Goal: Task Accomplishment & Management: Manage account settings

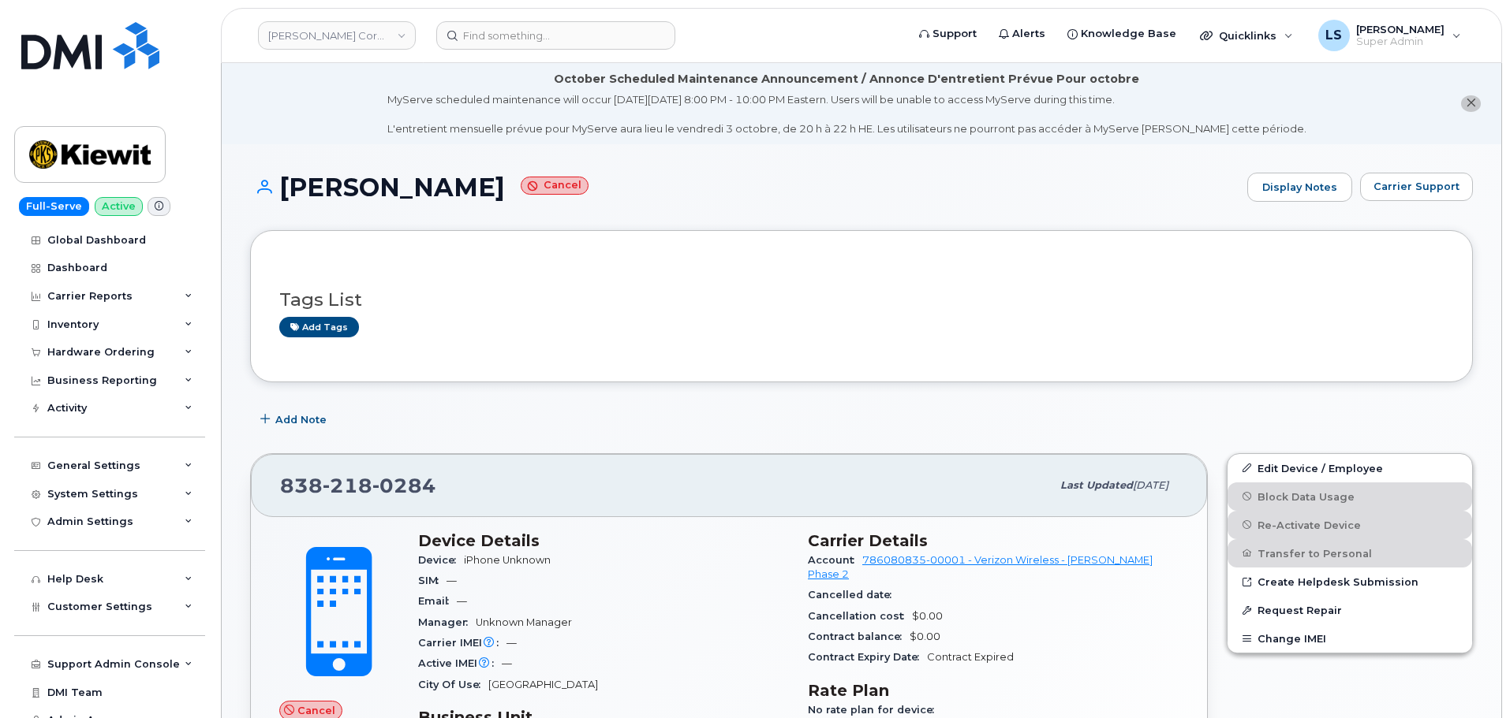
scroll to position [166, 0]
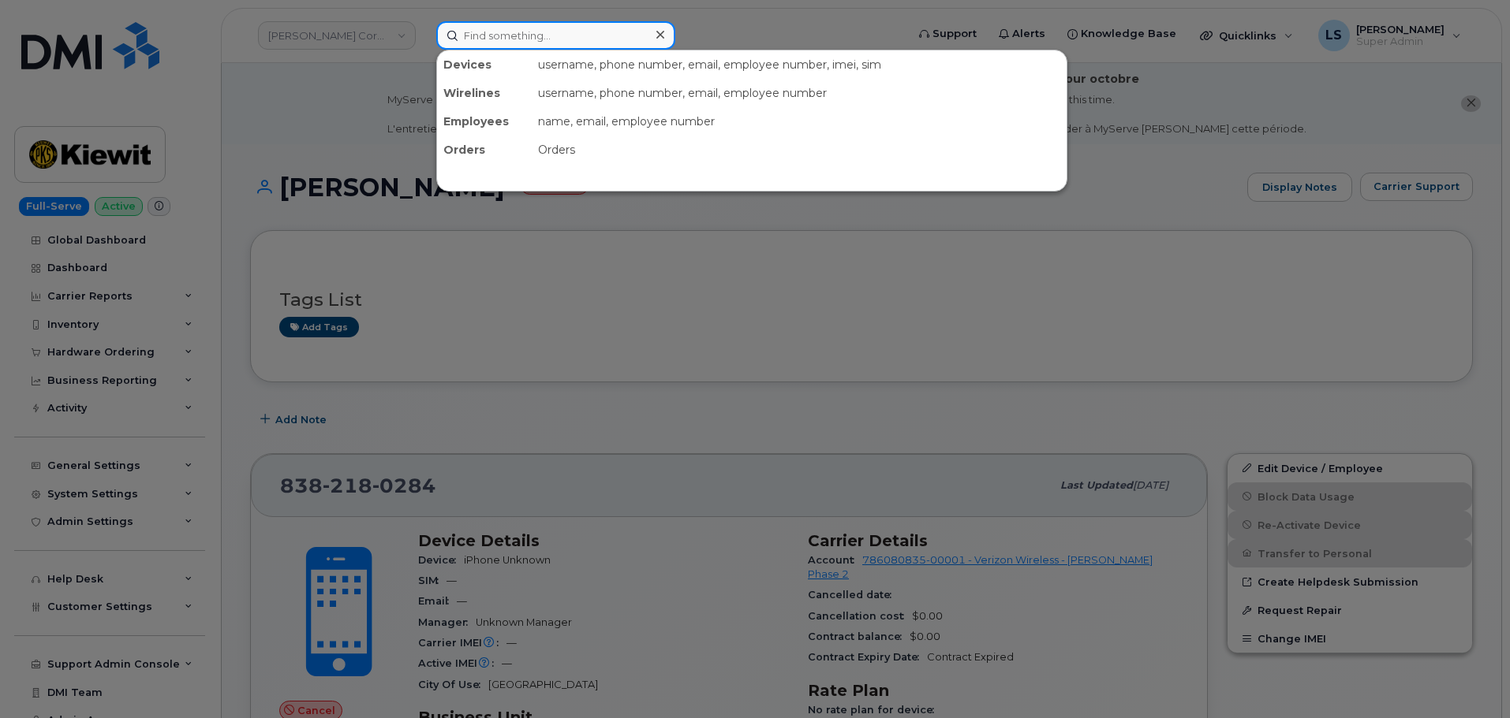
click at [517, 21] on input at bounding box center [555, 35] width 239 height 28
paste input "4047359067"
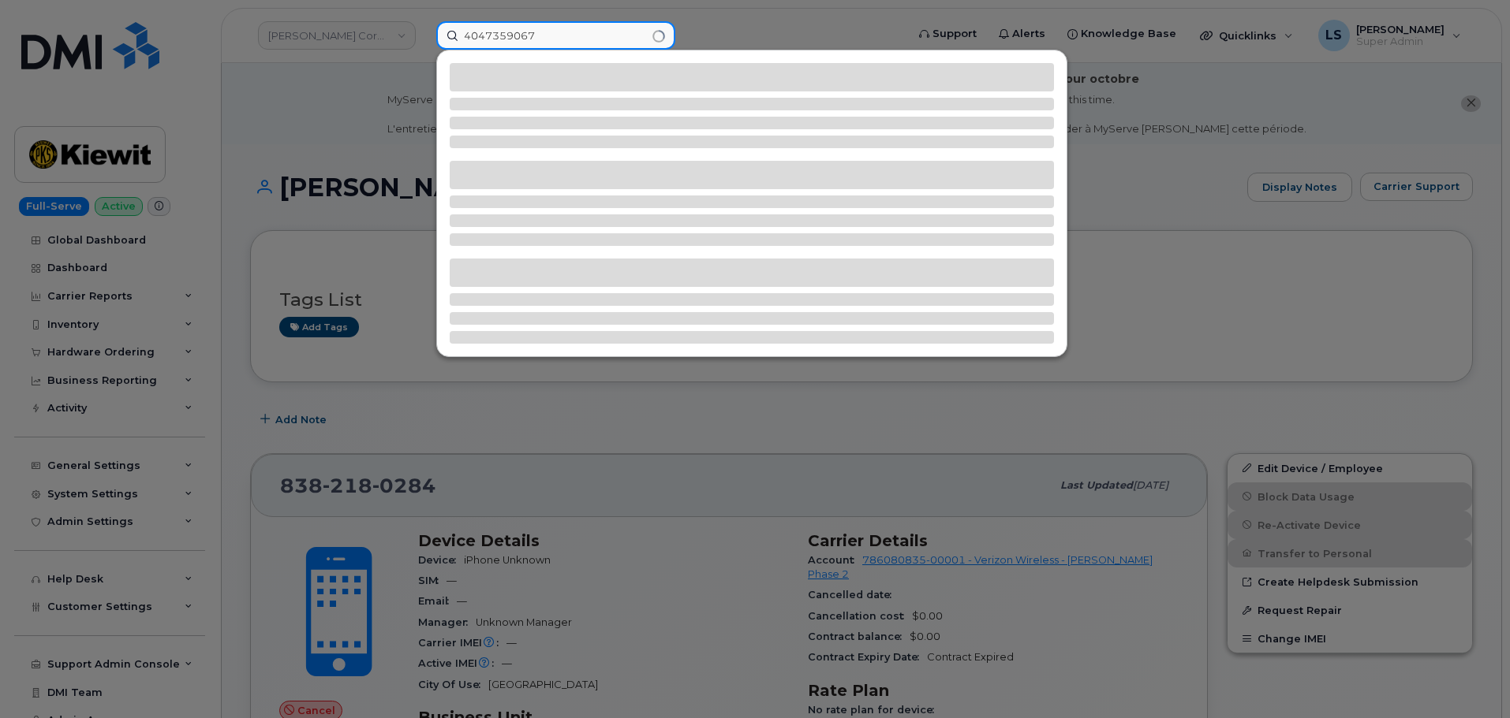
type input "4047359067"
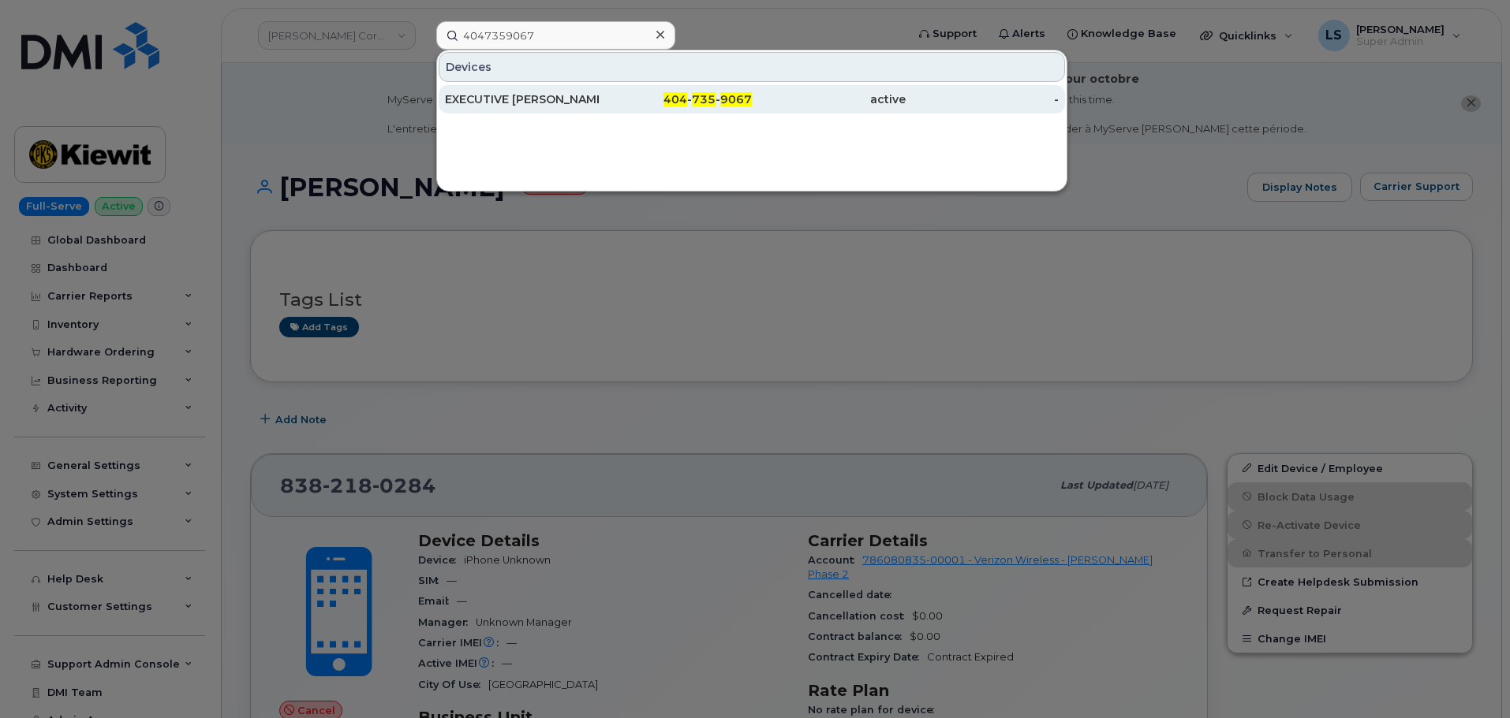
click at [549, 97] on div "EXECUTIVE SUER MUSTAFA KEMAL" at bounding box center [522, 99] width 154 height 16
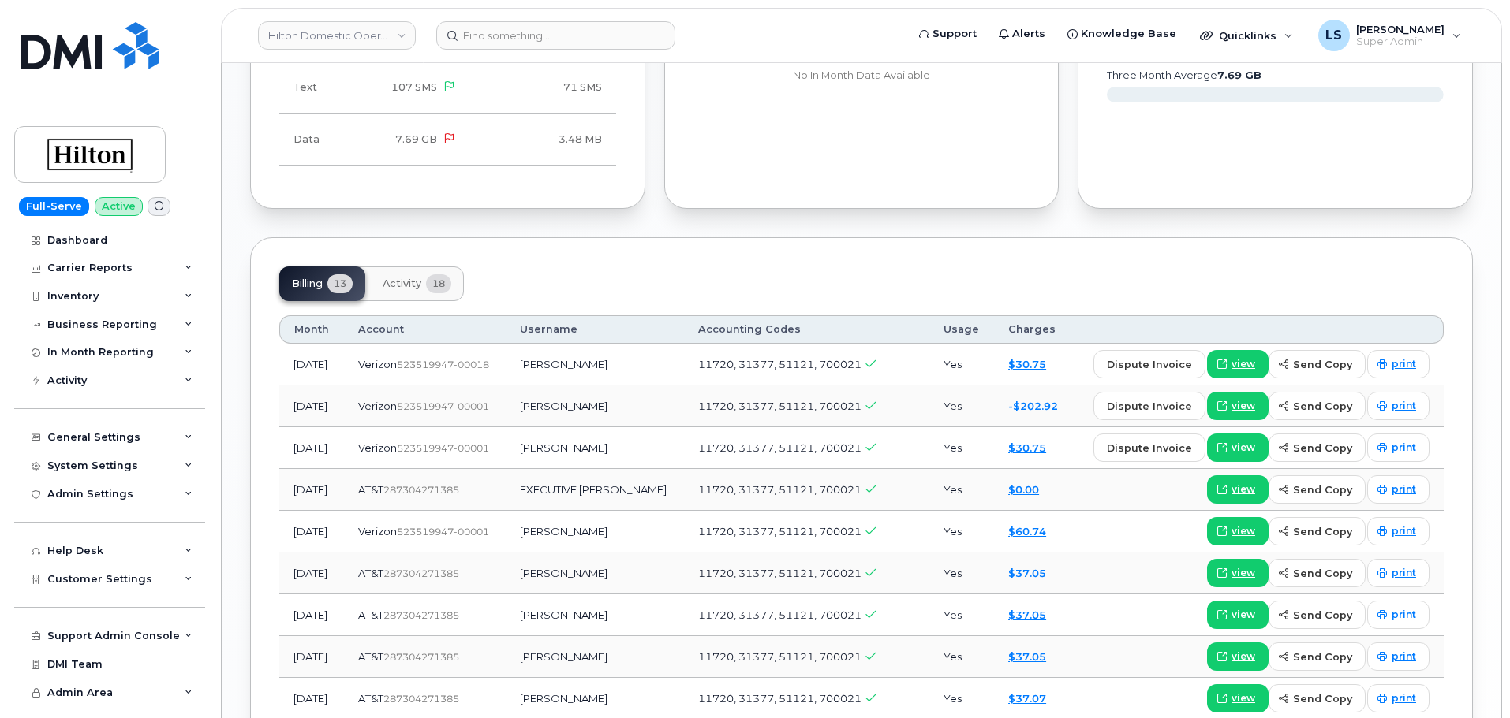
click at [416, 267] on button "Activity 18" at bounding box center [417, 284] width 94 height 35
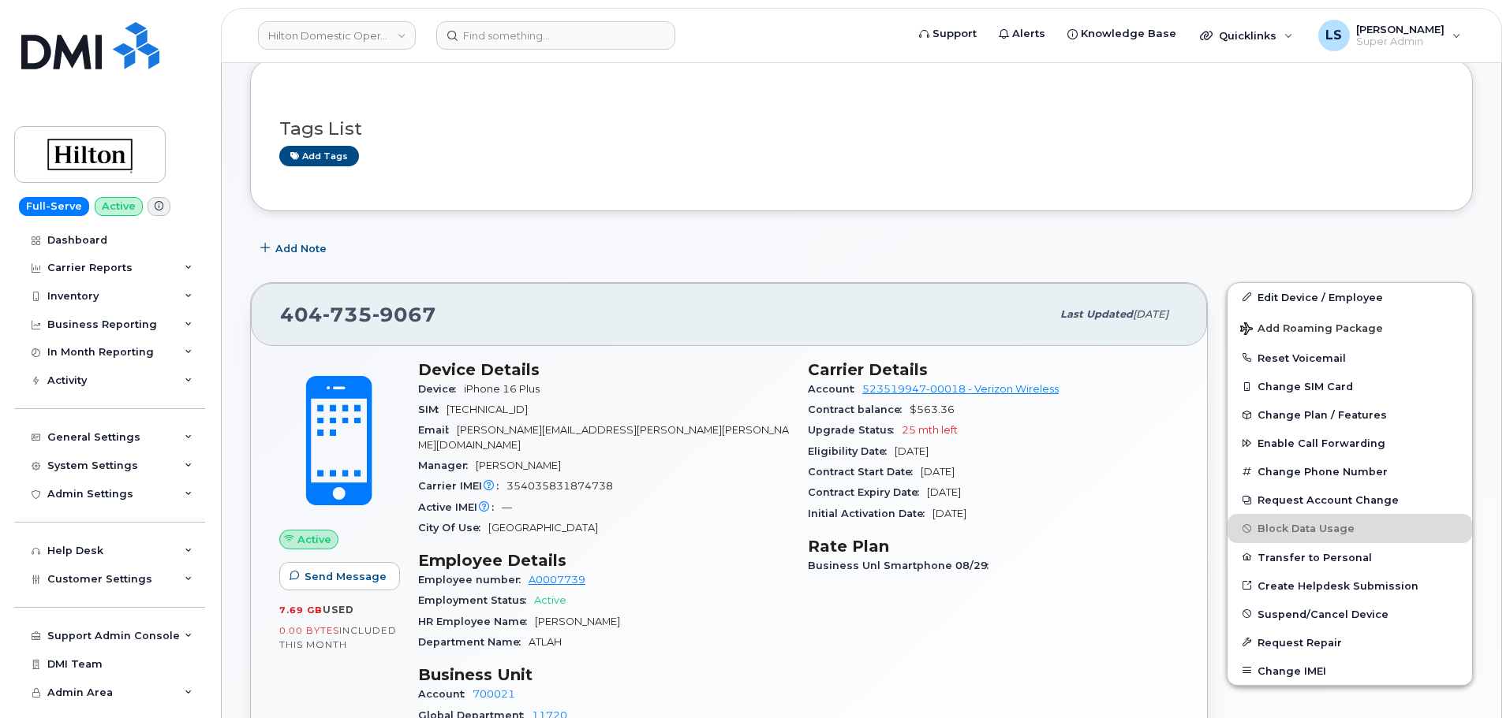
scroll to position [158, 0]
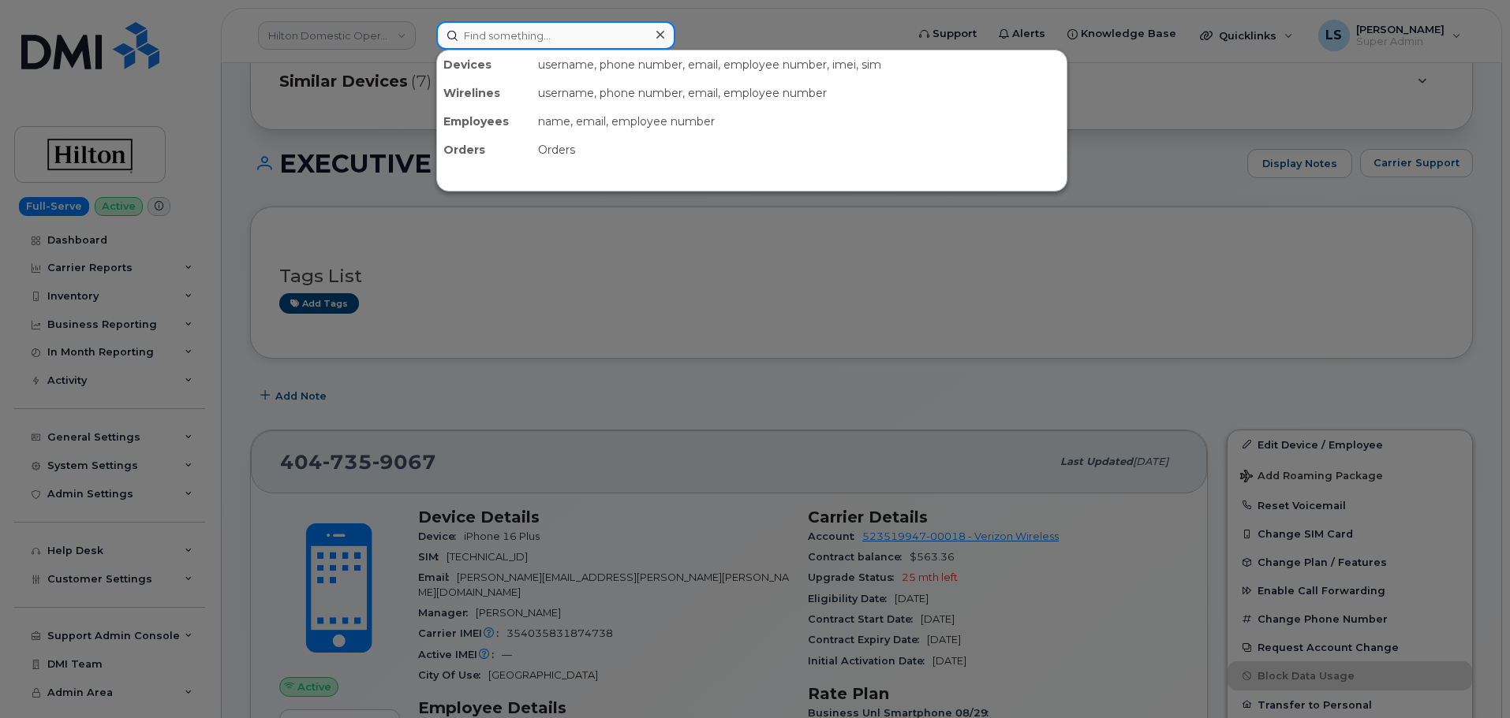
paste input "302127"
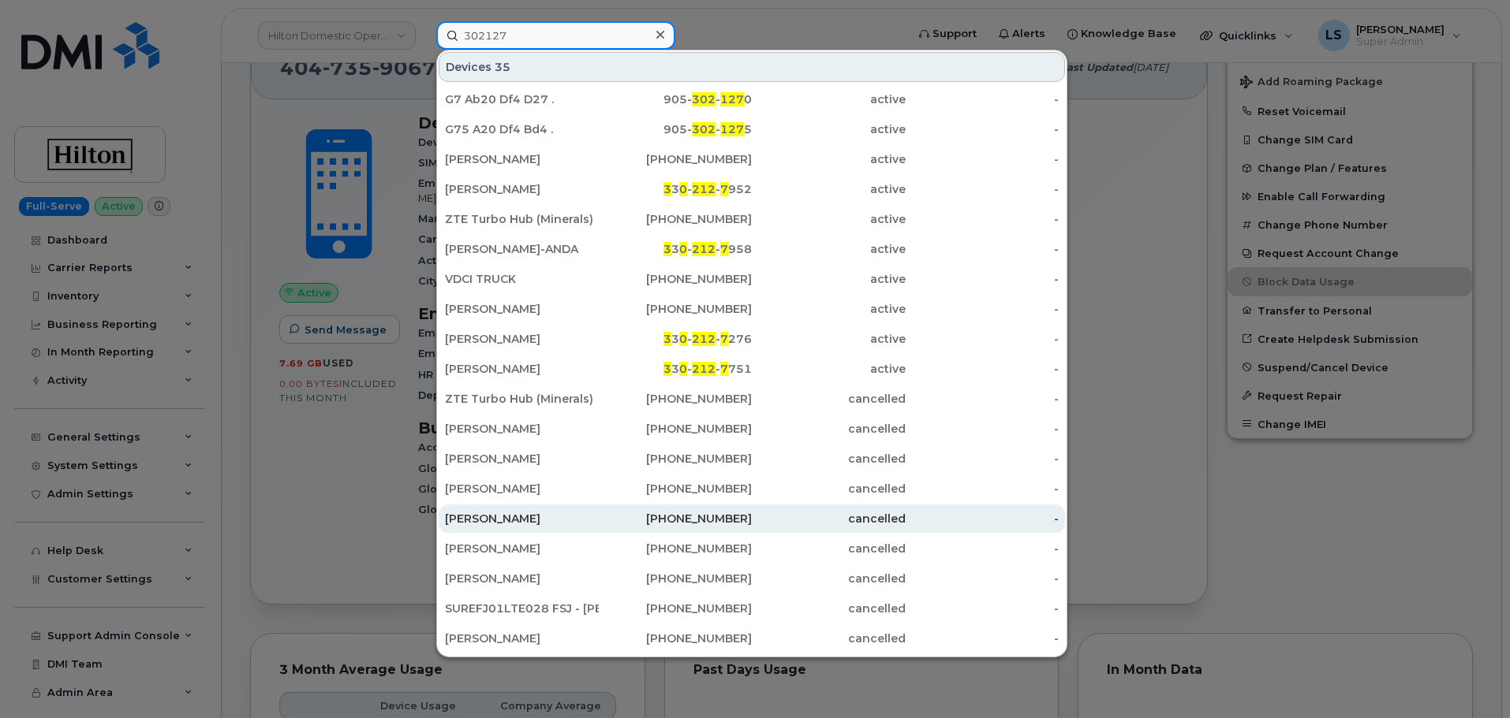
scroll to position [406, 0]
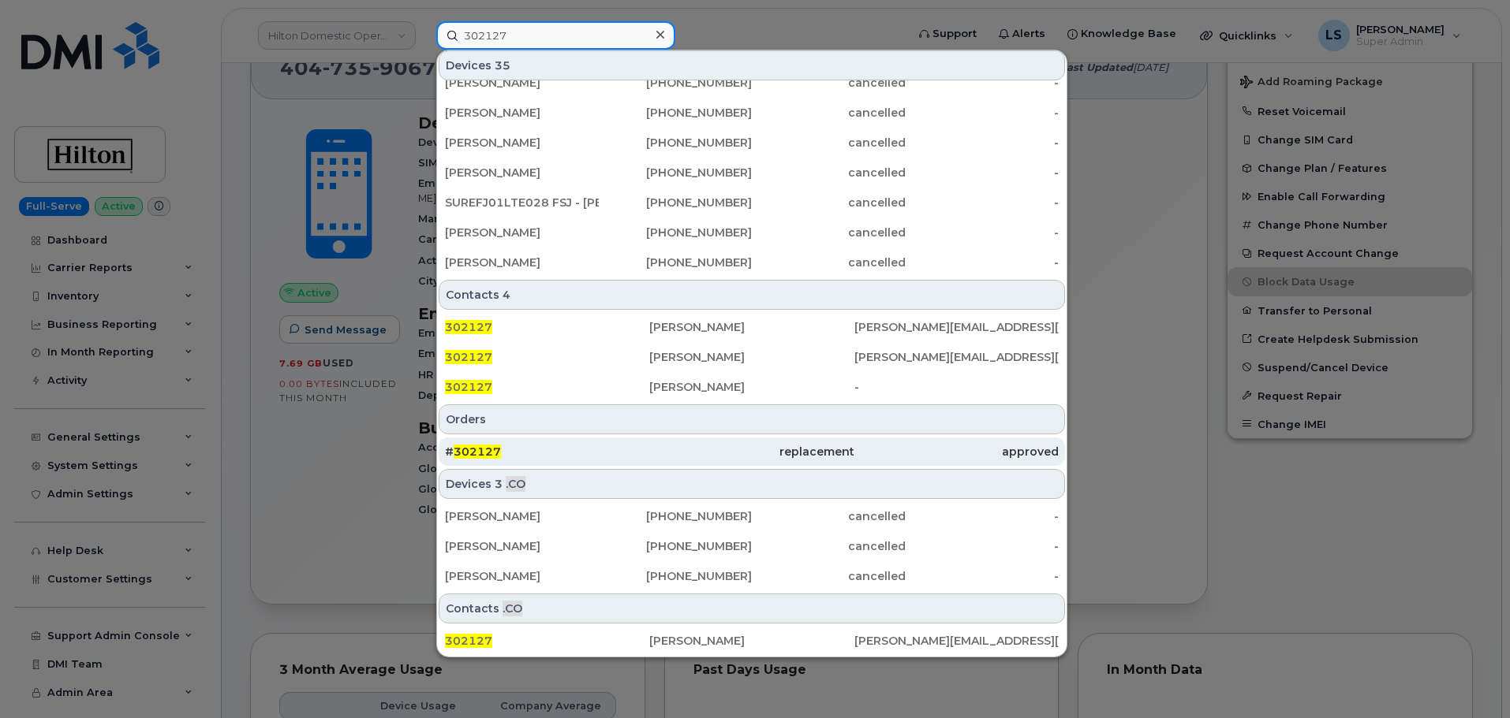
type input "302127"
click at [532, 453] on div "# 302127" at bounding box center [547, 452] width 204 height 16
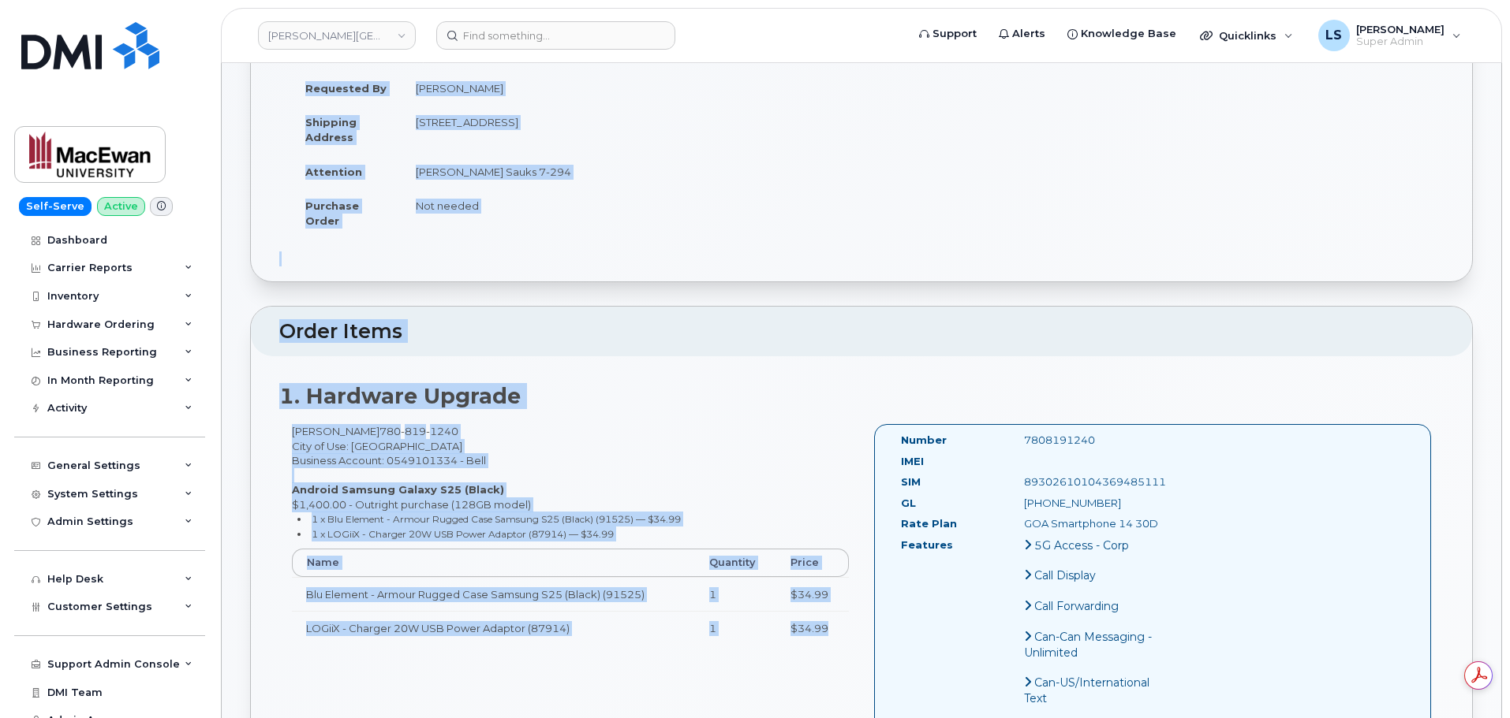
drag, startPoint x: 259, startPoint y: 186, endPoint x: 841, endPoint y: 643, distance: 739.8
copy div "Order No.302127 (waiting for dealer) Share Order Cancel Order Send Request To D…"
click at [439, 267] on div at bounding box center [861, 267] width 1164 height 1
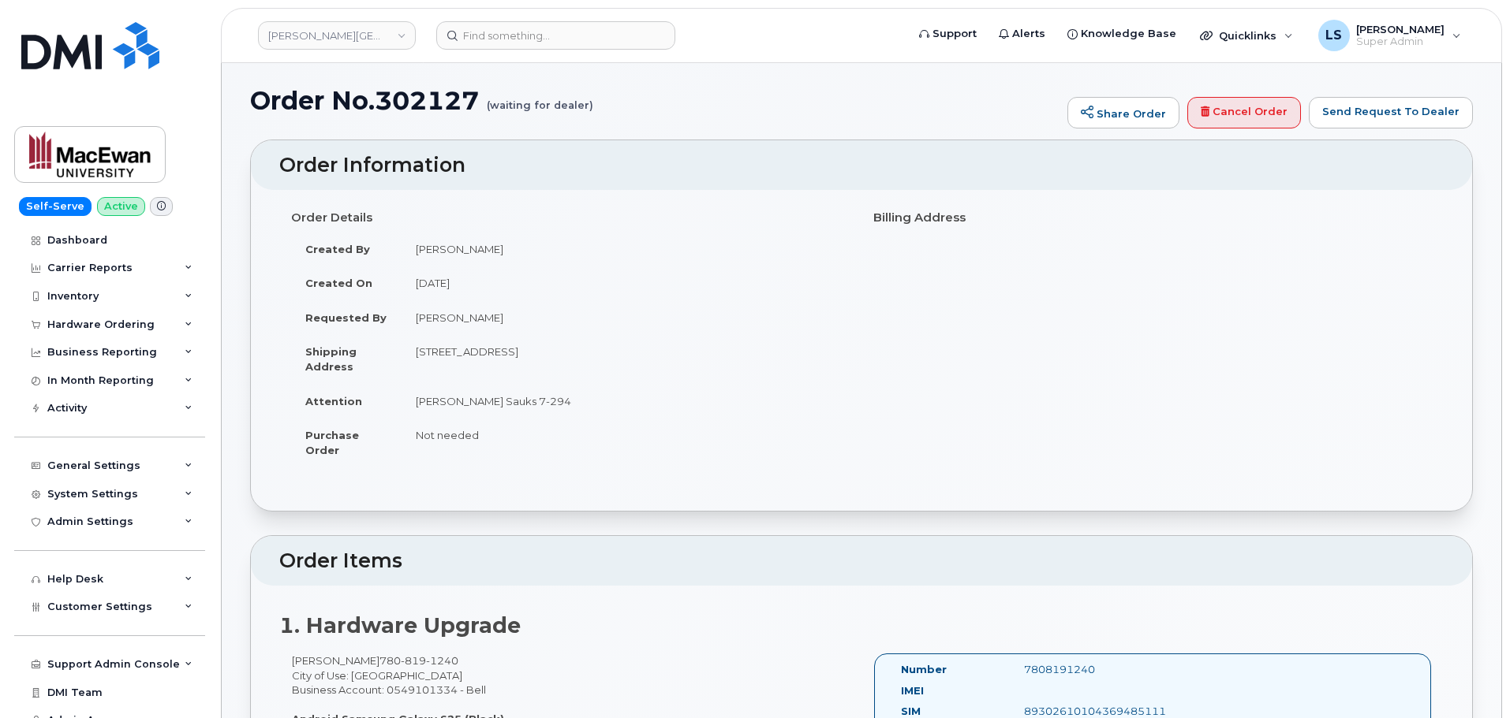
scroll to position [79, 0]
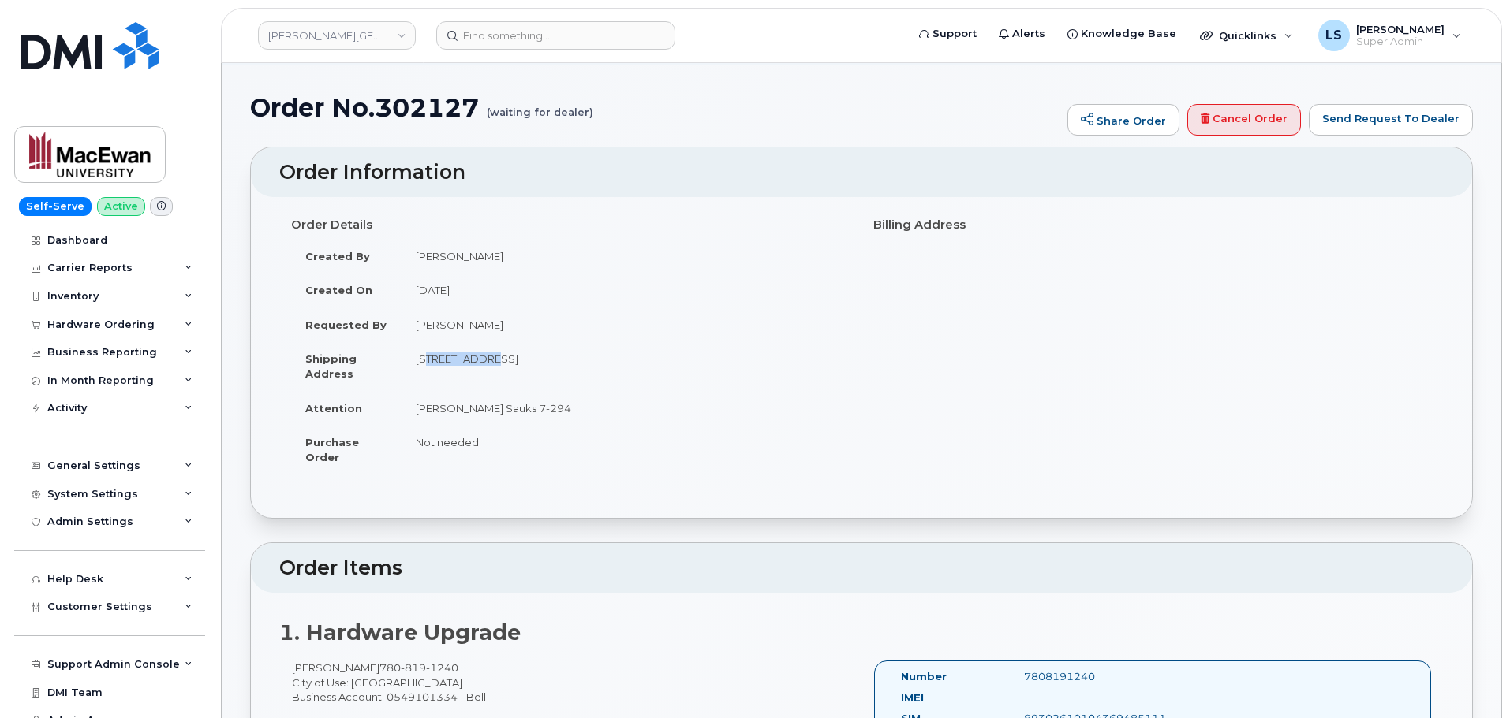
drag, startPoint x: 415, startPoint y: 359, endPoint x: 484, endPoint y: 359, distance: 69.4
click at [484, 359] on td "10611 105 Ave NW EDMONTON AB T5H 1C2 CANADA" at bounding box center [625, 365] width 448 height 49
click at [491, 360] on td "10611 105 Ave NW EDMONTON AB T5H 1C2 CANADA" at bounding box center [625, 365] width 448 height 49
drag, startPoint x: 416, startPoint y: 357, endPoint x: 726, endPoint y: 329, distance: 312.0
click at [722, 349] on td "10611 105 Ave NW EDMONTON AB T5H 1C2 CANADA" at bounding box center [625, 365] width 448 height 49
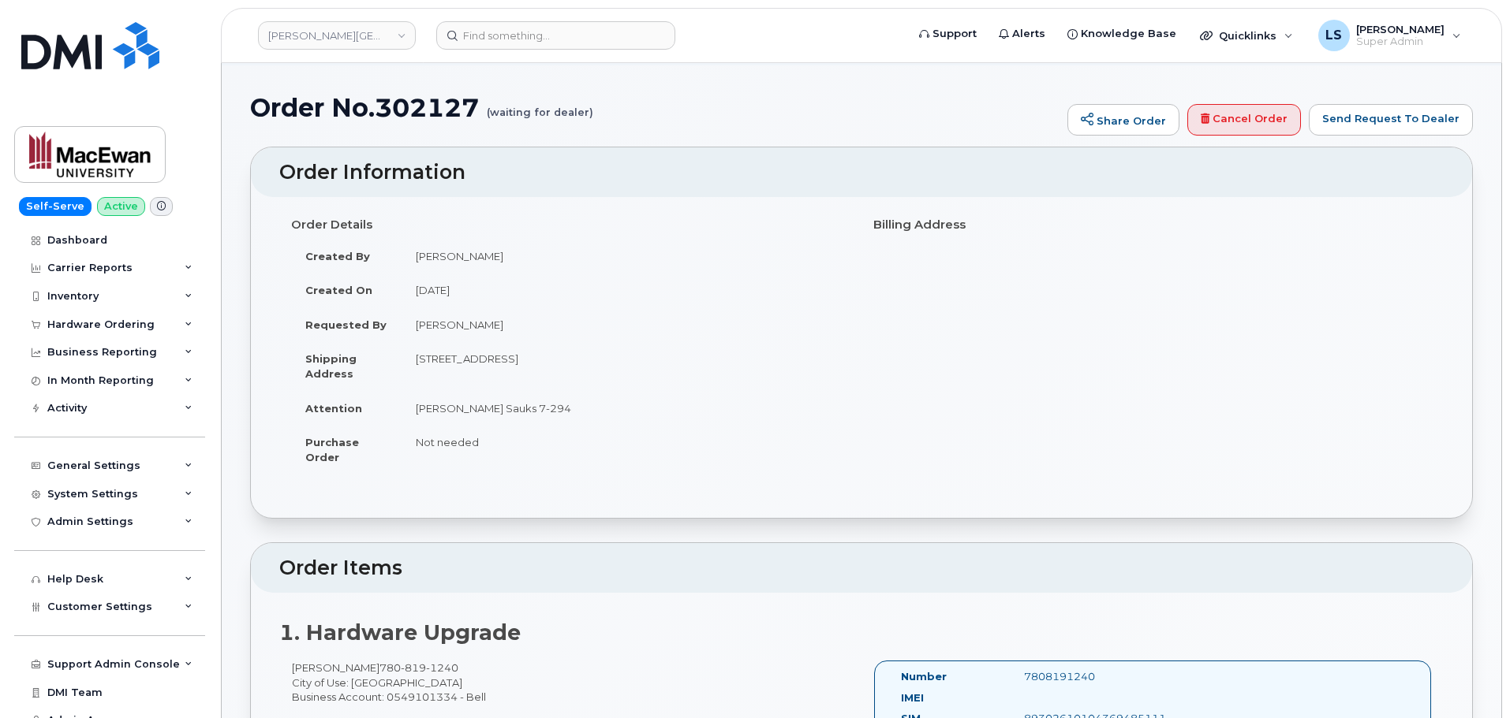
copy td "10611 105 Ave NW EDMONTON AB T5H 1C2 CANADA"
click at [593, 434] on td "Not needed" at bounding box center [625, 449] width 448 height 49
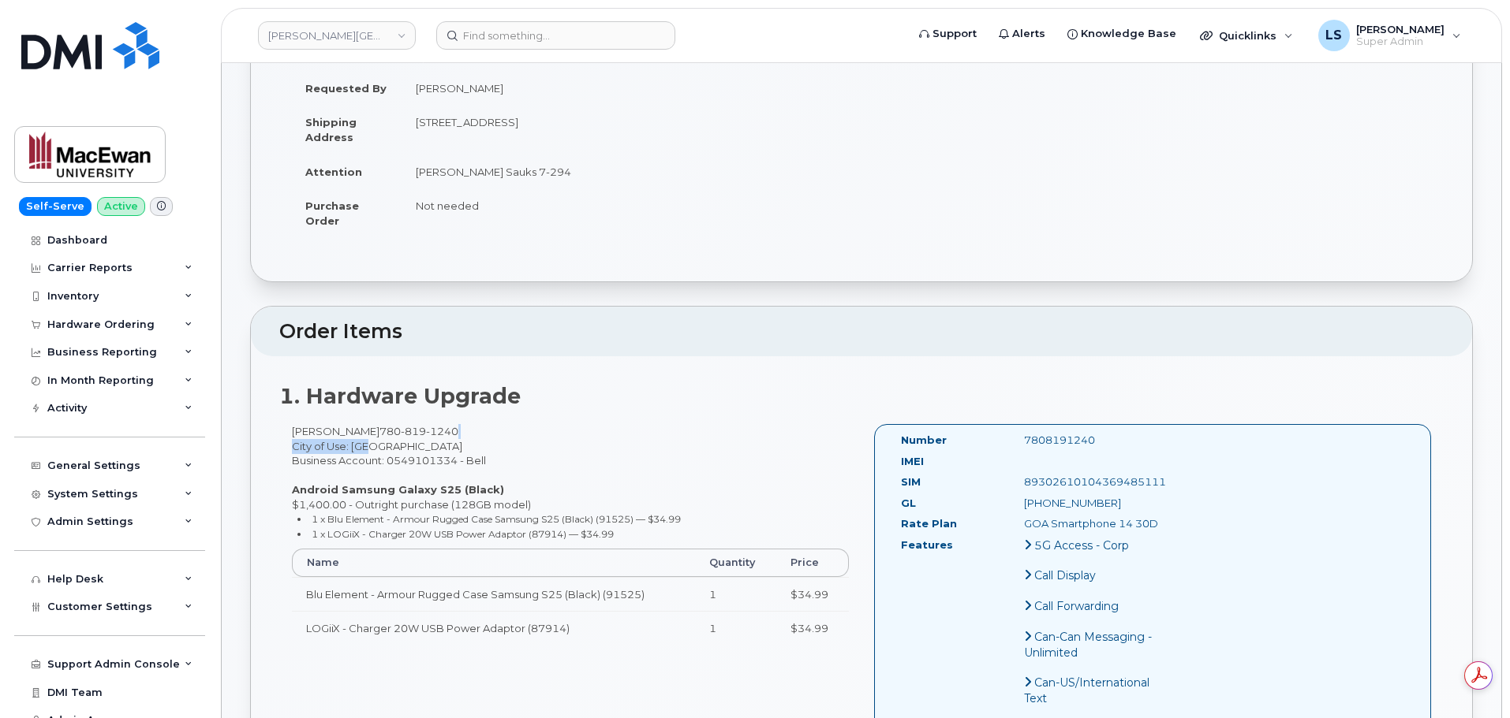
scroll to position [0, 0]
drag, startPoint x: 470, startPoint y: 425, endPoint x: 362, endPoint y: 434, distance: 108.4
click at [362, 434] on div "Sunny Wang 780 819 1240 City of Use: Edmonton Business Account: 0549101334 - Be…" at bounding box center [570, 542] width 582 height 236
copy span "780 819 1240"
click at [619, 31] on input at bounding box center [555, 35] width 239 height 28
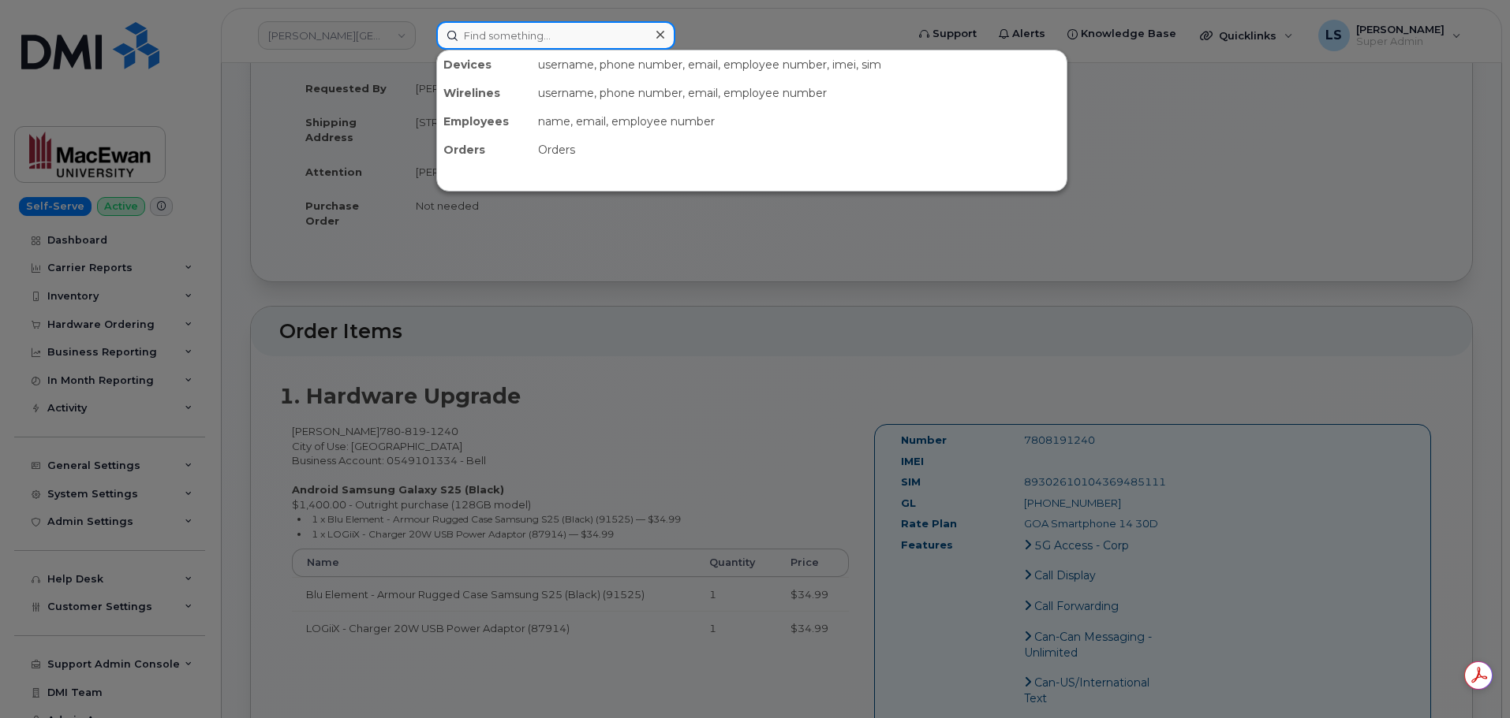
paste input "7808389061"
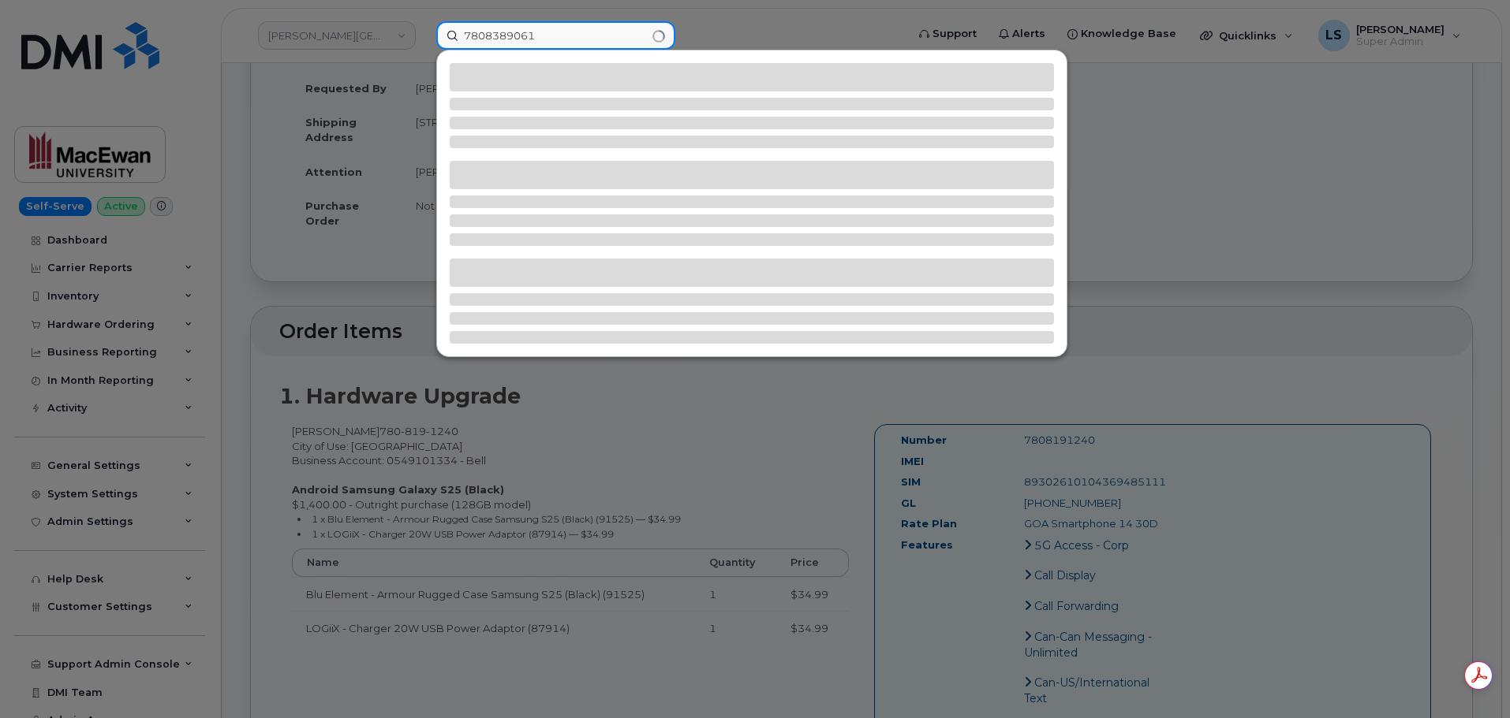
type input "7808389061"
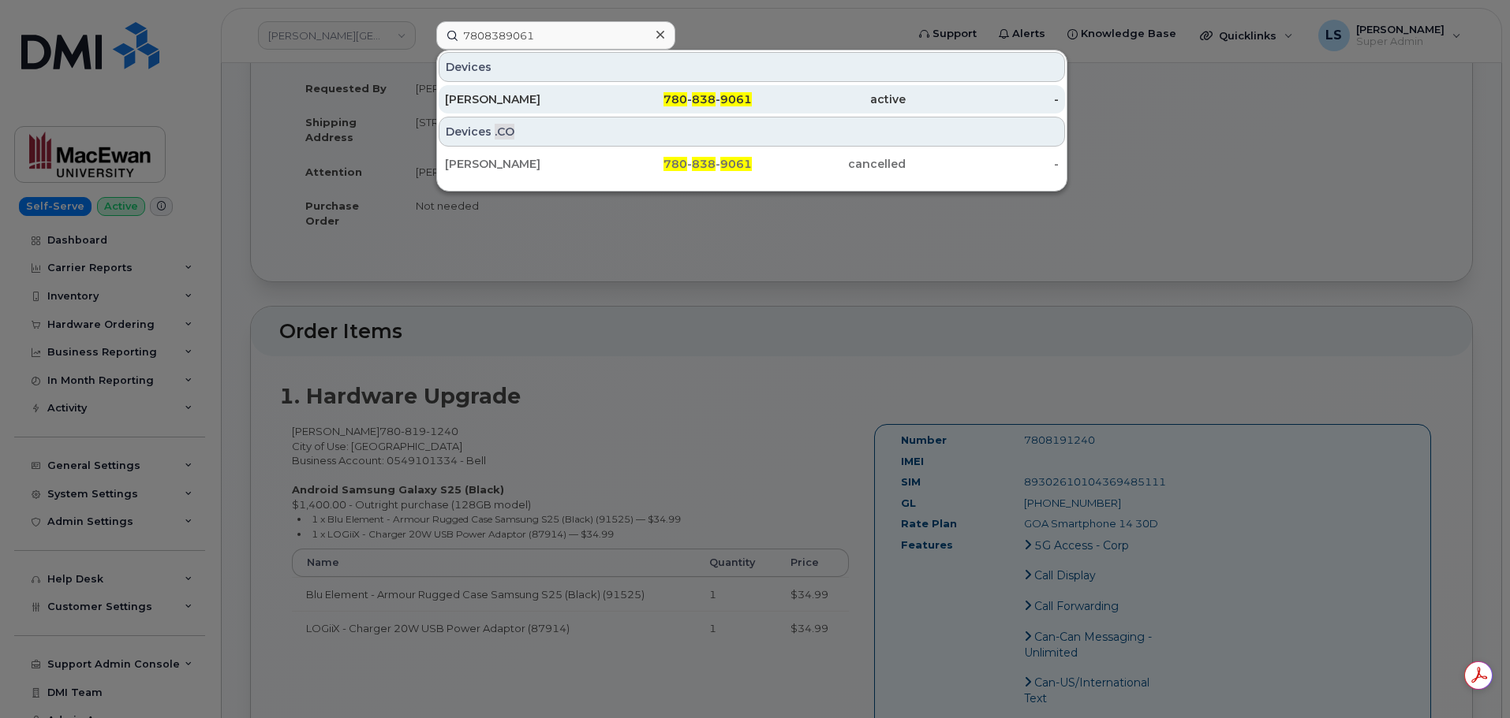
click at [571, 93] on div "Phil Jamieson" at bounding box center [522, 99] width 154 height 16
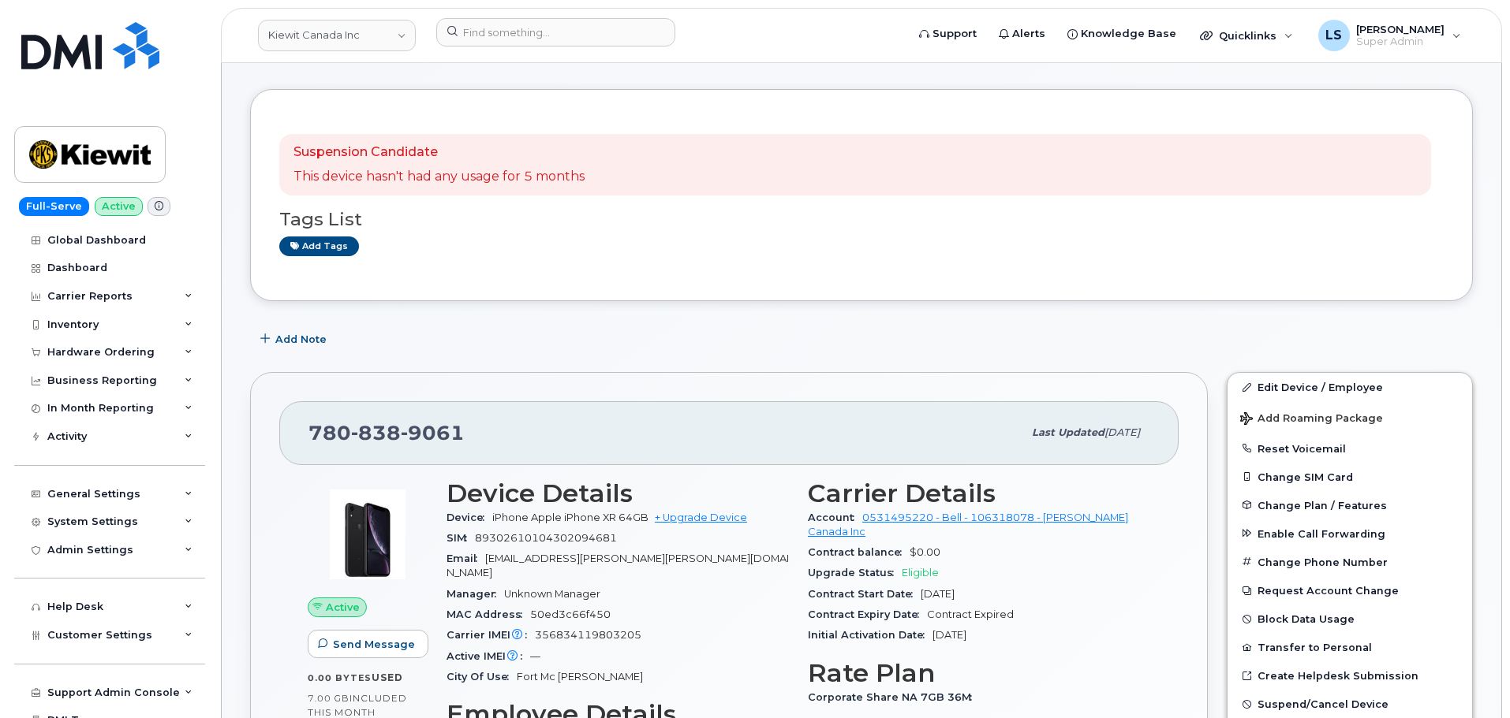
scroll to position [158, 0]
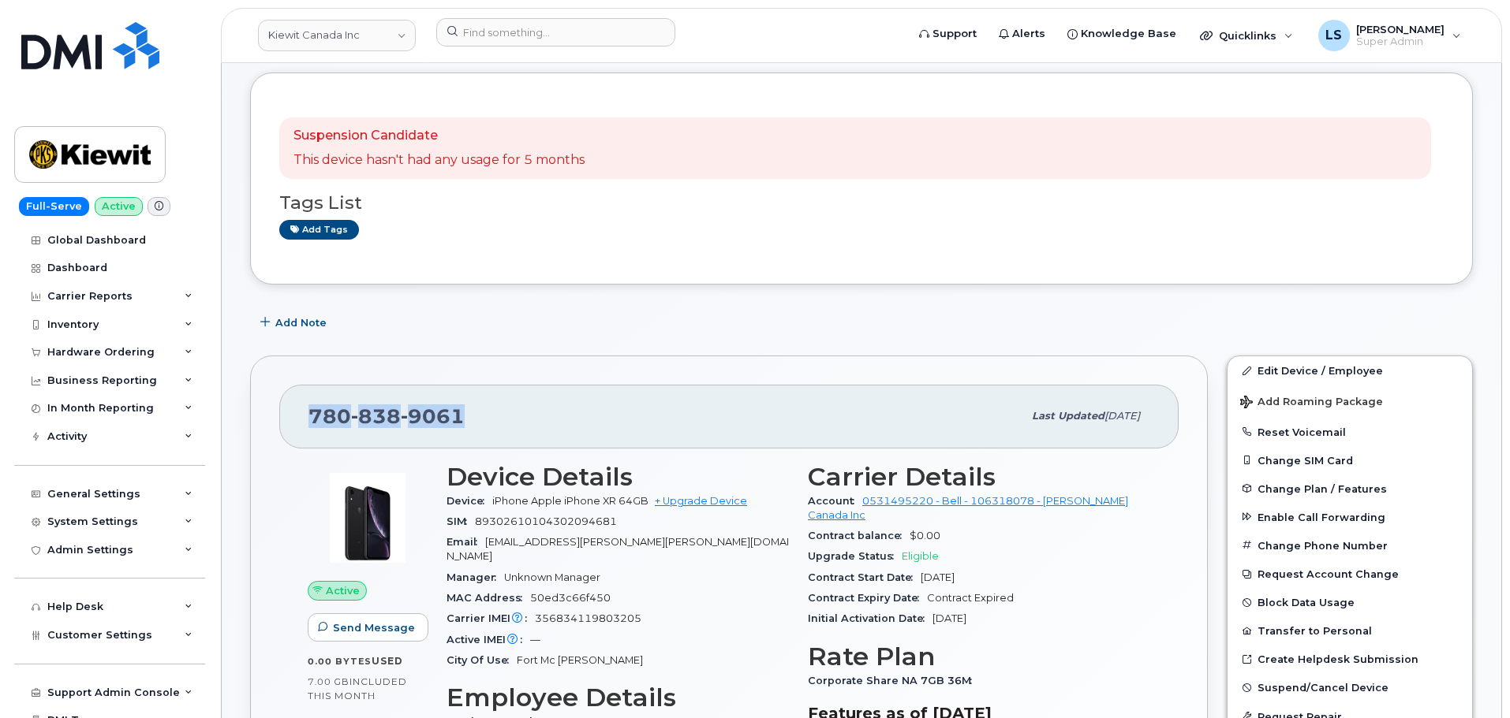
drag, startPoint x: 486, startPoint y: 418, endPoint x: 300, endPoint y: 426, distance: 186.3
click at [300, 426] on div "780 838 9061 Last updated Oct 01, 2025" at bounding box center [728, 416] width 899 height 63
copy span "780 838 9061"
click at [718, 498] on link "+ Upgrade Device" at bounding box center [701, 501] width 92 height 12
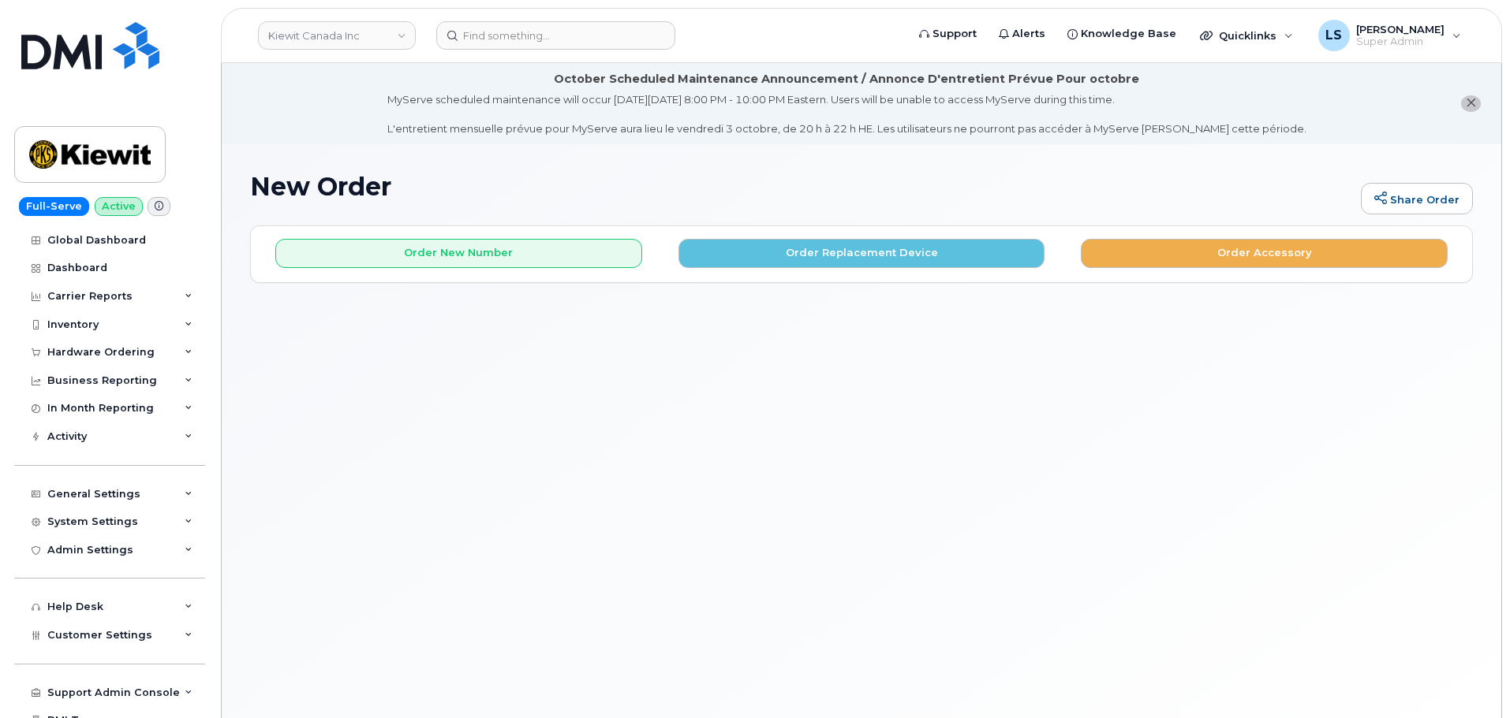
click at [800, 237] on div "Order New Number Order Replacement Device Order Accessory" at bounding box center [861, 247] width 1221 height 42
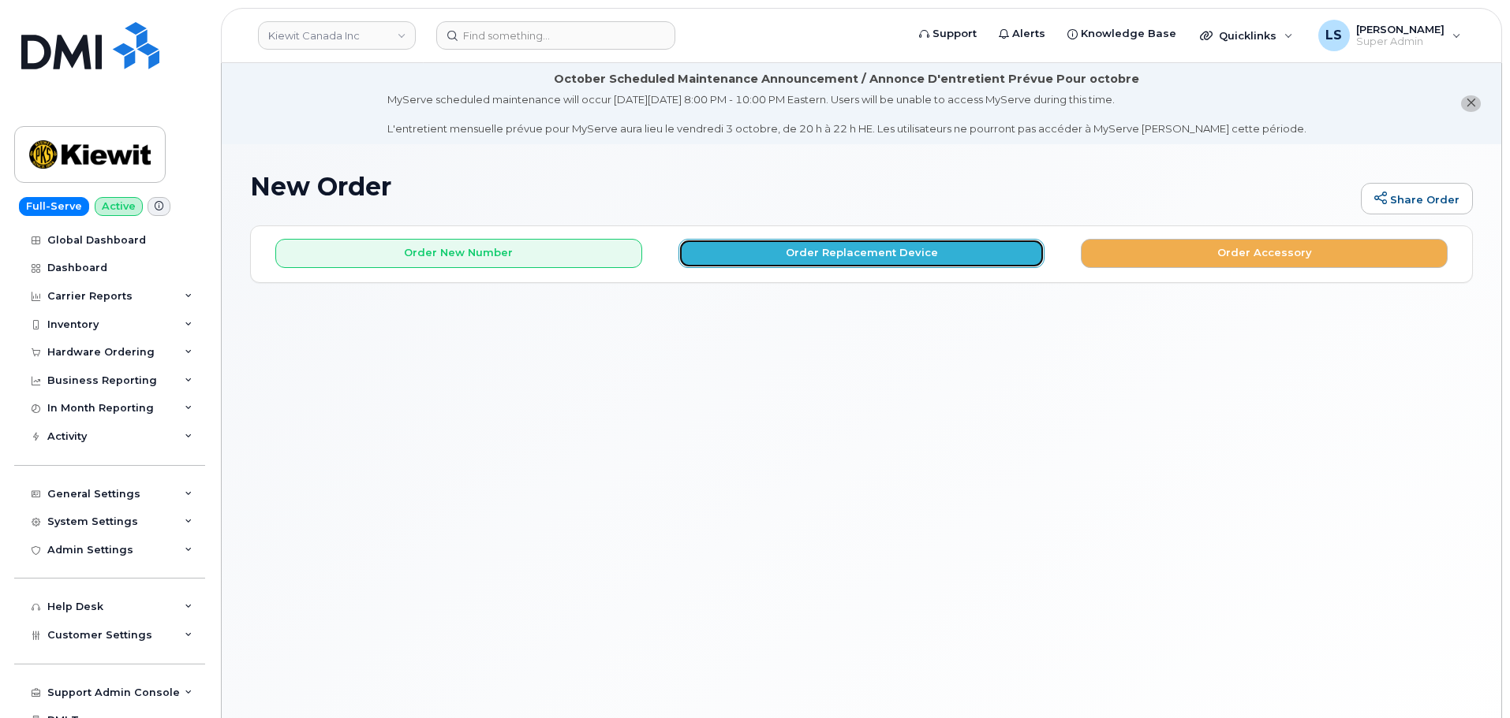
click at [774, 262] on button "Order Replacement Device" at bounding box center [861, 253] width 367 height 29
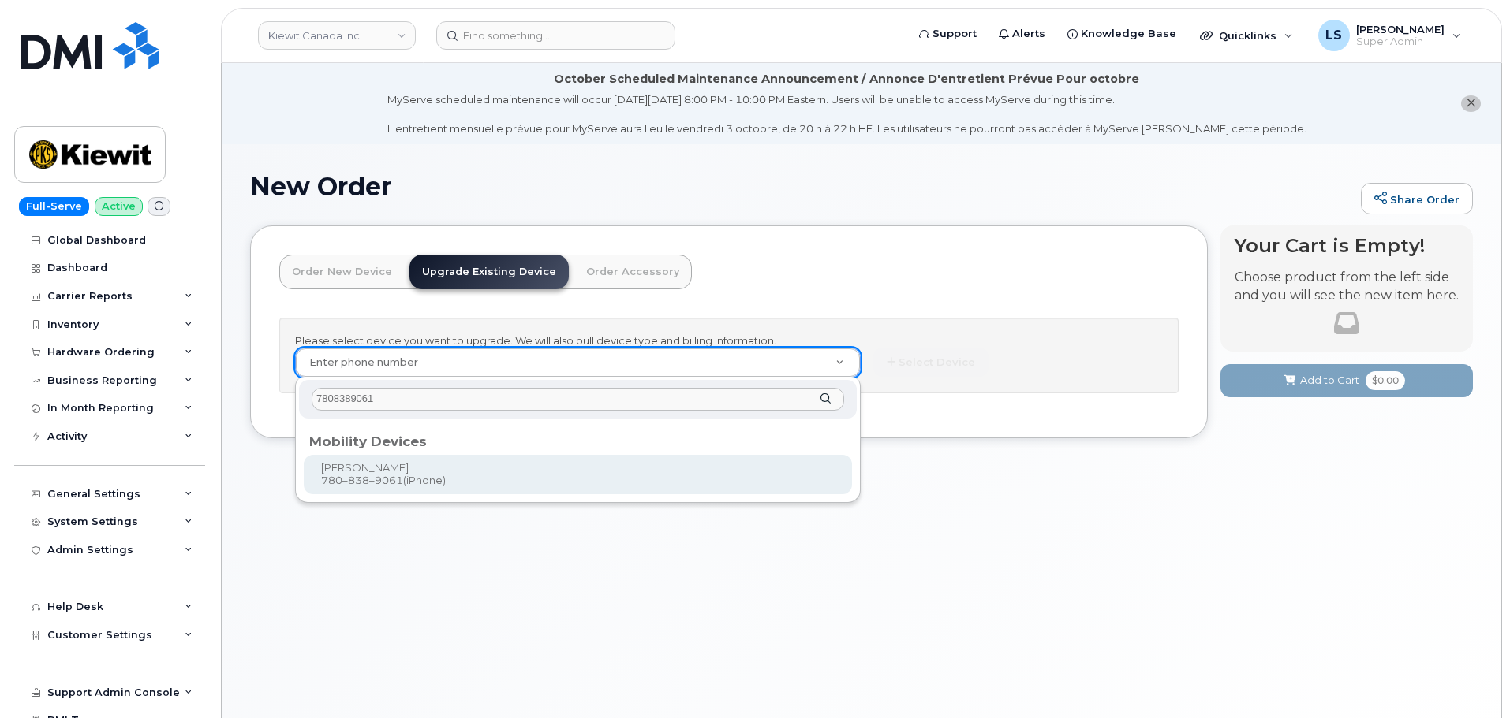
type input "7808389061"
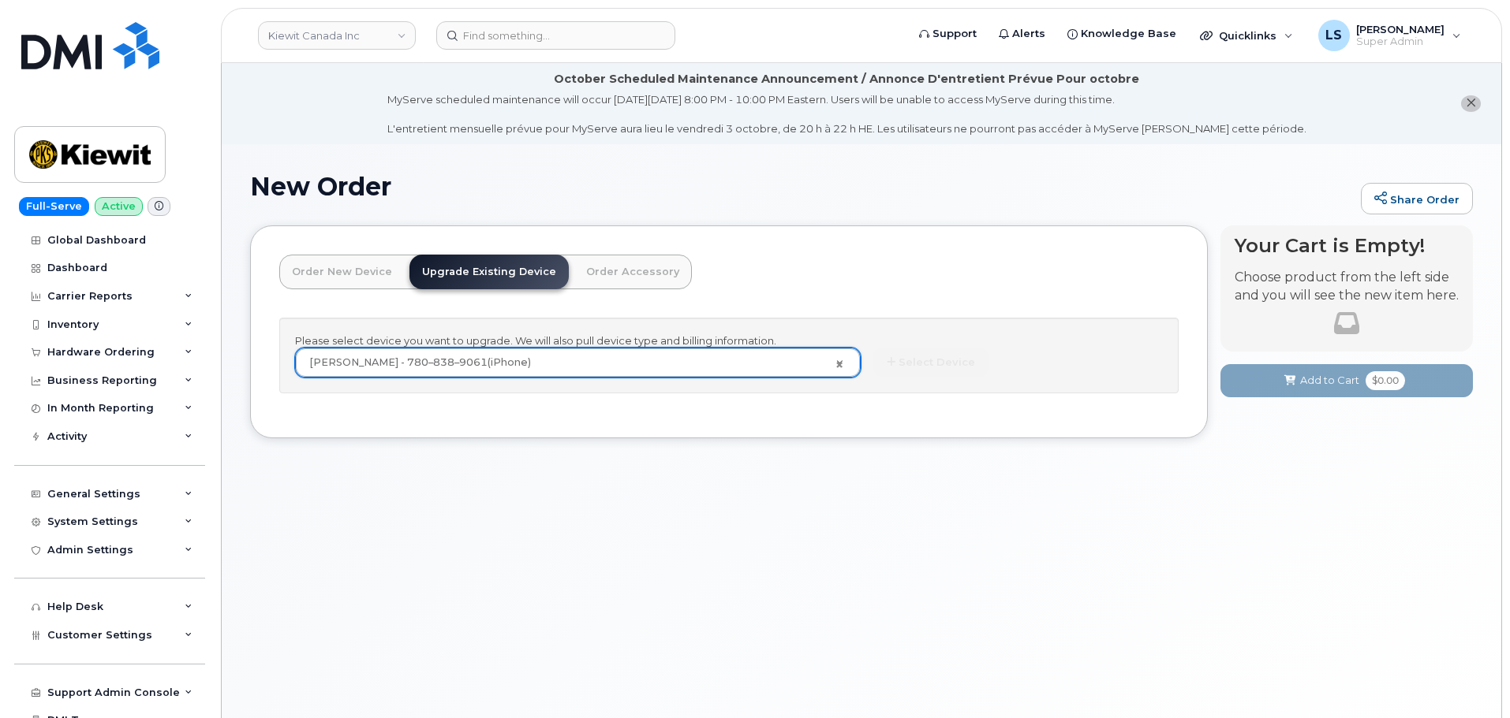
type input "410072"
drag, startPoint x: 901, startPoint y: 370, endPoint x: 909, endPoint y: 353, distance: 18.3
click at [909, 353] on button "Select Device" at bounding box center [930, 362] width 115 height 29
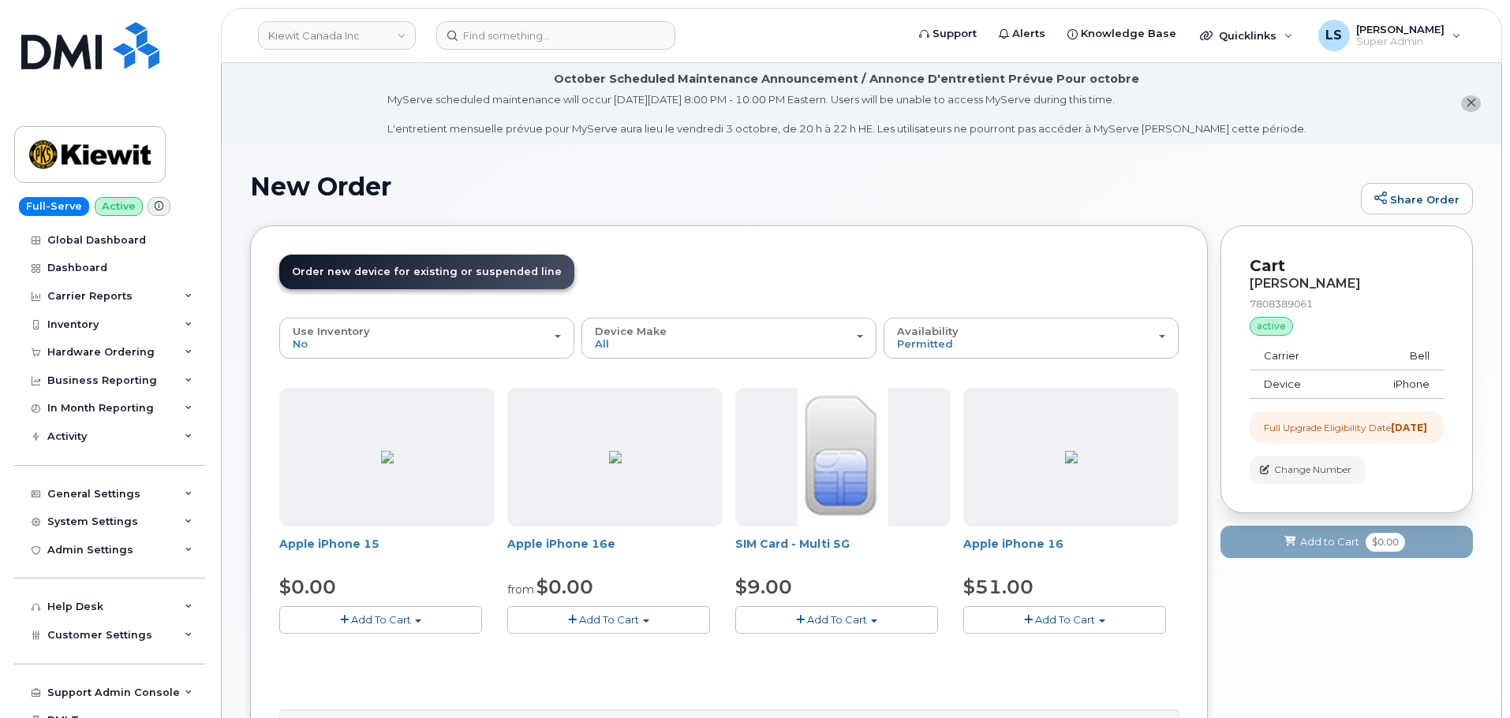
click at [623, 630] on button "Add To Cart" at bounding box center [608, 620] width 203 height 28
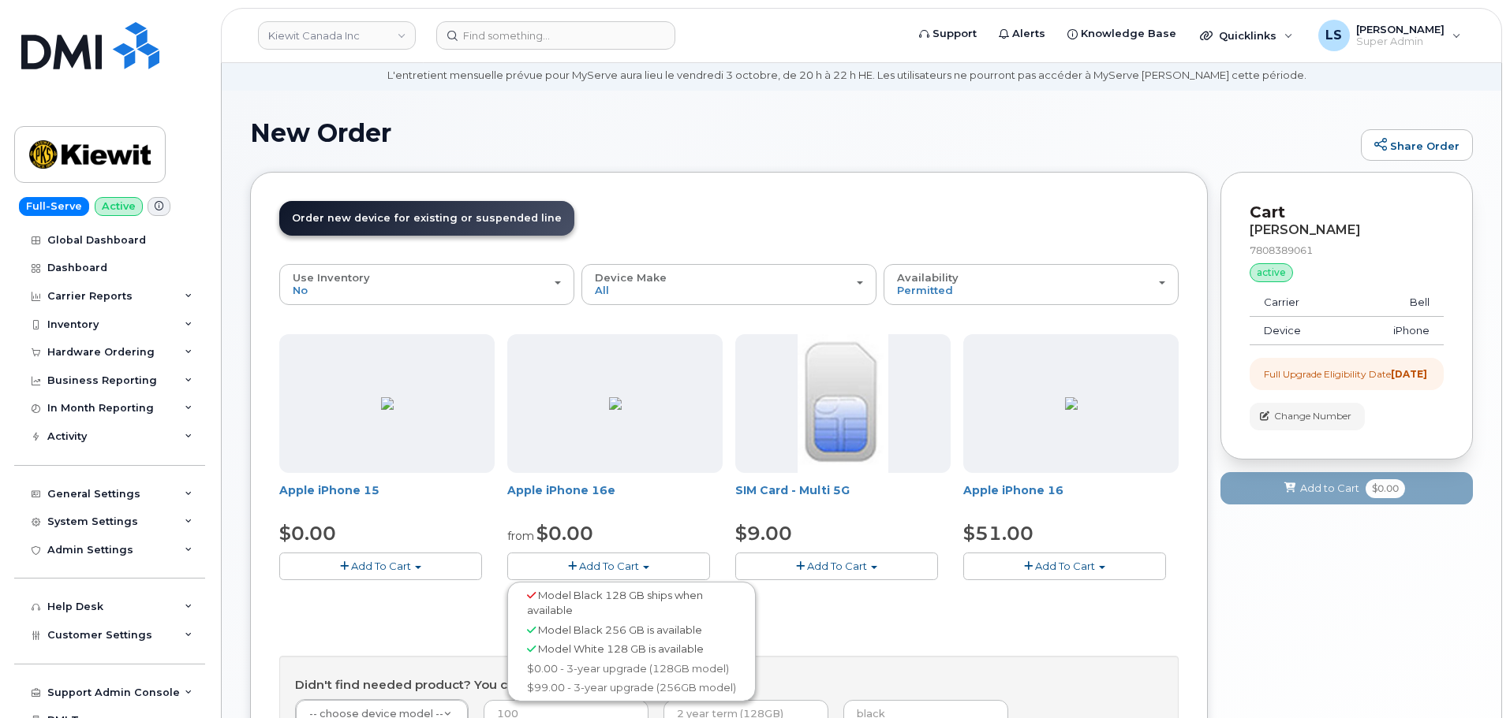
scroll to position [79, 0]
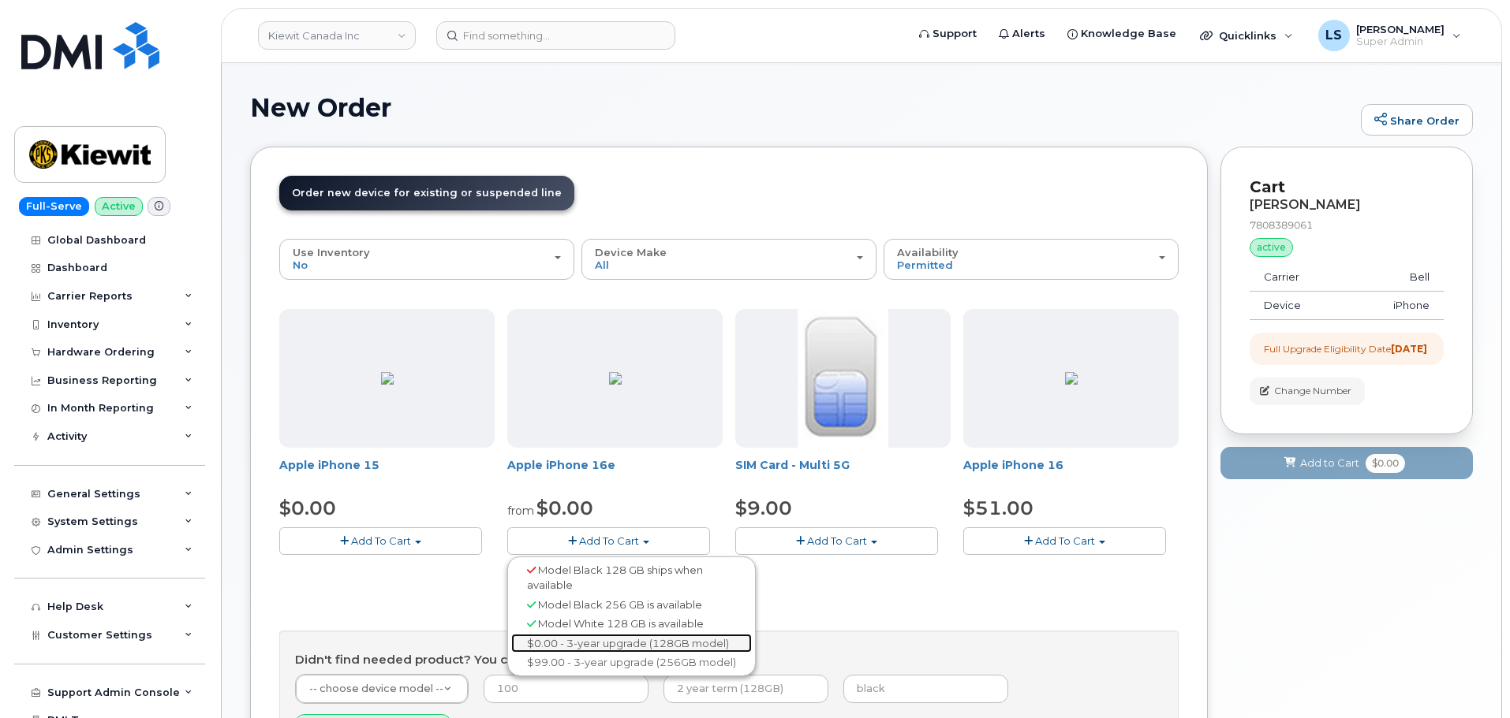
click at [618, 647] on link "$0.00 - 3-year upgrade (128GB model)" at bounding box center [631, 644] width 241 height 20
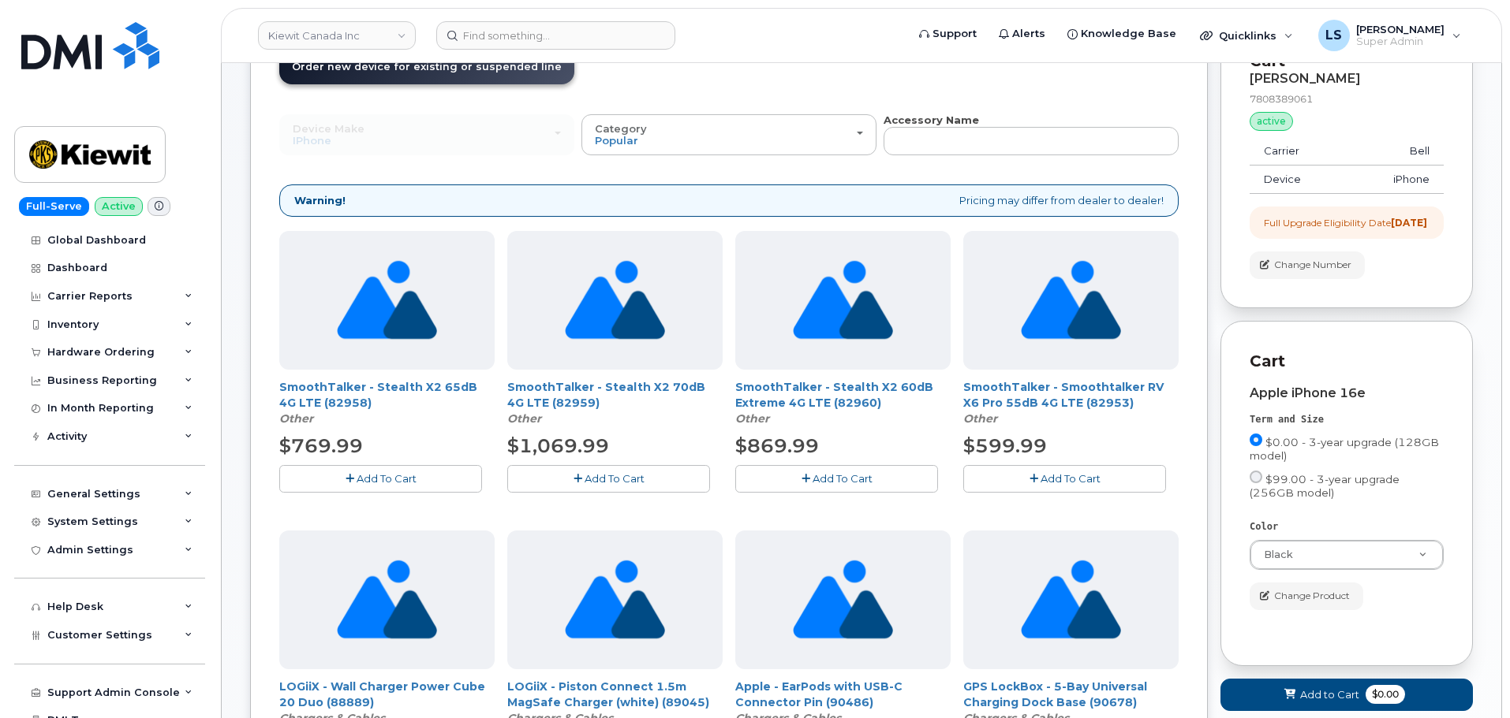
scroll to position [0, 0]
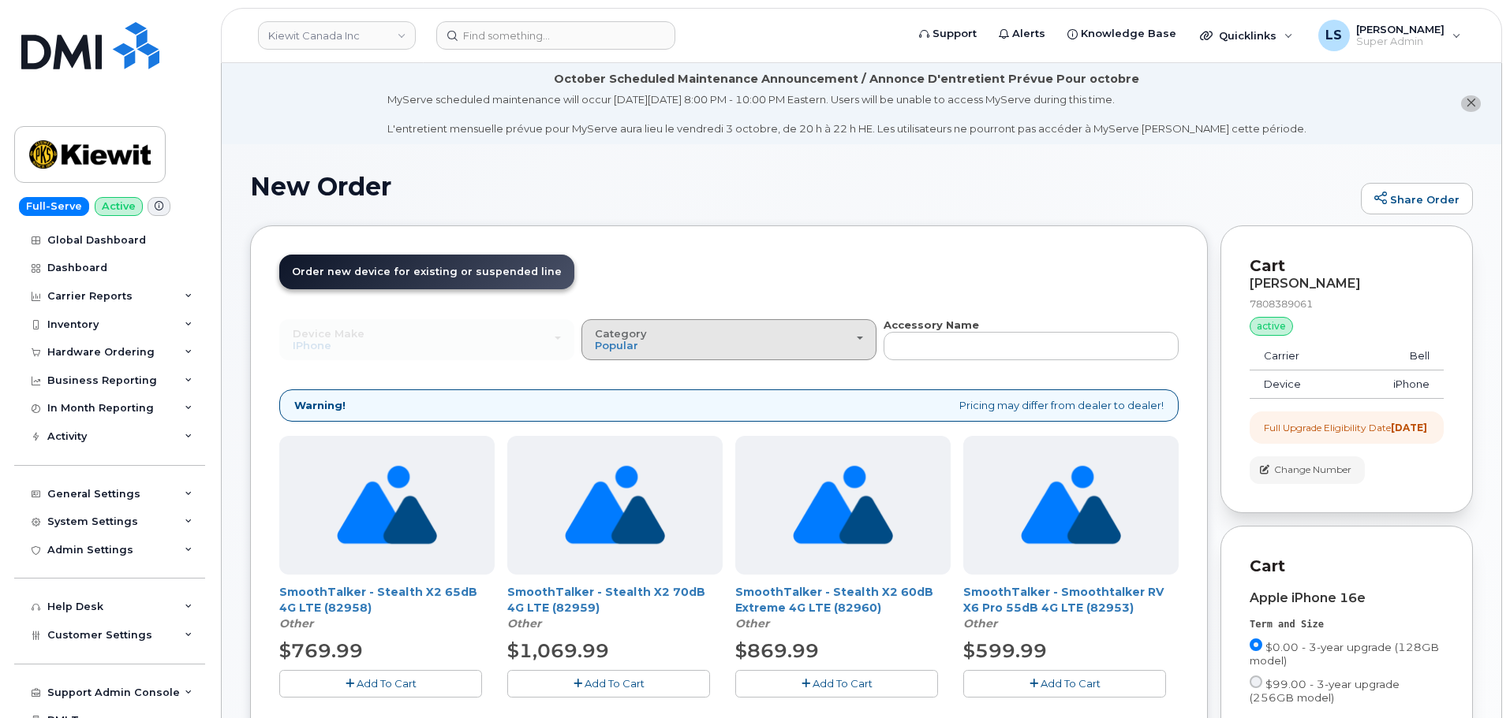
click at [686, 352] on div "Category Popular" at bounding box center [729, 340] width 268 height 24
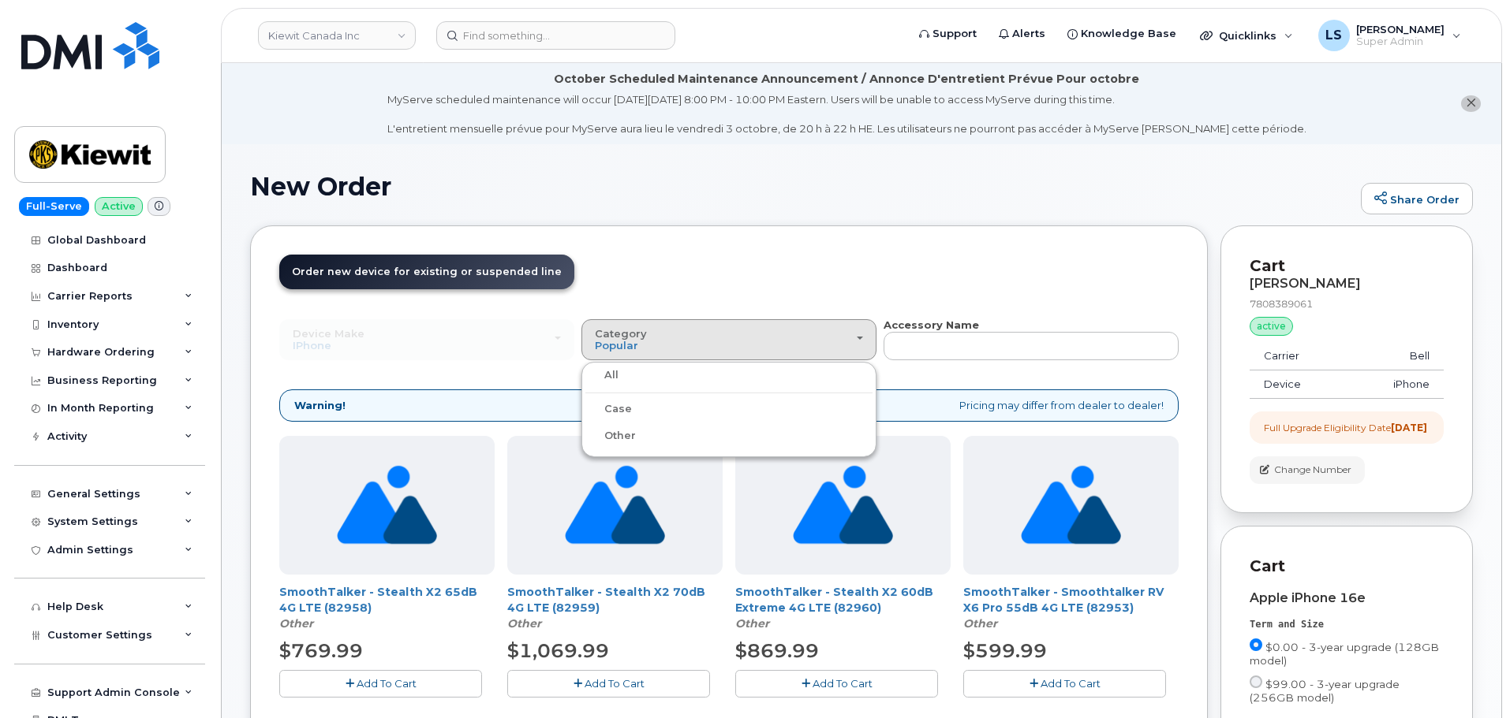
click at [627, 408] on label "Case" at bounding box center [608, 409] width 47 height 19
click at [0, 0] on input "Case" at bounding box center [0, 0] width 0 height 0
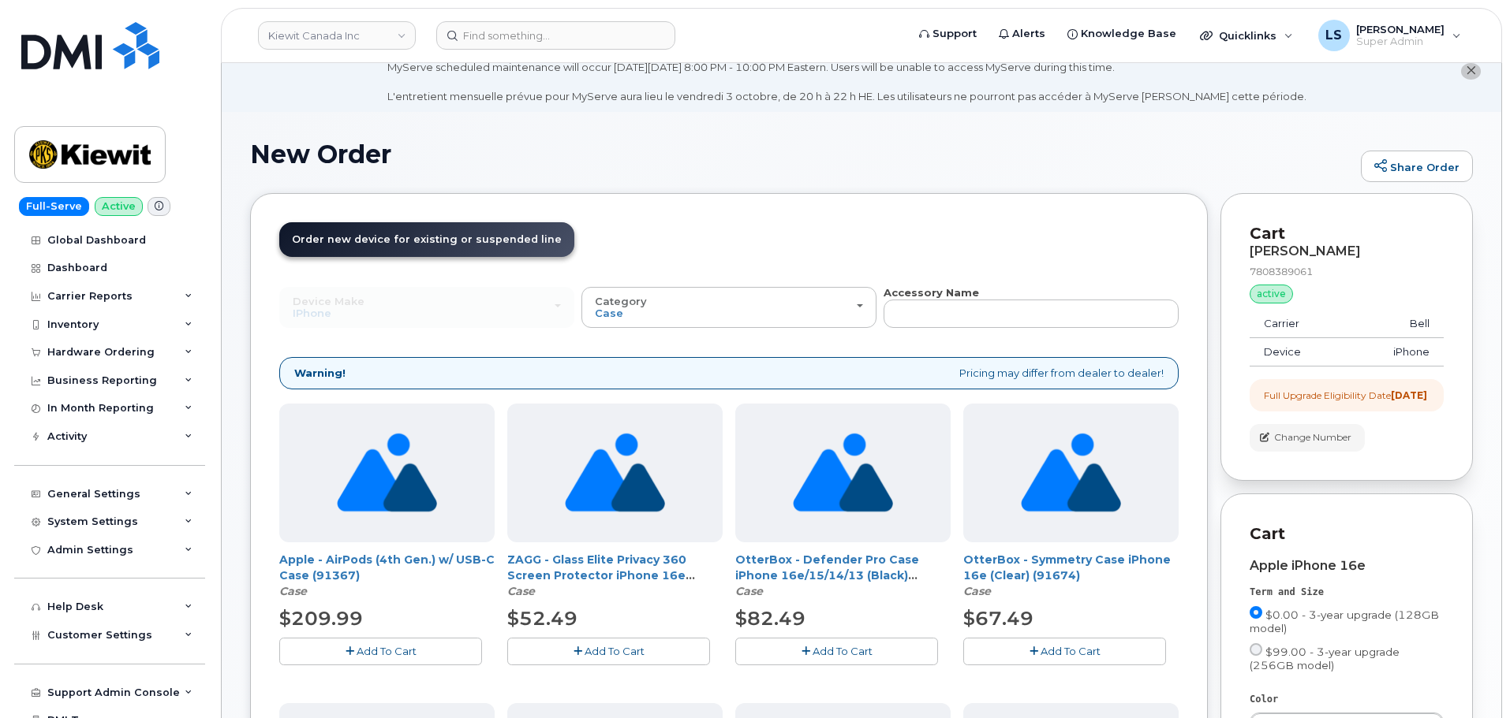
scroll to position [79, 0]
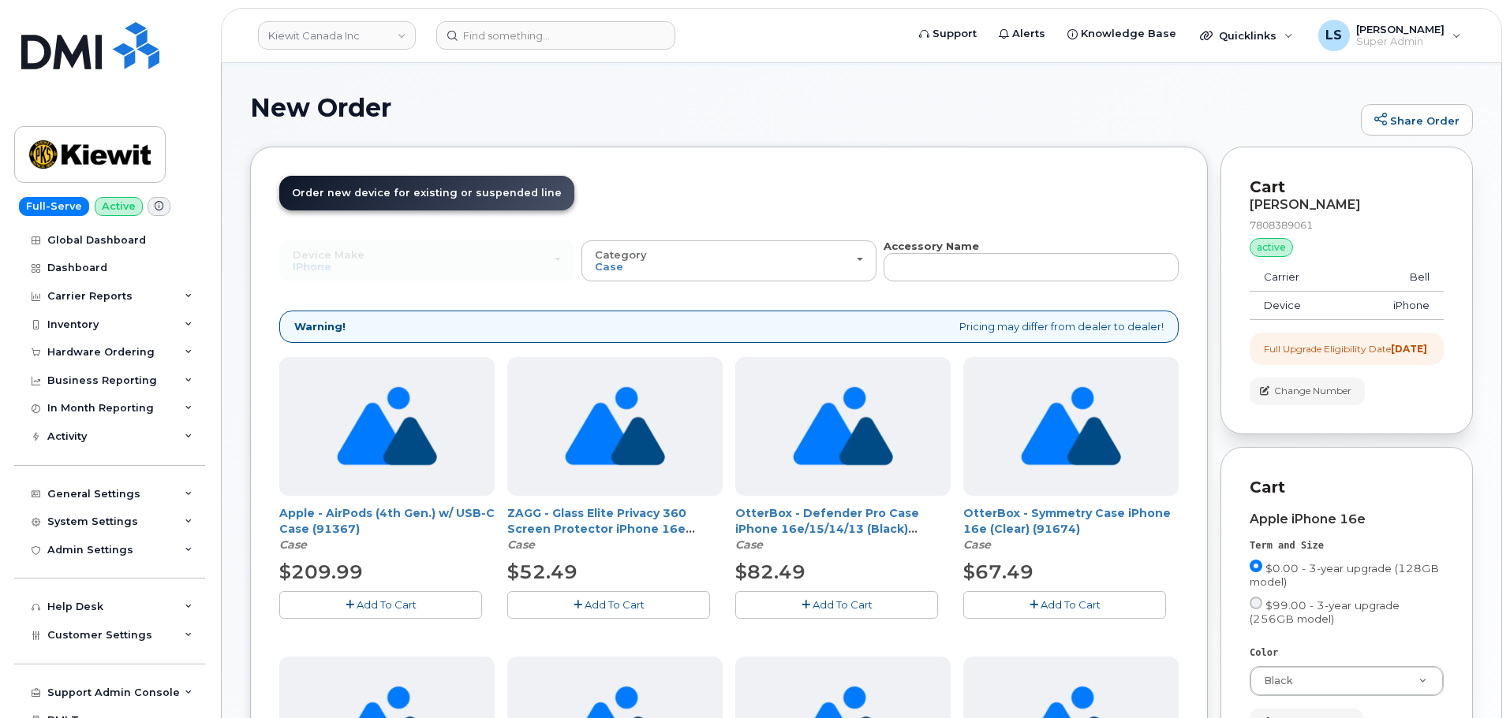
click at [849, 610] on span "Add To Cart" at bounding box center [842, 605] width 60 height 13
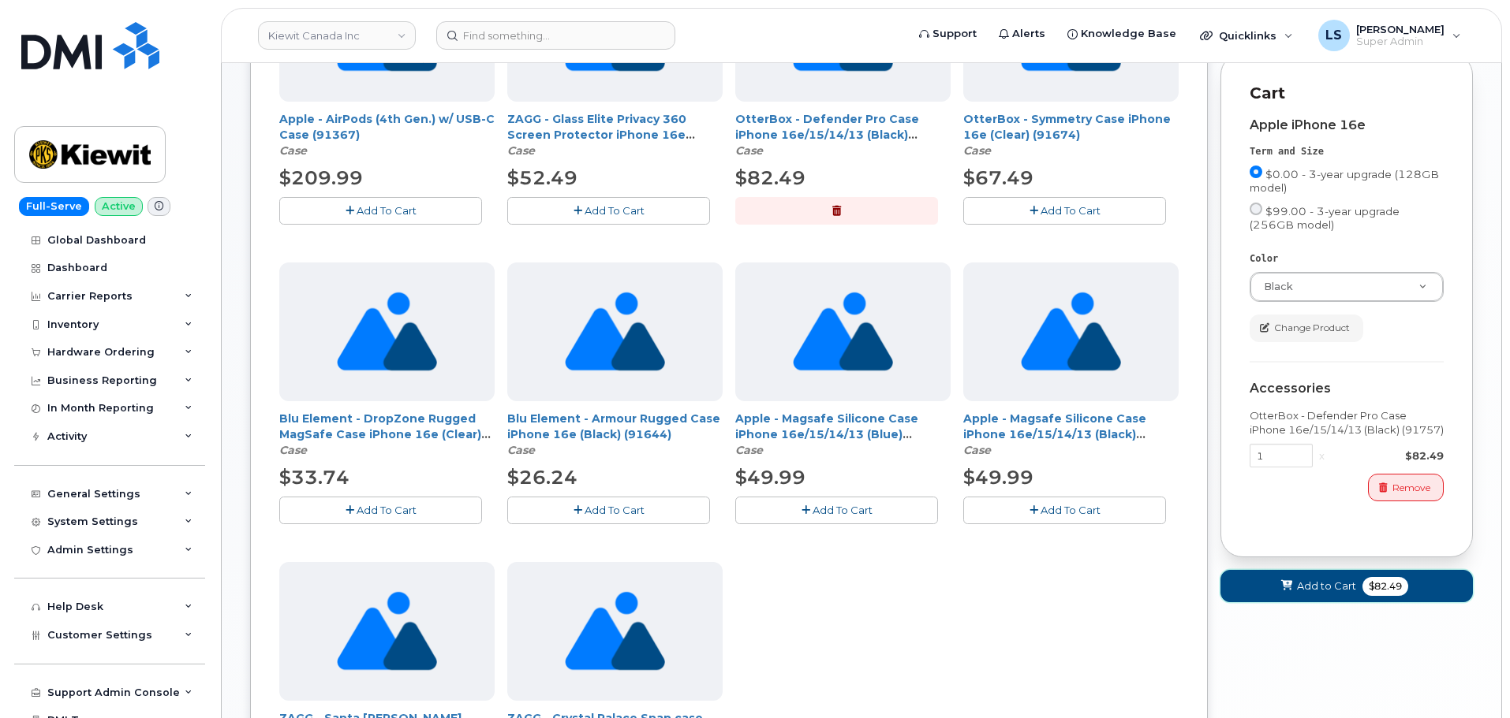
click at [1323, 594] on span "Add to Cart" at bounding box center [1326, 586] width 59 height 15
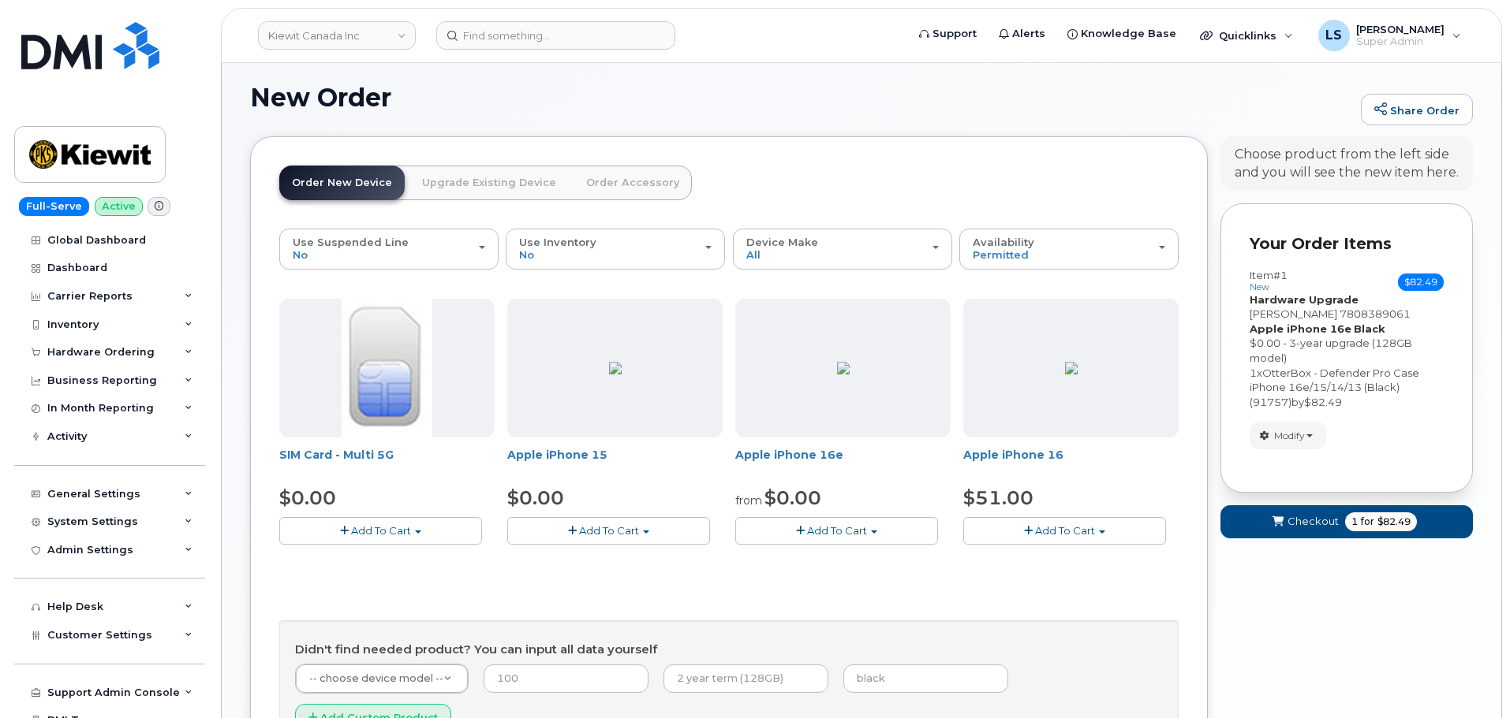
scroll to position [238, 0]
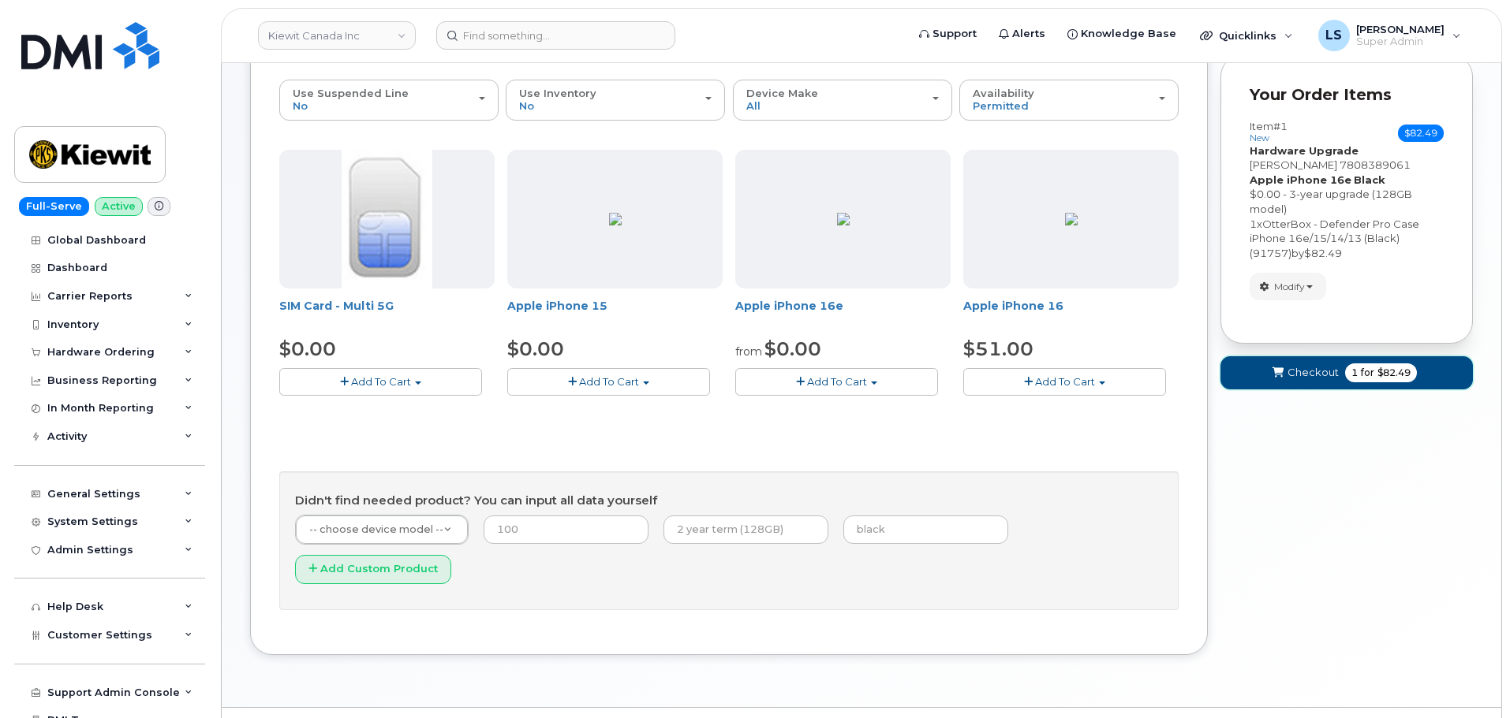
click at [1352, 381] on span "1 for $82.49" at bounding box center [1381, 373] width 72 height 19
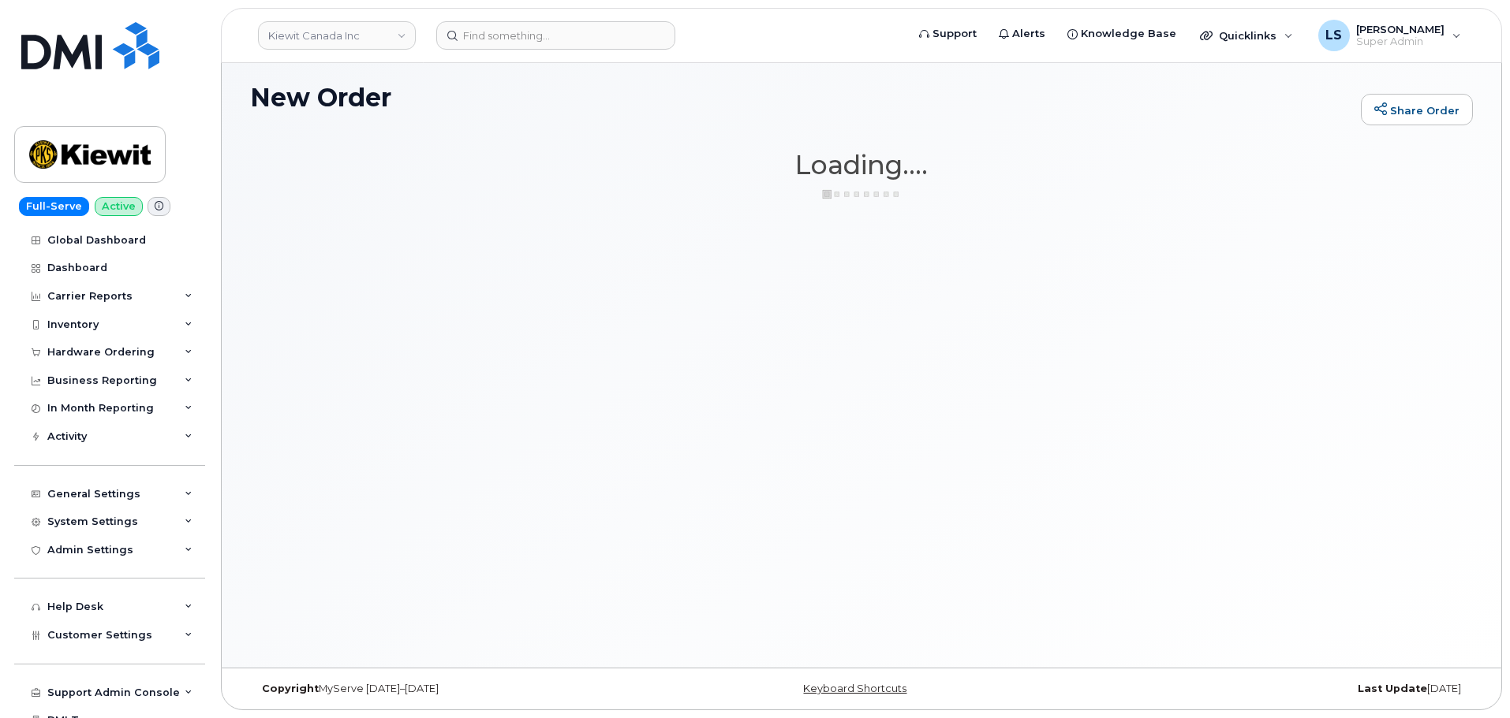
scroll to position [89, 0]
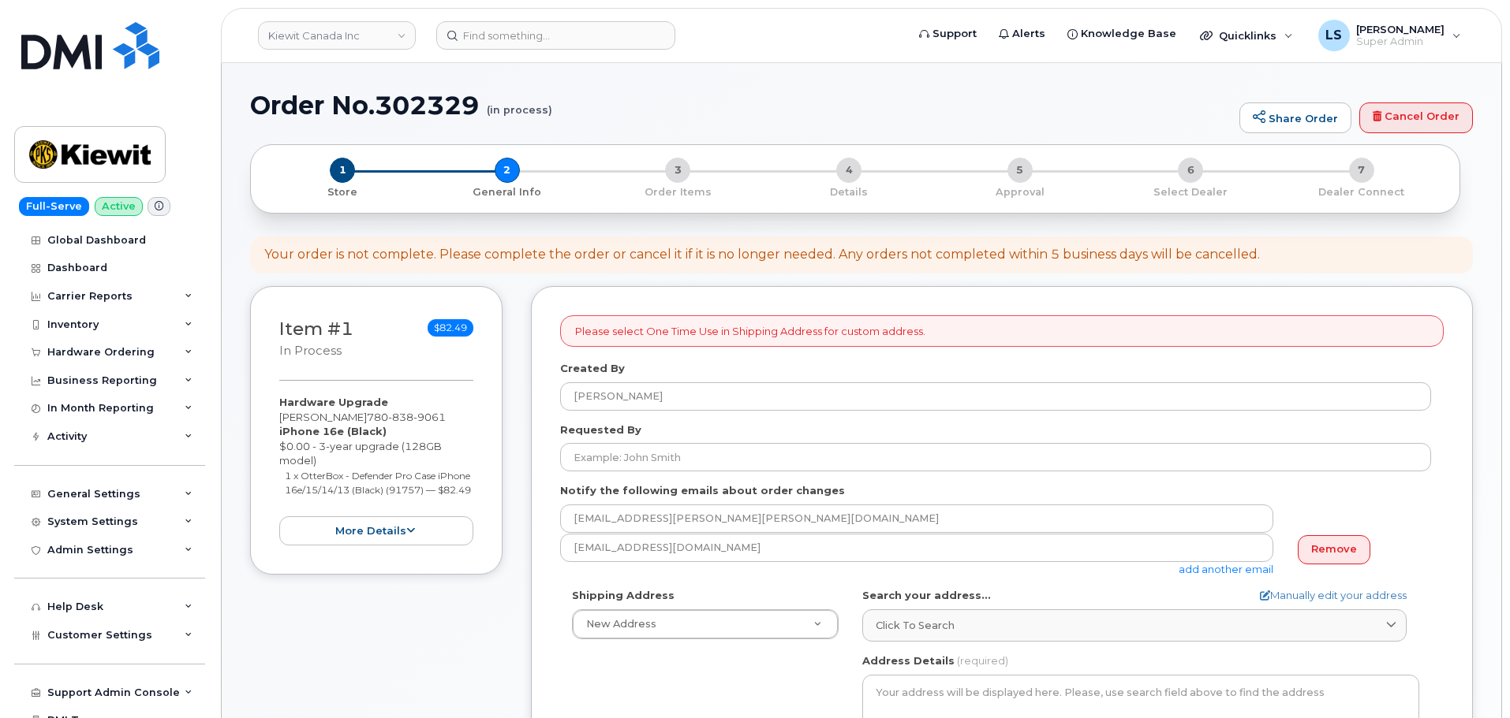
select select
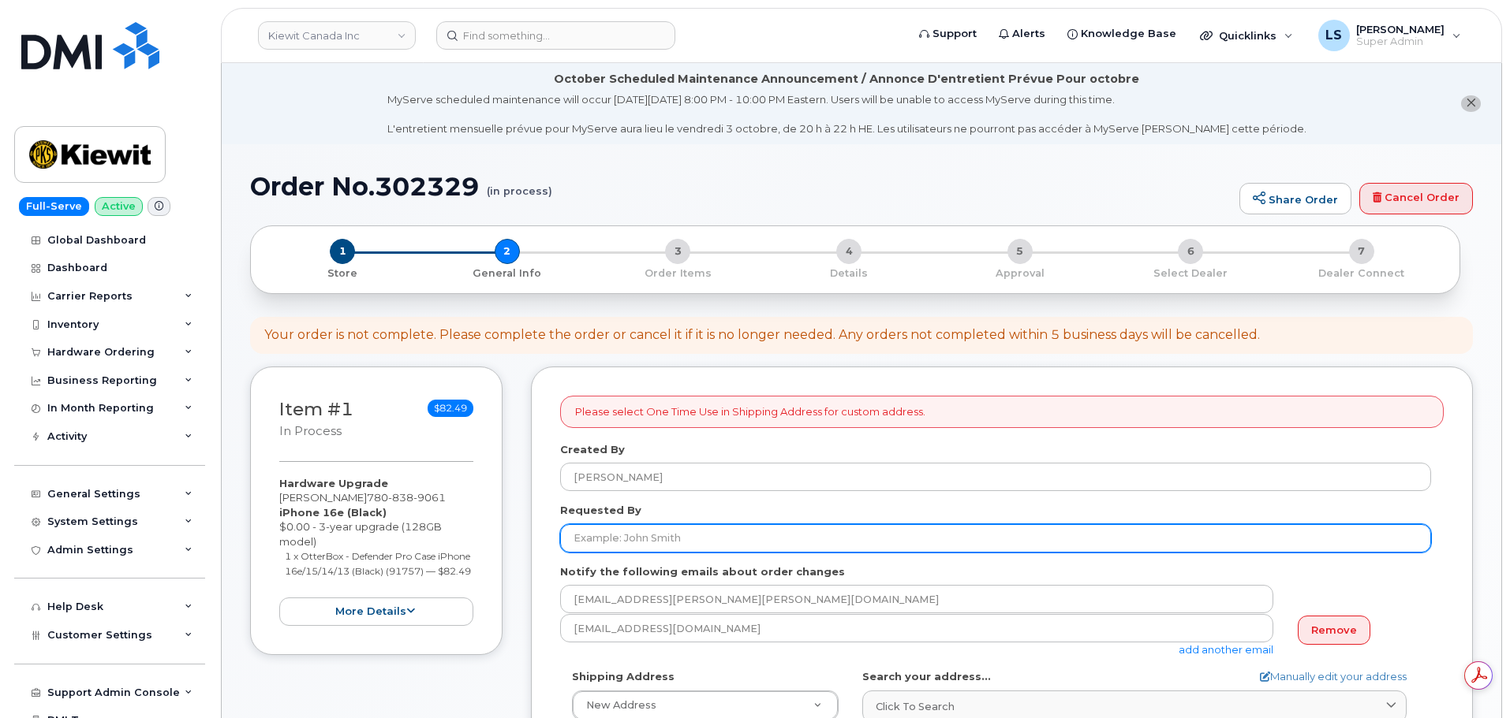
click at [619, 543] on input "Requested By" at bounding box center [995, 538] width 871 height 28
paste input "[PERSON_NAME]"
type input "[PERSON_NAME]"
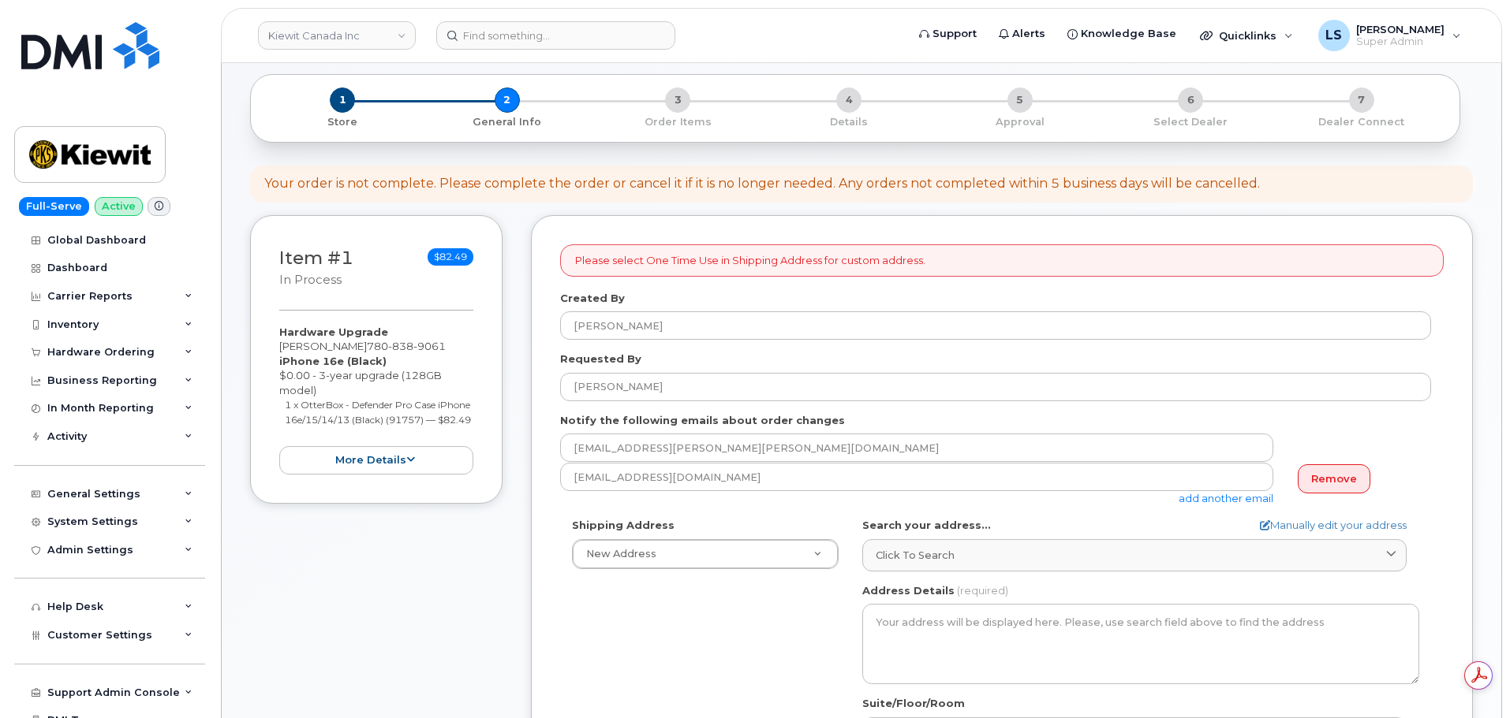
scroll to position [237, 0]
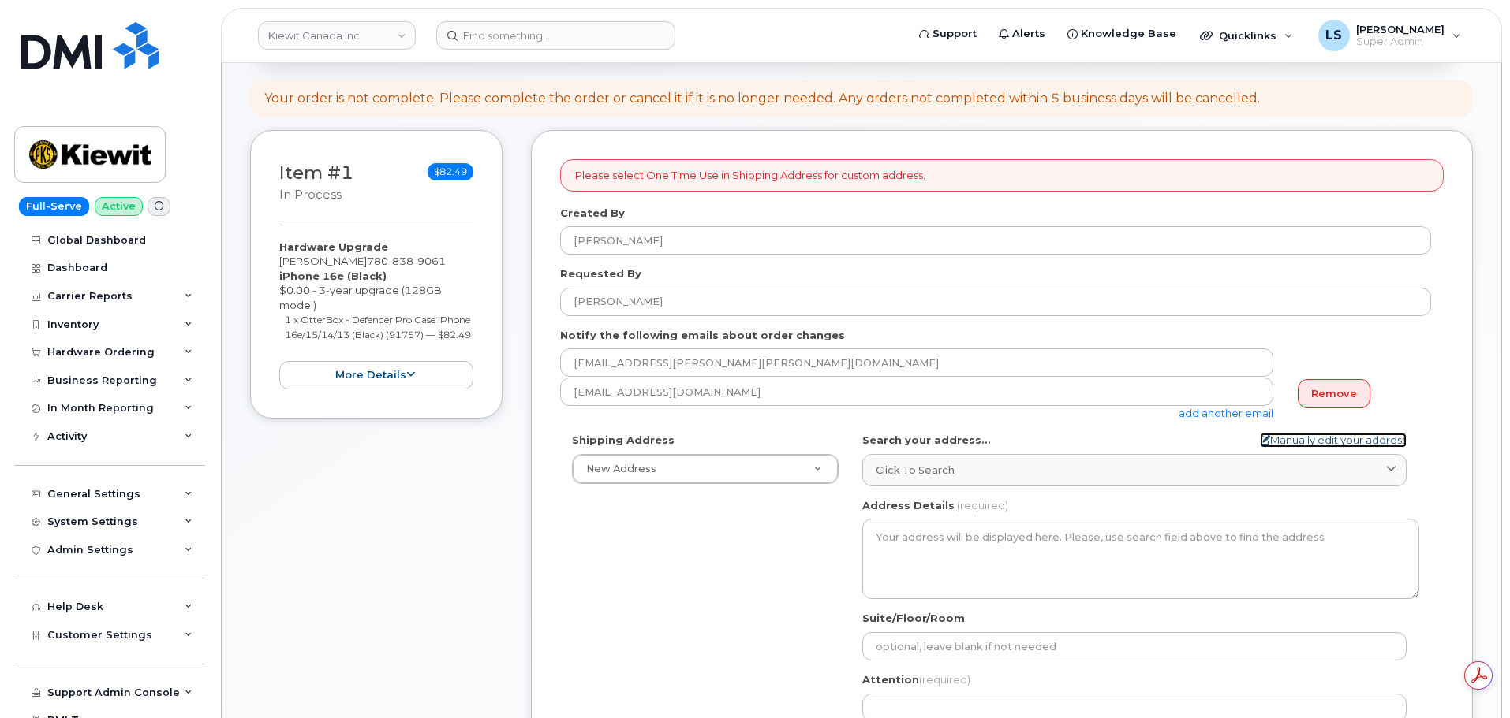
click at [1338, 436] on link "Manually edit your address" at bounding box center [1333, 440] width 147 height 15
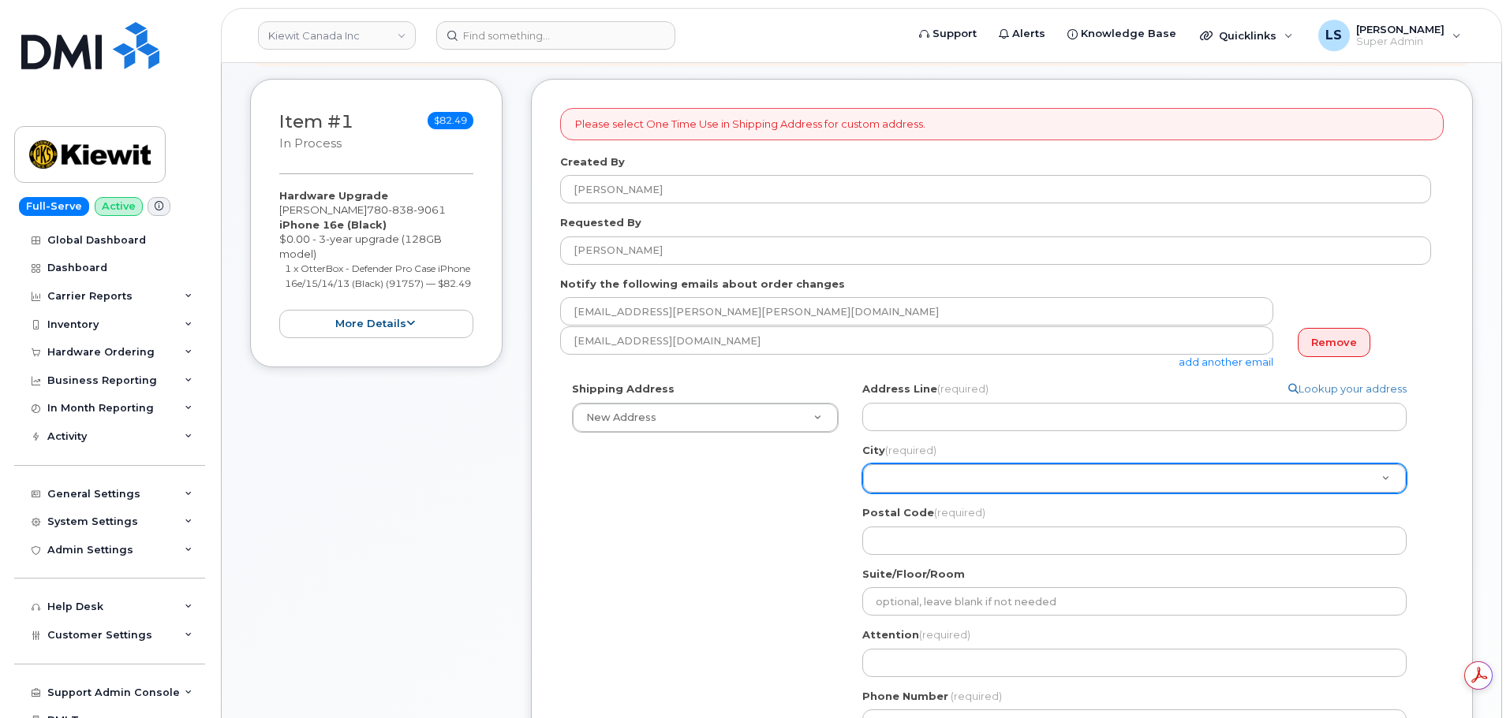
scroll to position [315, 0]
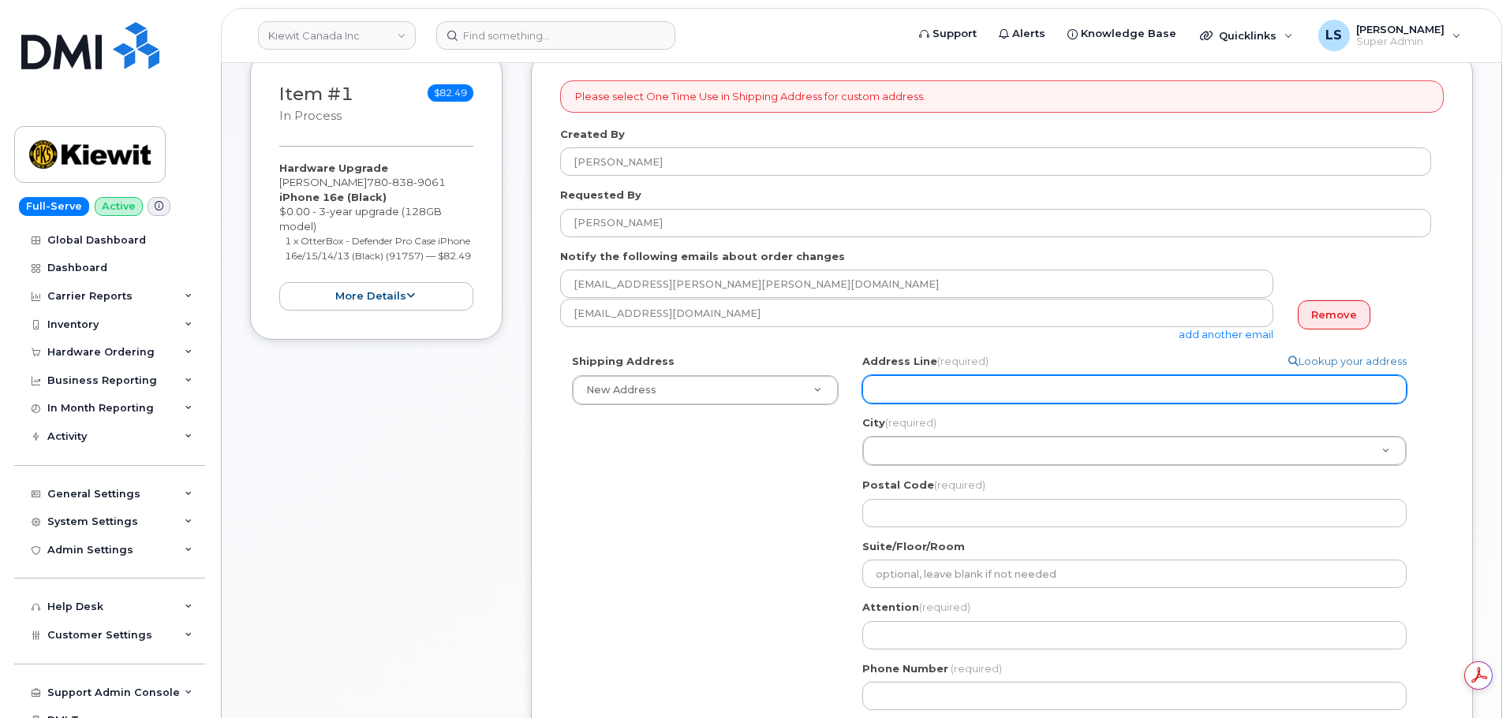
click at [1004, 379] on input "Address Line (required)" at bounding box center [1134, 389] width 544 height 28
paste input "[STREET_ADDRESS]"
select select
type input "[STREET_ADDRESS]"
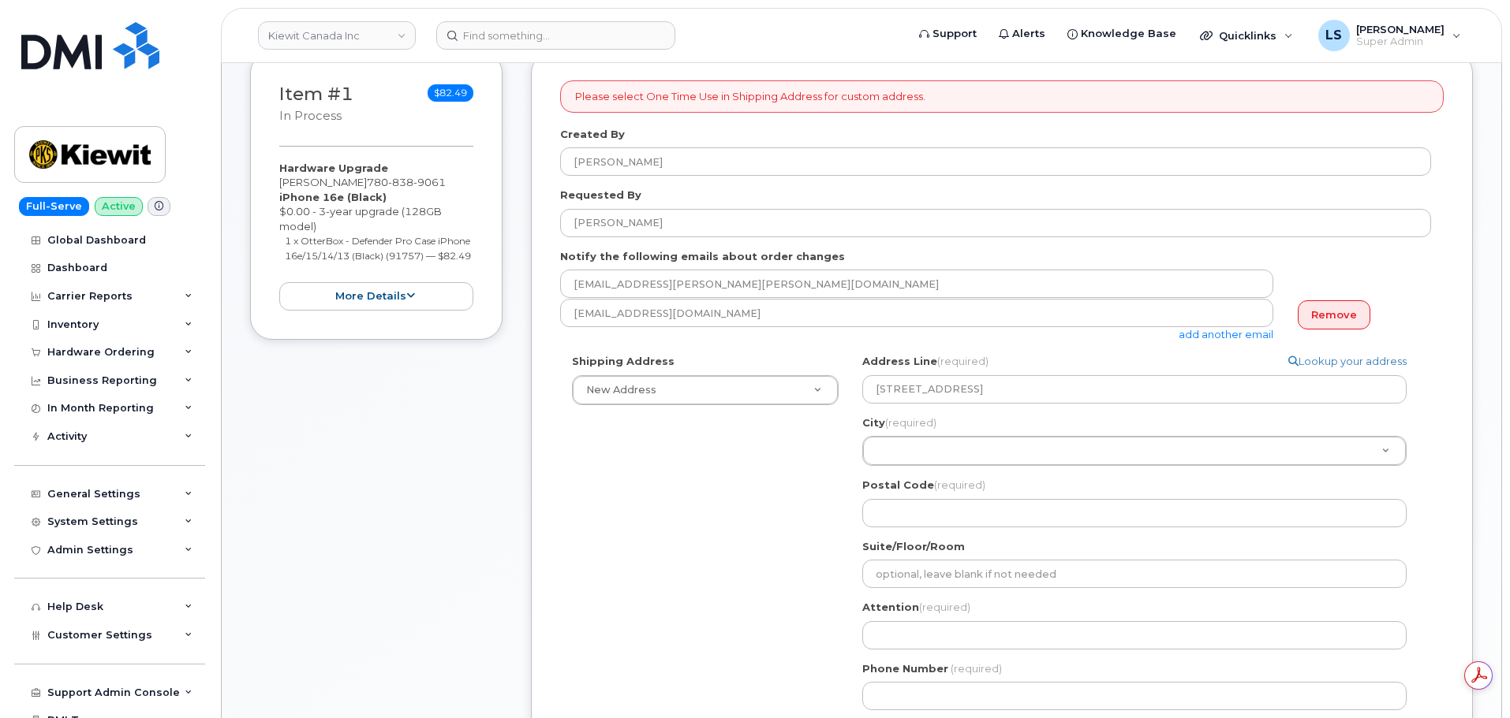
click at [722, 480] on div "Shipping Address New Address New Address [STREET_ADDRESS] [GEOGRAPHIC_DATA][PER…" at bounding box center [995, 538] width 871 height 368
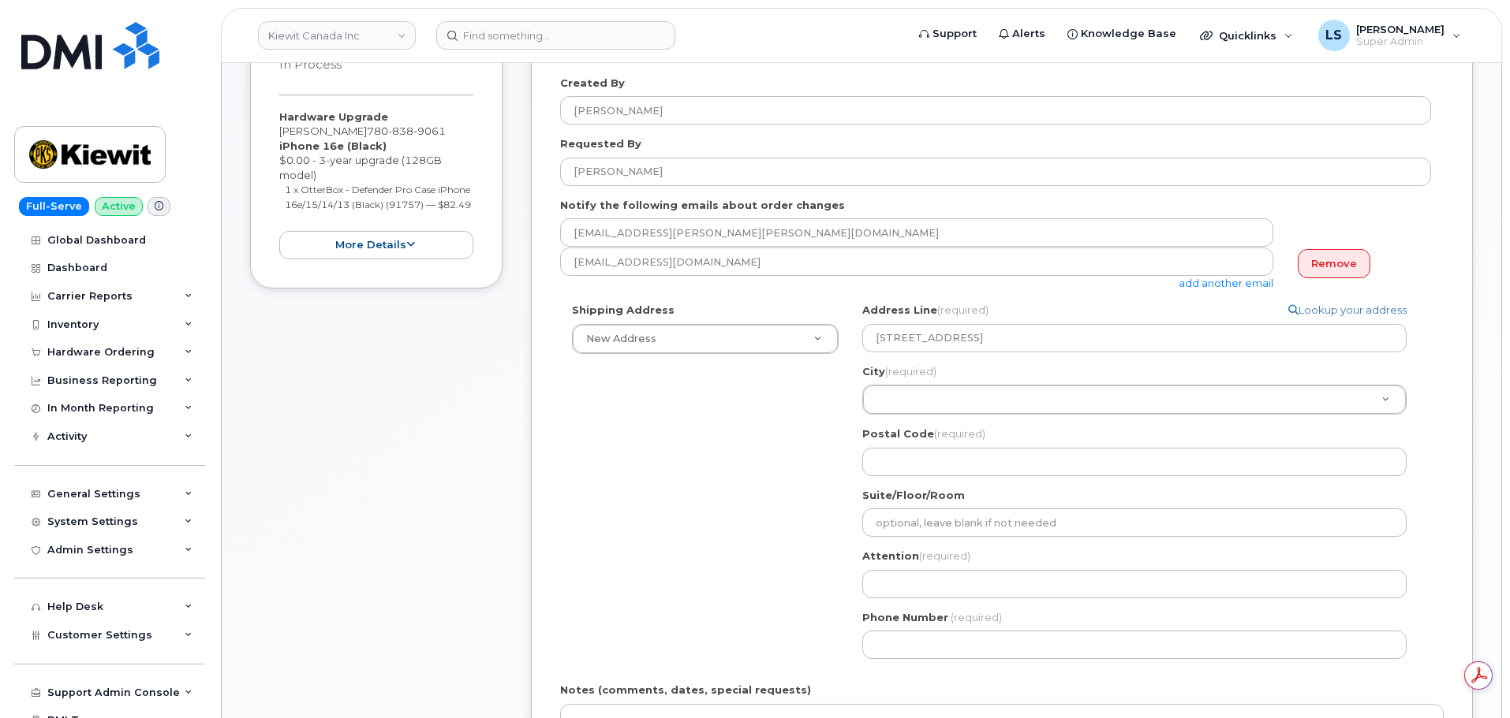
scroll to position [394, 0]
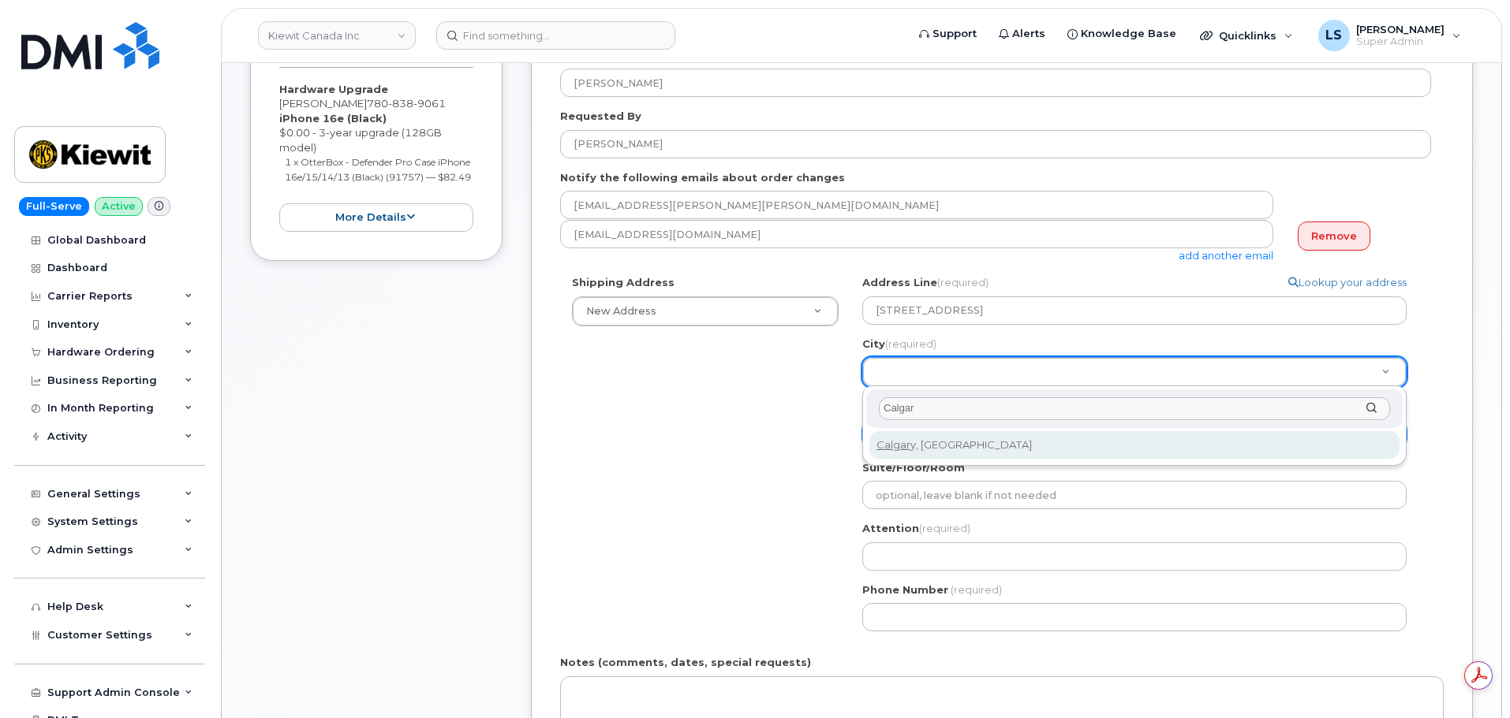
type input "Calgar"
select select
type input "88"
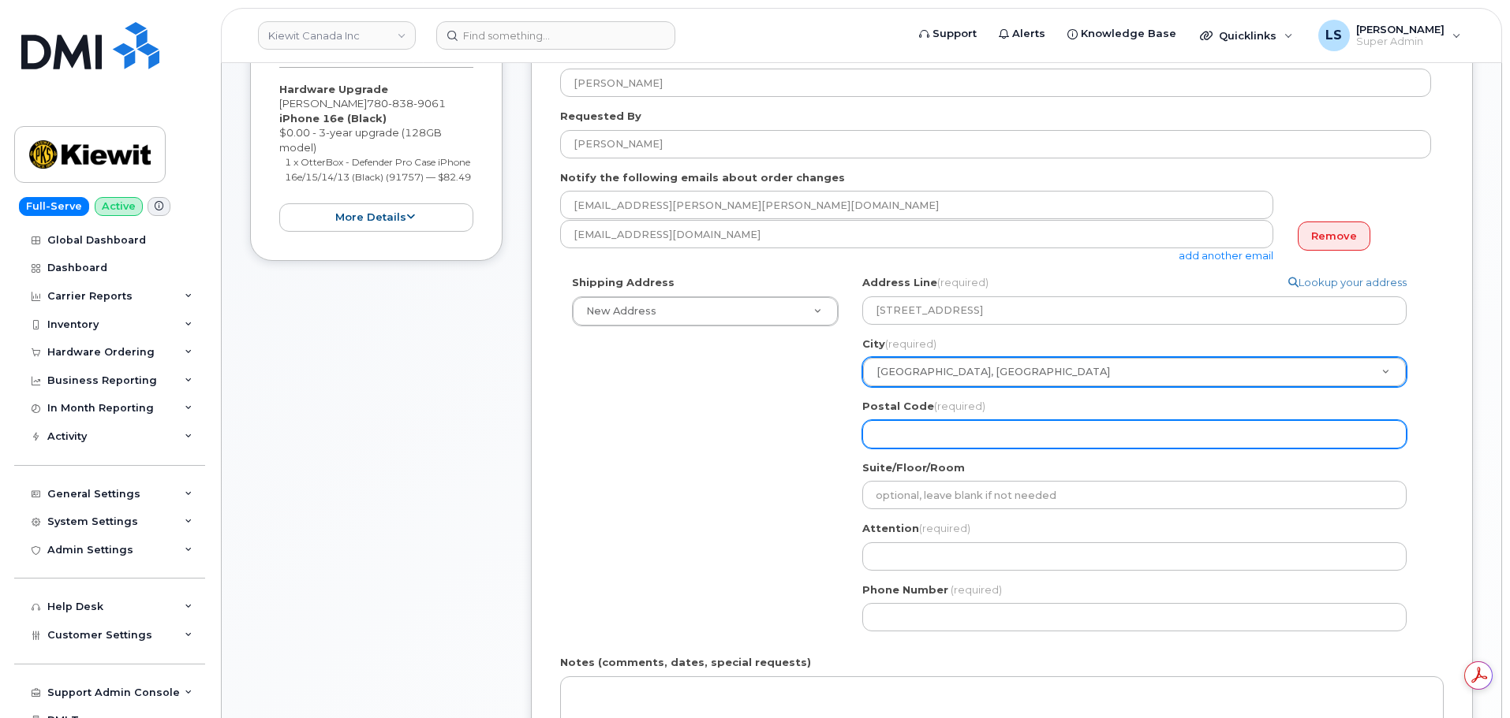
click at [957, 438] on input "Postal Code (required)" at bounding box center [1134, 434] width 544 height 28
paste input "T2W 3X6"
select select
type input "T2W 3X6"
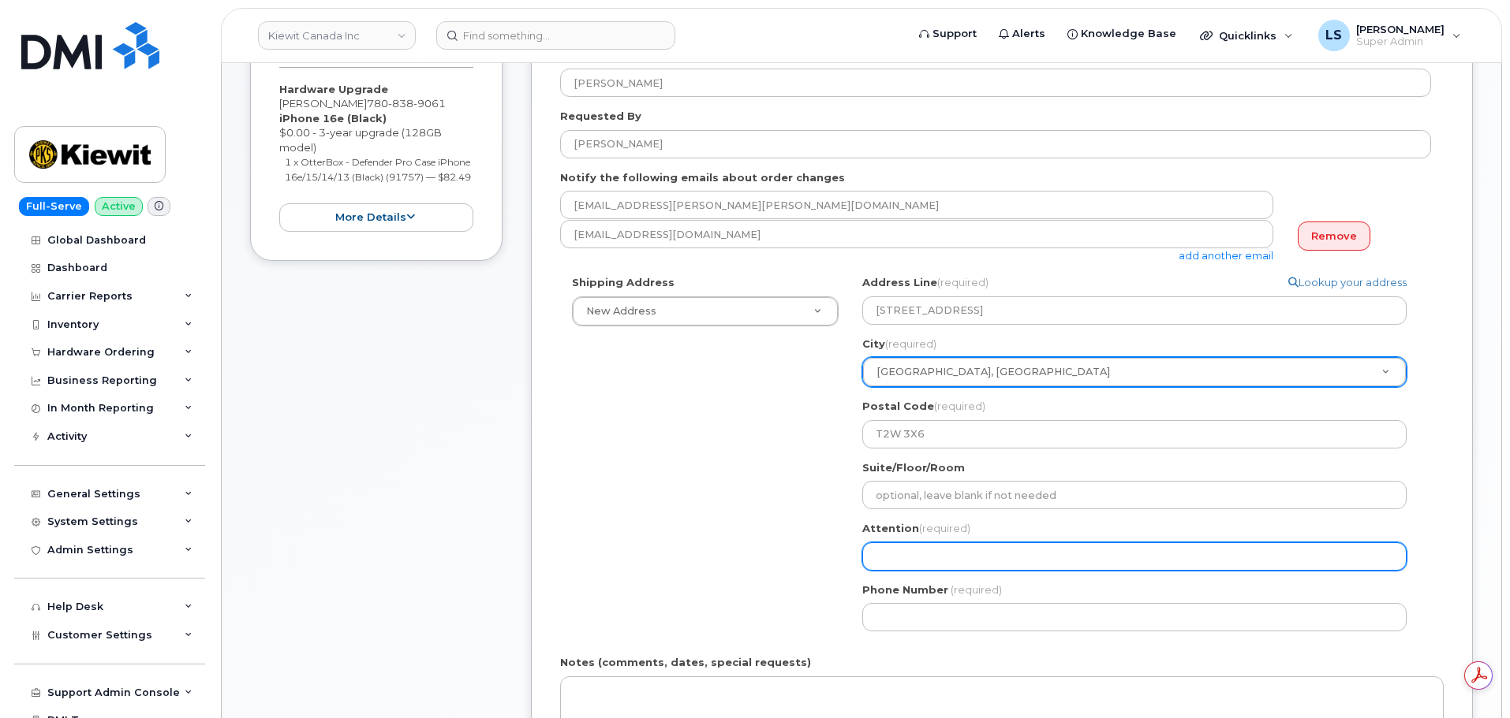
click at [876, 553] on input "Attention (required)" at bounding box center [1134, 557] width 544 height 28
paste input "[PERSON_NAME]"
select select
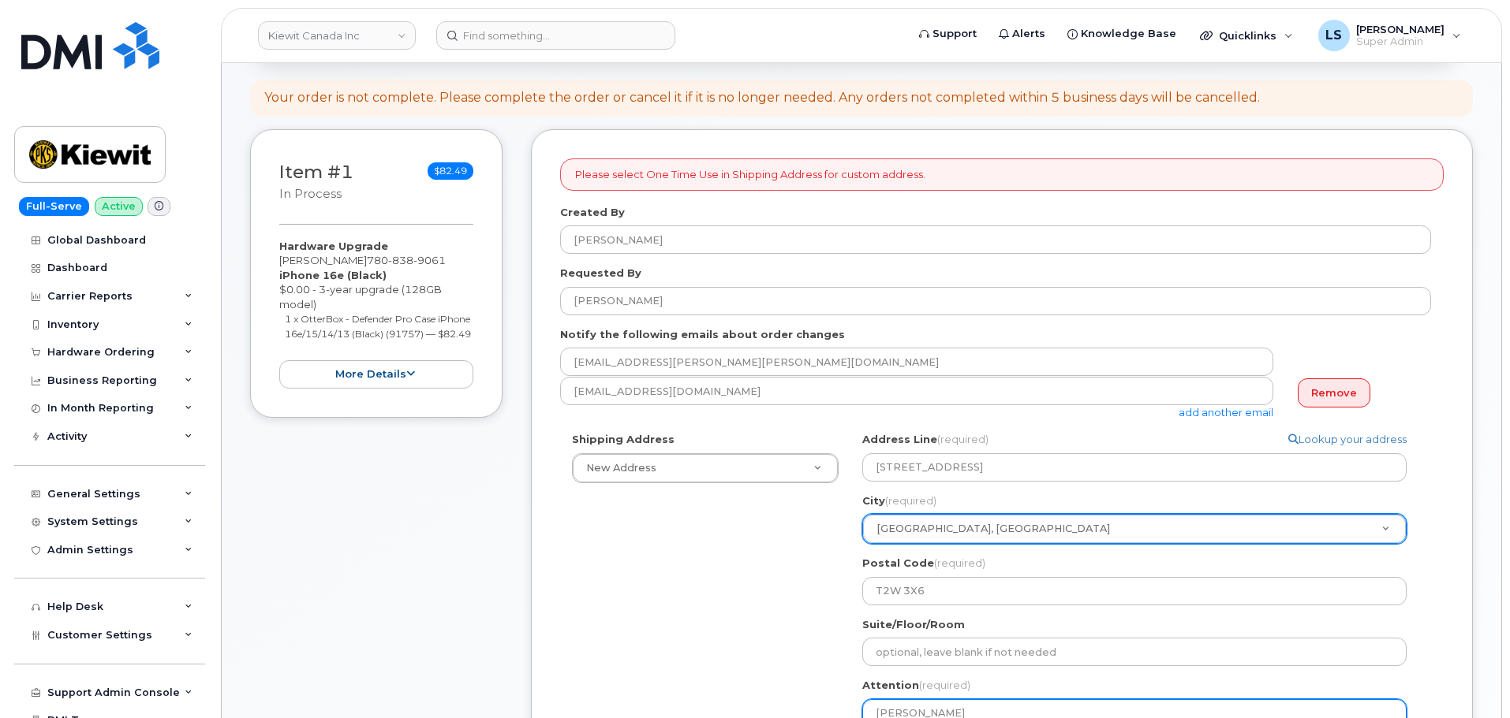
scroll to position [237, 0]
type input "[PERSON_NAME]"
drag, startPoint x: 435, startPoint y: 259, endPoint x: 355, endPoint y: 261, distance: 80.5
click at [355, 261] on div "Hardware Upgrade [PERSON_NAME] [PHONE_NUMBER] iPhone 16e (Black) $0.00 - 3-year…" at bounding box center [376, 315] width 194 height 151
copy span "[PHONE_NUMBER]"
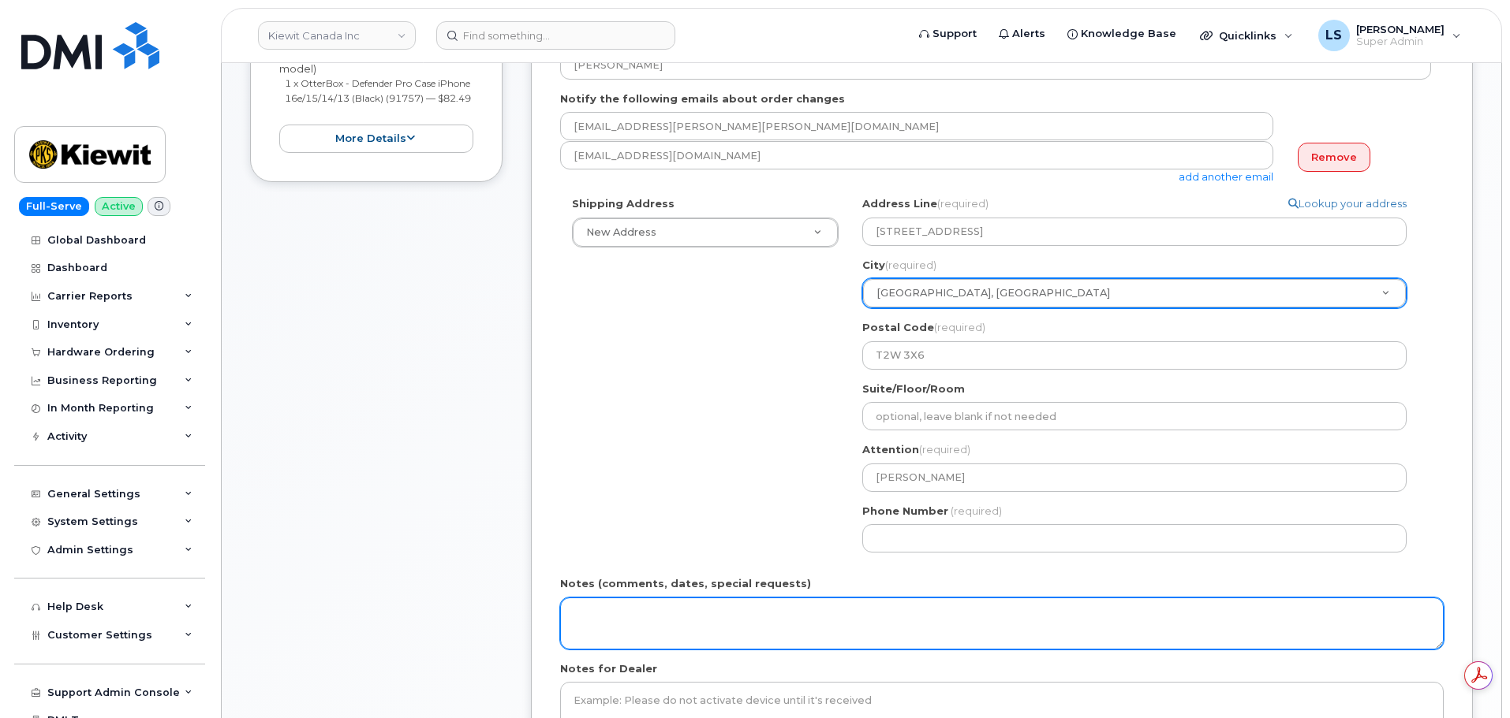
scroll to position [0, 0]
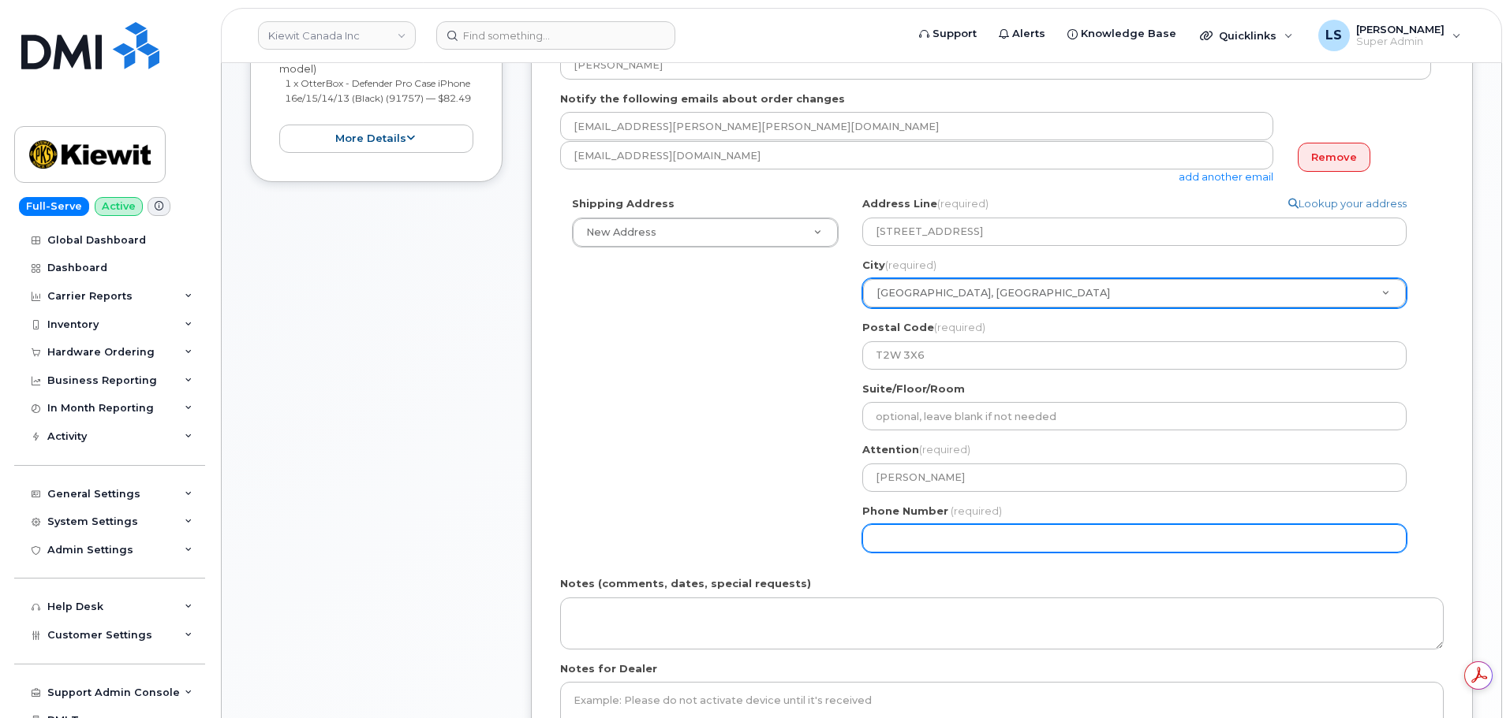
click at [954, 539] on input "Phone Number" at bounding box center [1134, 538] width 544 height 28
paste input "7808389061"
select select
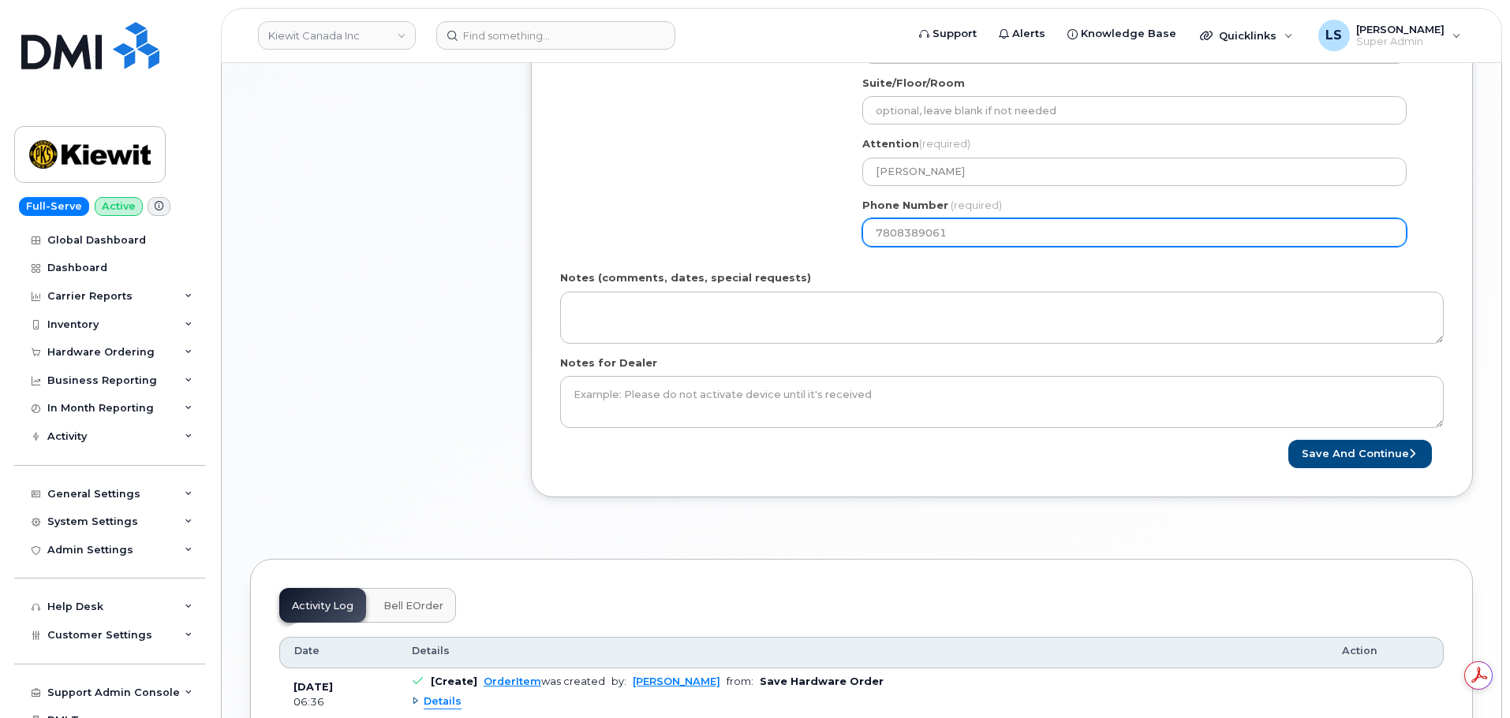
scroll to position [789, 0]
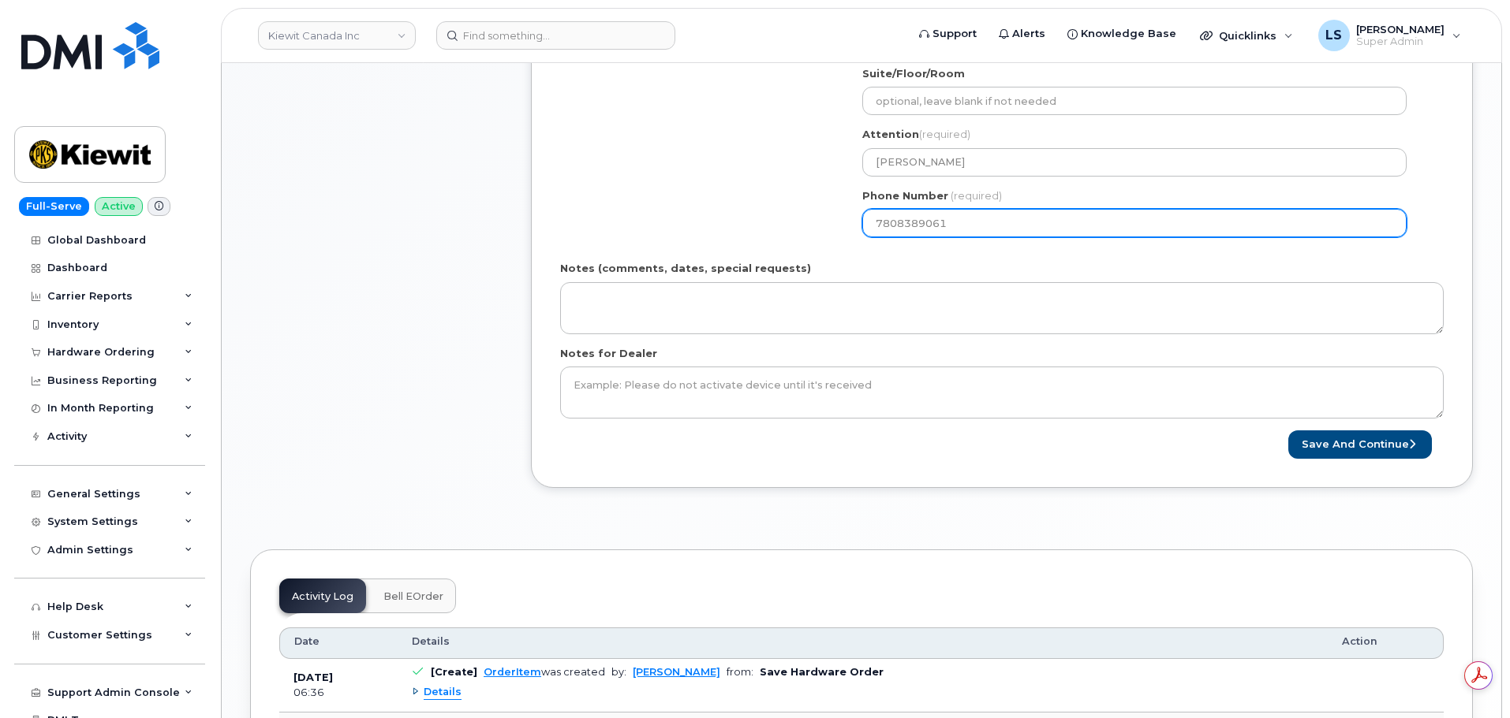
type input "7808389061"
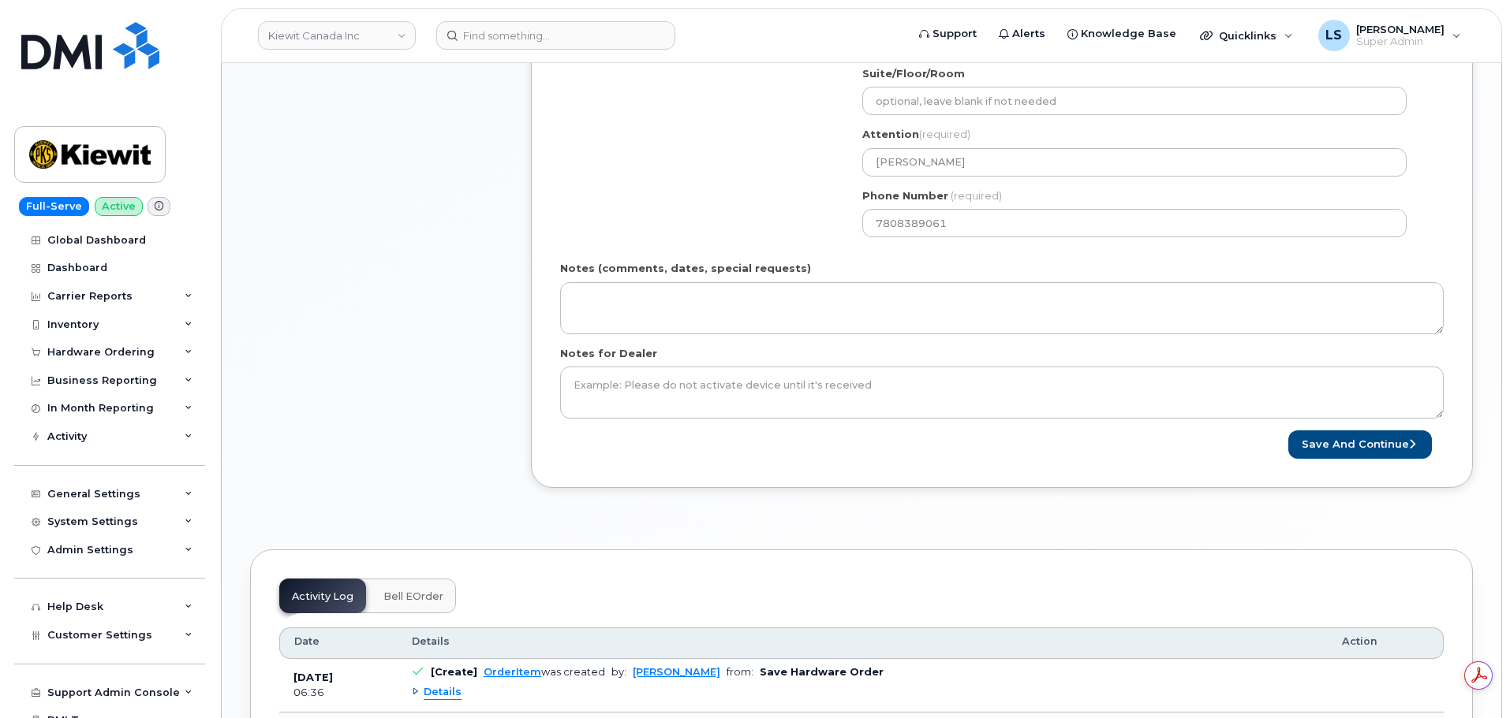
click at [844, 567] on div "Activity Log Bell eOrder Customize Filter Refresh Export Date Details Action [D…" at bounding box center [861, 712] width 1222 height 325
click at [1336, 436] on button "Save and Continue" at bounding box center [1360, 445] width 144 height 29
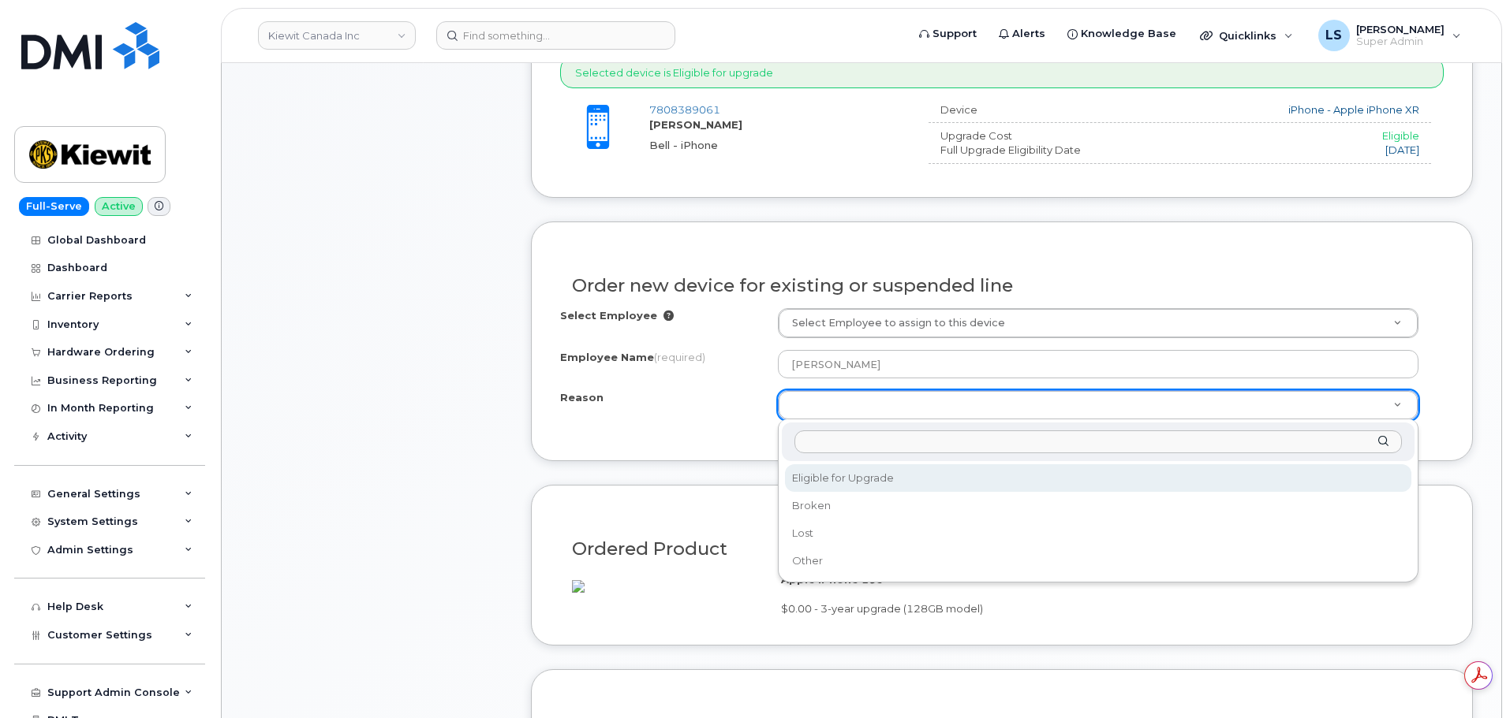
select select "eligible_for_upgrade"
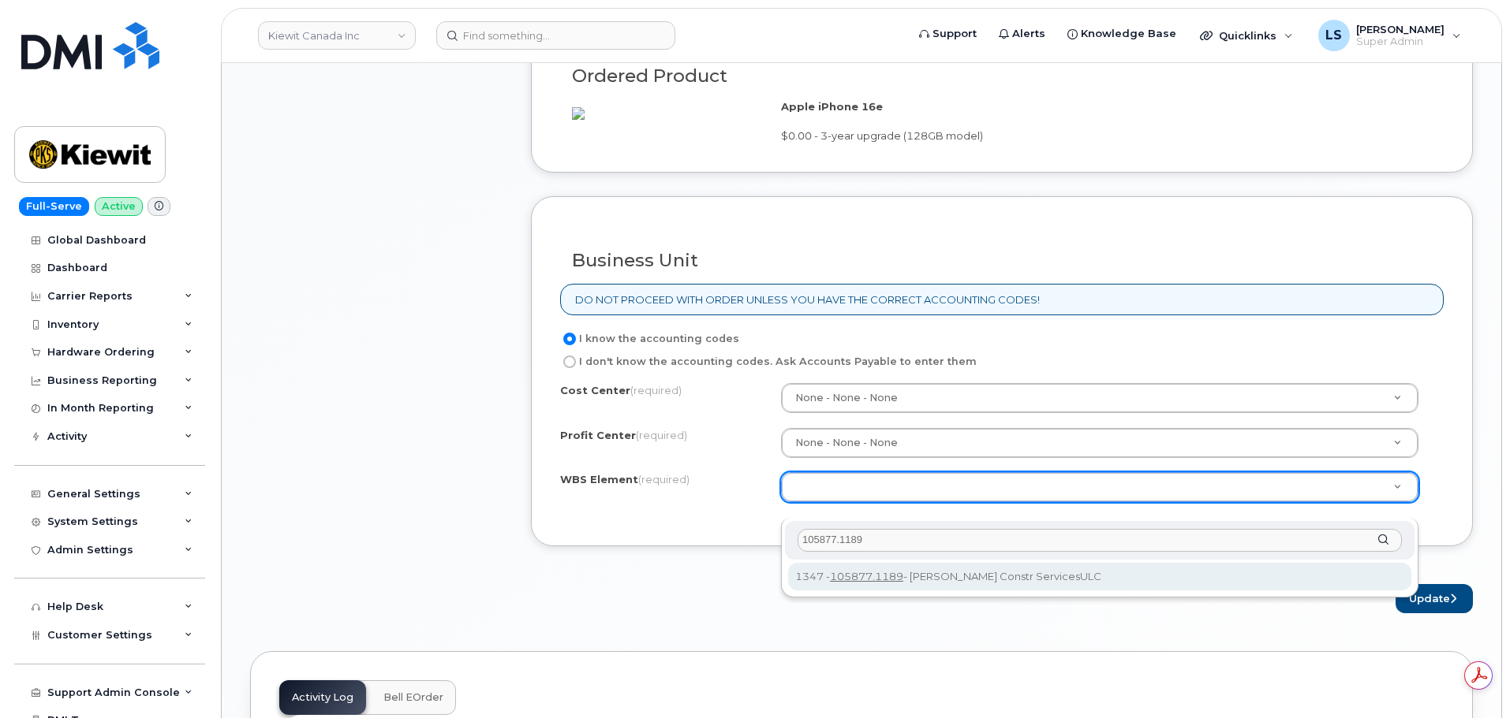
type input "105877.1189"
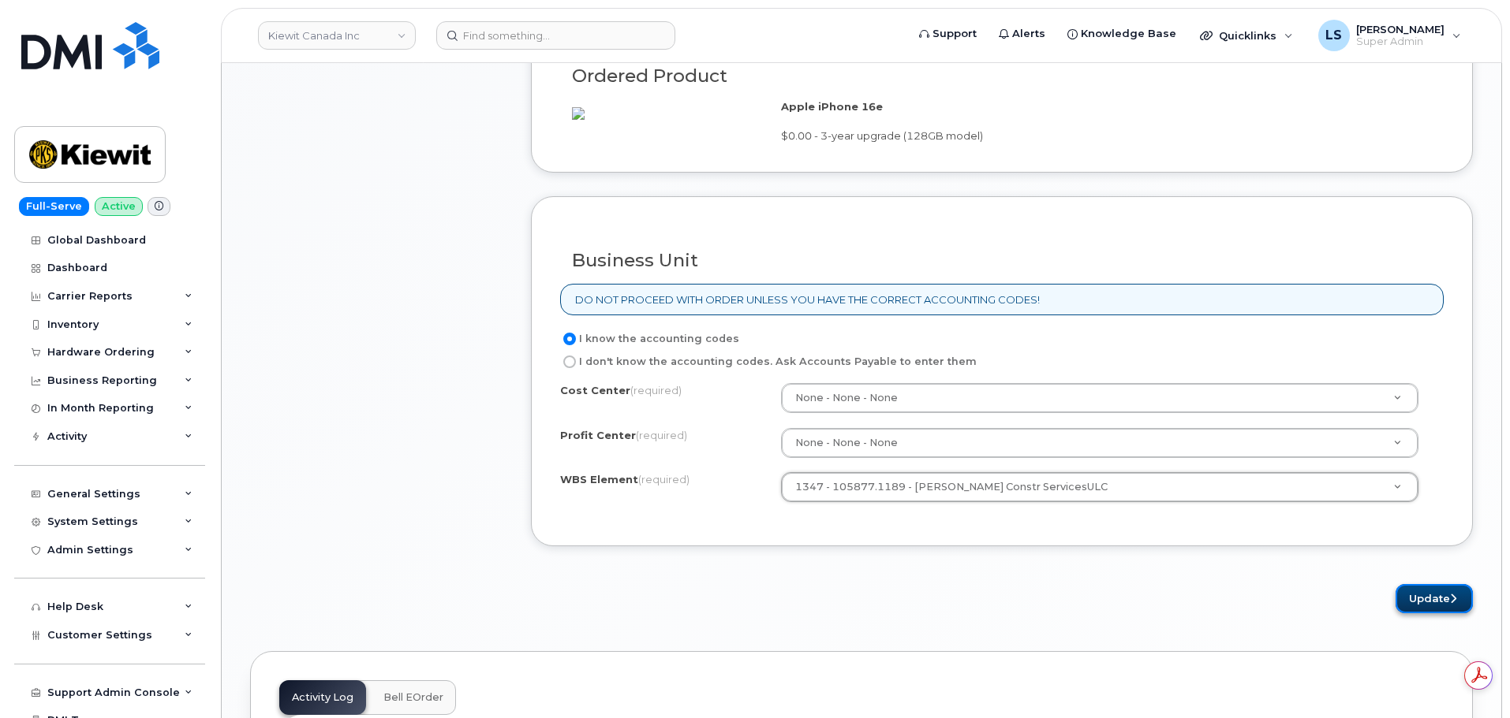
click at [1409, 613] on button "Update" at bounding box center [1433, 598] width 77 height 29
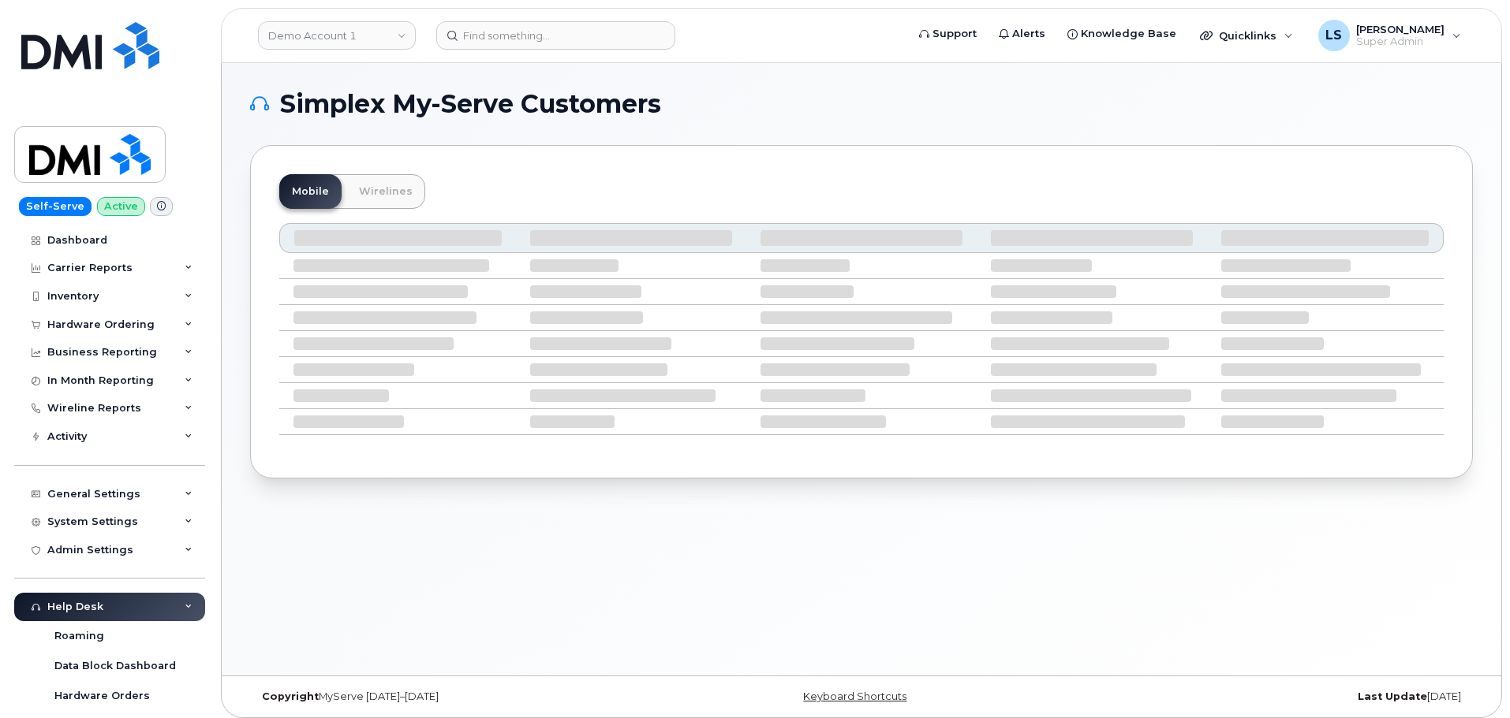
click at [495, 57] on header "Demo Account 1 Support Alerts Knowledge Base Quicklinks Suspend / Cancel Device…" at bounding box center [861, 35] width 1281 height 55
click at [502, 51] on header "Demo Account 1 Support Alerts Knowledge Base Quicklinks Suspend / Cancel Device…" at bounding box center [861, 35] width 1281 height 55
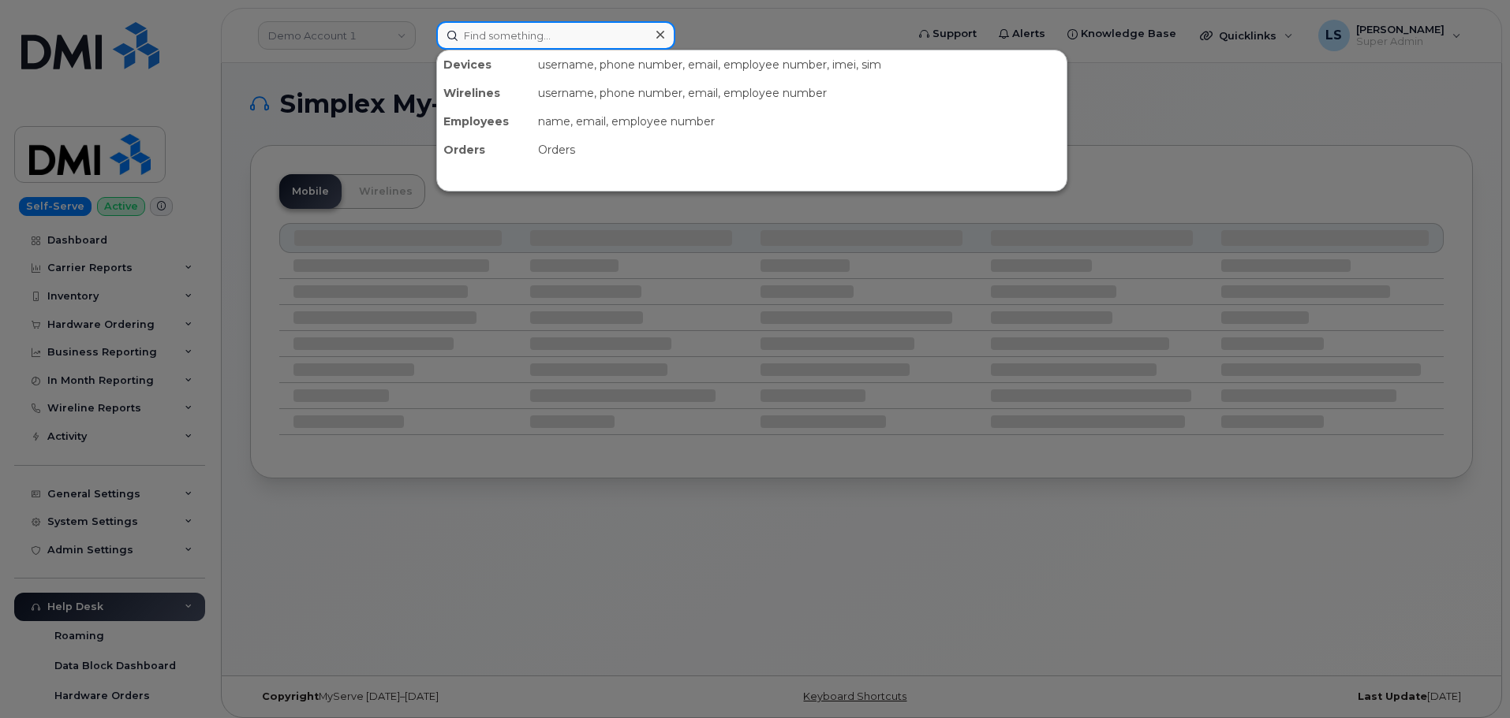
click at [508, 47] on input at bounding box center [555, 35] width 239 height 28
paste input "7808389061"
type input "7808389061"
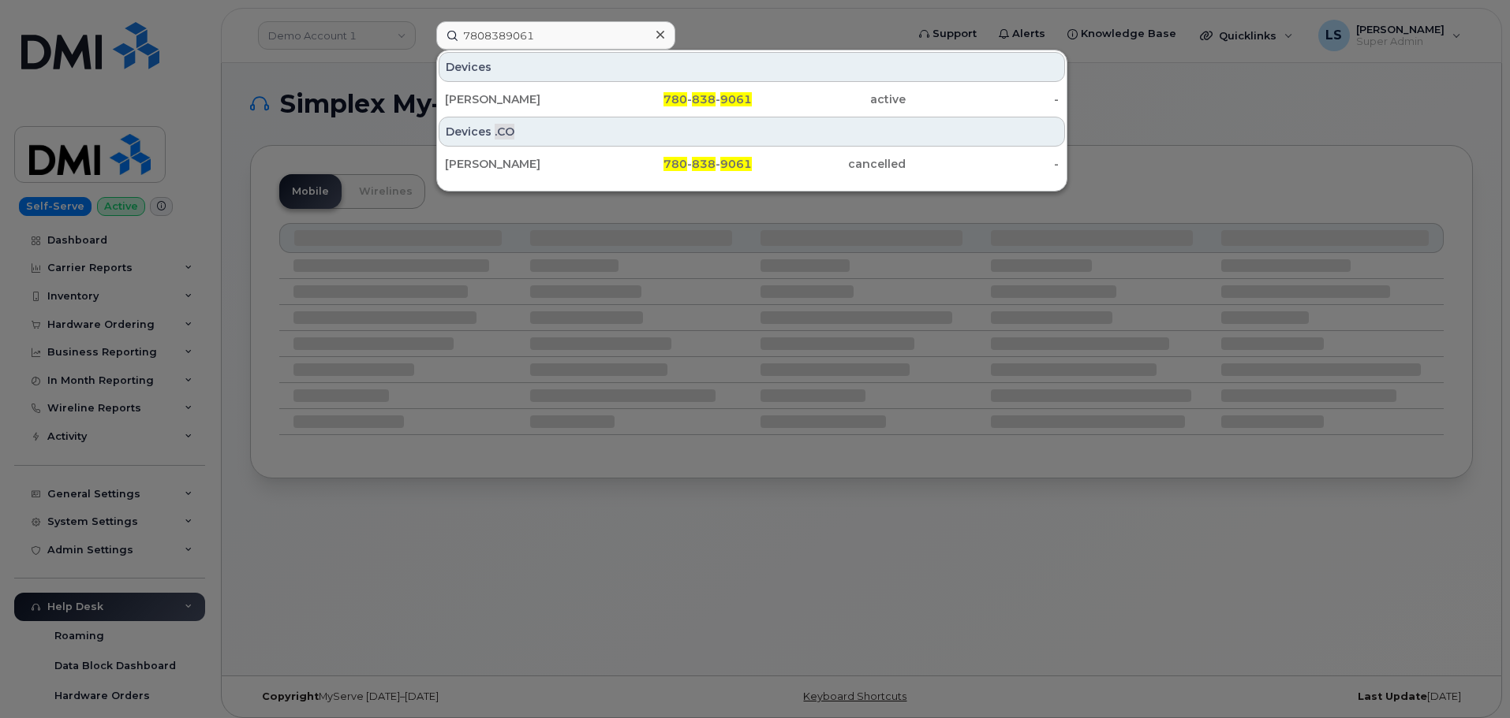
drag, startPoint x: 483, startPoint y: 90, endPoint x: 483, endPoint y: 12, distance: 78.1
click at [483, 91] on div "Phil Jamieson" at bounding box center [522, 99] width 154 height 28
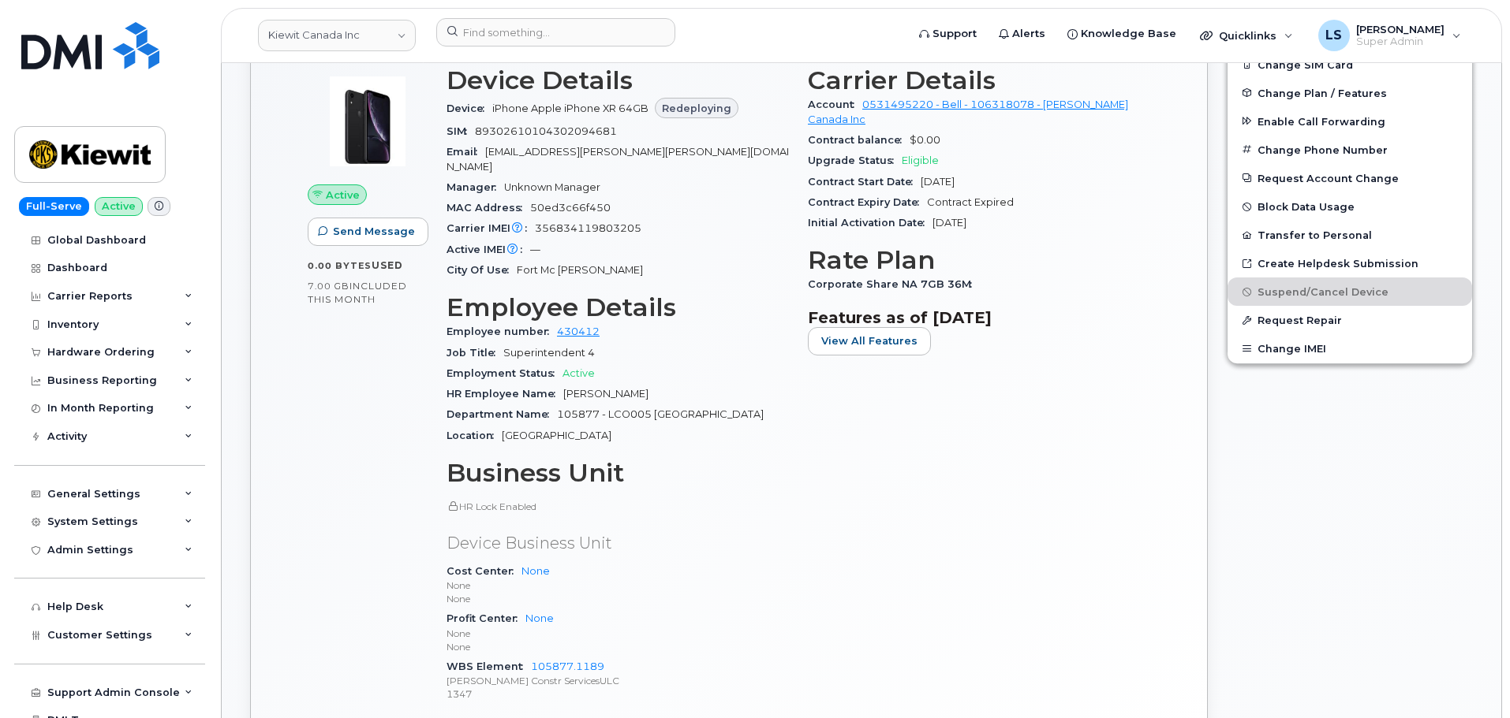
scroll to position [631, 0]
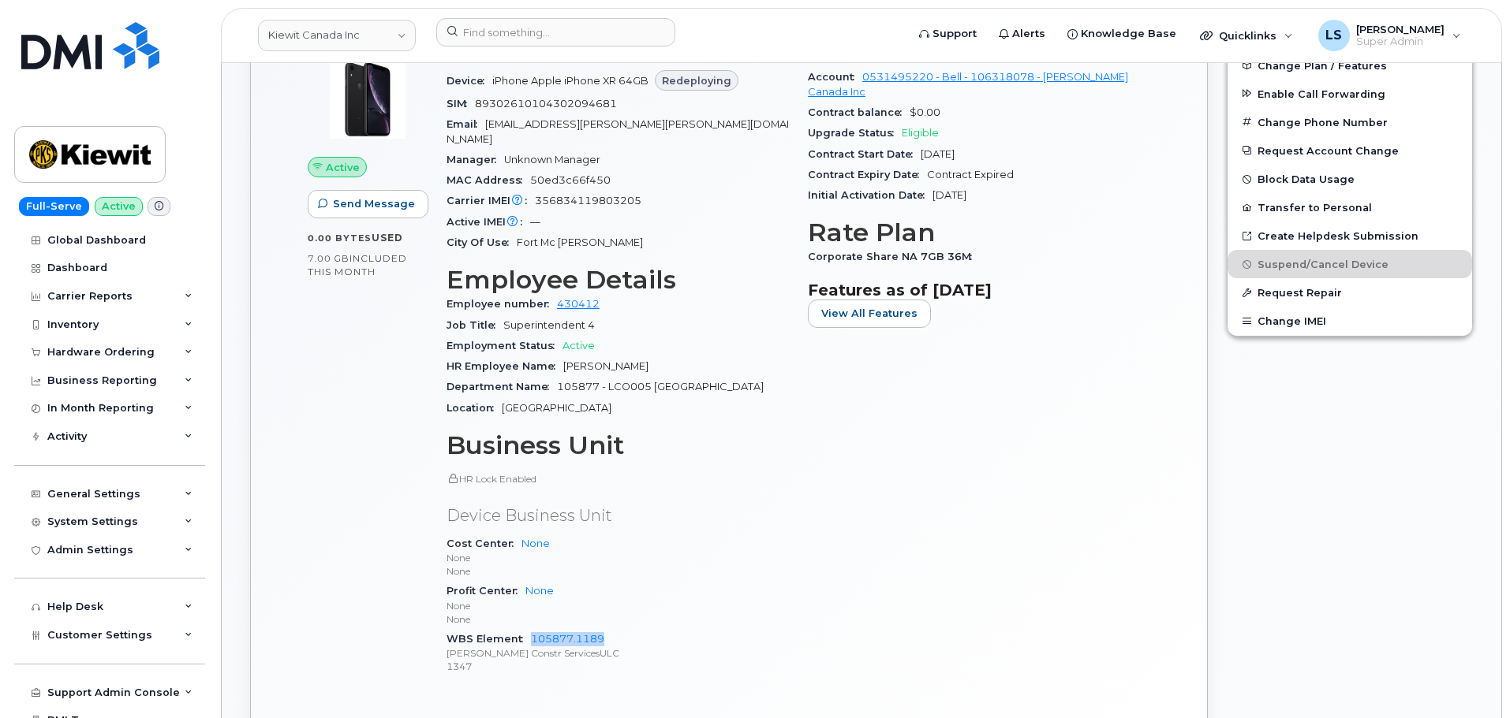
drag, startPoint x: 608, startPoint y: 629, endPoint x: 527, endPoint y: 629, distance: 81.2
click at [527, 629] on div "WBS Element 105877.1189 [PERSON_NAME] Constr ServicesULC 1347" at bounding box center [617, 653] width 342 height 48
copy link "105877.1189"
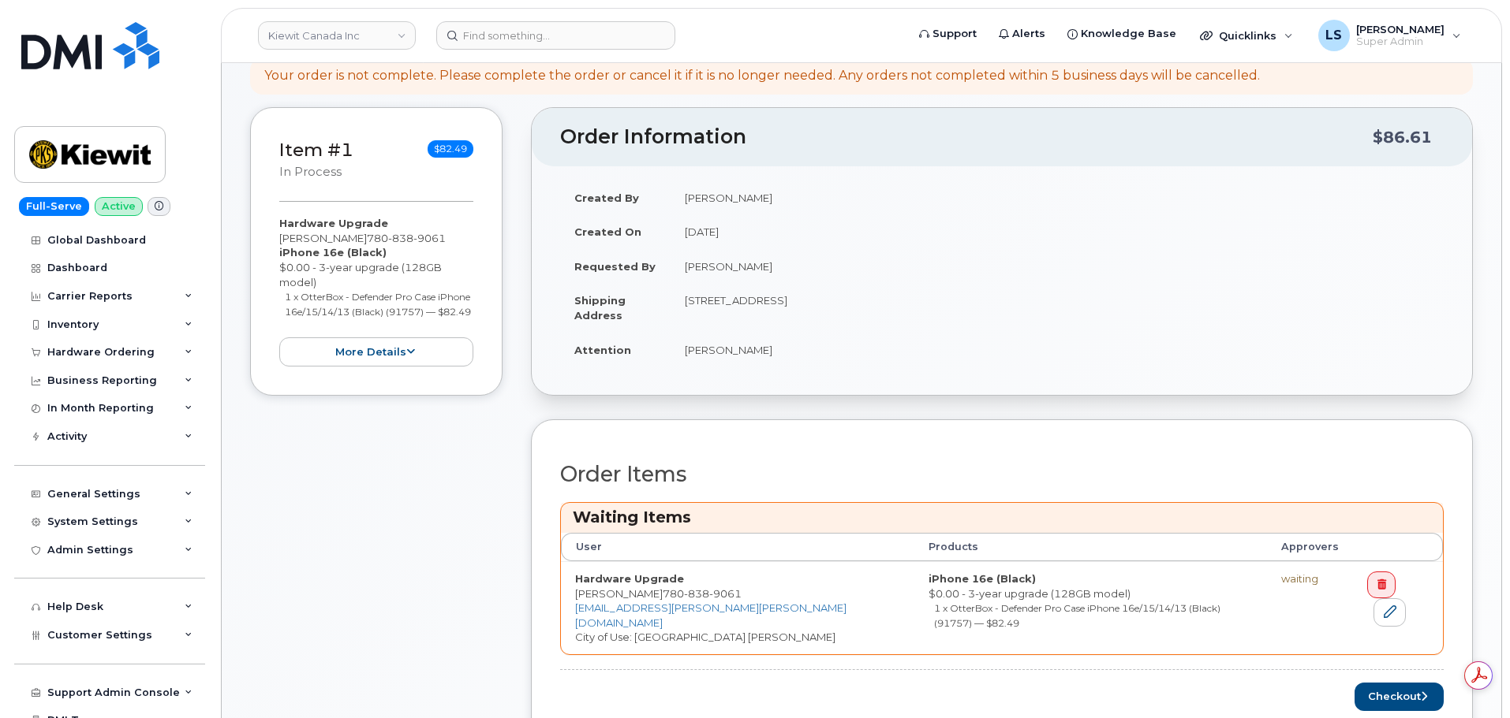
scroll to position [631, 0]
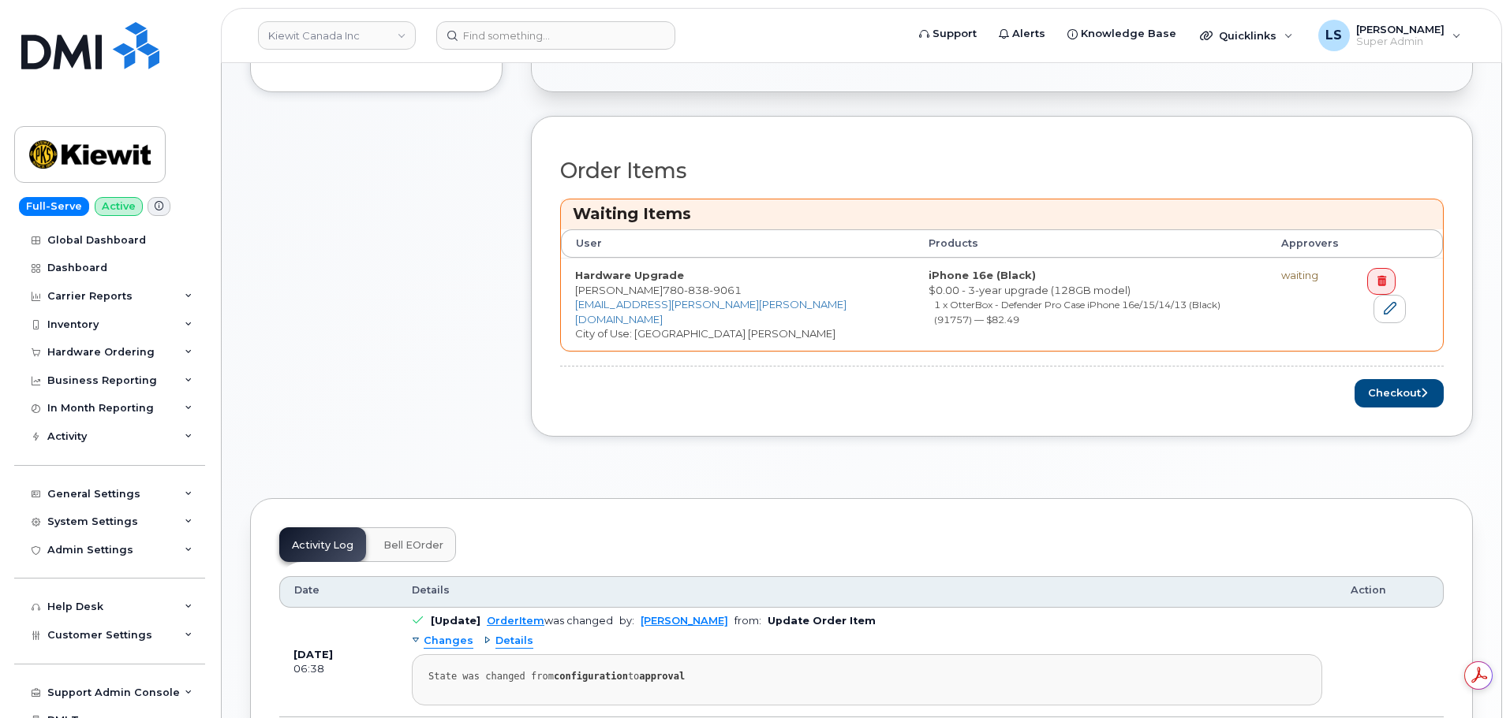
click at [1392, 354] on div "Order Items Waiting Items User Products Approvers Hardware Upgrade [PERSON_NAME…" at bounding box center [1001, 283] width 883 height 248
click at [1349, 383] on div "Checkout" at bounding box center [1001, 393] width 883 height 29
click at [1361, 386] on button "Checkout" at bounding box center [1398, 393] width 89 height 29
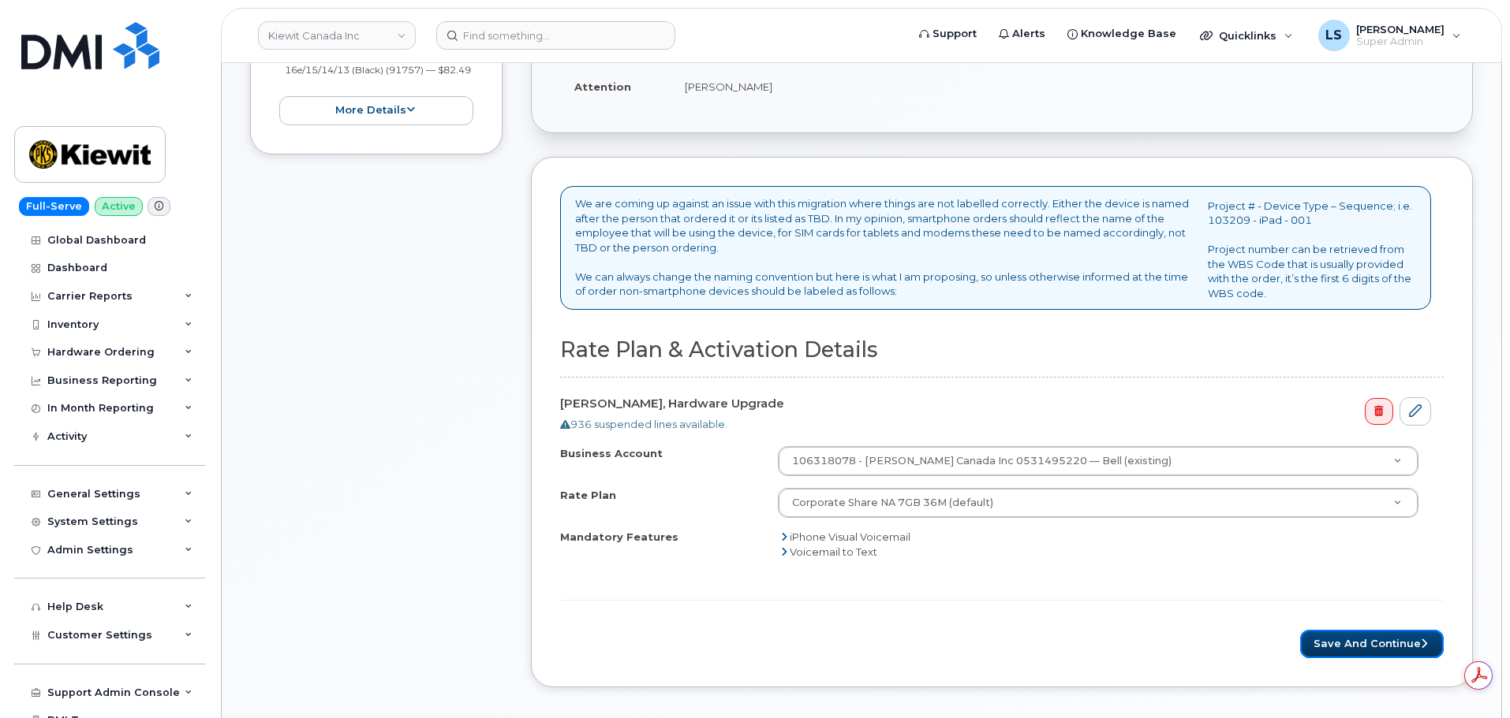
drag, startPoint x: 1367, startPoint y: 641, endPoint x: 84, endPoint y: 657, distance: 1282.5
click at [1367, 641] on button "Save and Continue" at bounding box center [1372, 644] width 144 height 29
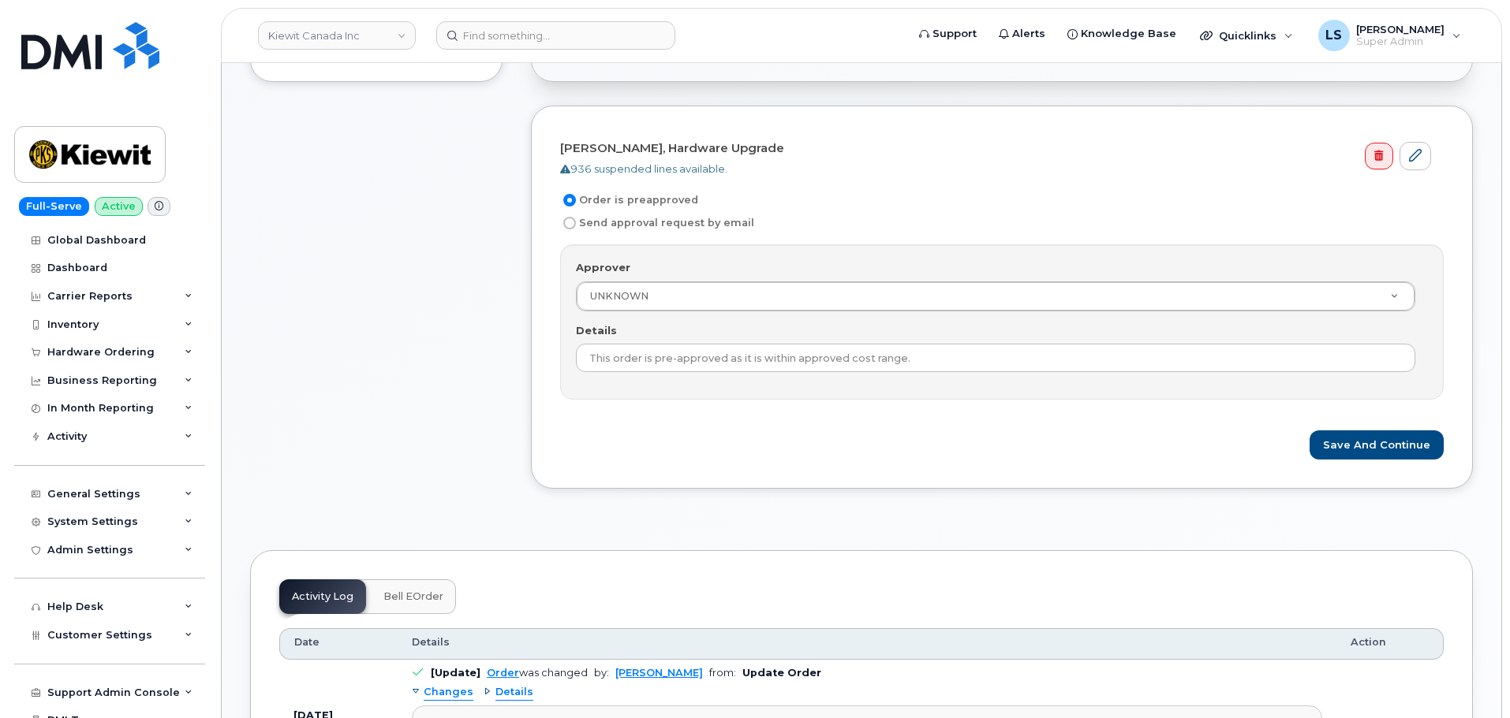
scroll to position [552, 0]
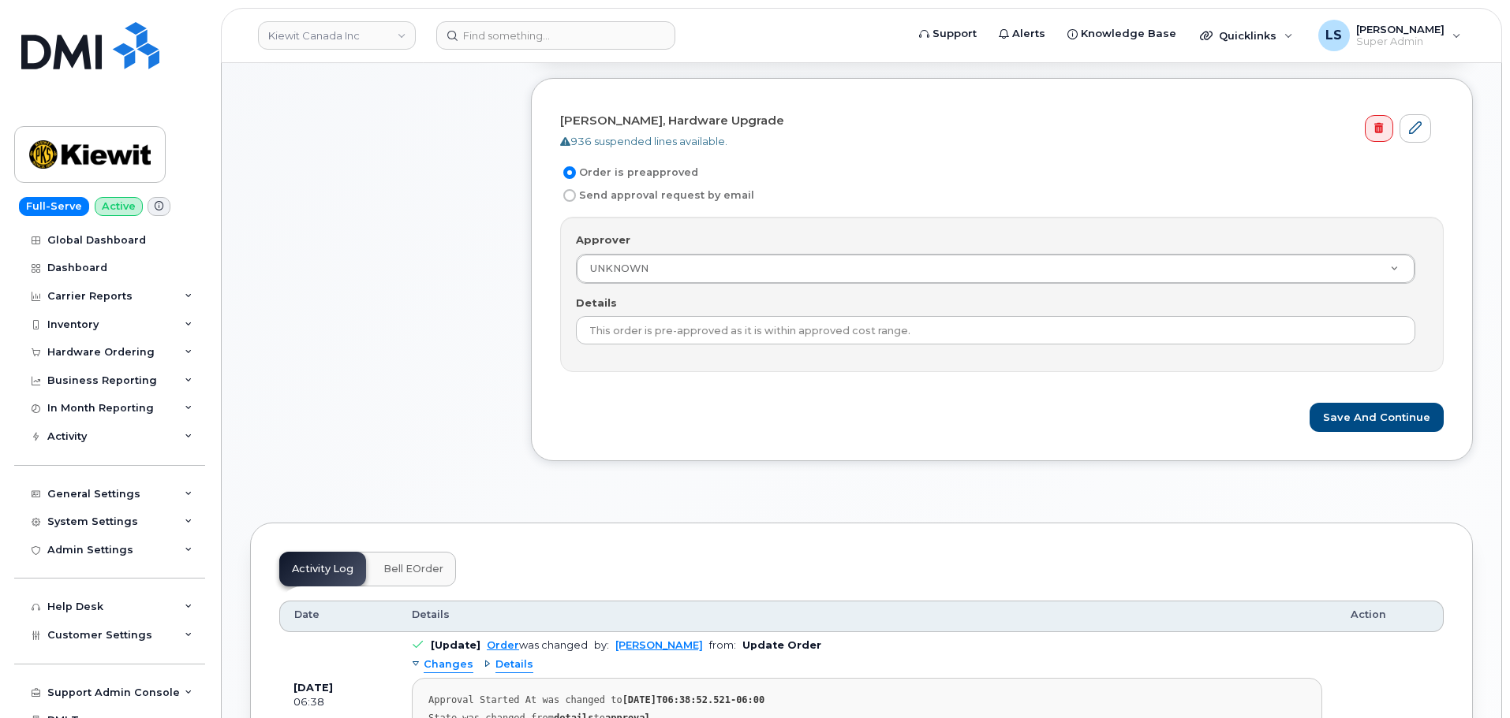
click at [572, 192] on input "Send approval request by email" at bounding box center [569, 195] width 13 height 13
radio input "true"
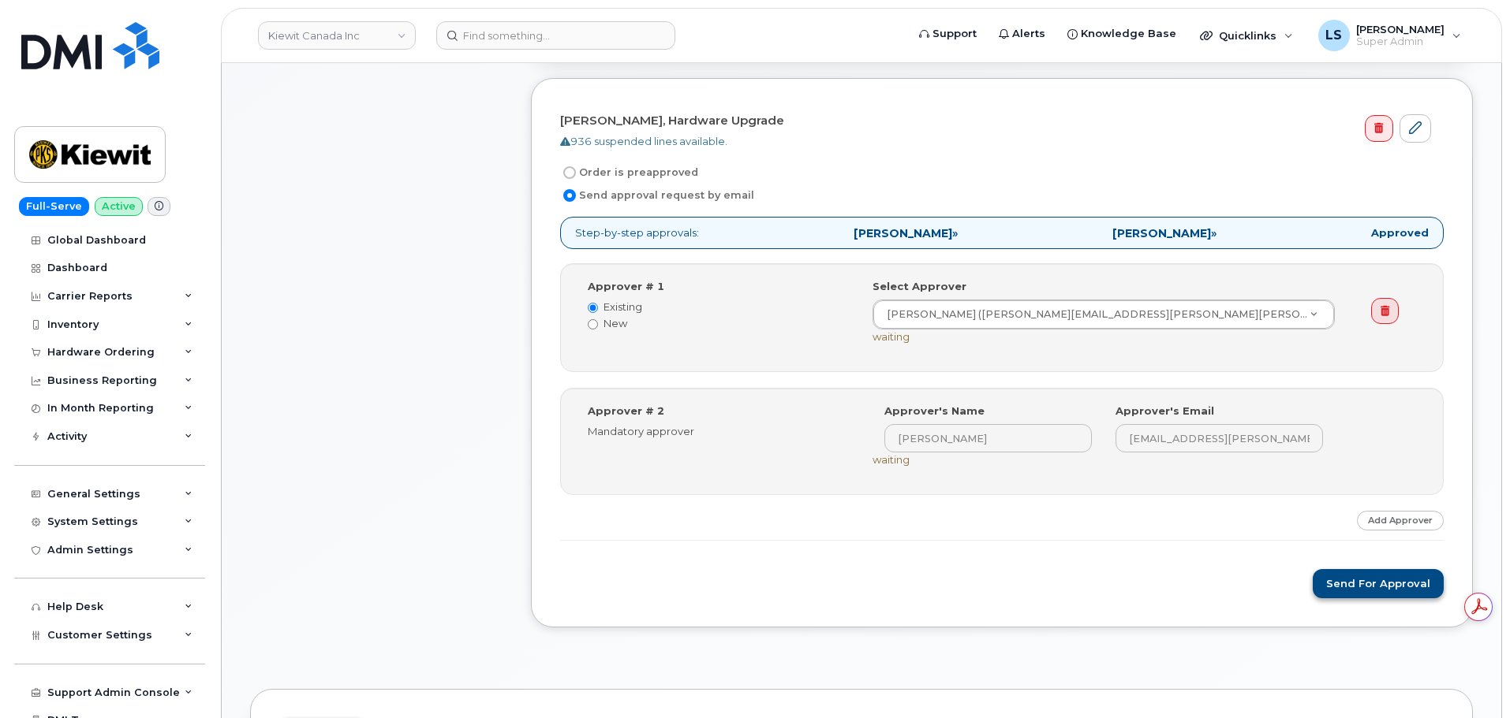
scroll to position [0, 0]
click at [1349, 579] on button "Send for Approval" at bounding box center [1377, 583] width 131 height 29
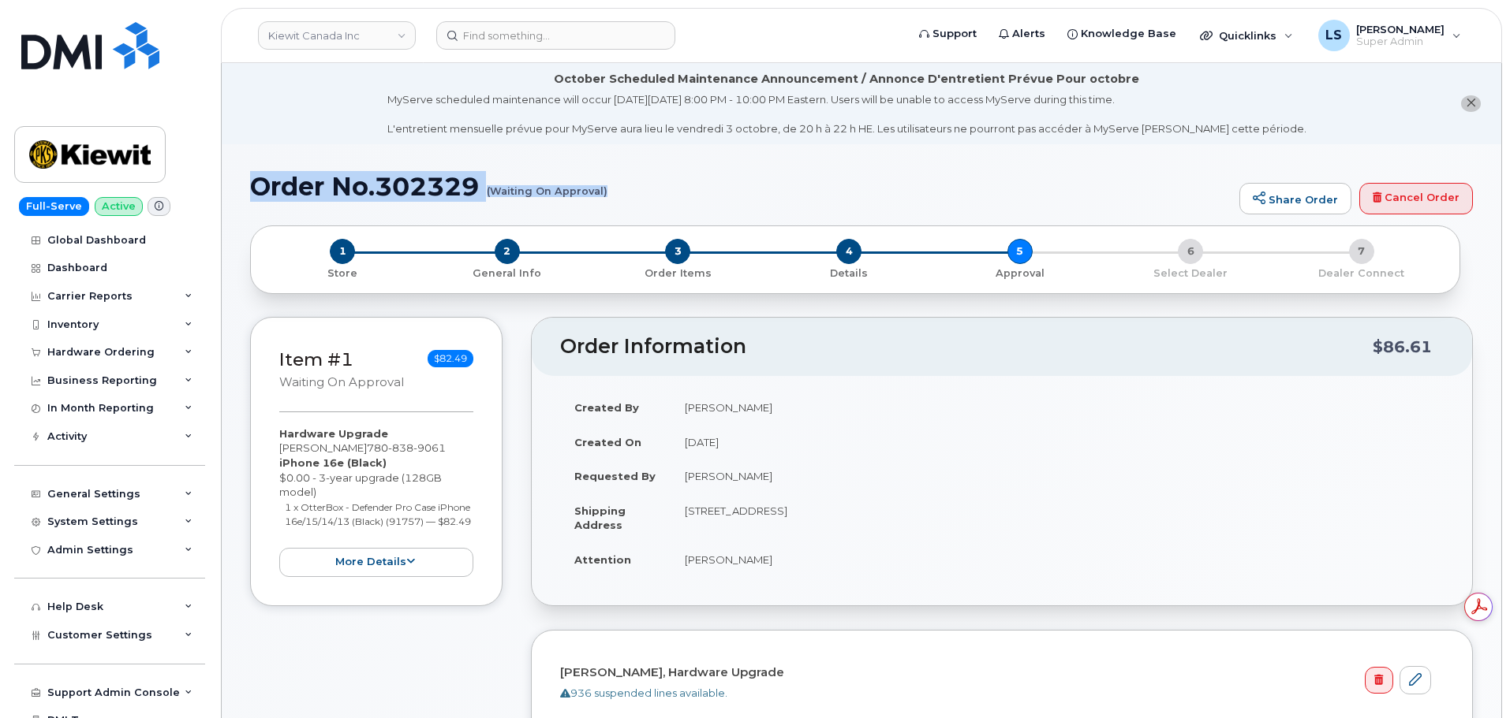
drag, startPoint x: 254, startPoint y: 189, endPoint x: 605, endPoint y: 192, distance: 351.0
click at [605, 192] on h1 "Order No.302329 (Waiting On Approval)" at bounding box center [740, 187] width 981 height 28
copy h1 "Order No.302329 (Waiting On Approval)"
click at [780, 386] on div "Created By Luke Shomaker Created On October 2, 2025 Requested By Kyla Habberfie…" at bounding box center [1002, 490] width 940 height 229
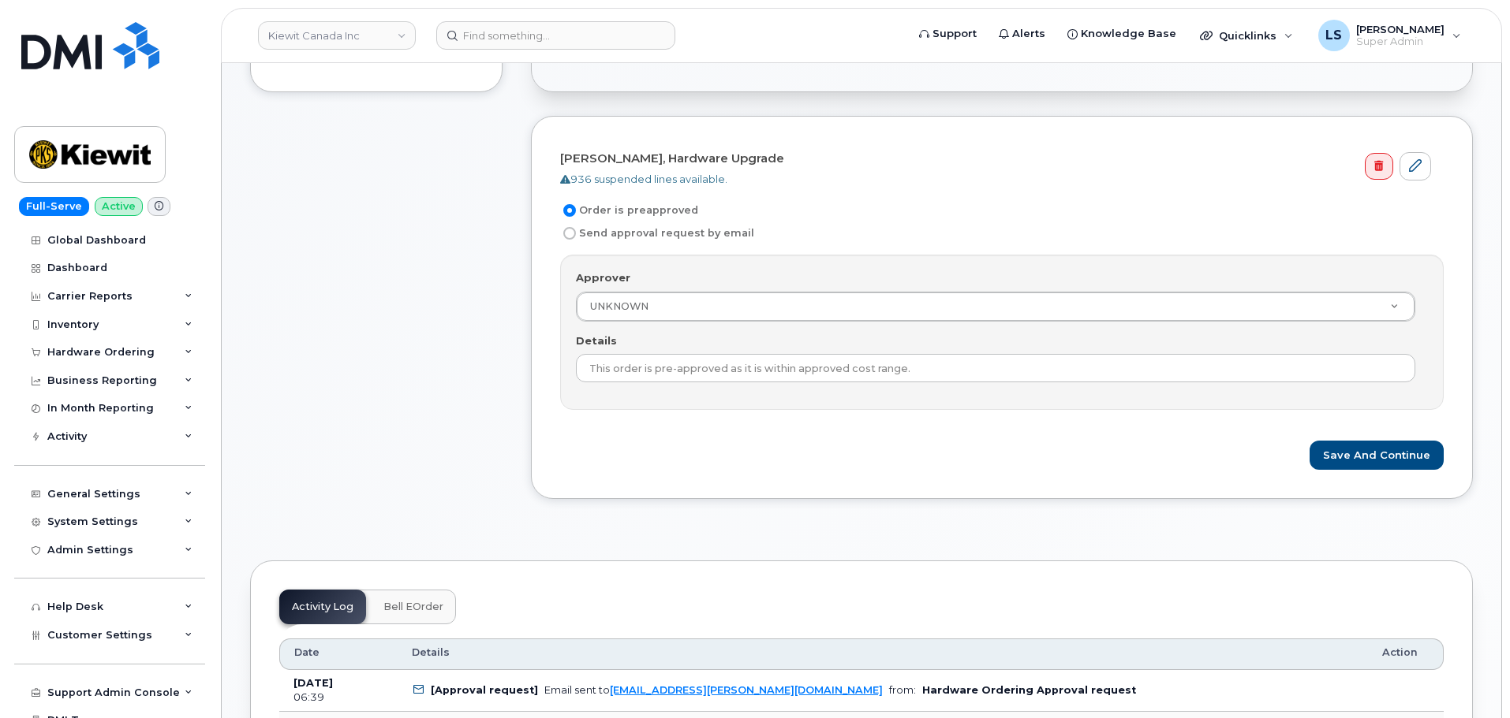
scroll to position [552, 0]
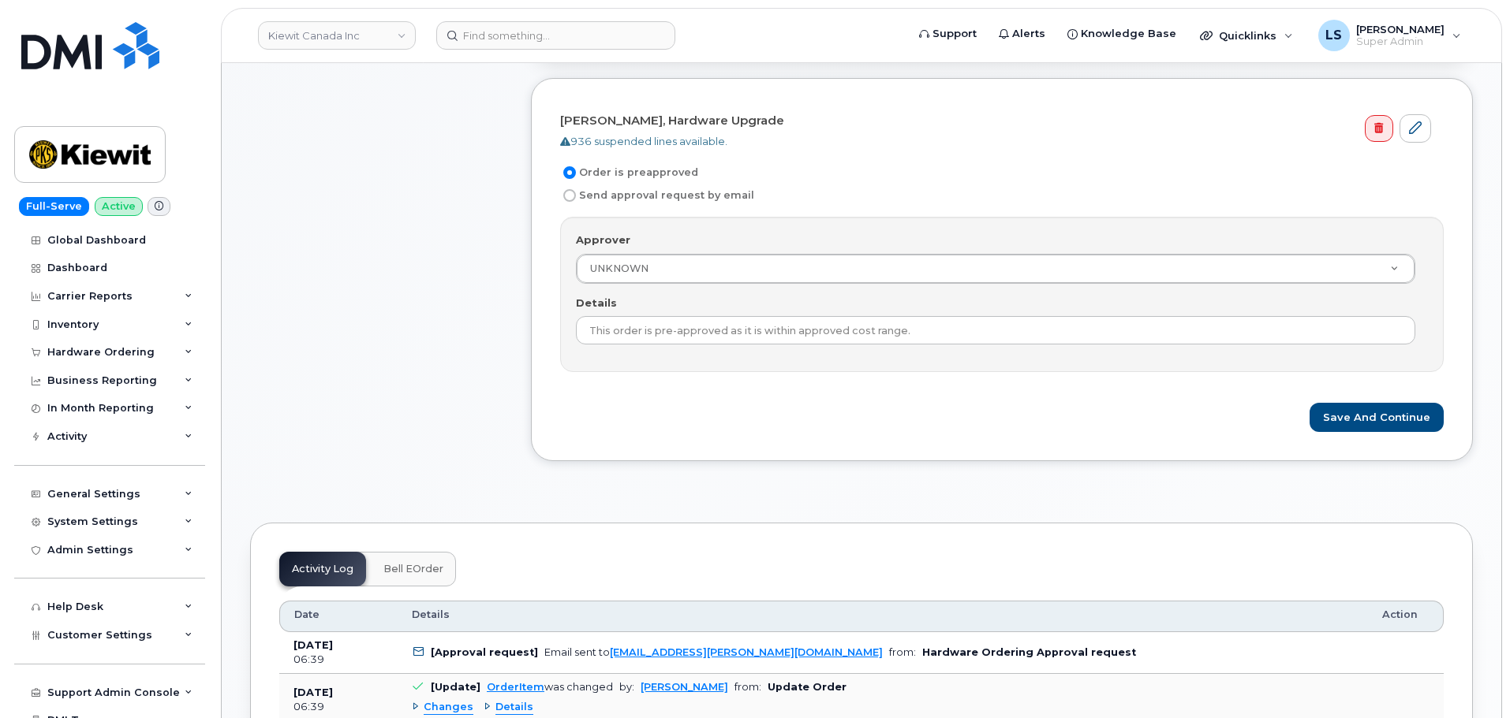
click at [637, 193] on label "Send approval request by email" at bounding box center [657, 195] width 194 height 19
click at [576, 193] on input "Send approval request by email" at bounding box center [569, 195] width 13 height 13
radio input "true"
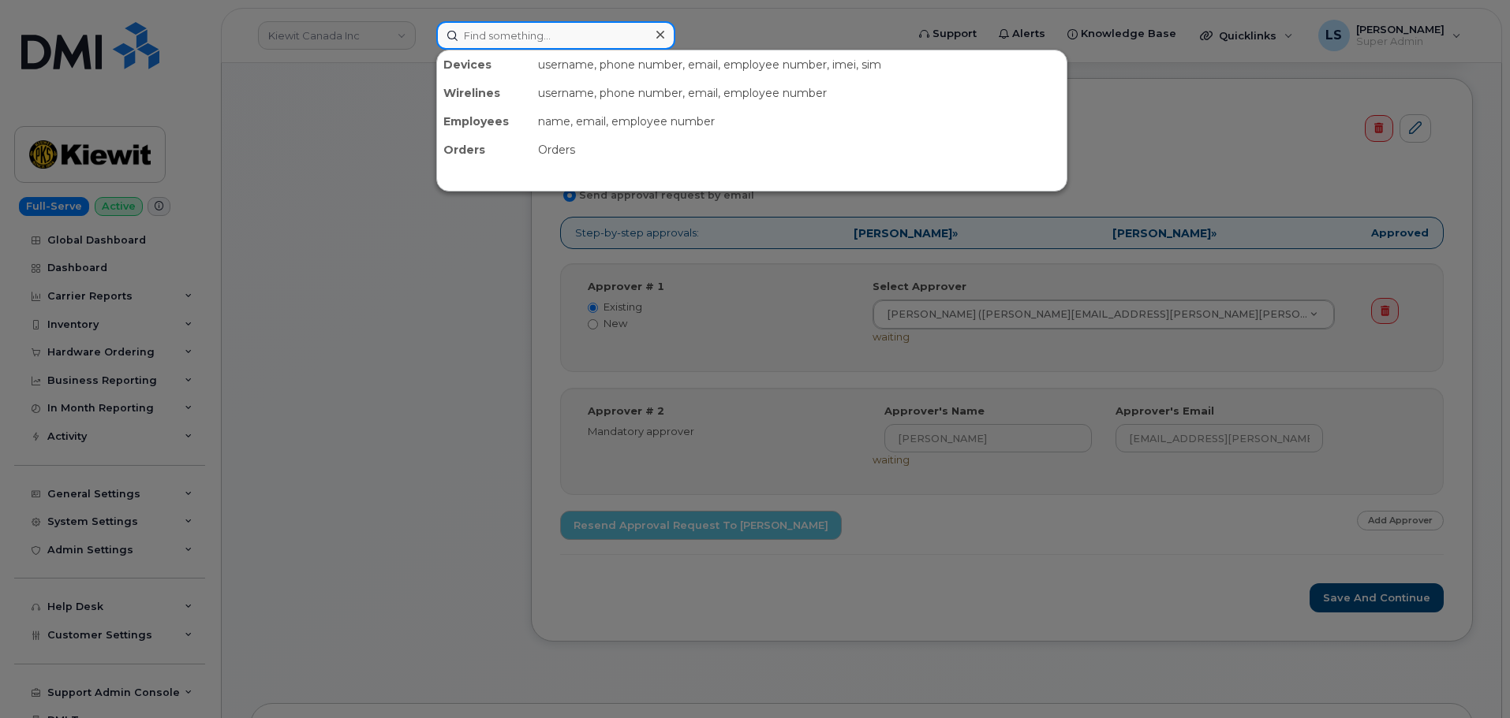
click at [550, 48] on input at bounding box center [555, 35] width 239 height 28
paste input "343 543-0886"
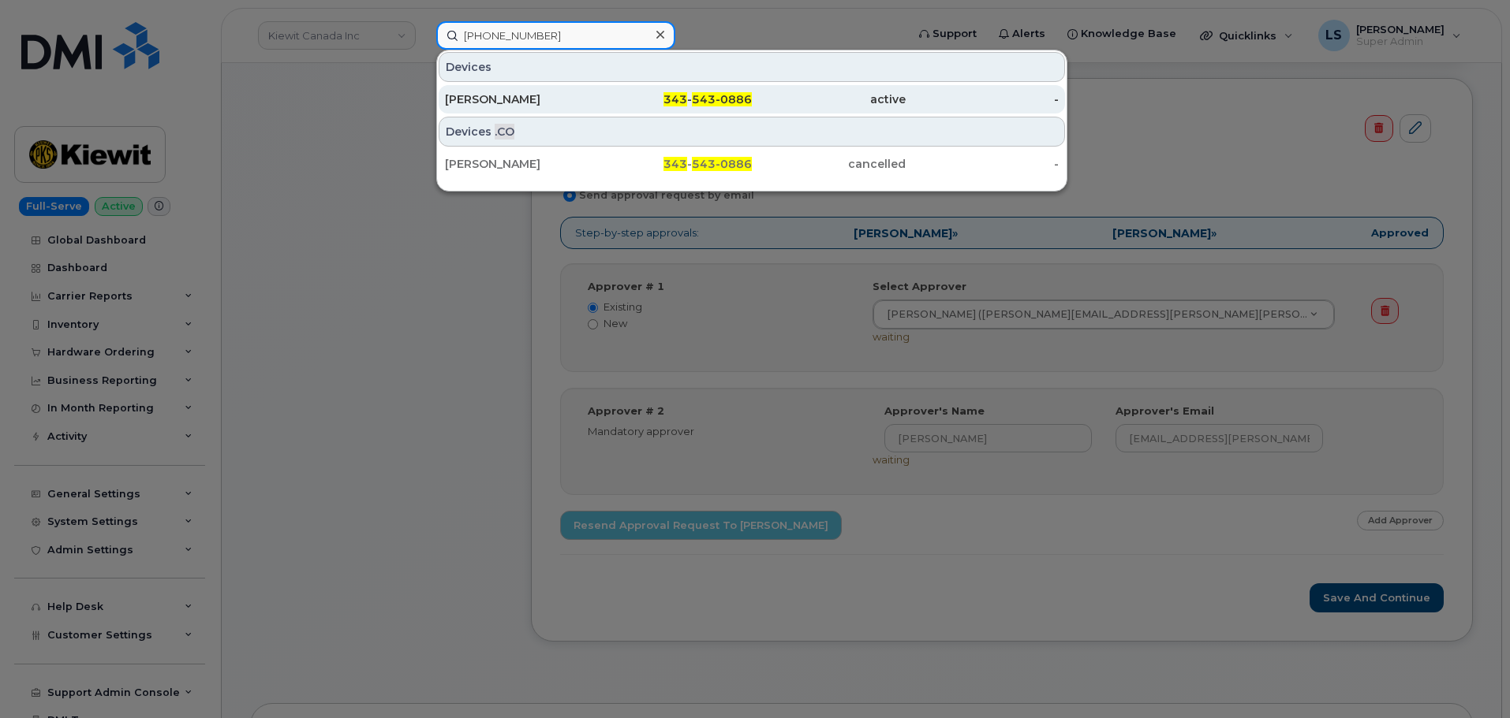
type input "343 543-0886"
click at [603, 98] on div "343 - 543-0886" at bounding box center [676, 99] width 154 height 16
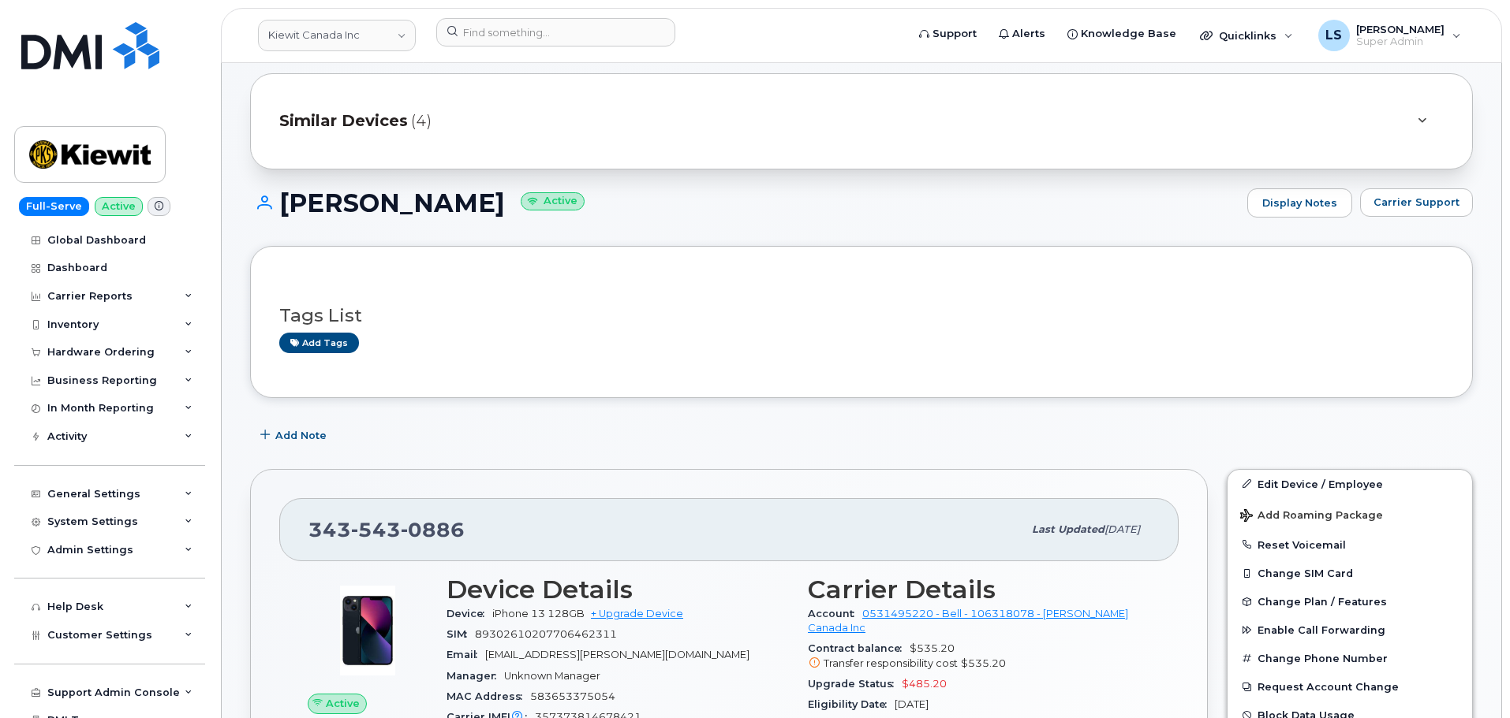
scroll to position [237, 0]
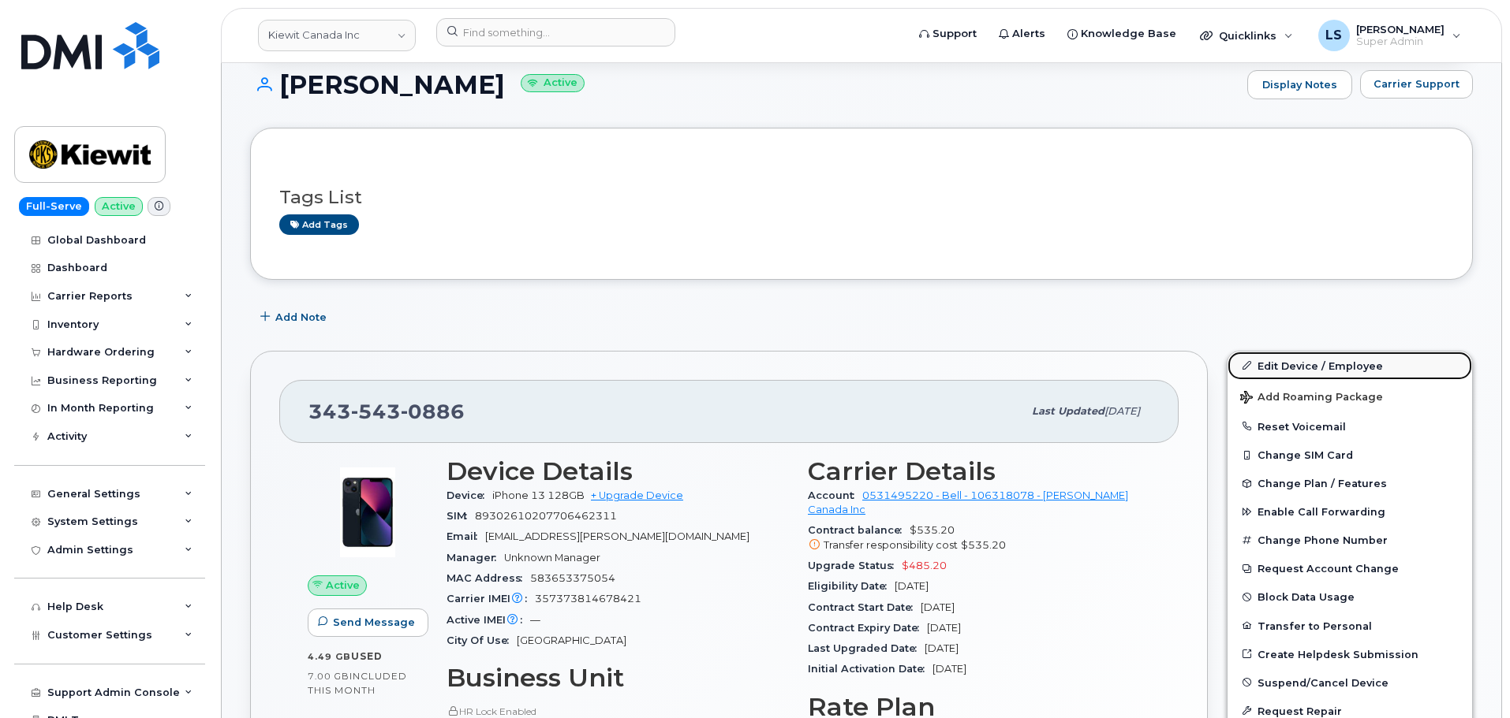
click at [1248, 357] on link "Edit Device / Employee" at bounding box center [1349, 366] width 244 height 28
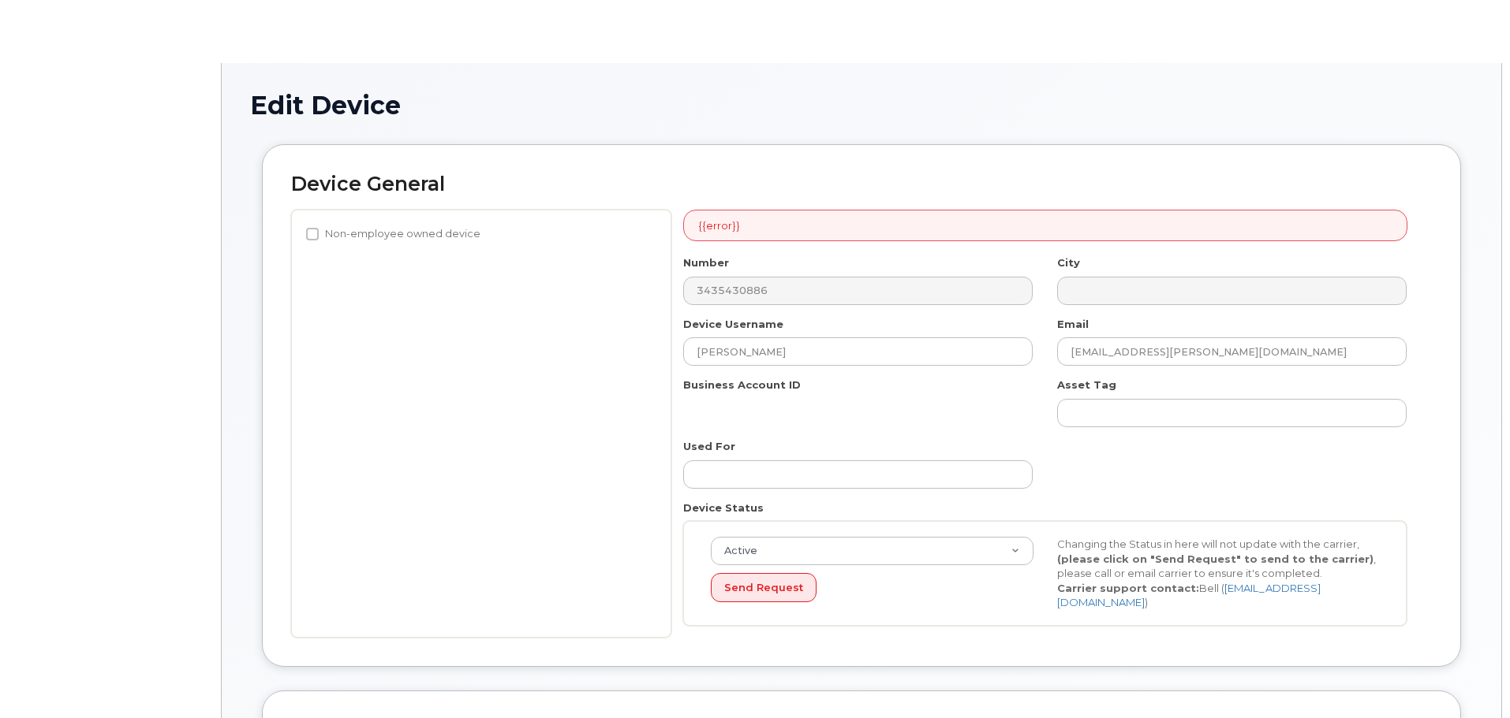
select select "14059"
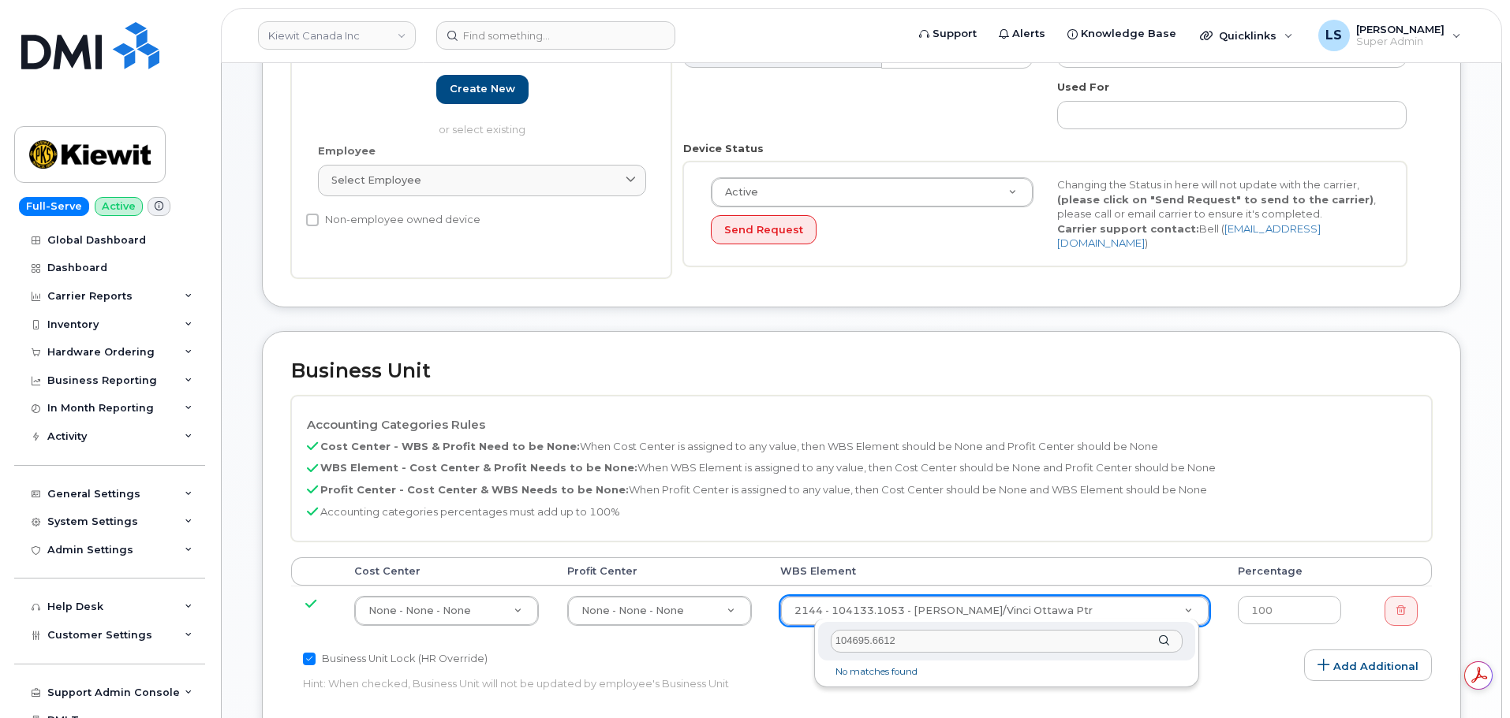
type input "104695.6612"
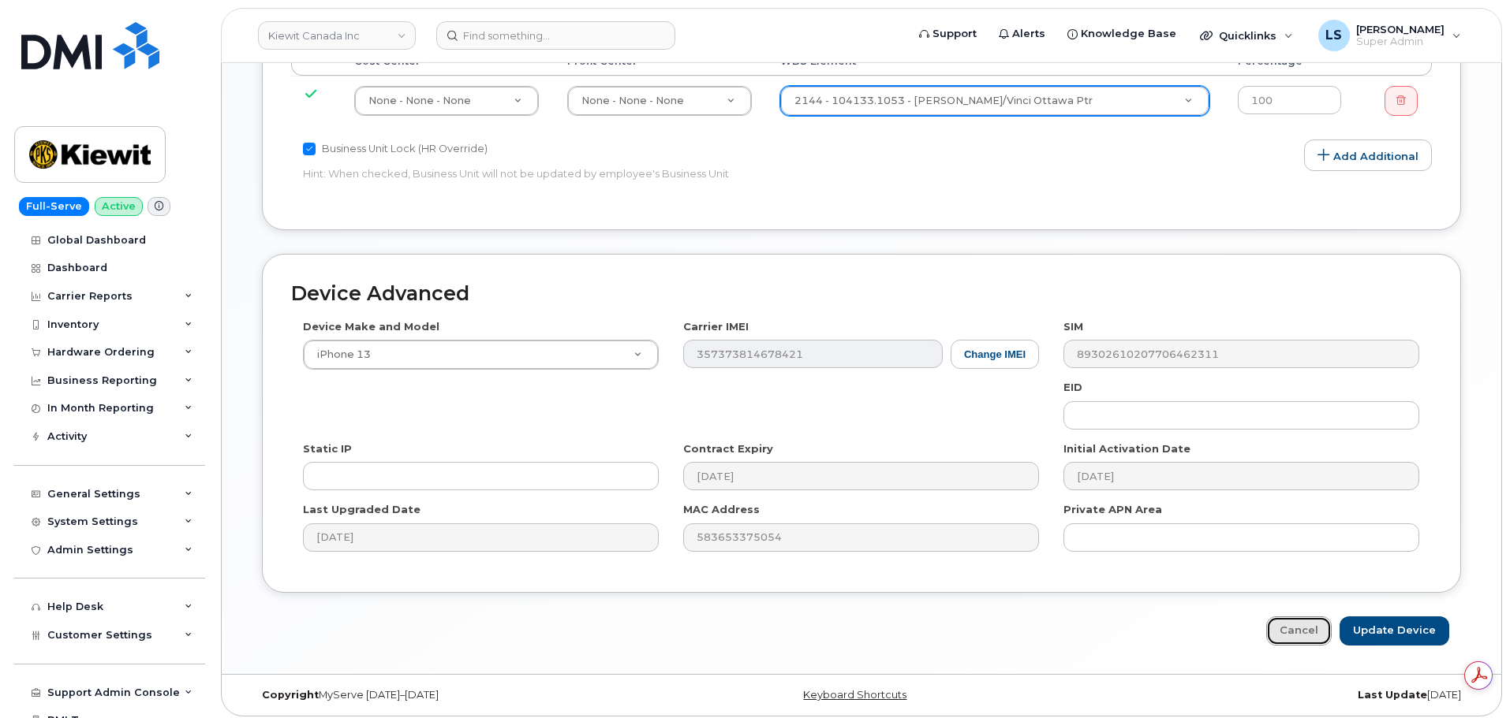
click at [1293, 621] on link "Cancel" at bounding box center [1298, 631] width 65 height 29
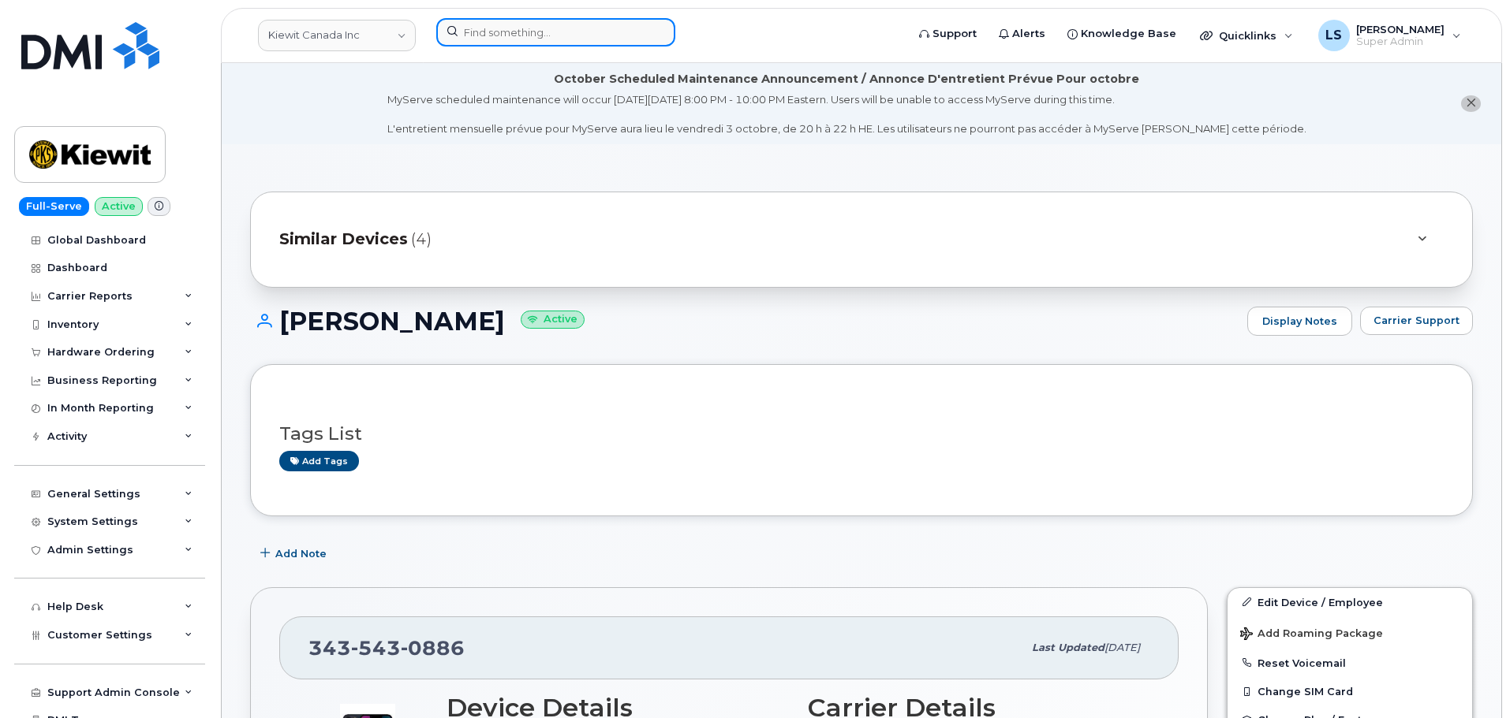
click at [647, 35] on input at bounding box center [555, 32] width 239 height 28
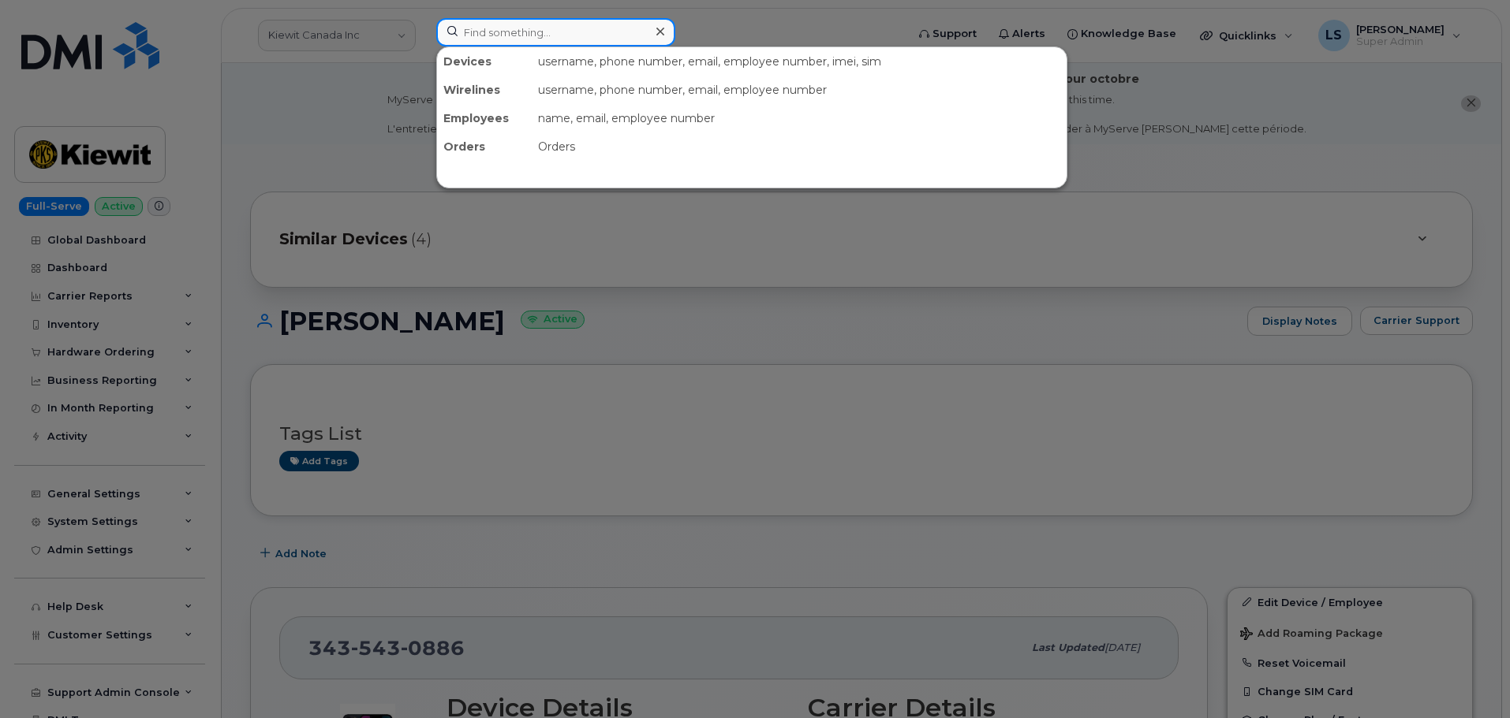
paste input "8643860260"
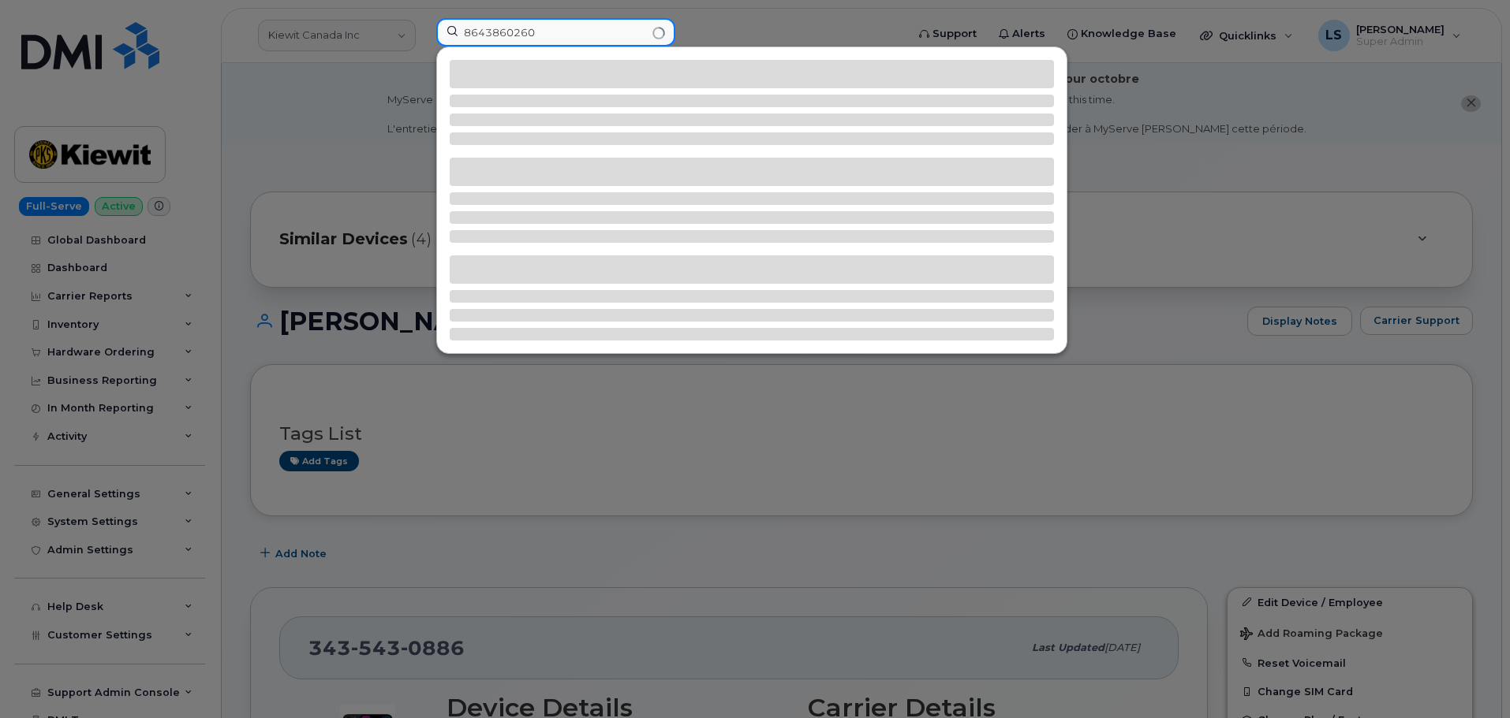
type input "8643860260"
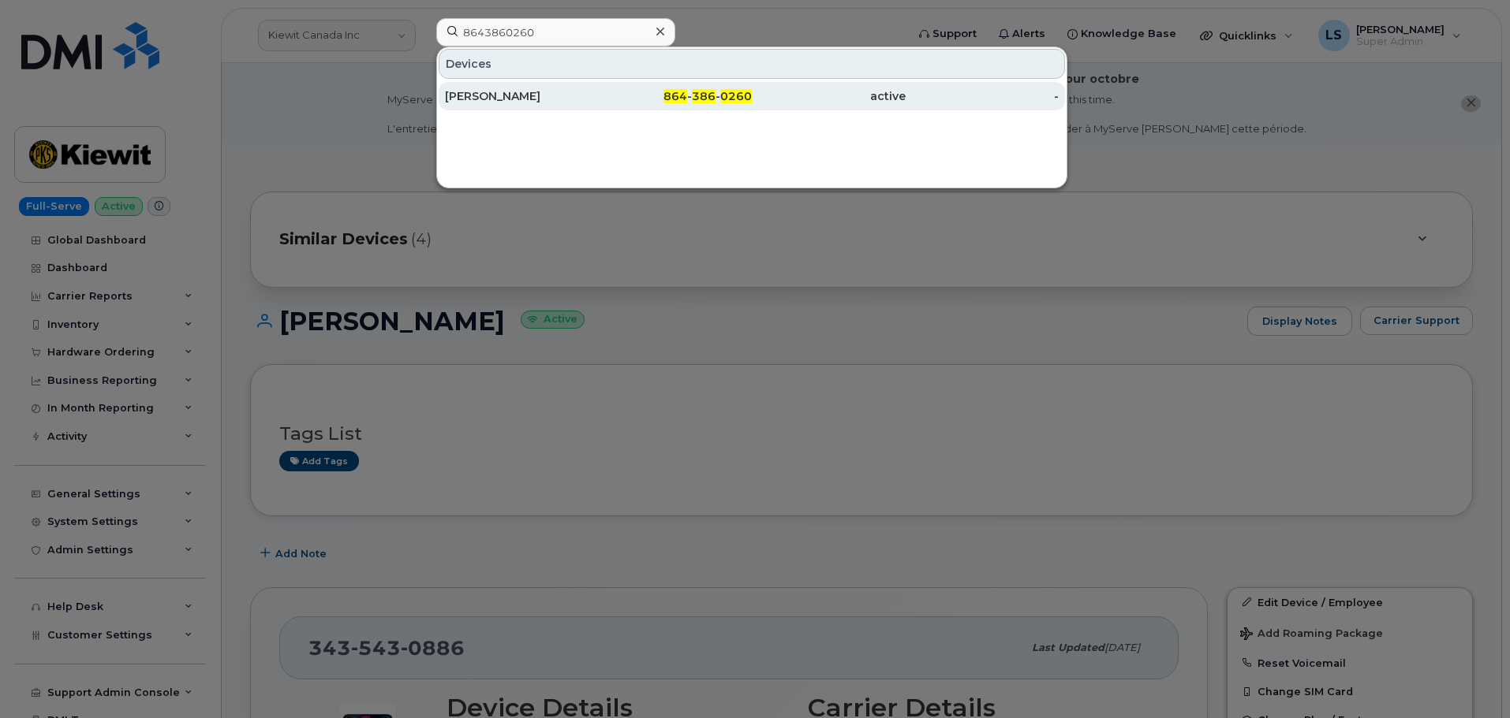
click at [586, 95] on div "Sheila Harris" at bounding box center [522, 96] width 154 height 16
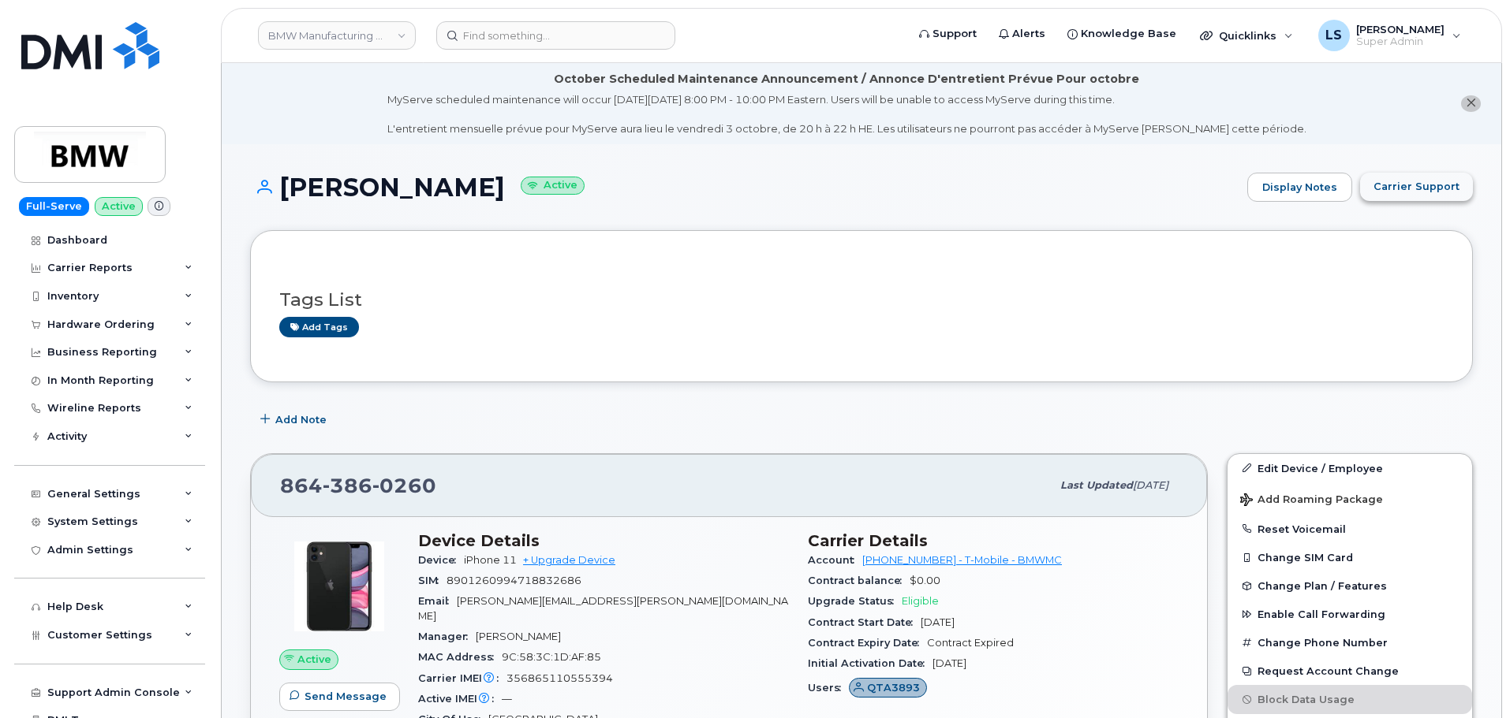
click at [1405, 188] on span "Carrier Support" at bounding box center [1416, 186] width 86 height 15
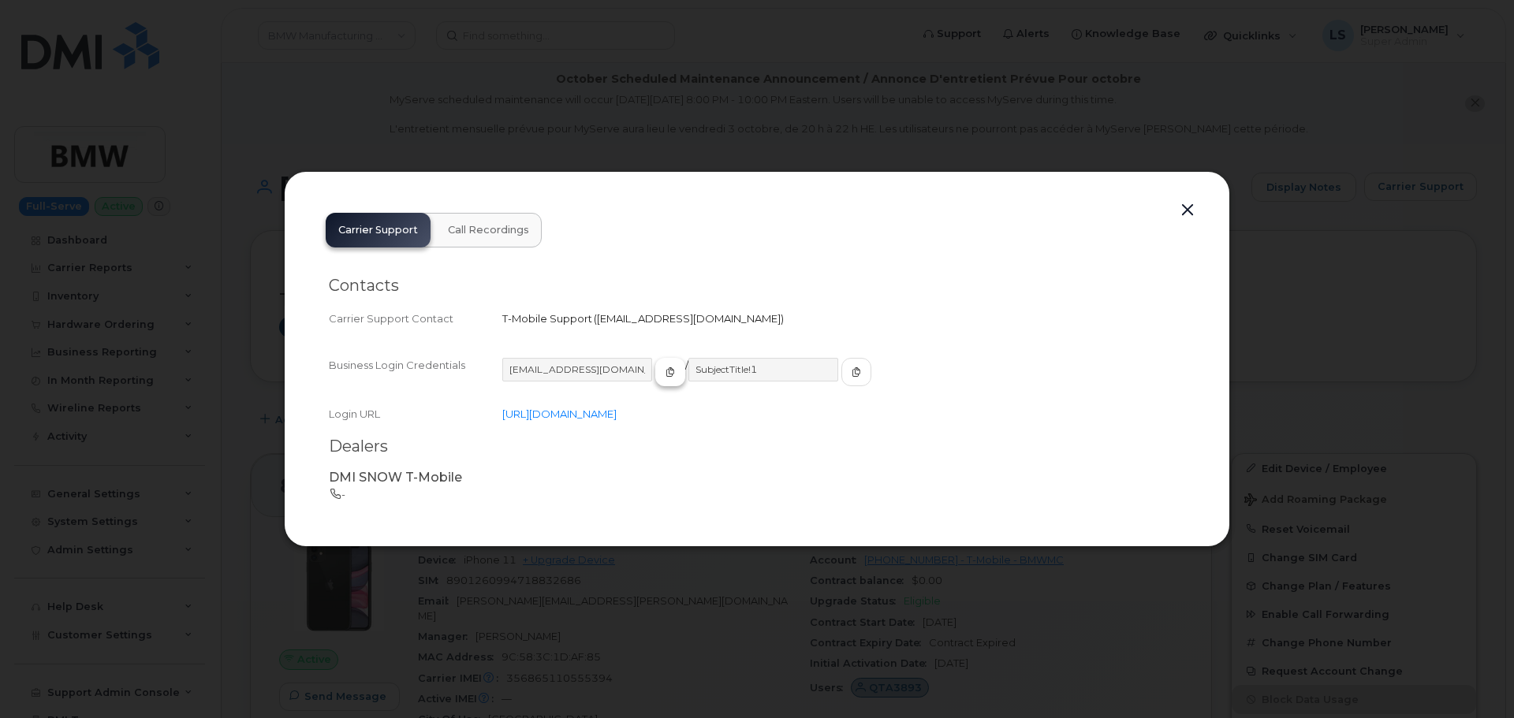
click at [655, 380] on button "button" at bounding box center [670, 372] width 30 height 28
click at [849, 372] on span "button" at bounding box center [856, 372] width 14 height 14
click at [903, 118] on div at bounding box center [757, 359] width 1514 height 718
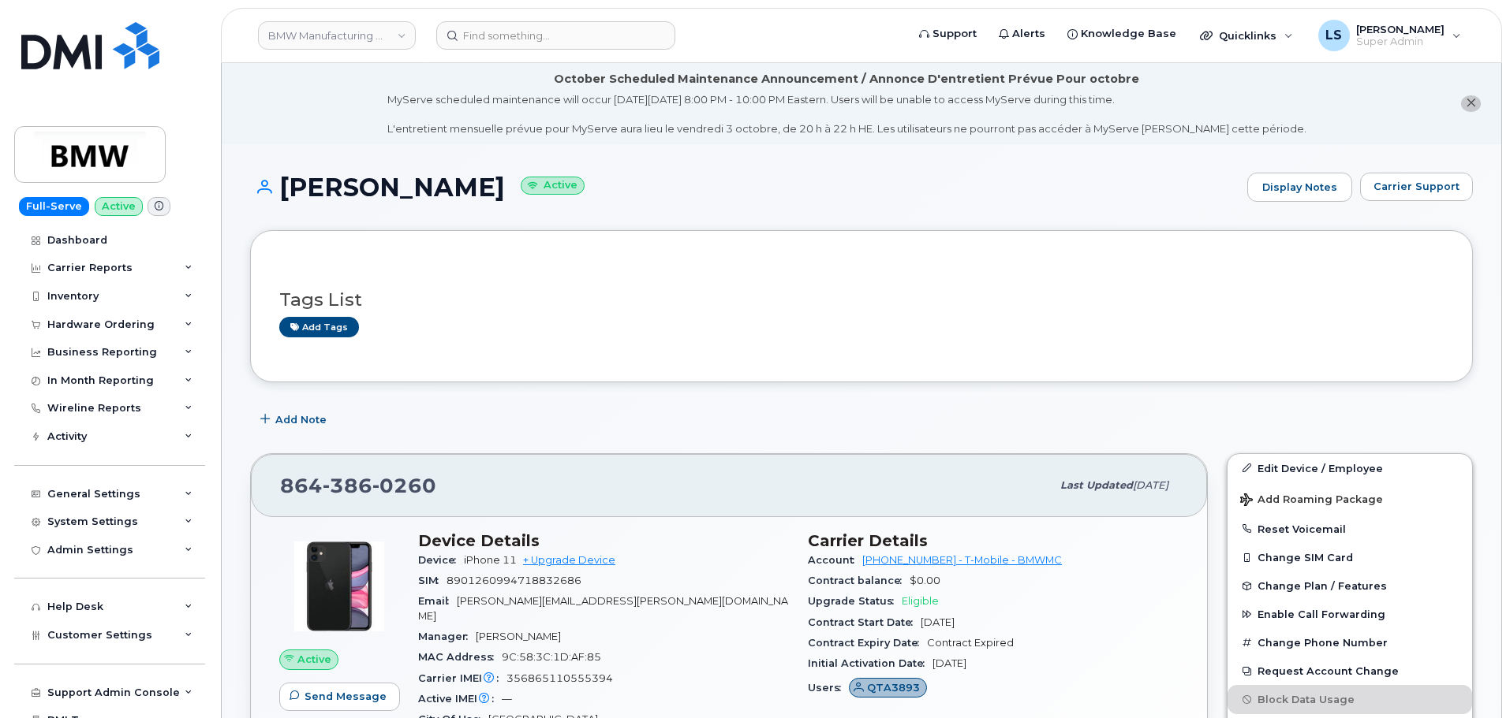
click at [368, 54] on header "BMW Manufacturing Co LLC Support Alerts Knowledge Base Quicklinks Suspend / Can…" at bounding box center [861, 35] width 1281 height 55
click at [372, 43] on link "BMW Manufacturing Co LLC" at bounding box center [337, 35] width 158 height 28
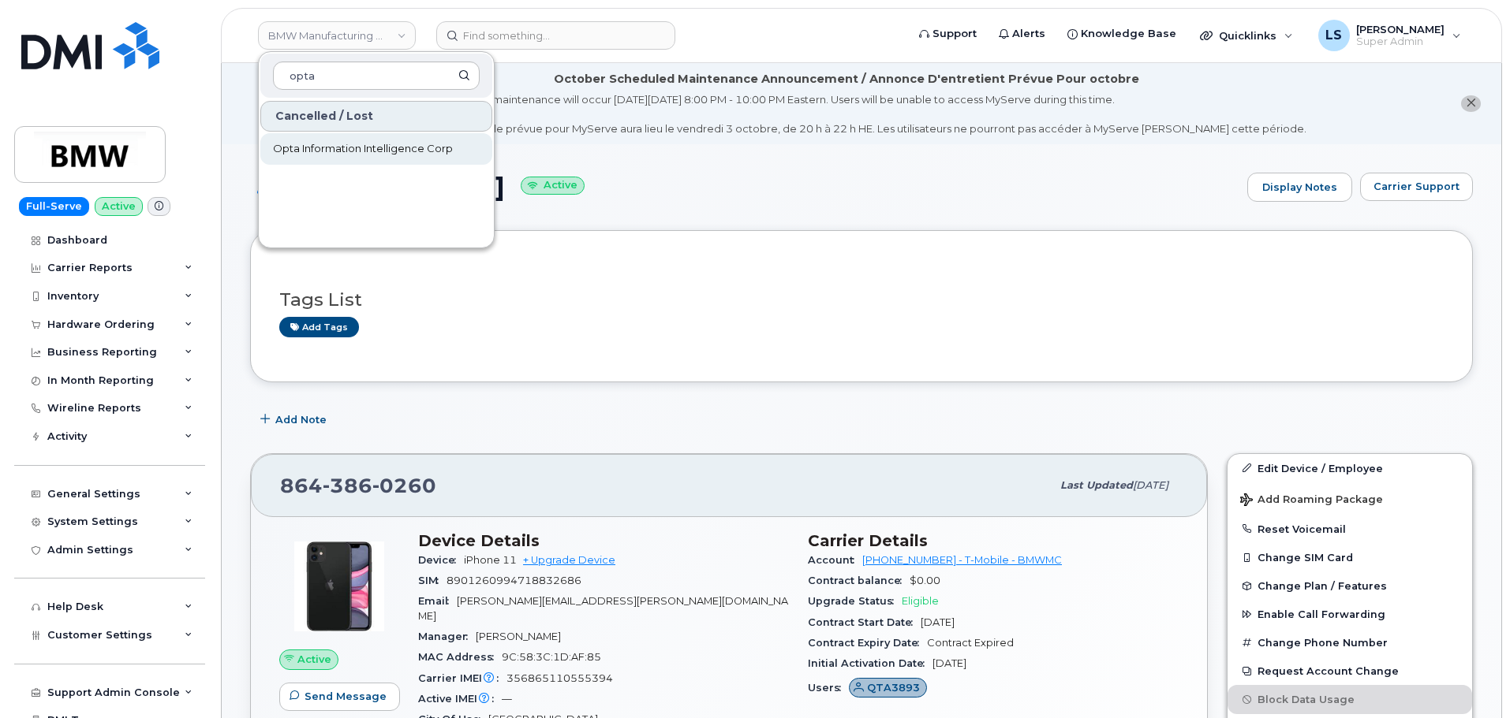
type input "opta"
click at [342, 142] on span "Opta Information Intelligence Corp" at bounding box center [363, 149] width 180 height 16
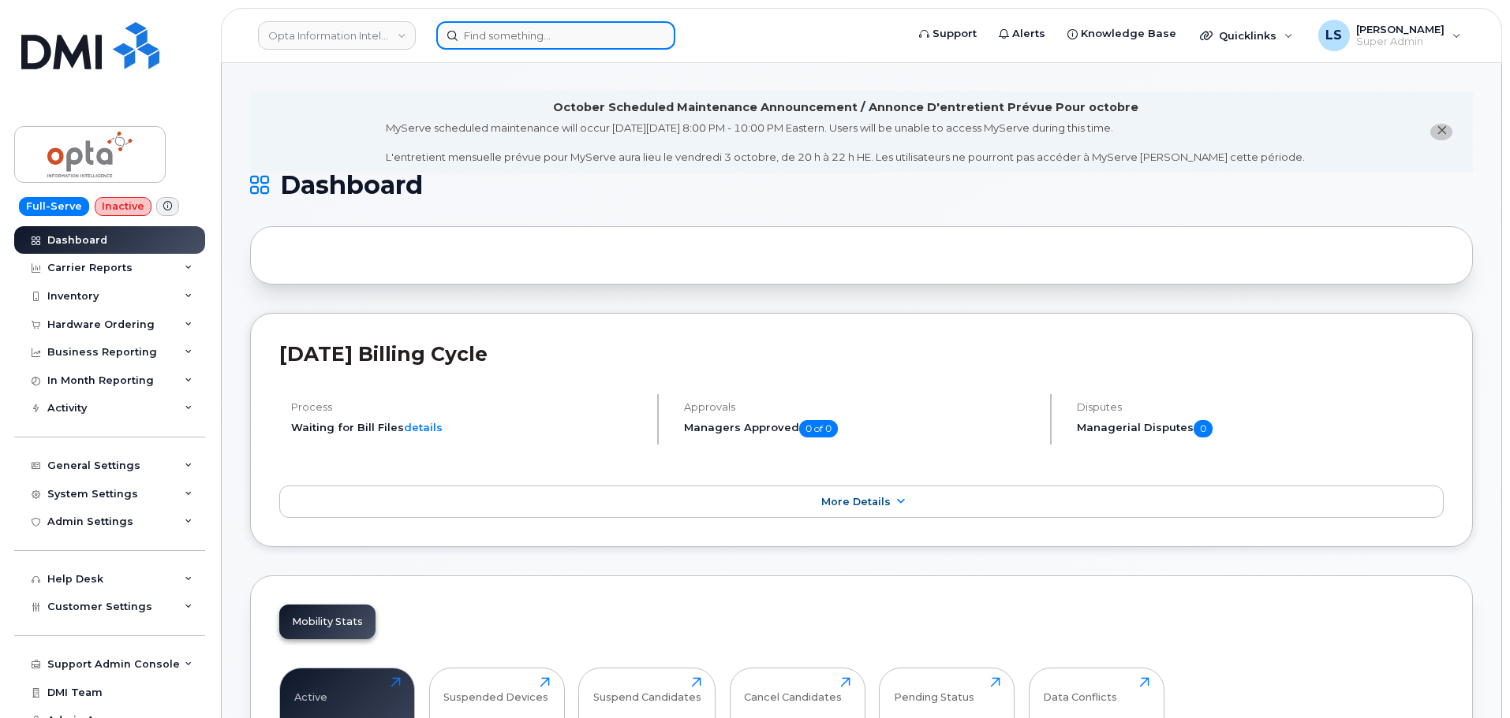
click at [465, 34] on input at bounding box center [555, 35] width 239 height 28
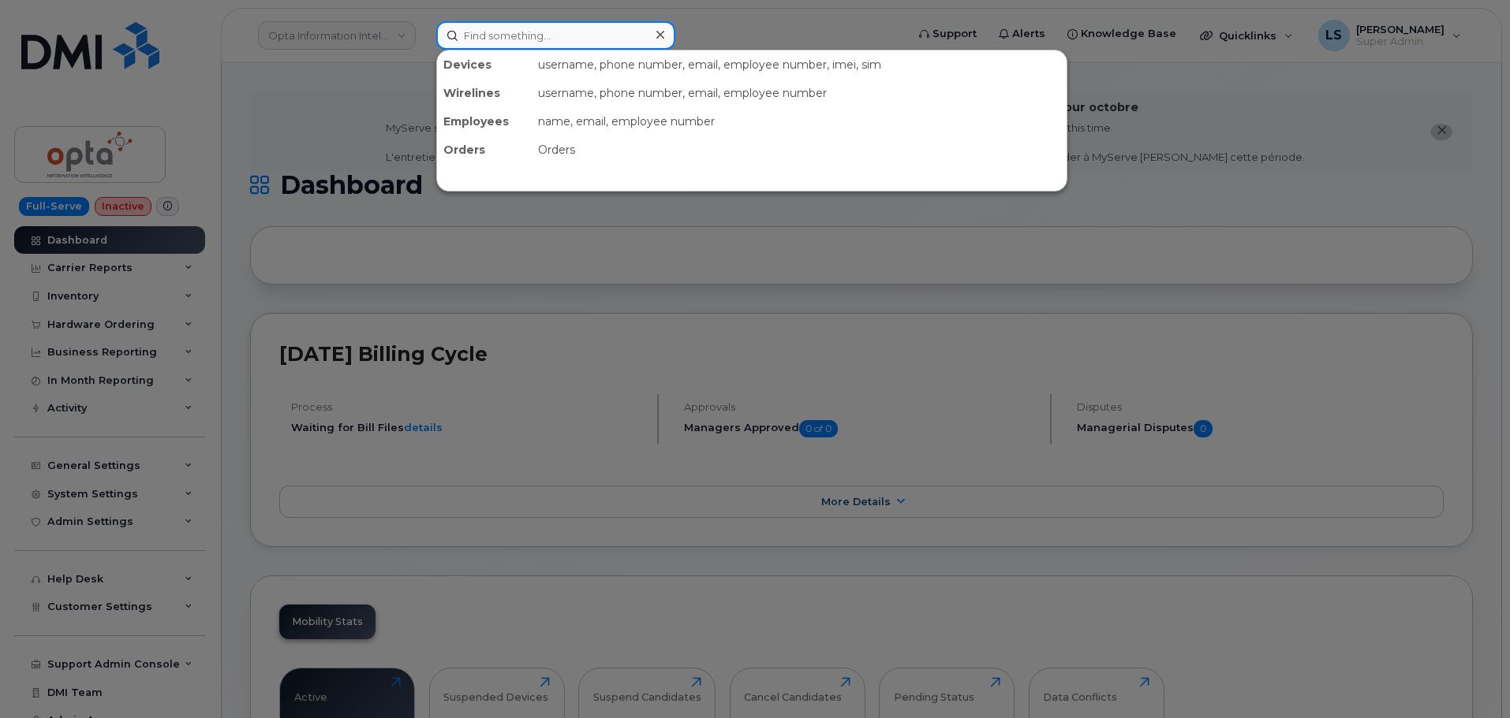
paste input "4047359067"
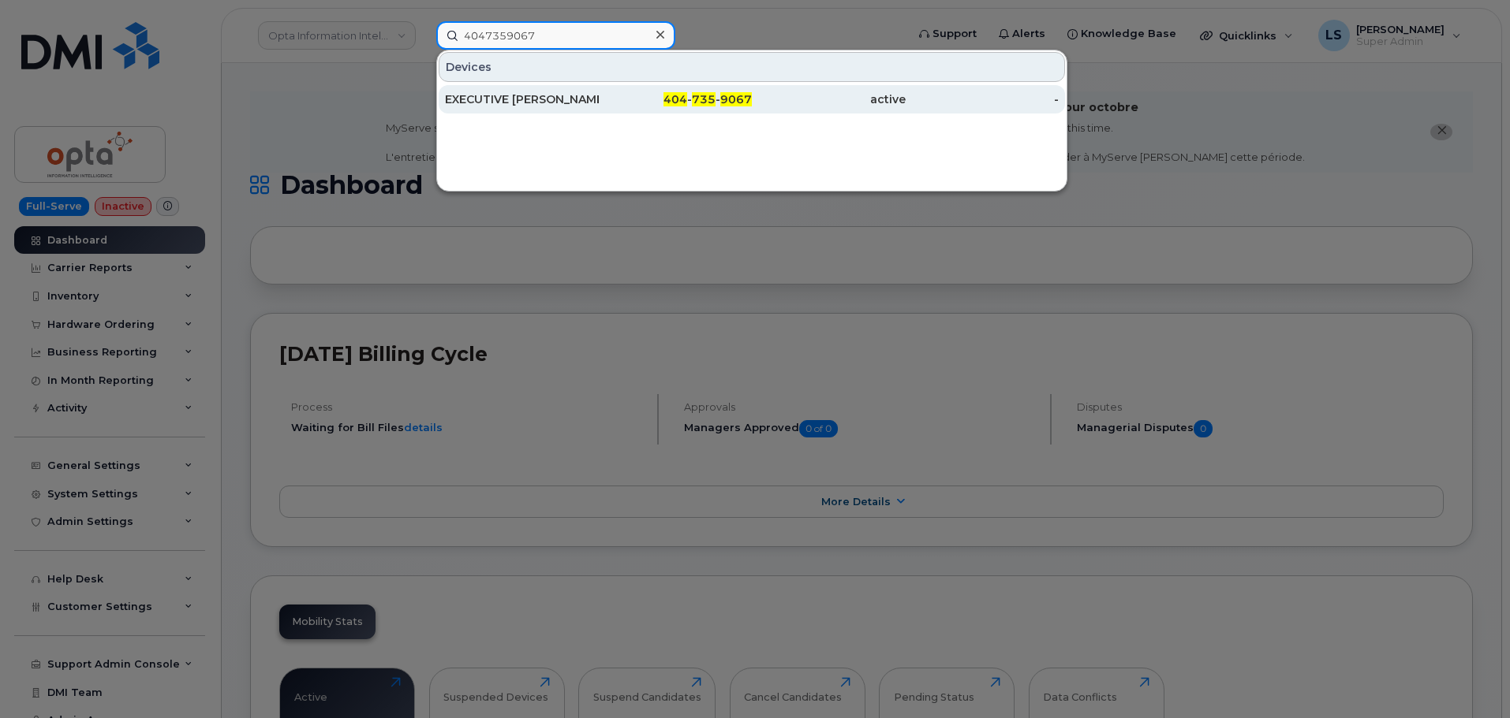
type input "4047359067"
click at [618, 91] on div "404 - 735 - 9067" at bounding box center [676, 99] width 154 height 28
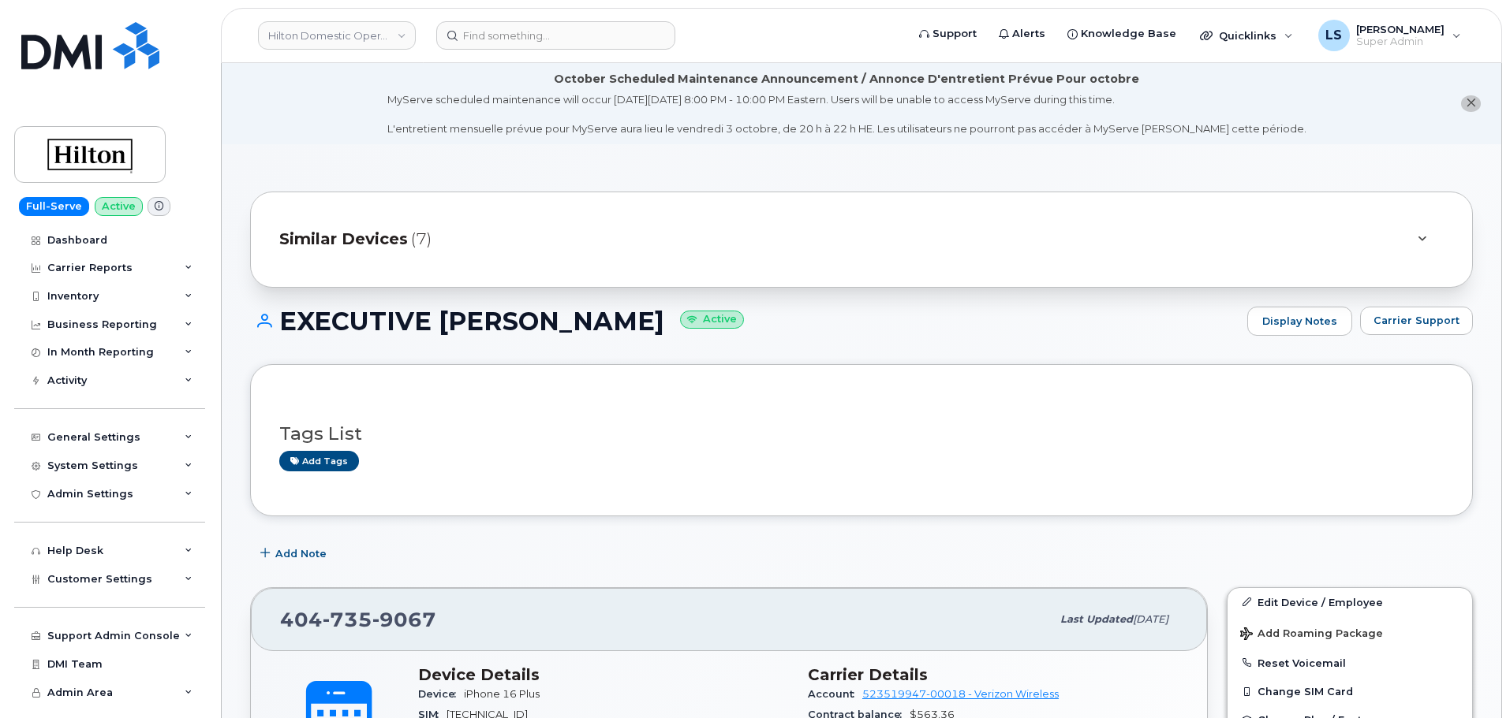
click at [527, 67] on li "October Scheduled Maintenance Announcement / Annonce D'entretient Prévue Pour o…" at bounding box center [861, 103] width 1279 height 81
drag, startPoint x: 524, startPoint y: 52, endPoint x: 520, endPoint y: 42, distance: 11.0
click at [523, 51] on header "Hilton Domestic Operating Company Inc Support Alerts Knowledge Base Quicklinks …" at bounding box center [861, 35] width 1281 height 55
click at [519, 42] on input at bounding box center [555, 35] width 239 height 28
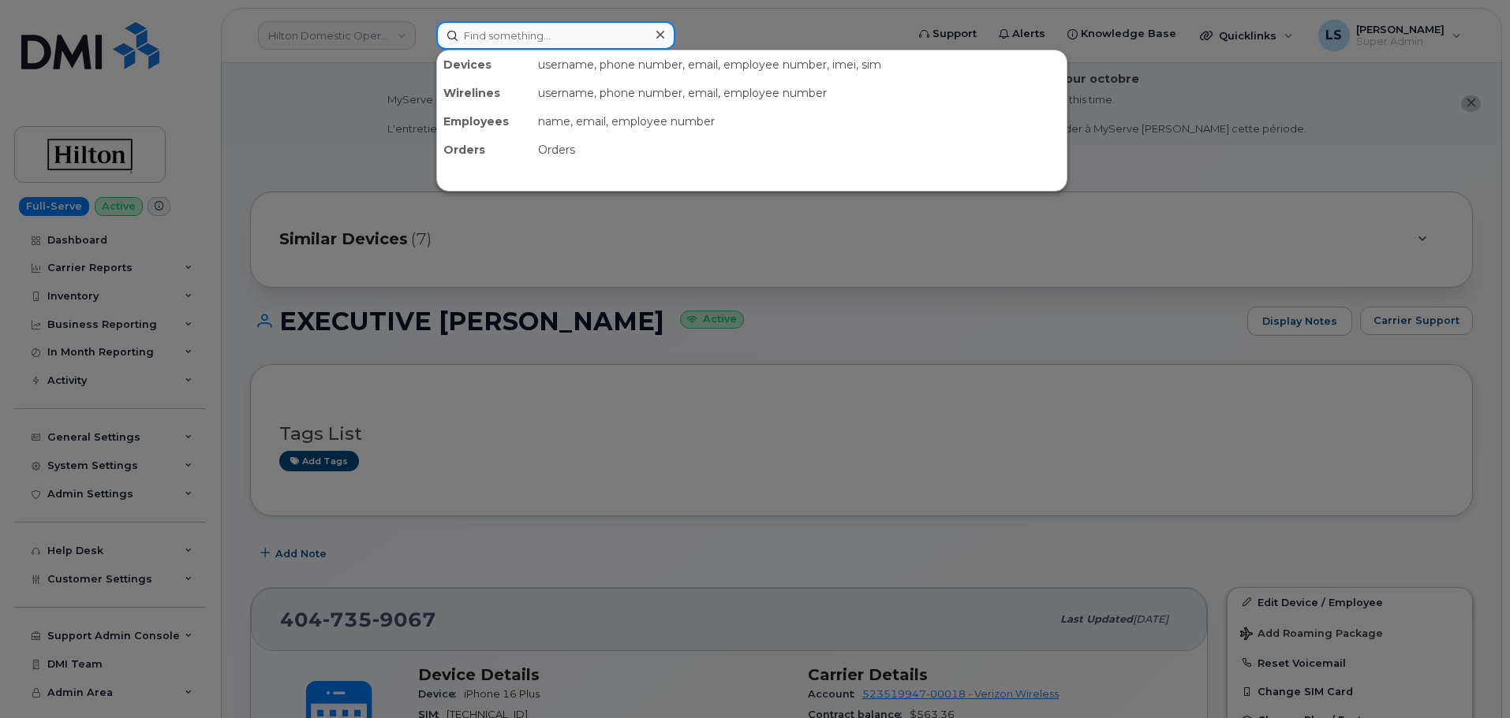
paste input "[PERSON_NAME][EMAIL_ADDRESS][PERSON_NAME][PERSON_NAME][DOMAIN_NAME]"
type input "[PERSON_NAME][EMAIL_ADDRESS][PERSON_NAME][PERSON_NAME][DOMAIN_NAME]"
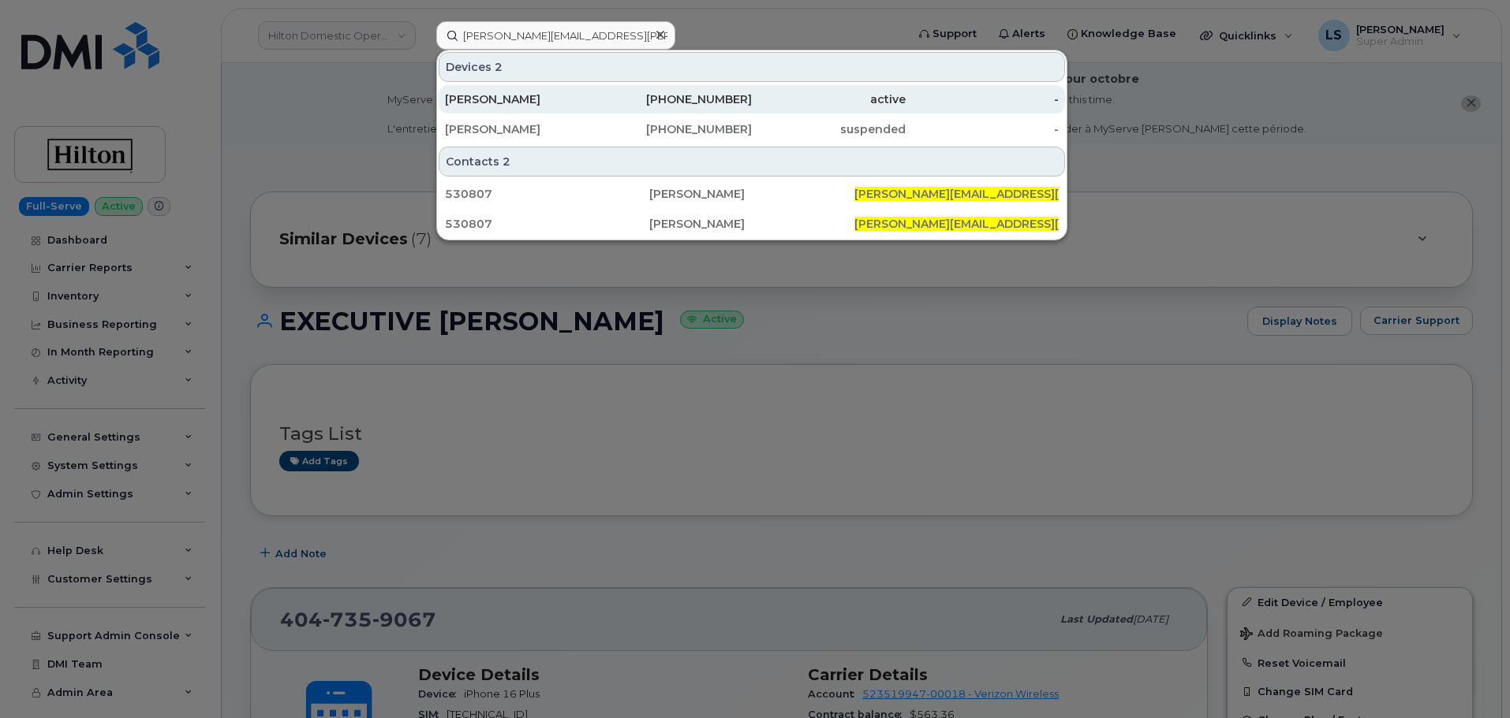
drag, startPoint x: 633, startPoint y: 123, endPoint x: 625, endPoint y: 107, distance: 17.3
click at [633, 123] on div "[PHONE_NUMBER]" at bounding box center [676, 129] width 154 height 16
click at [621, 99] on div "402-689-0639" at bounding box center [676, 99] width 154 height 16
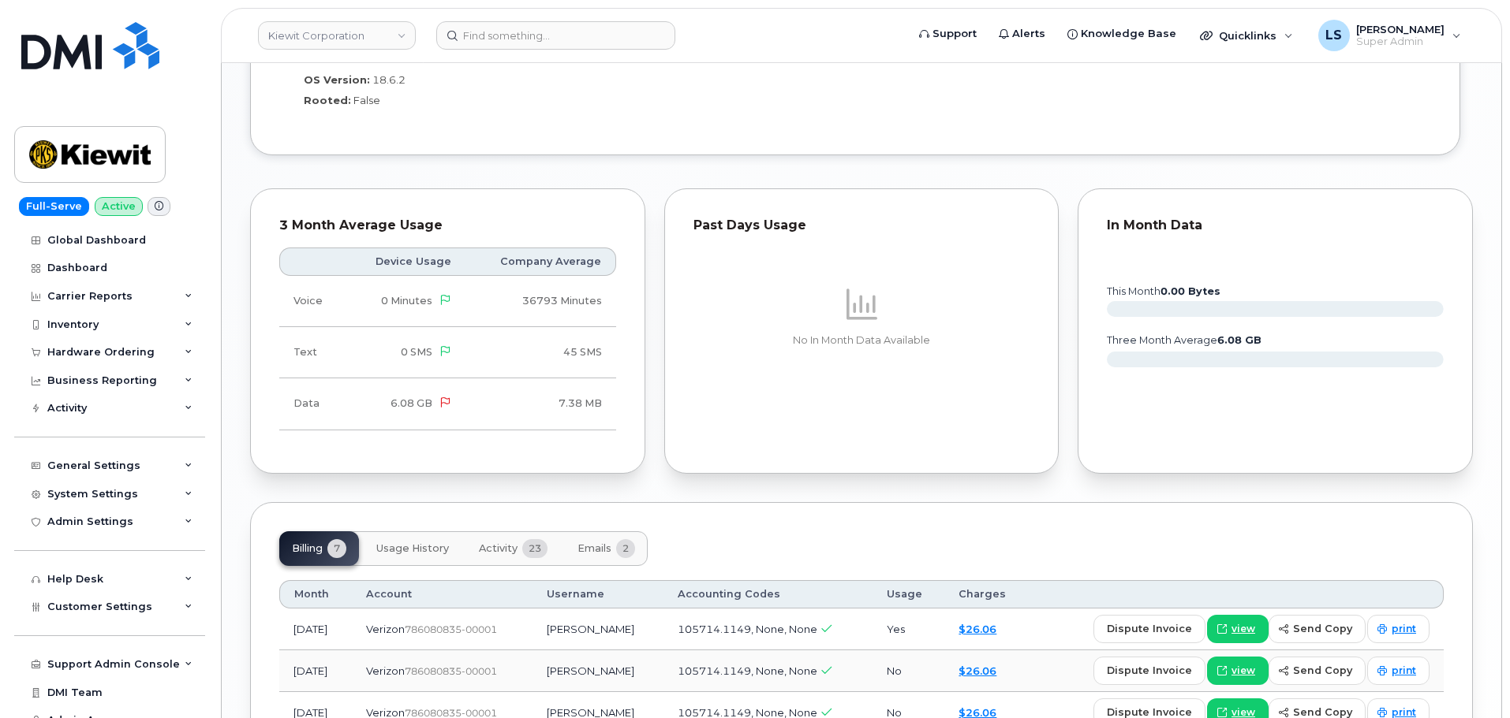
scroll to position [1656, 0]
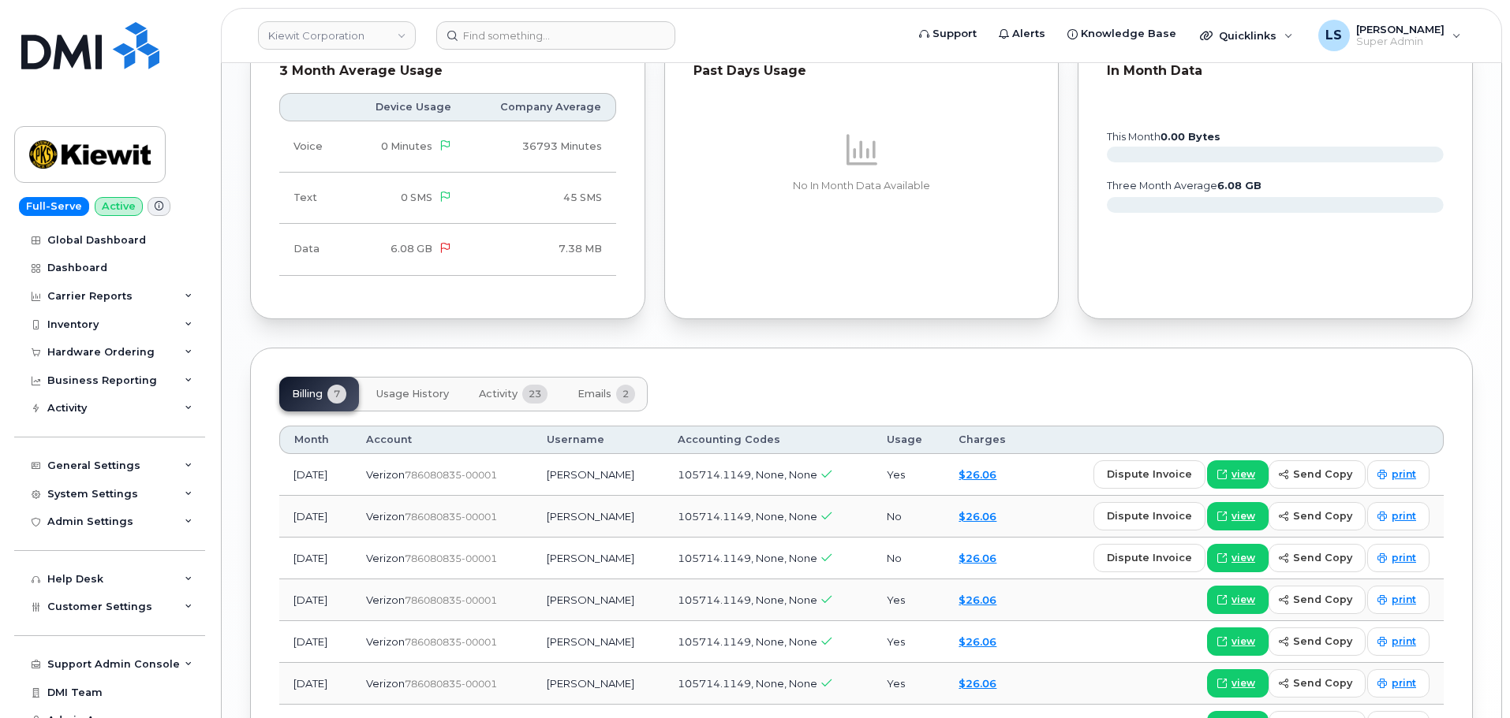
click at [509, 389] on button "Activity 23" at bounding box center [513, 394] width 94 height 35
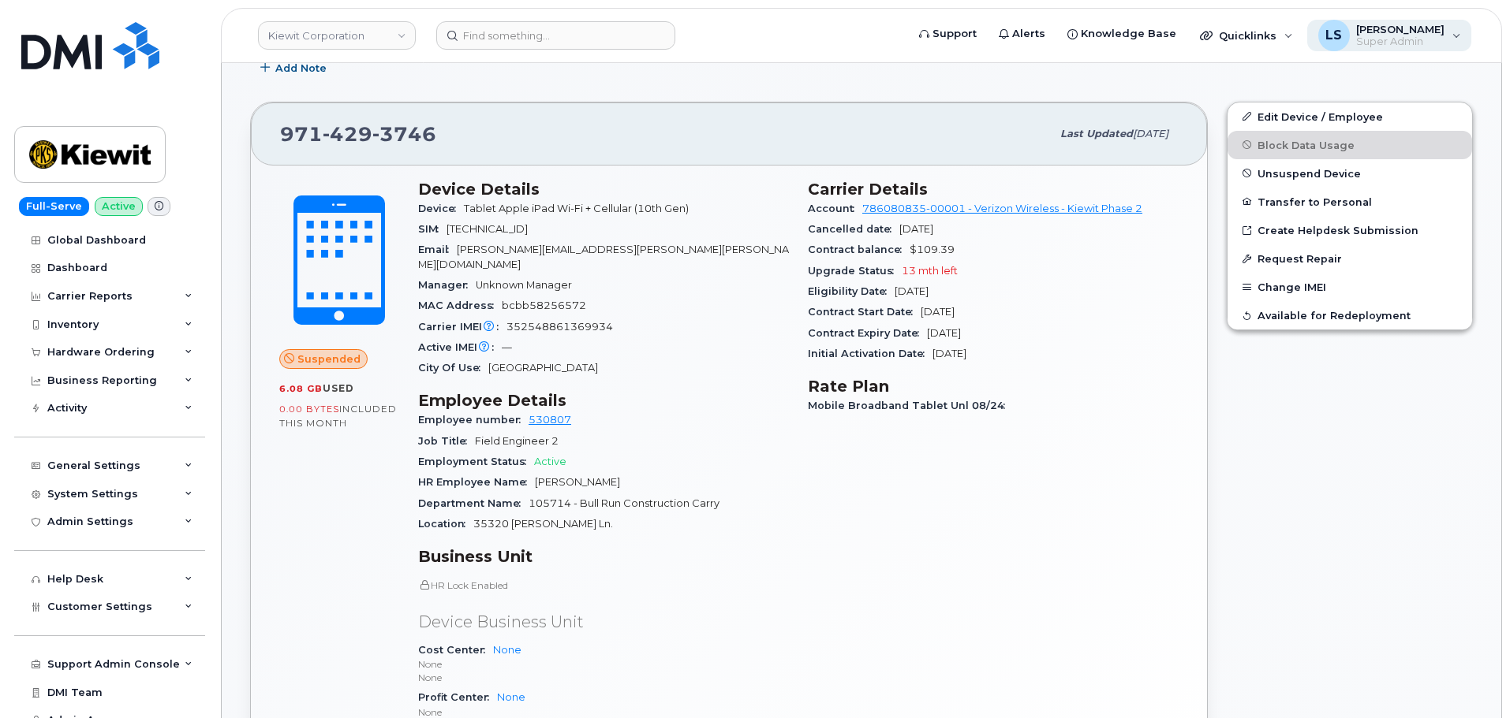
scroll to position [2032, 0]
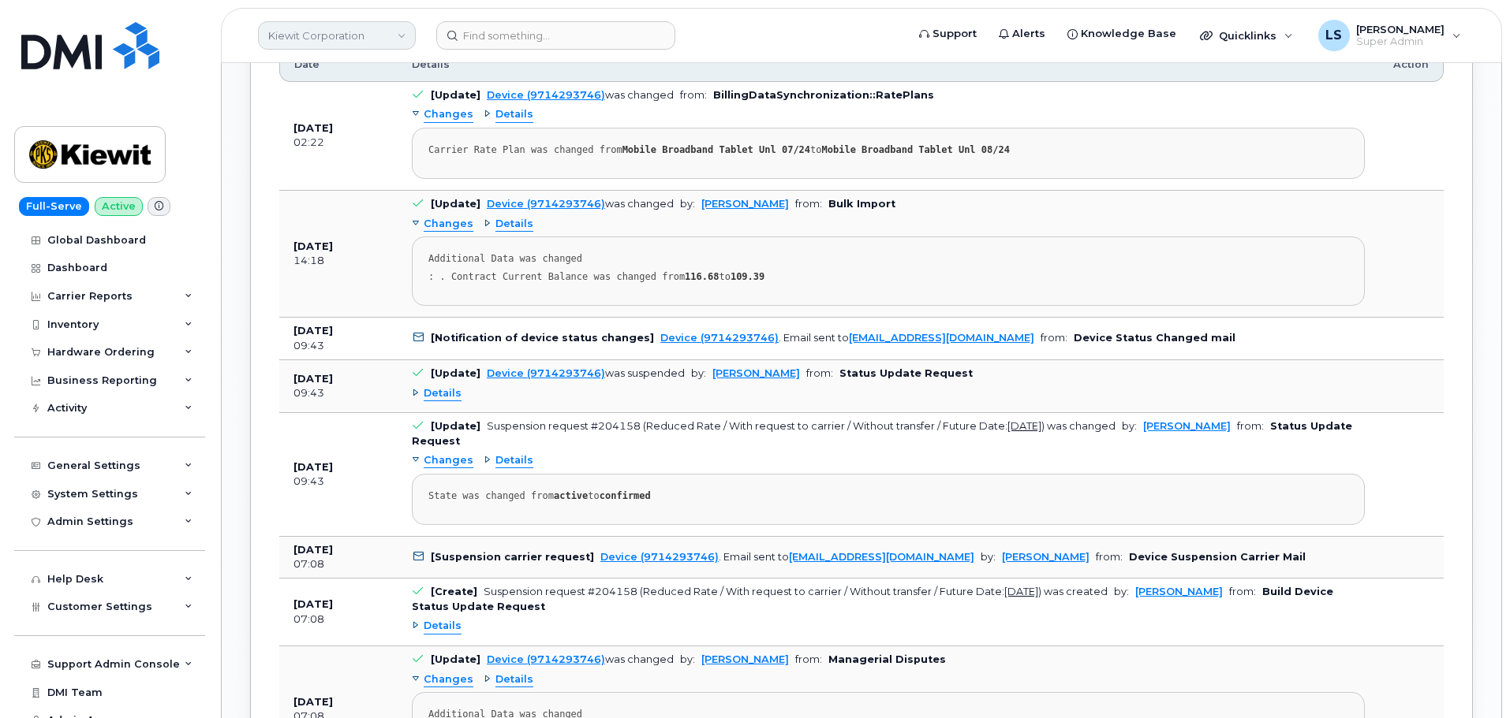
drag, startPoint x: 409, startPoint y: 16, endPoint x: 396, endPoint y: 24, distance: 14.9
click at [406, 16] on header "[PERSON_NAME] Corporation Support Alerts Knowledge Base Quicklinks Suspend / Ca…" at bounding box center [861, 35] width 1281 height 55
click at [394, 25] on link "Kiewit Corporation" at bounding box center [337, 35] width 158 height 28
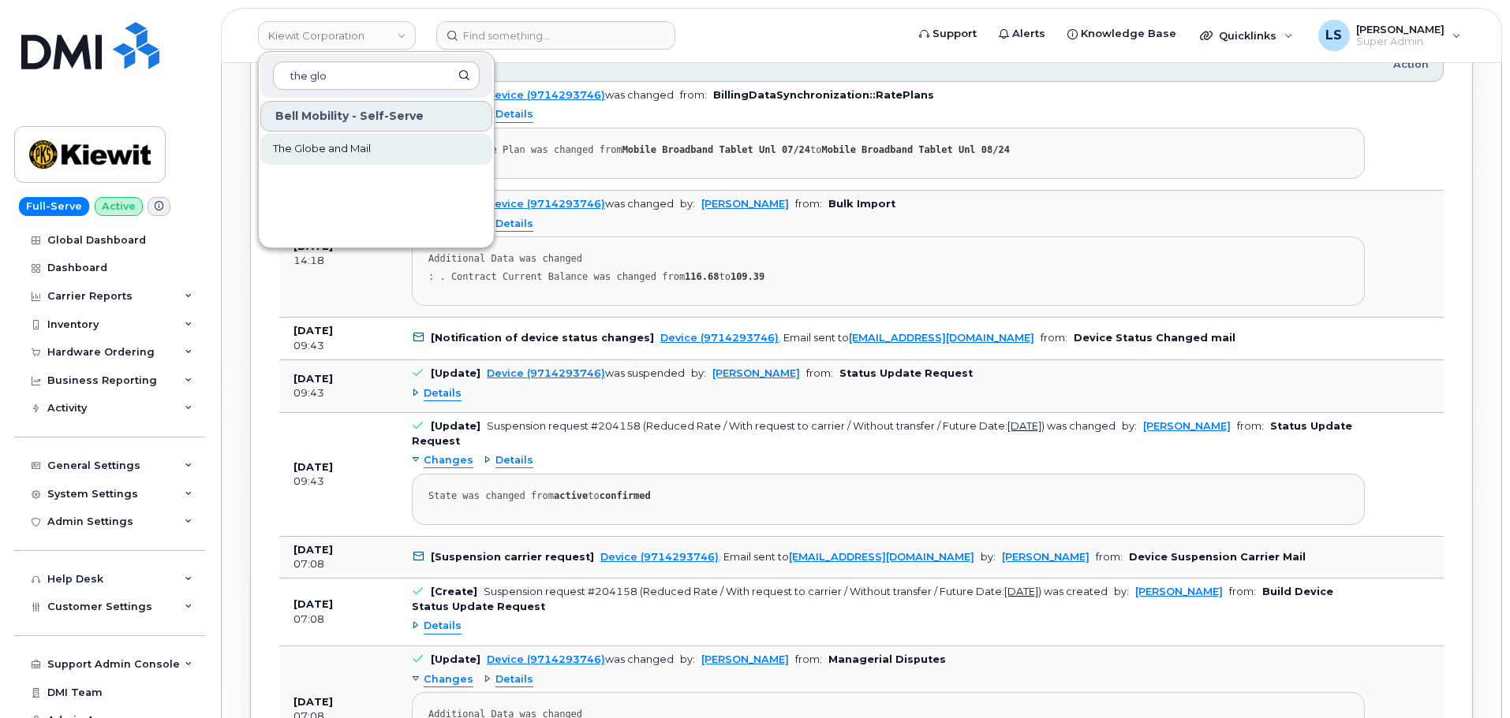
type input "the glo"
click at [338, 143] on span "The Globe and Mail" at bounding box center [322, 149] width 98 height 16
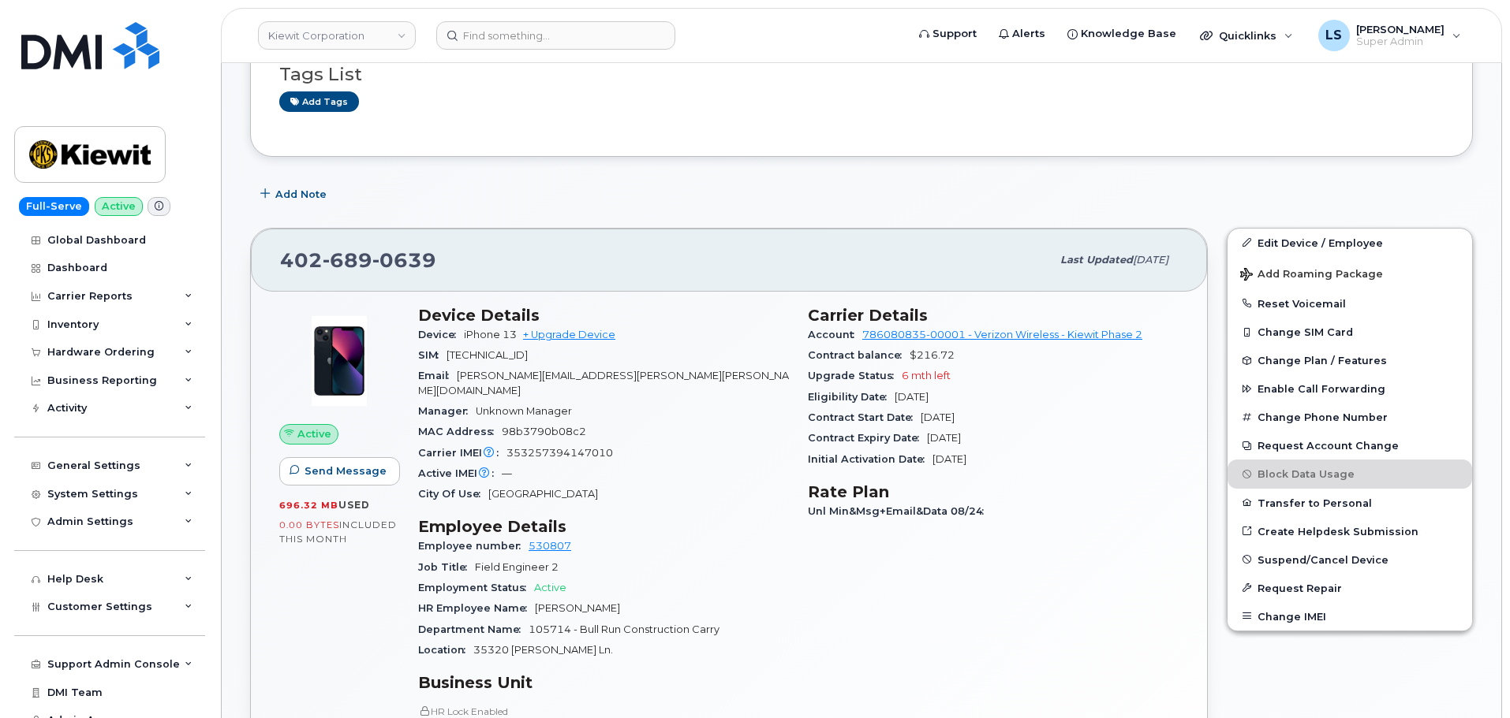
scroll to position [473, 0]
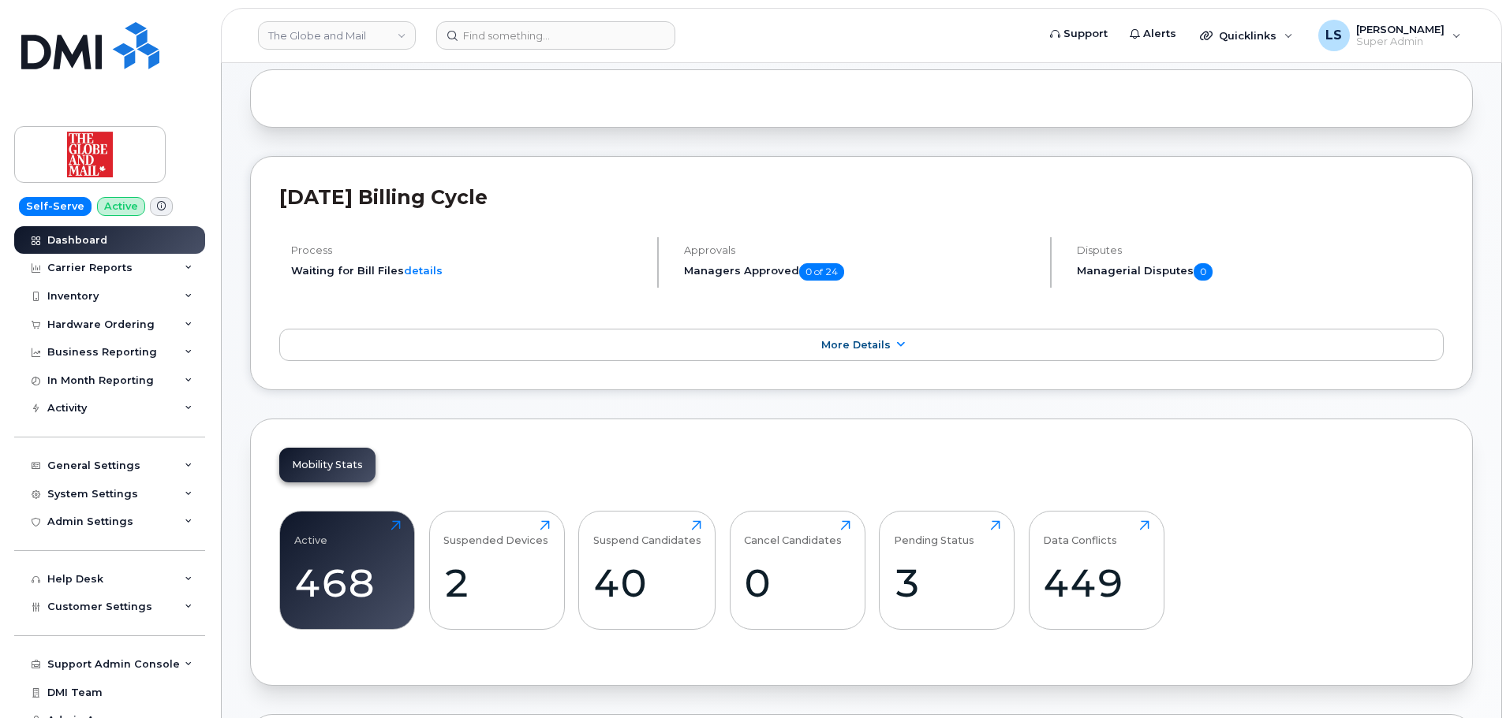
scroll to position [158, 0]
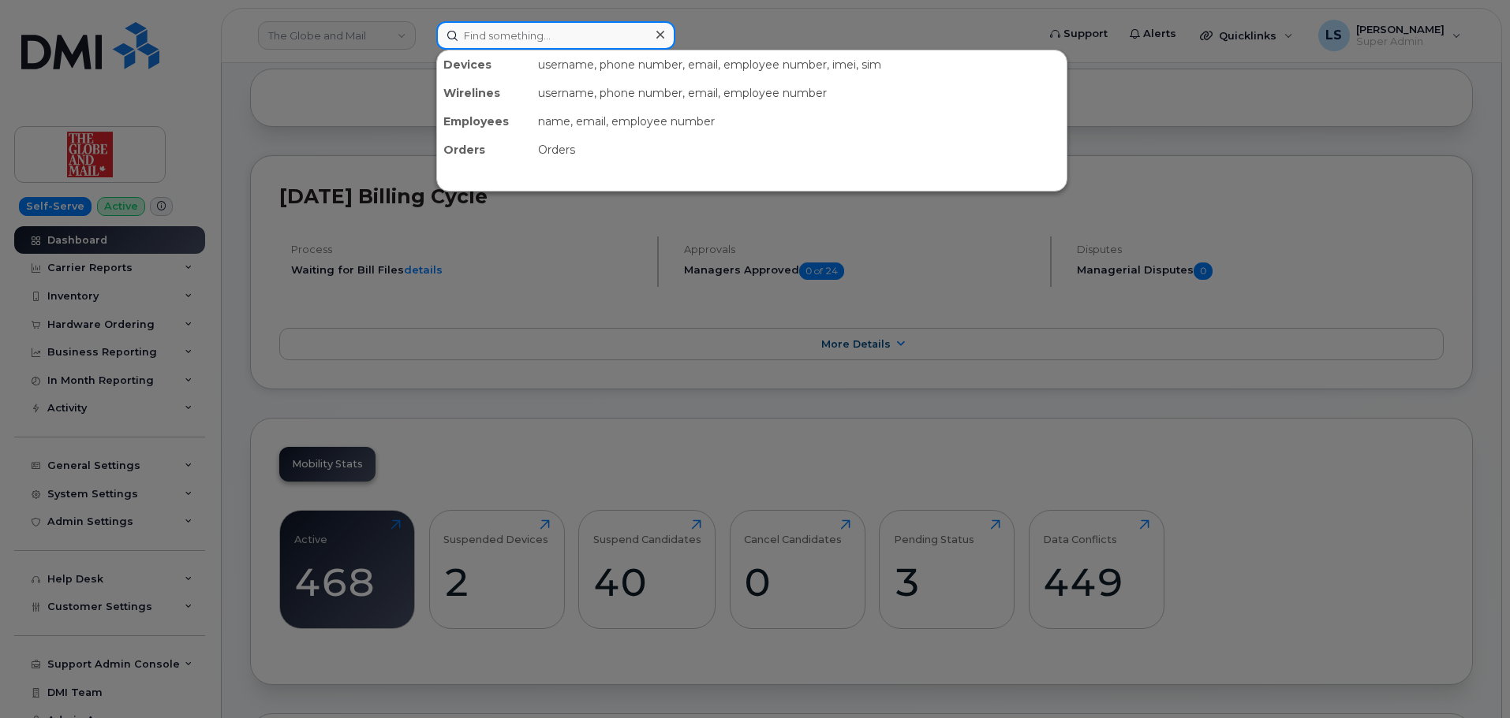
click at [577, 31] on input at bounding box center [555, 35] width 239 height 28
paste input "430-666-1419"
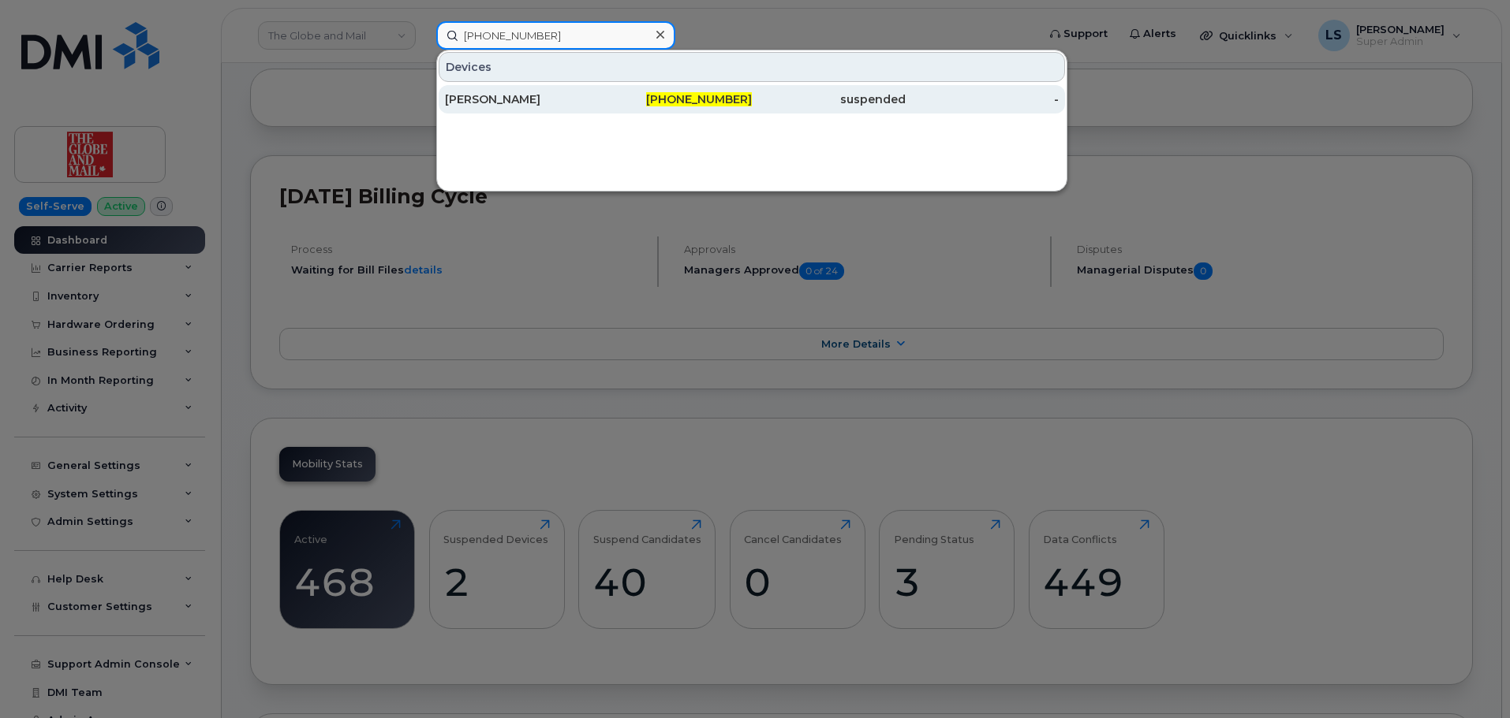
type input "430-666-1419"
click at [596, 85] on link "Jairo Sanchez Martinez 430-666-1419 suspended -" at bounding box center [752, 99] width 626 height 28
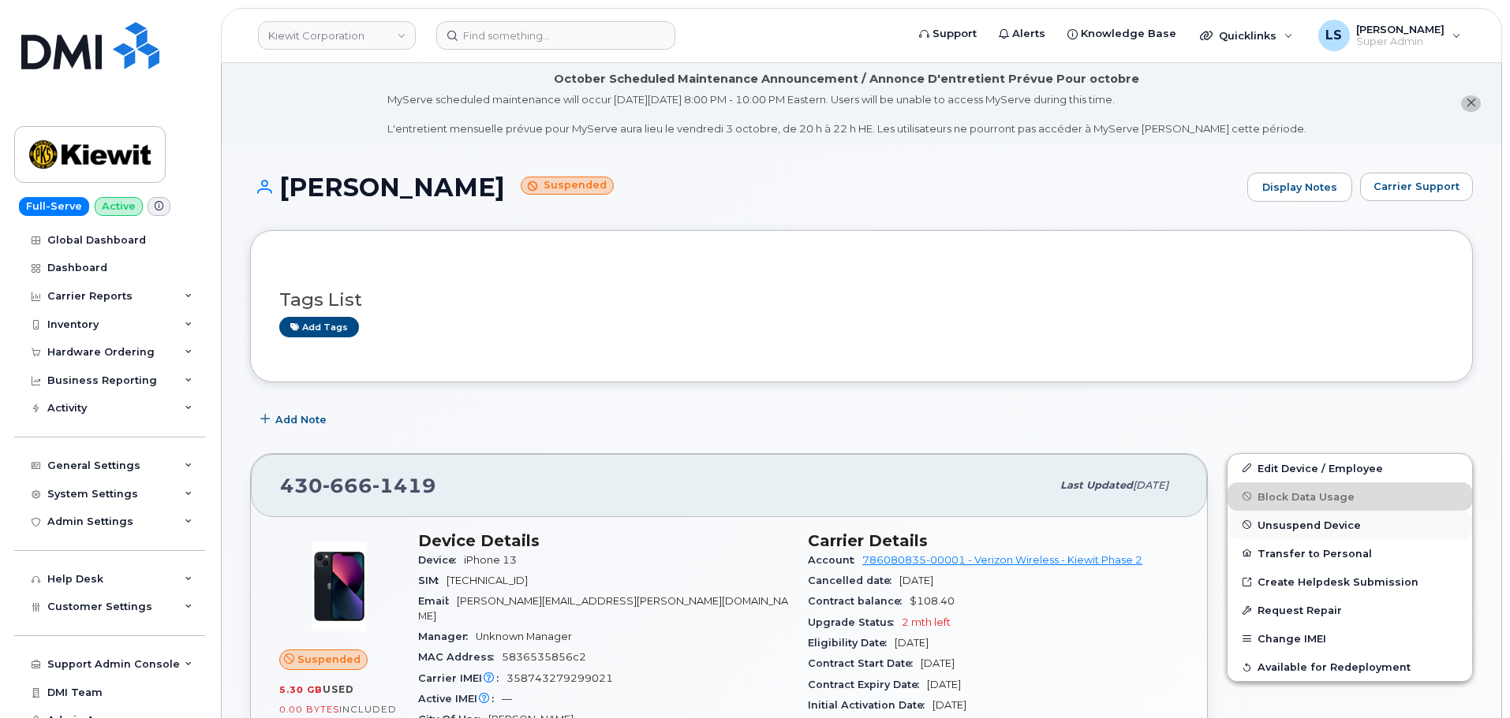
click at [1275, 534] on button "Unsuspend Device" at bounding box center [1349, 525] width 244 height 28
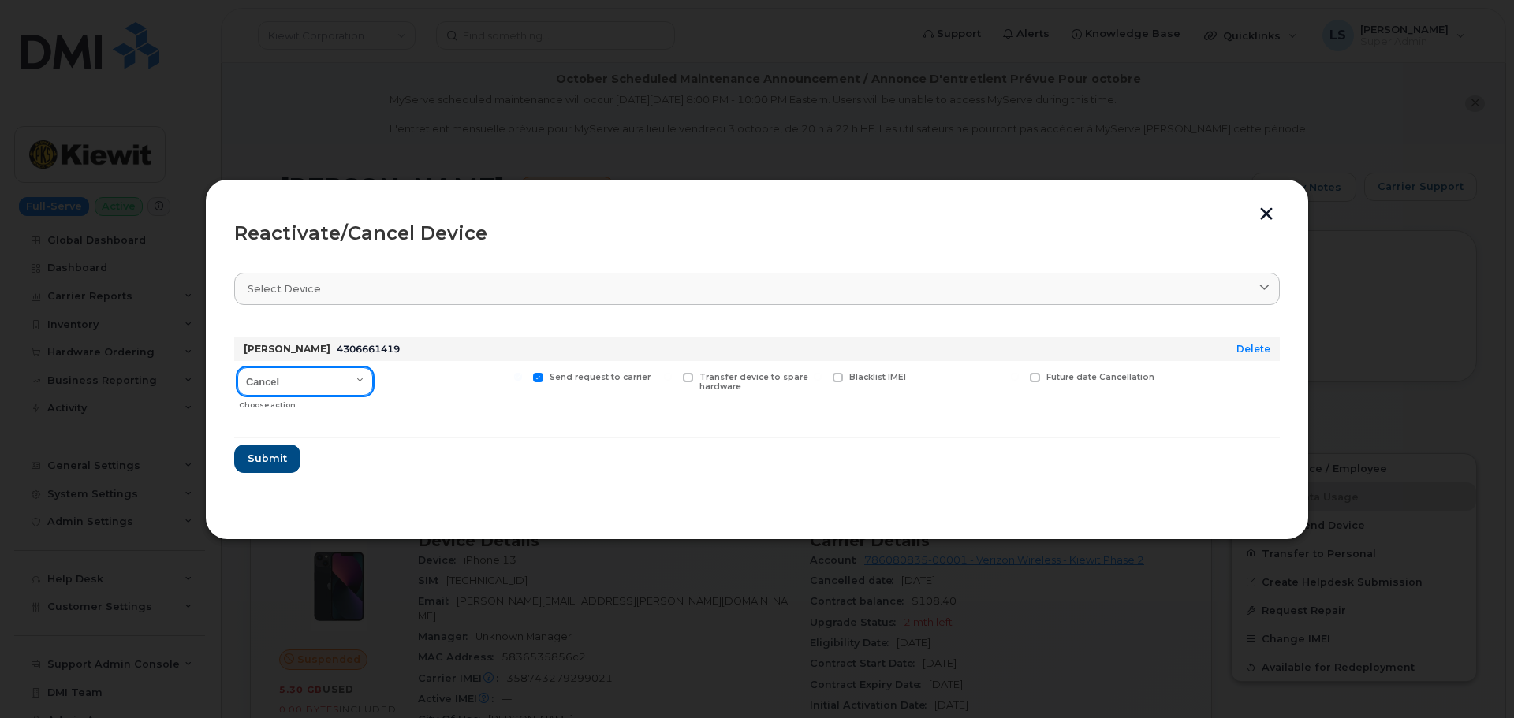
click at [283, 371] on select "Cancel Reactivate" at bounding box center [305, 382] width 136 height 28
select select "[object Object]"
click at [237, 368] on select "Cancel Reactivate" at bounding box center [305, 382] width 136 height 28
click at [268, 451] on button "Submit" at bounding box center [266, 459] width 65 height 28
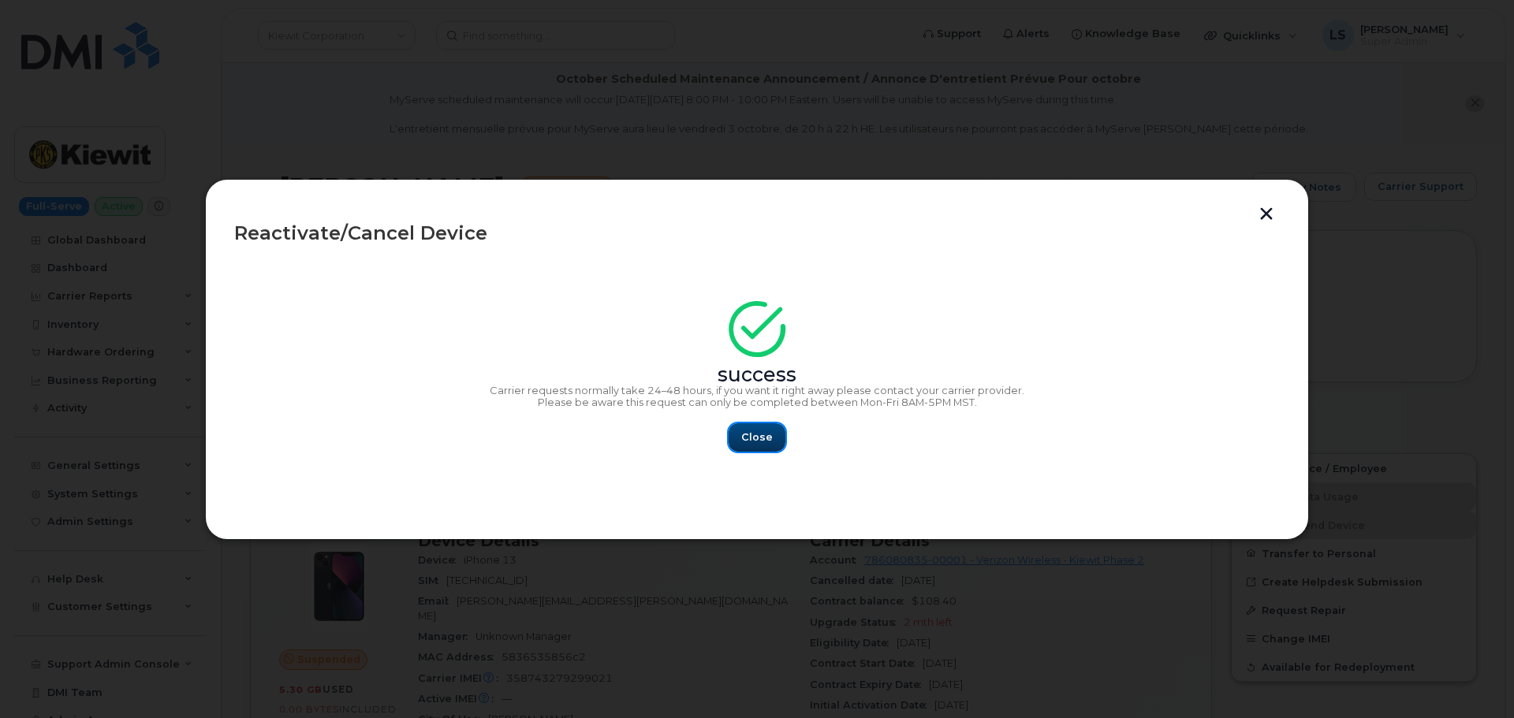
click at [747, 428] on button "Close" at bounding box center [757, 438] width 57 height 28
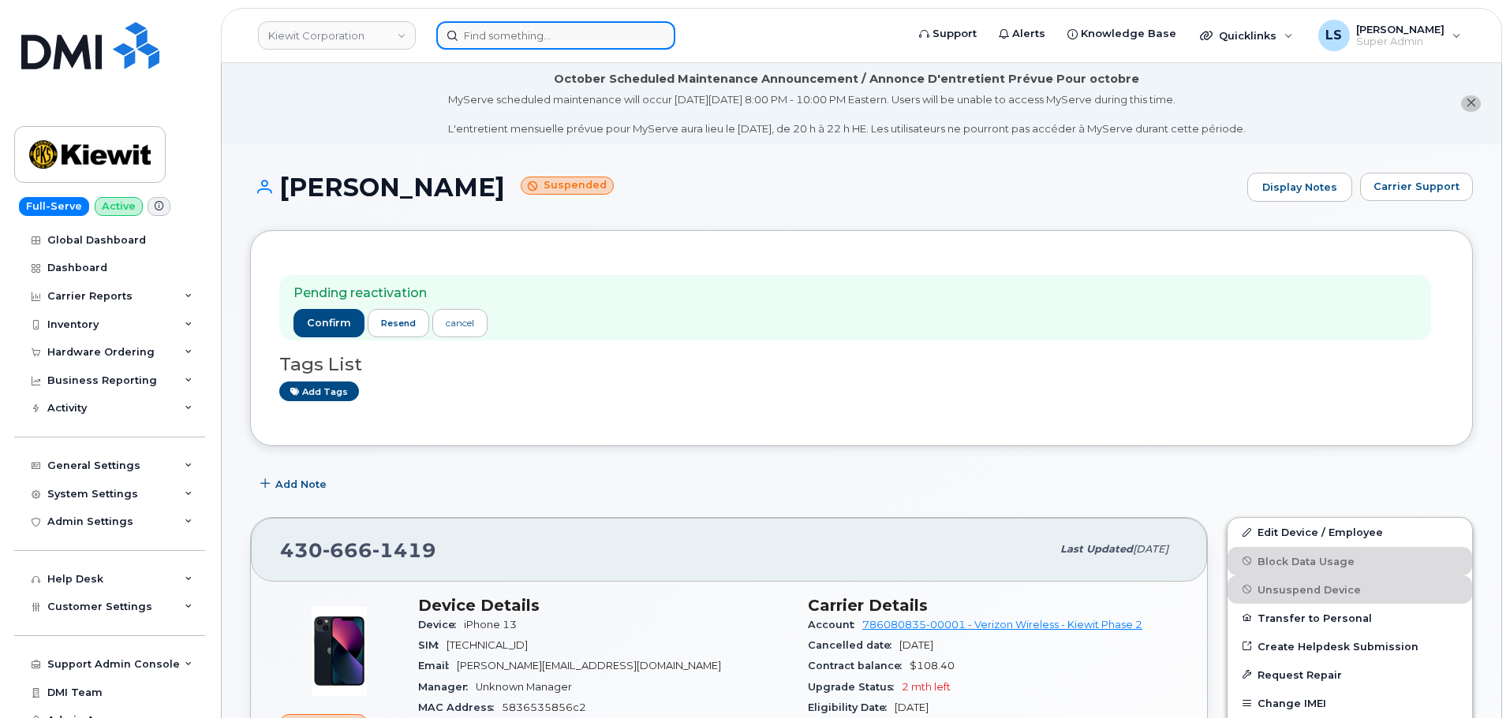
click at [519, 34] on input at bounding box center [555, 35] width 239 height 28
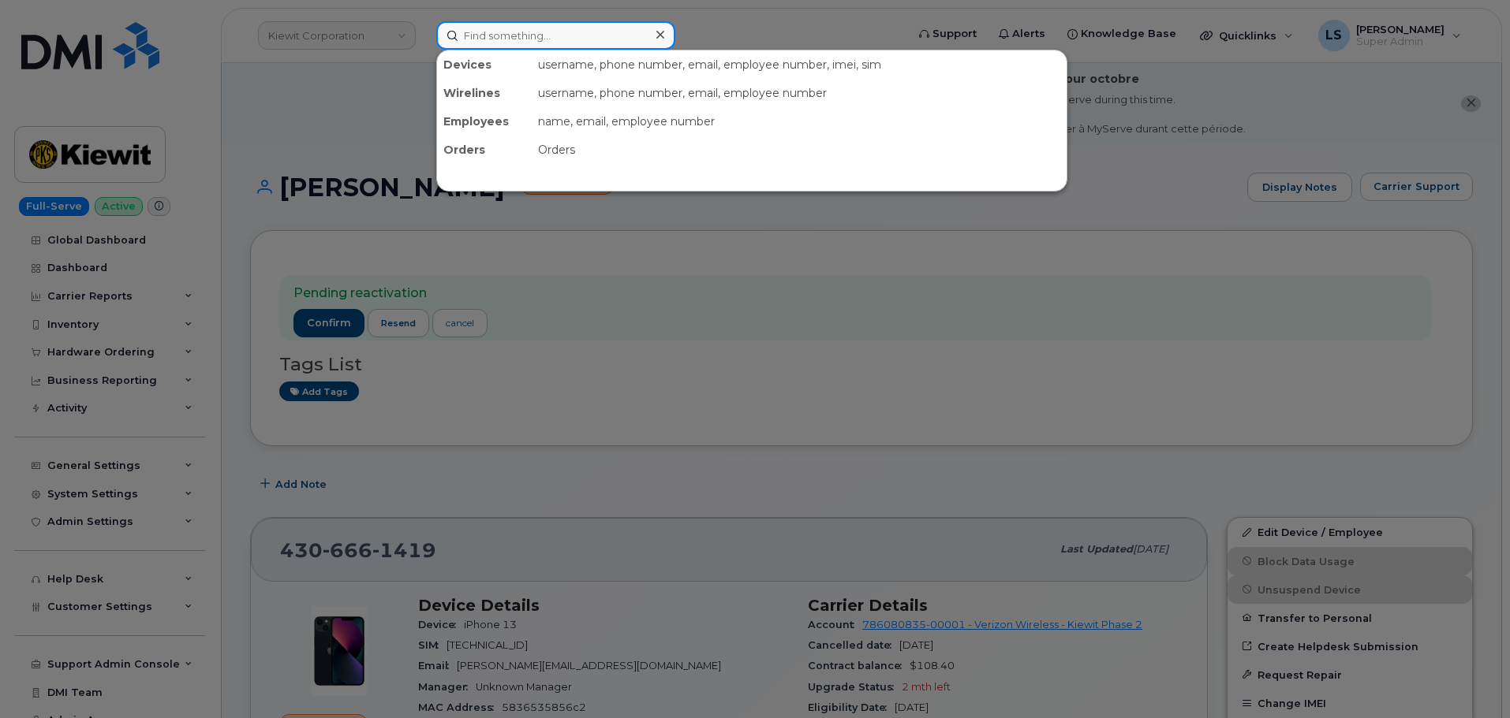
paste input "7738824890"
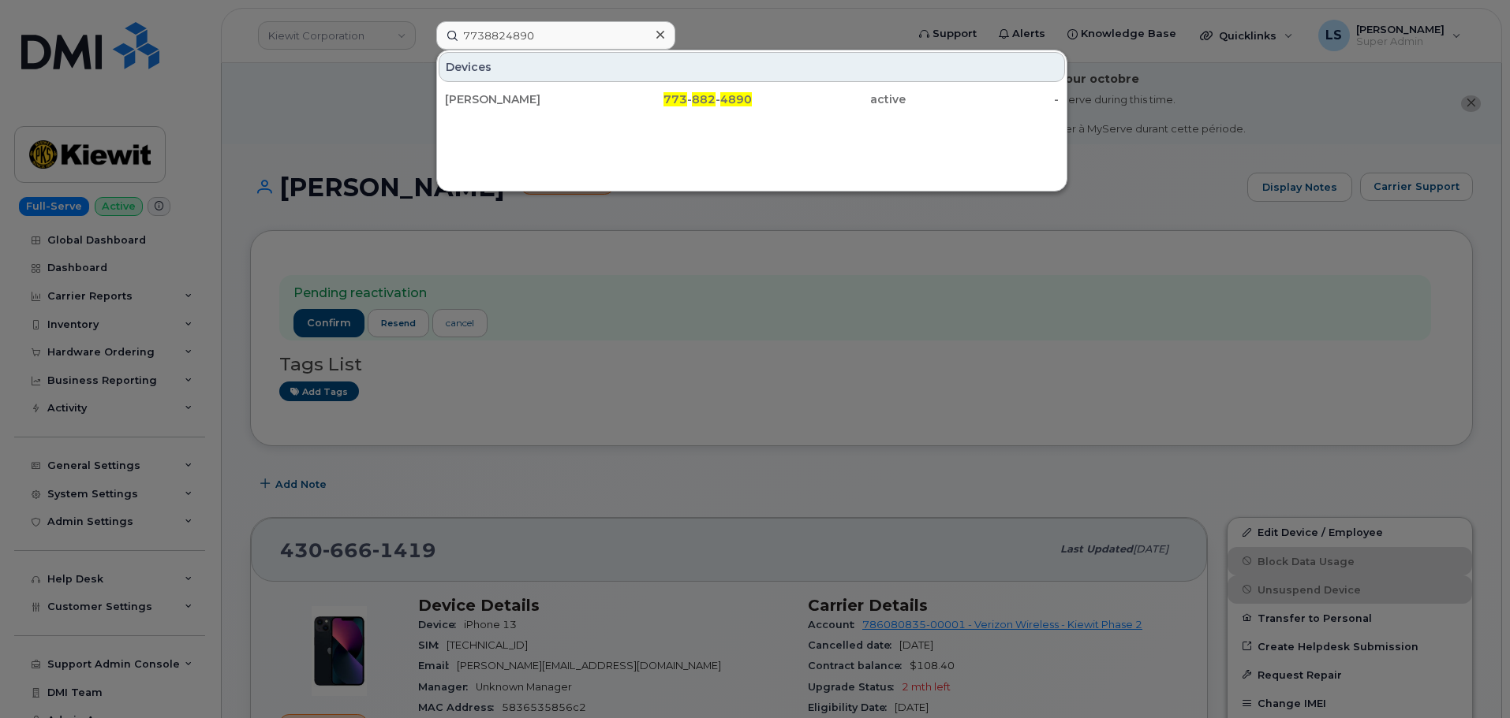
drag, startPoint x: 457, startPoint y: 274, endPoint x: 427, endPoint y: 277, distance: 29.4
click at [457, 274] on div at bounding box center [755, 359] width 1510 height 718
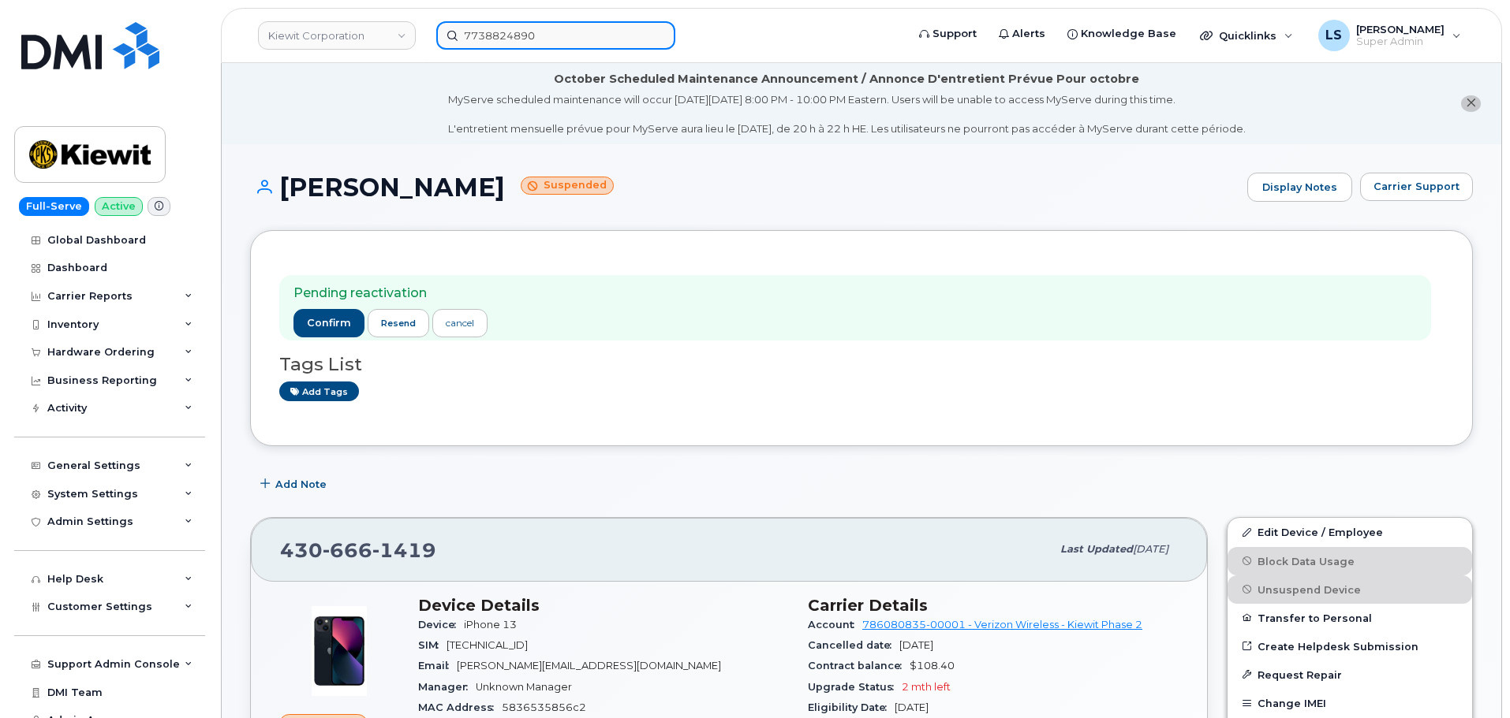
click at [597, 30] on input "7738824890" at bounding box center [555, 35] width 239 height 28
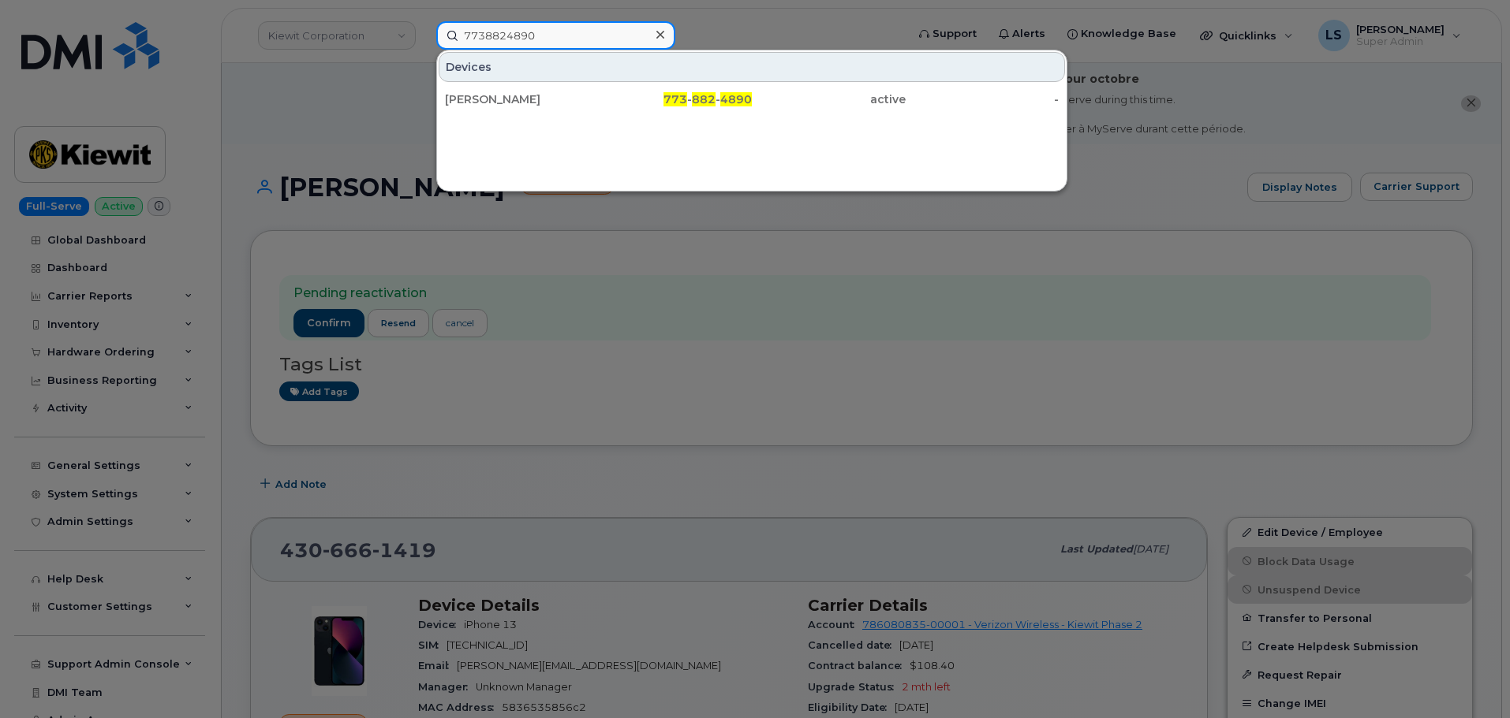
paste input "2252241249"
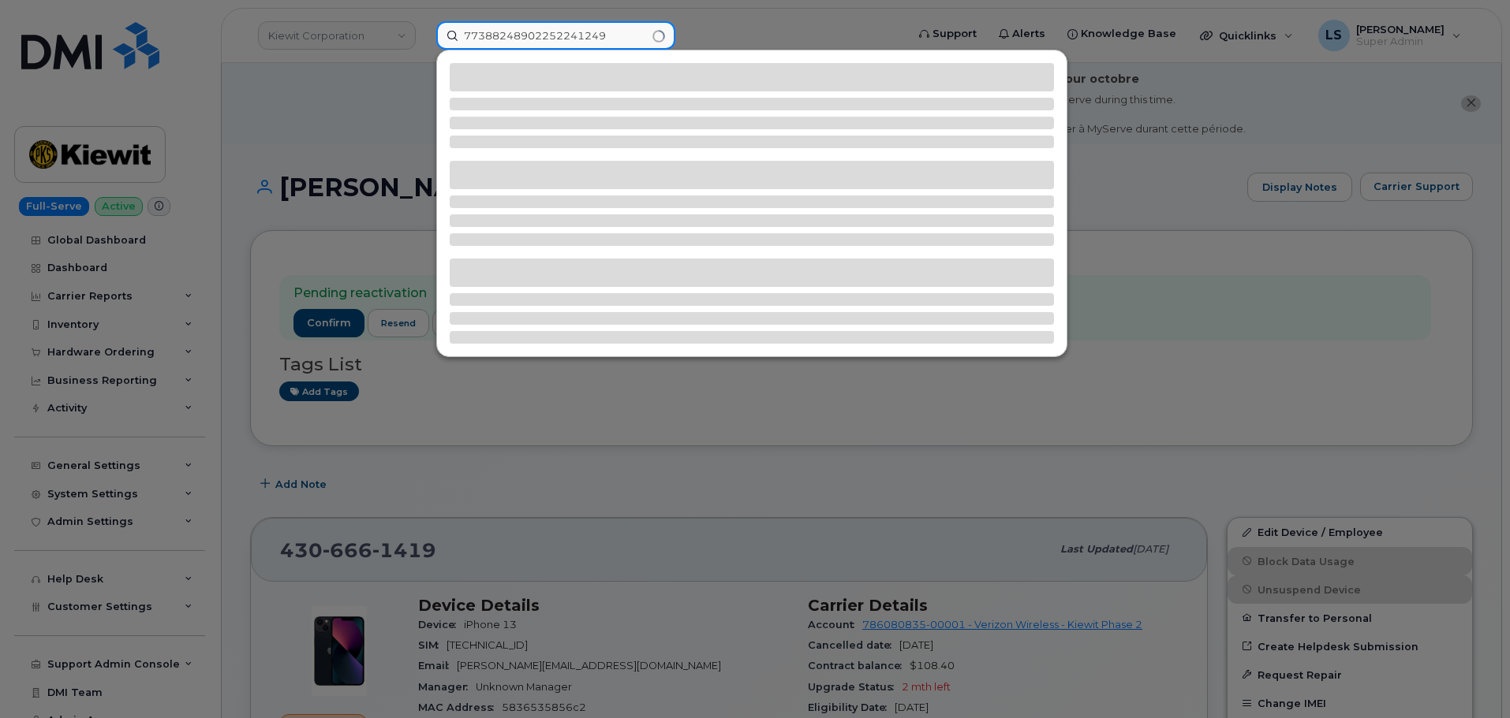
click at [597, 29] on input "77388248902252241249" at bounding box center [555, 35] width 239 height 28
paste input
type input "2252241249"
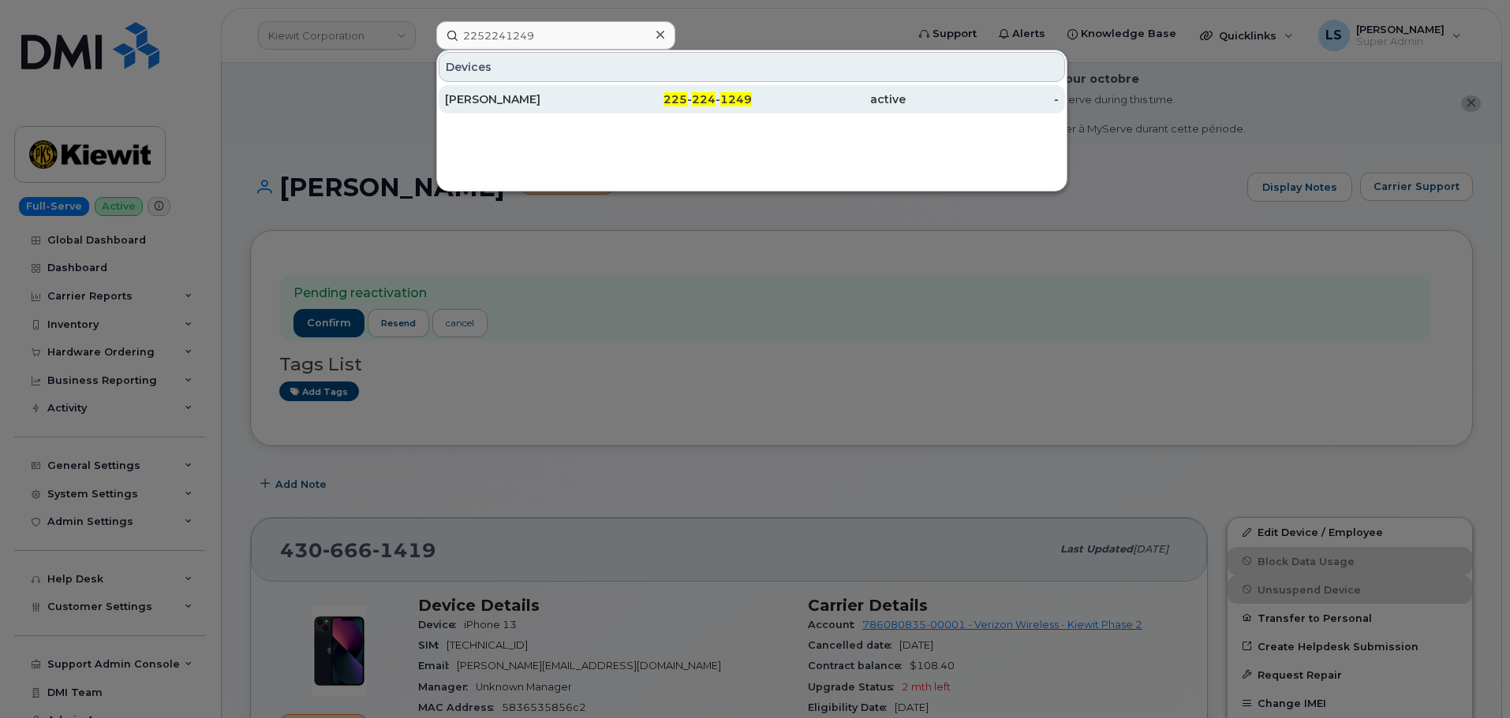
click at [597, 98] on div "[PERSON_NAME]" at bounding box center [522, 99] width 154 height 16
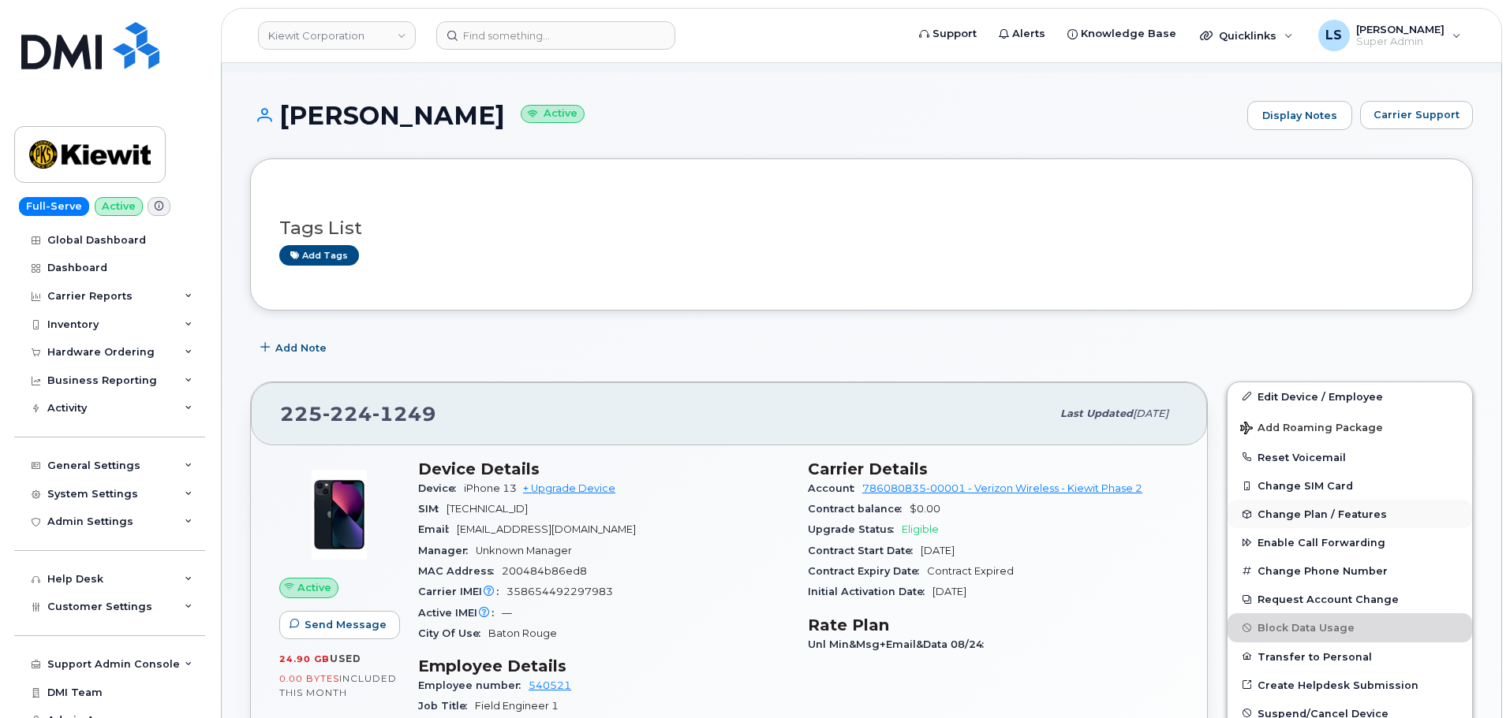
scroll to position [158, 0]
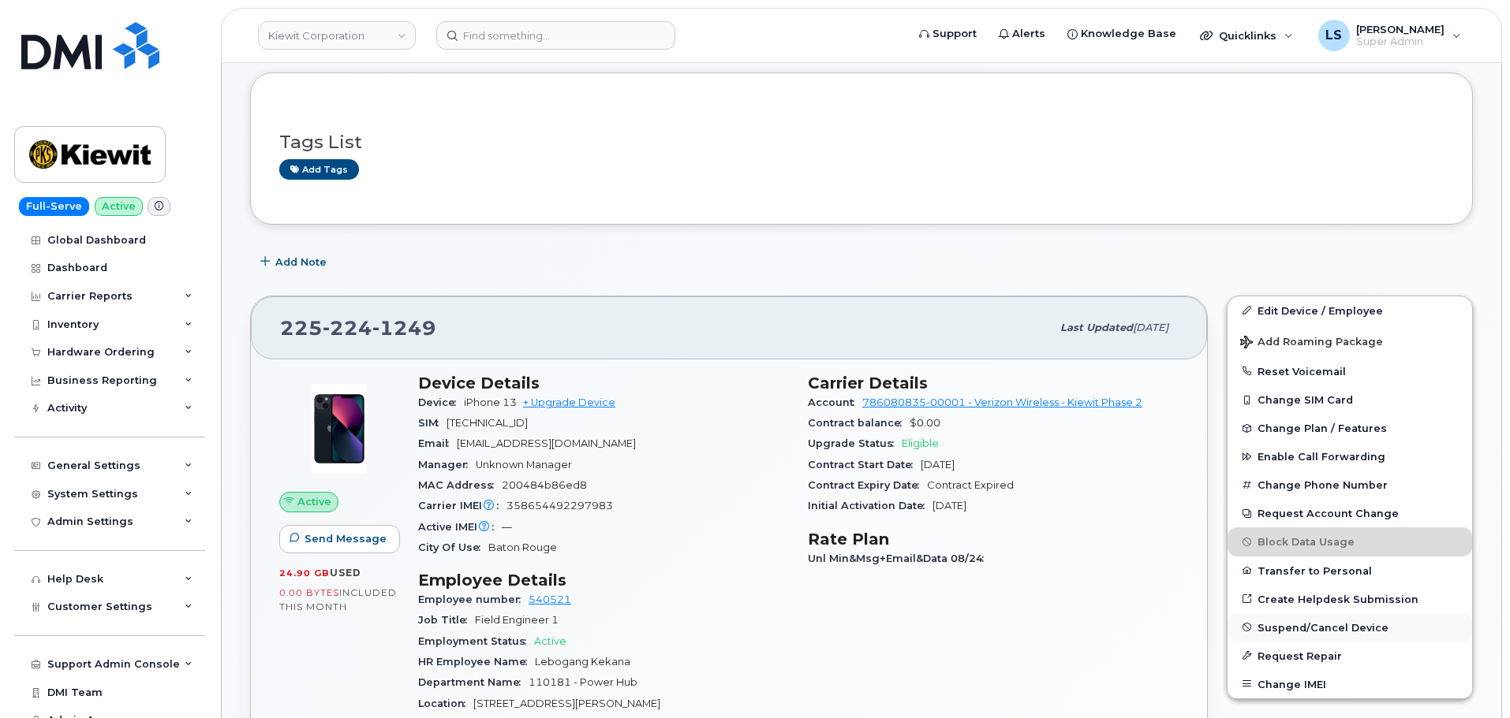
click at [1304, 623] on span "Suspend/Cancel Device" at bounding box center [1322, 627] width 131 height 12
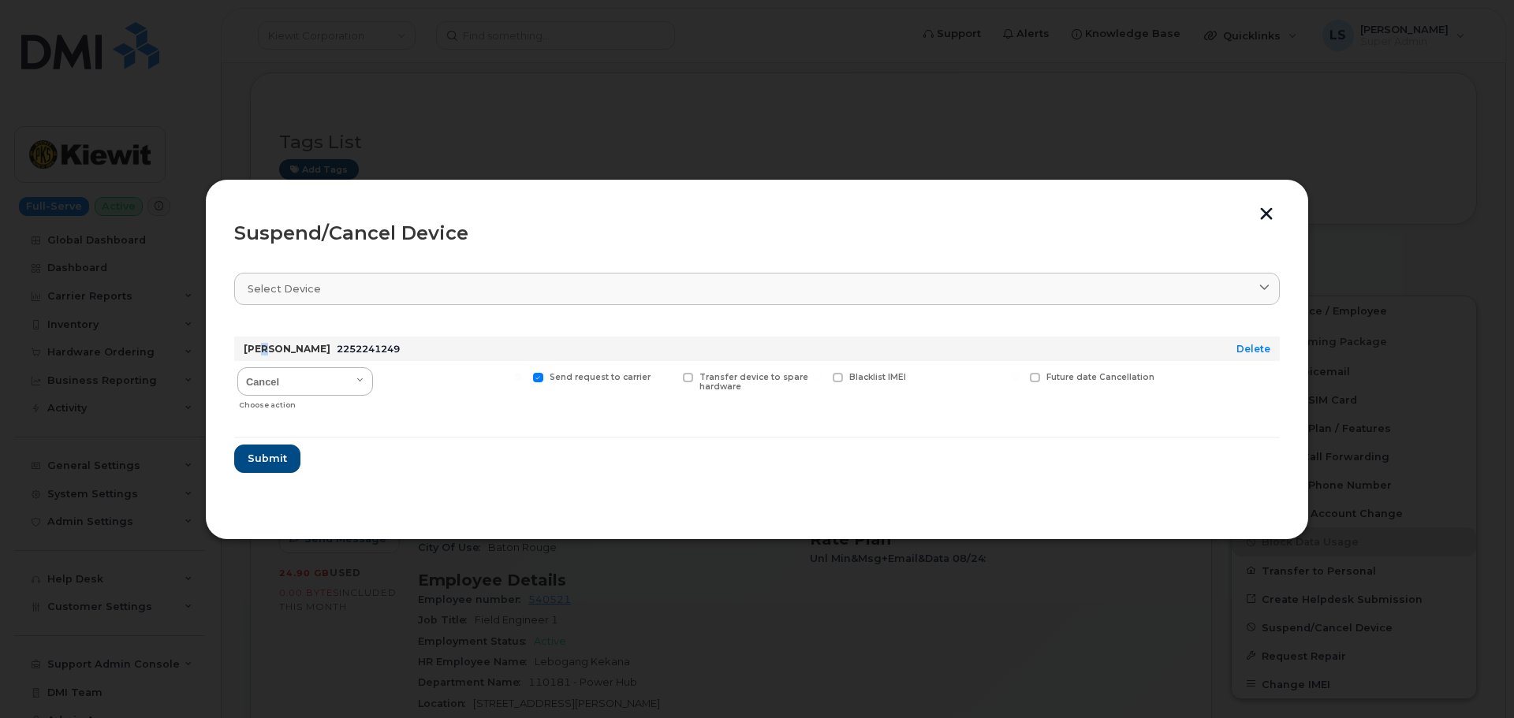
drag, startPoint x: 267, startPoint y: 358, endPoint x: 267, endPoint y: 368, distance: 10.3
click at [267, 360] on div "[PERSON_NAME] 2252241249" at bounding box center [716, 349] width 950 height 25
click at [267, 369] on select "Cancel Suspend - Reduced Rate Suspend - Full Rate Suspend - Lost Device/Stolen …" at bounding box center [305, 382] width 136 height 28
select select "[object Object]"
click at [237, 368] on select "Cancel Suspend - Reduced Rate Suspend - Full Rate Suspend - Lost Device/Stolen …" at bounding box center [305, 382] width 136 height 28
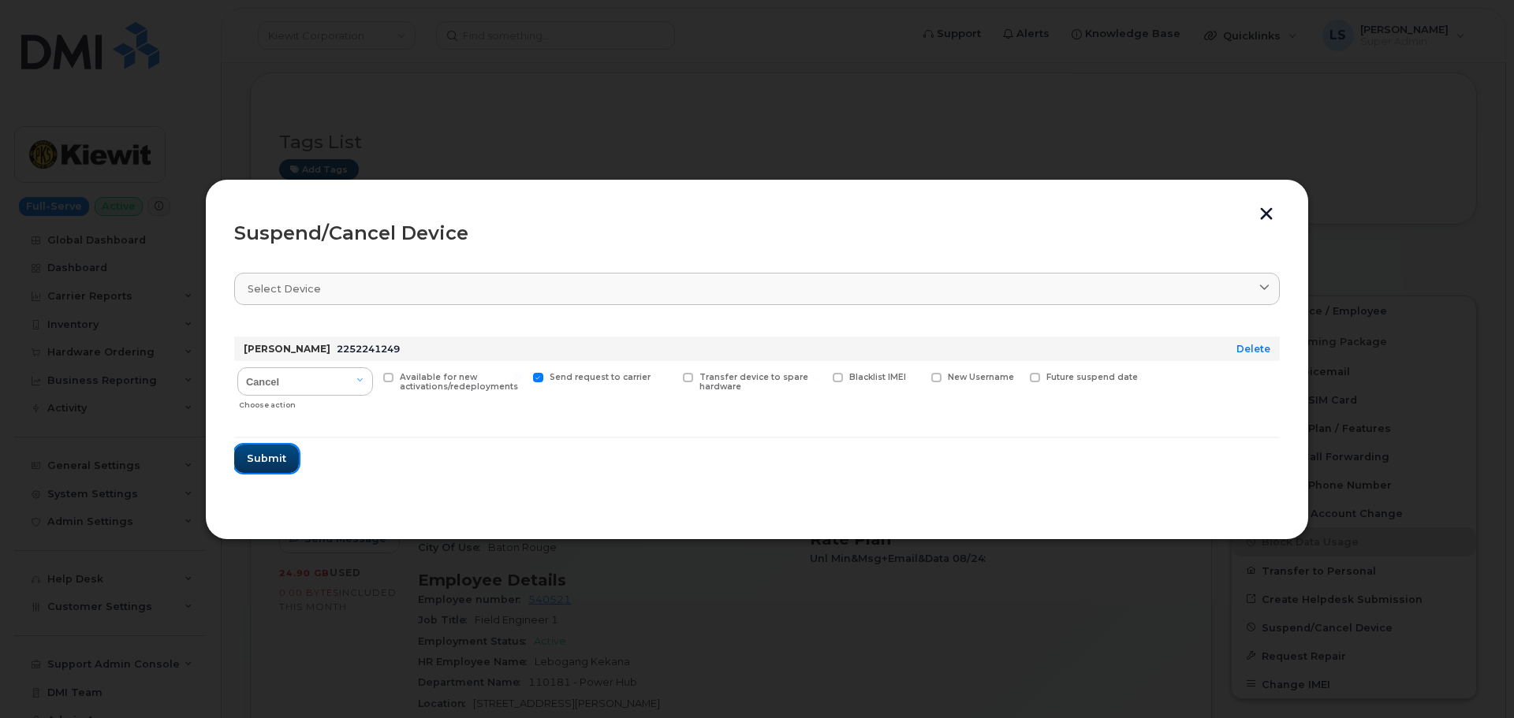
click at [282, 454] on span "Submit" at bounding box center [266, 458] width 39 height 15
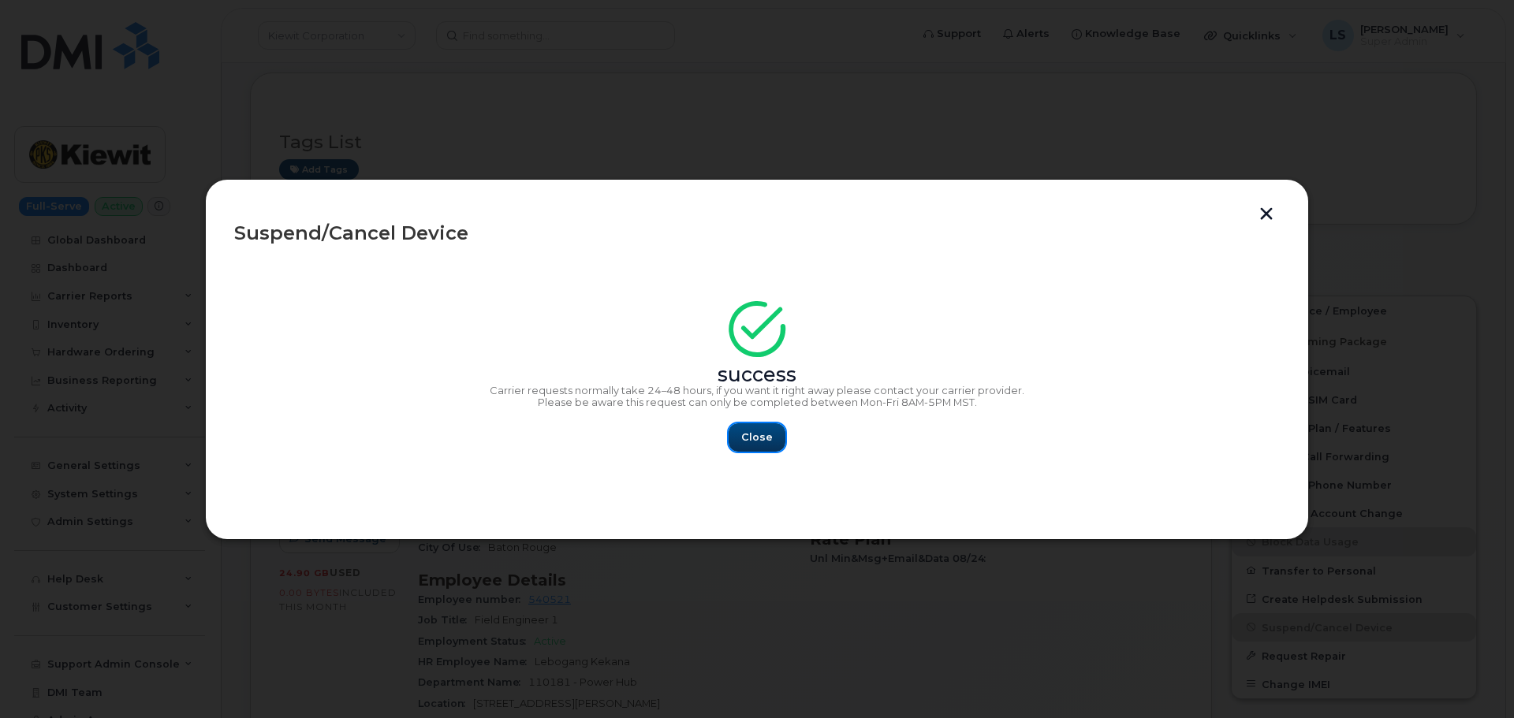
click at [748, 441] on span "Close" at bounding box center [757, 437] width 32 height 15
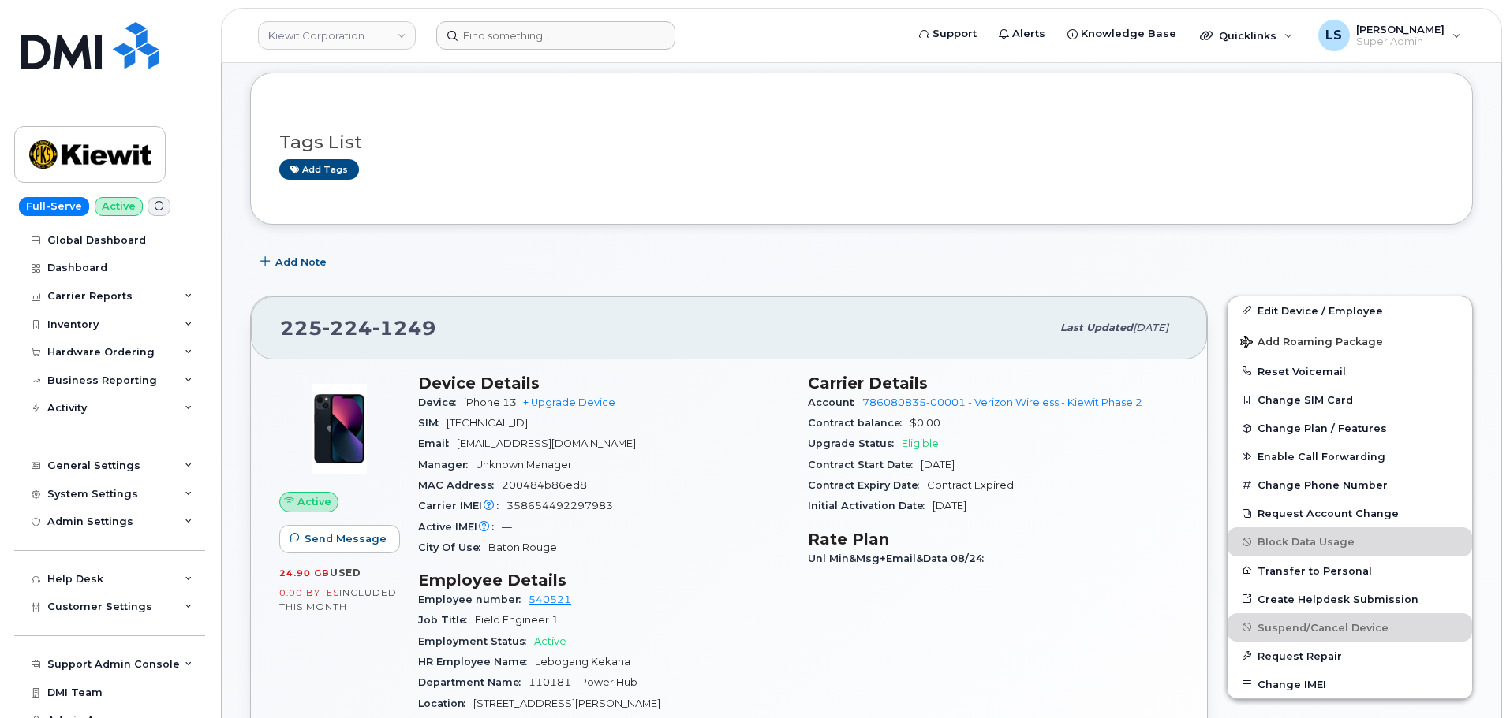
click at [571, 22] on header "Kiewit Corporation Support Alerts Knowledge Base Quicklinks Suspend / Cancel De…" at bounding box center [861, 35] width 1281 height 55
click at [564, 32] on input at bounding box center [555, 35] width 239 height 28
paste input "[EMAIL_ADDRESS][PERSON_NAME][DOMAIN_NAME]"
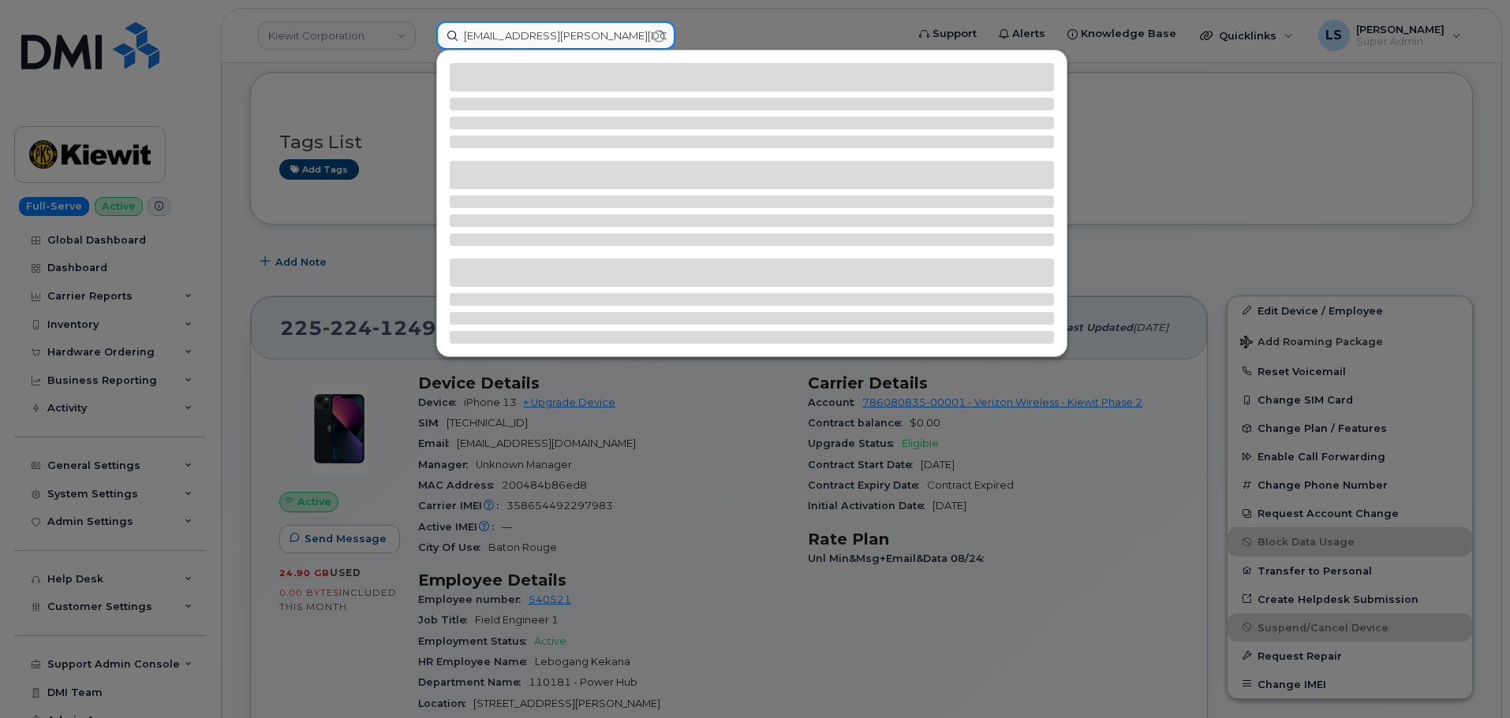
type input "[EMAIL_ADDRESS][PERSON_NAME][DOMAIN_NAME]"
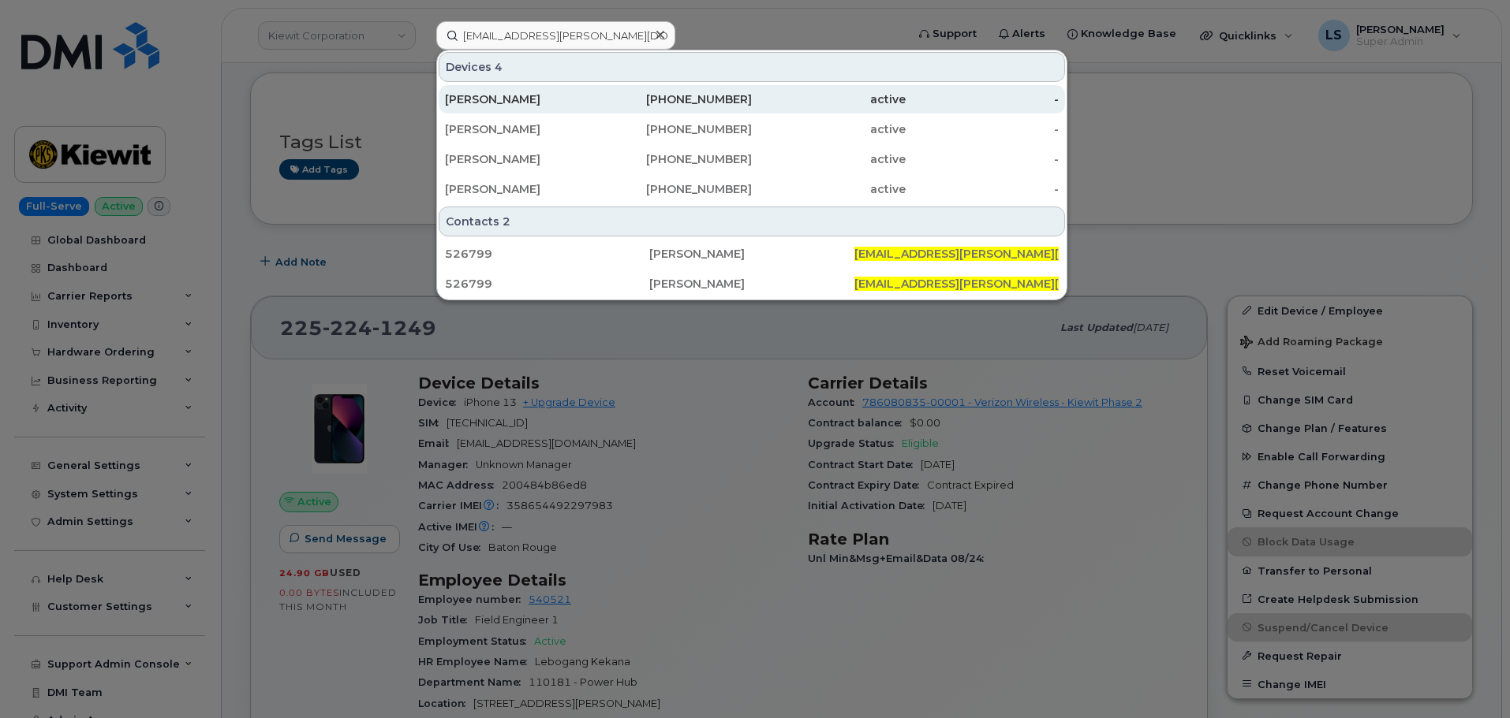
click at [532, 108] on div "[PERSON_NAME]" at bounding box center [522, 99] width 154 height 28
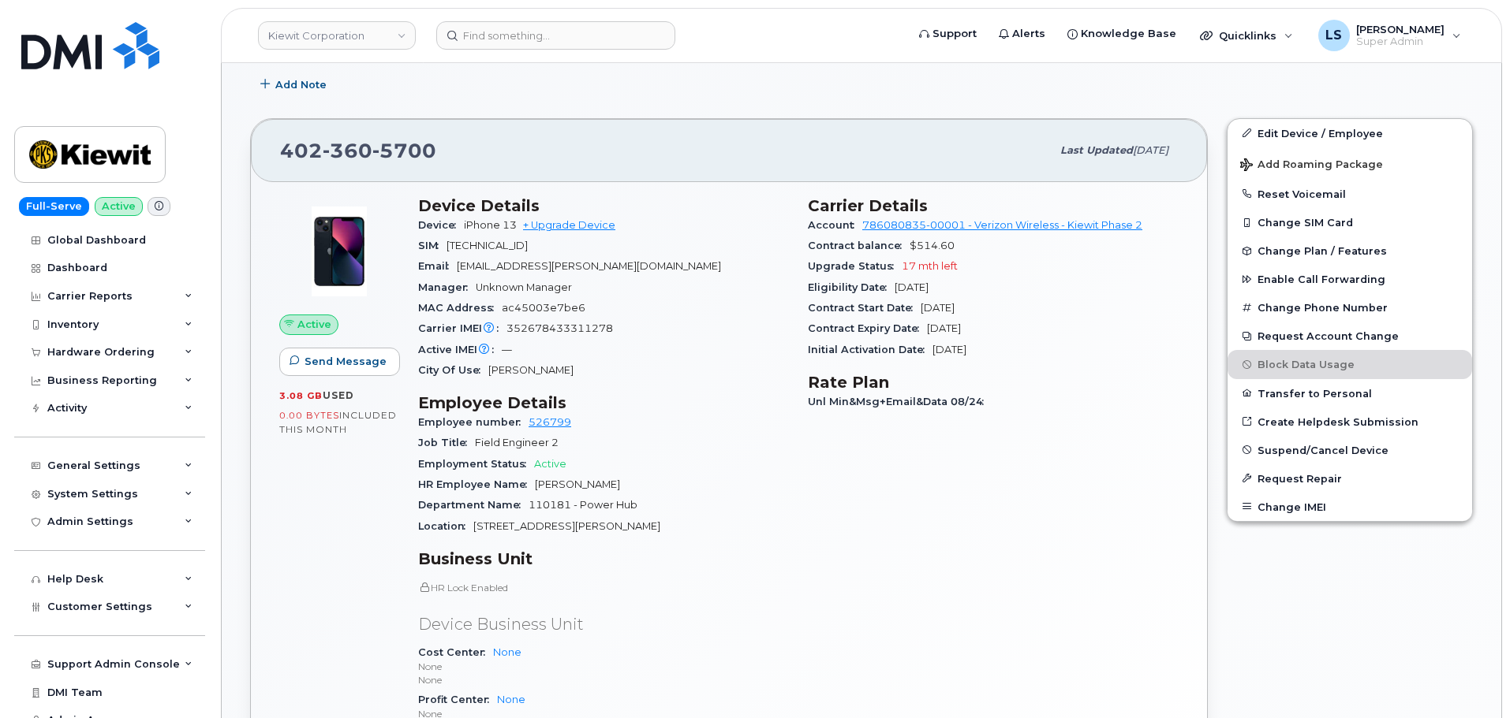
scroll to position [394, 0]
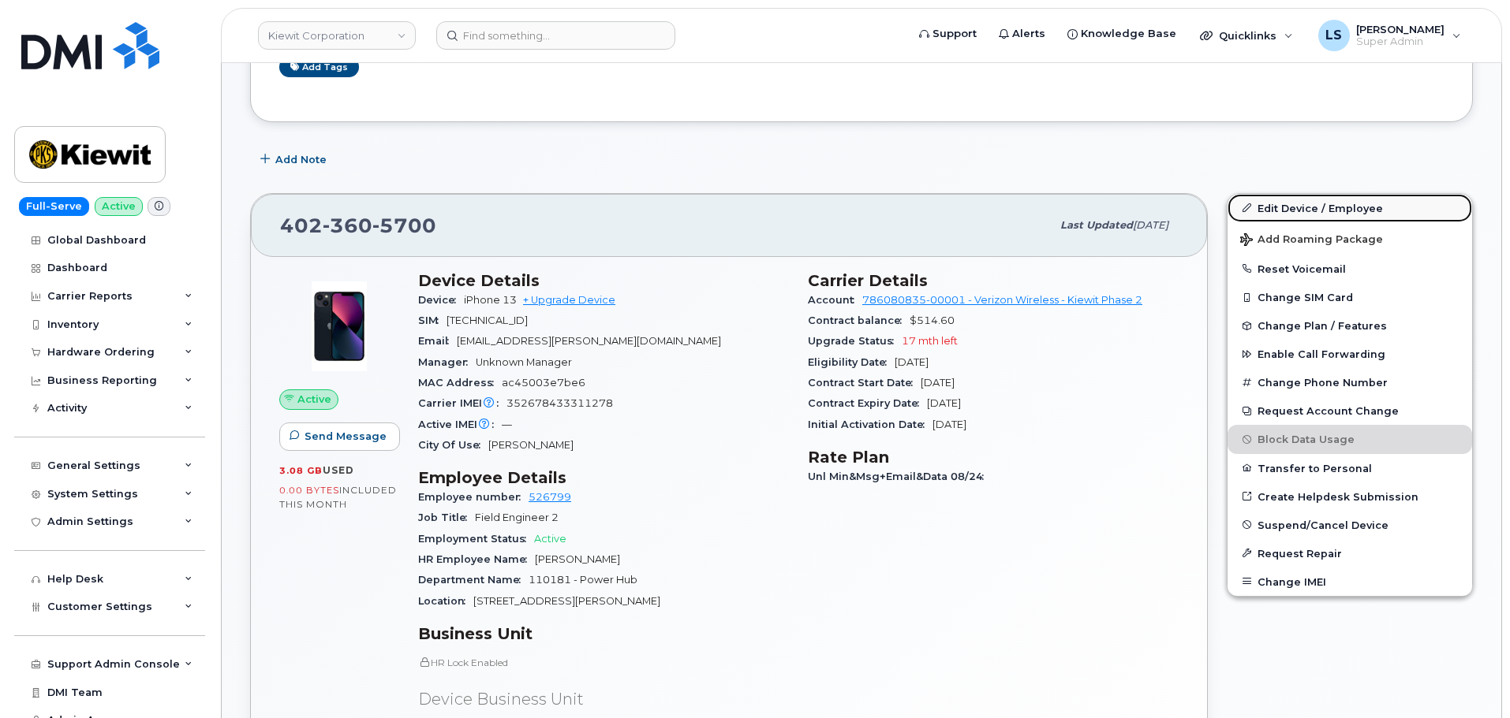
drag, startPoint x: 1286, startPoint y: 214, endPoint x: 1260, endPoint y: 209, distance: 25.7
click at [1286, 214] on link "Edit Device / Employee" at bounding box center [1349, 208] width 244 height 28
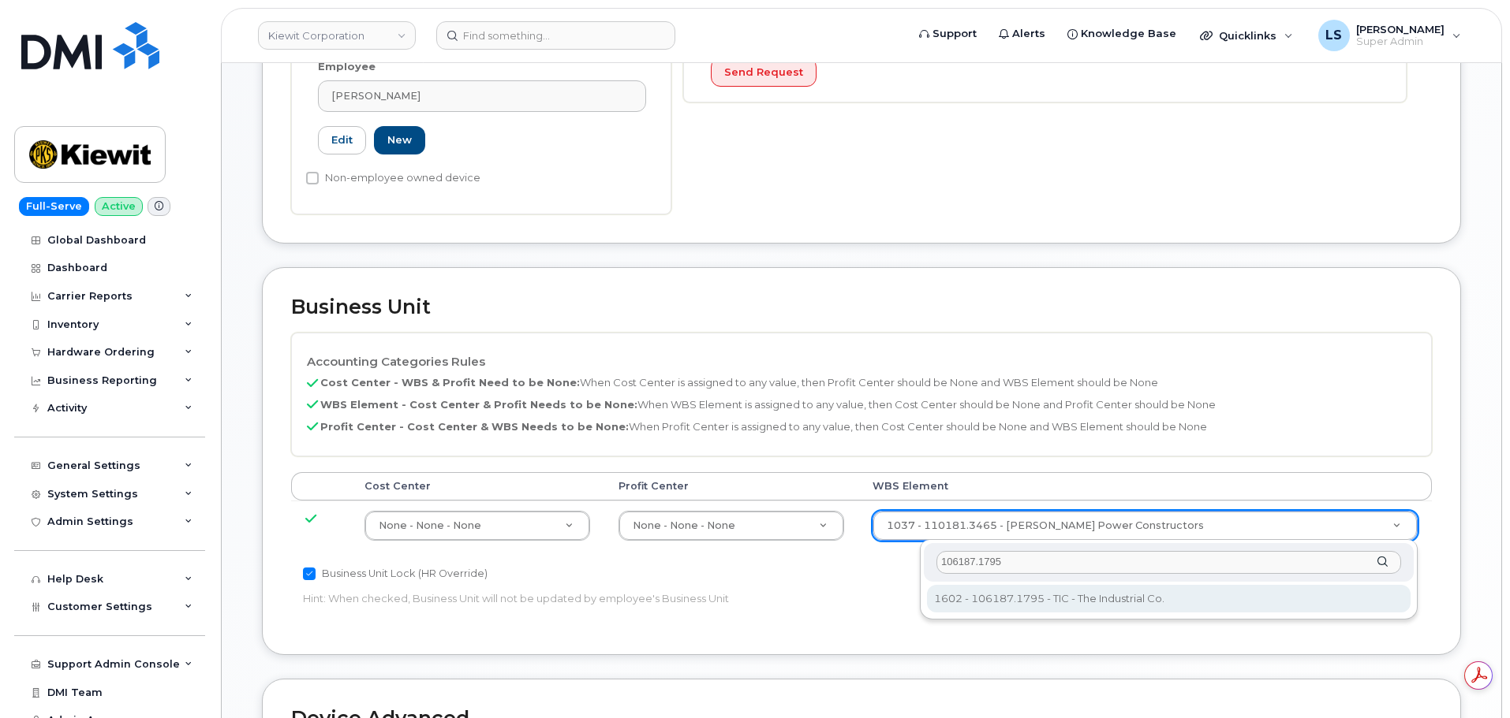
type input "106187.1795"
drag, startPoint x: 1006, startPoint y: 606, endPoint x: 858, endPoint y: 550, distance: 158.2
type input "33493560"
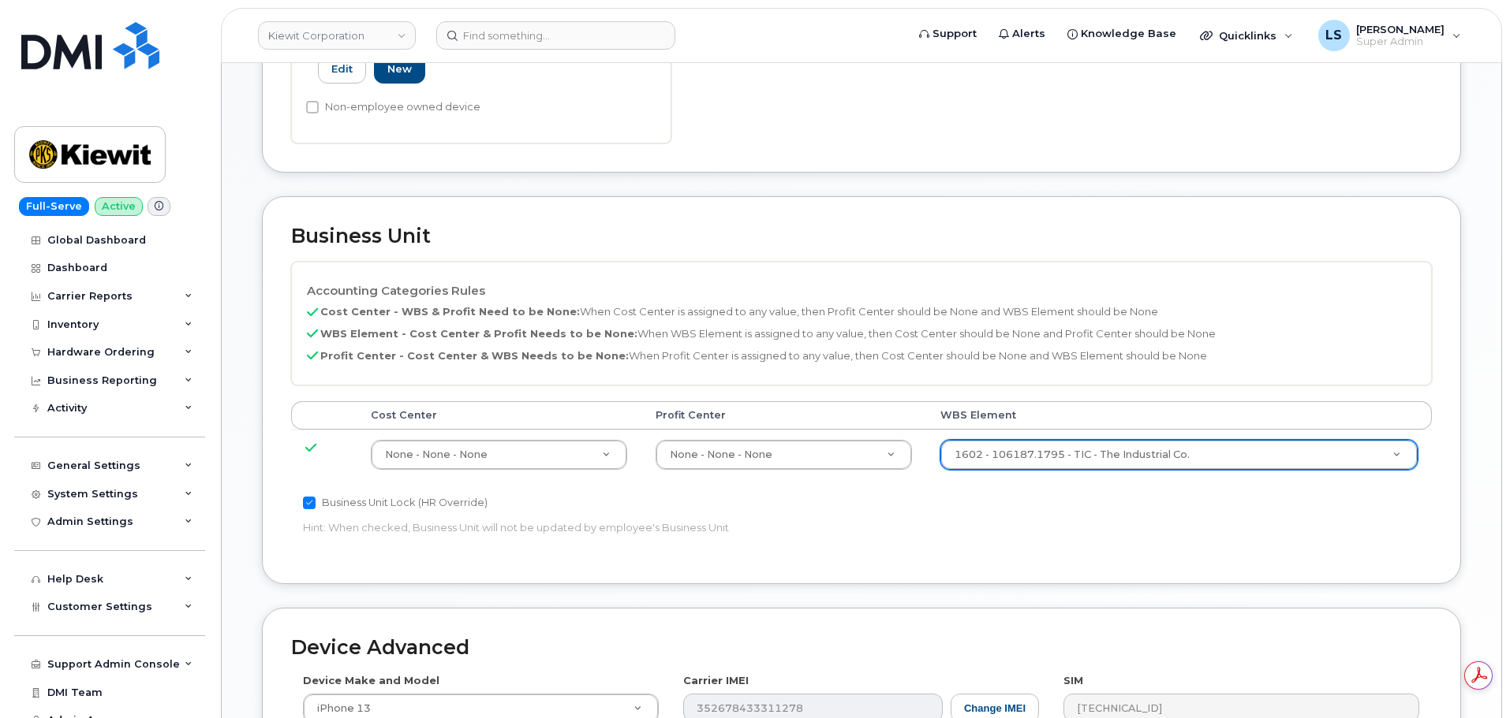
scroll to position [946, 0]
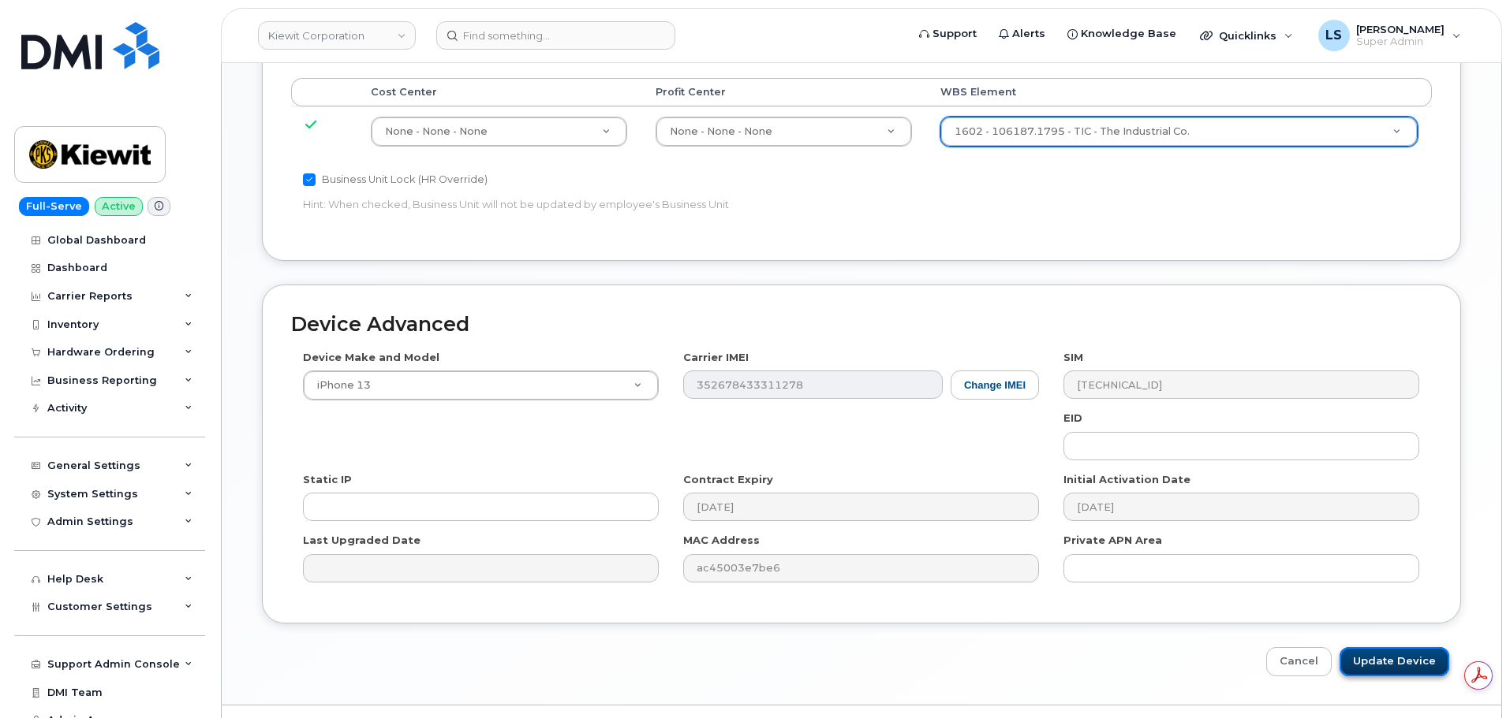
click at [1347, 652] on input "Update Device" at bounding box center [1394, 662] width 110 height 29
type input "Saving..."
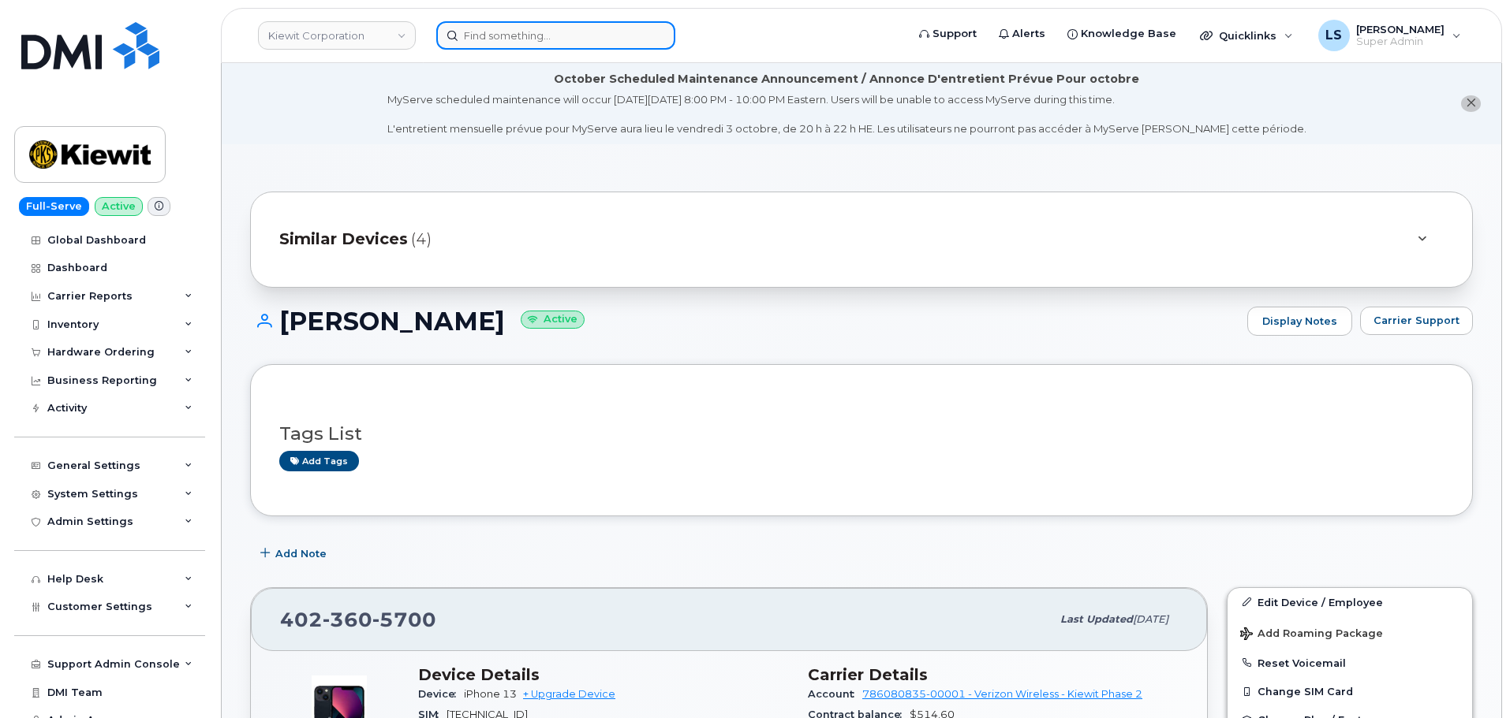
click at [503, 43] on input at bounding box center [555, 35] width 239 height 28
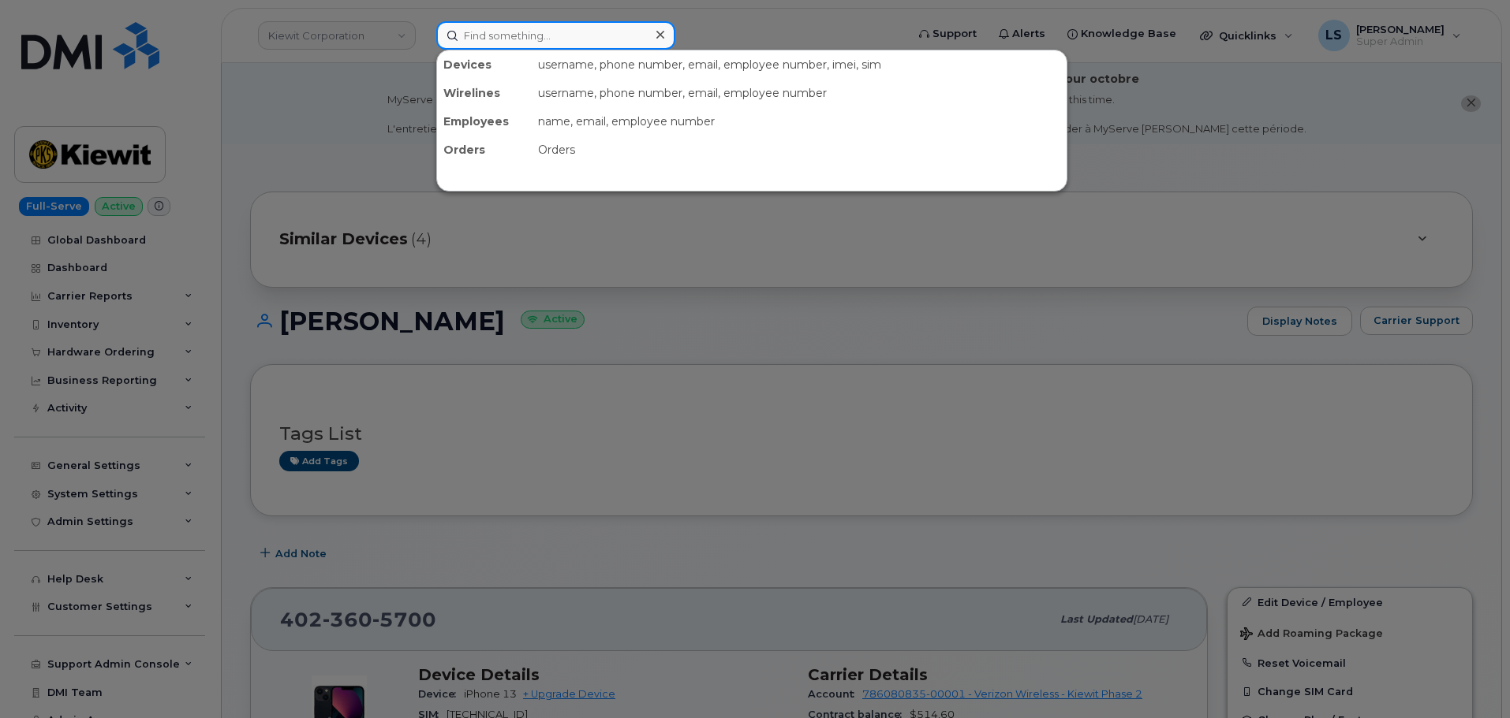
paste input "301176"
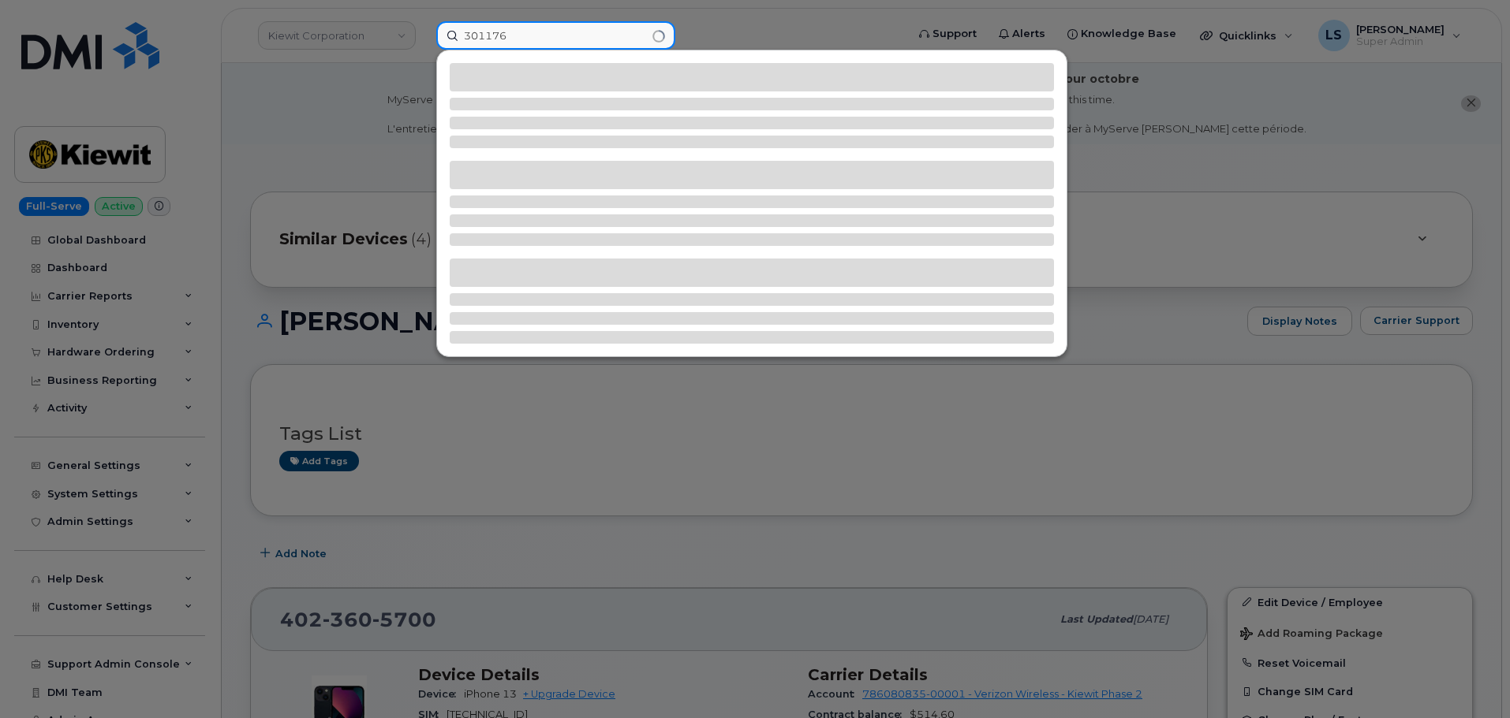
type input "301176"
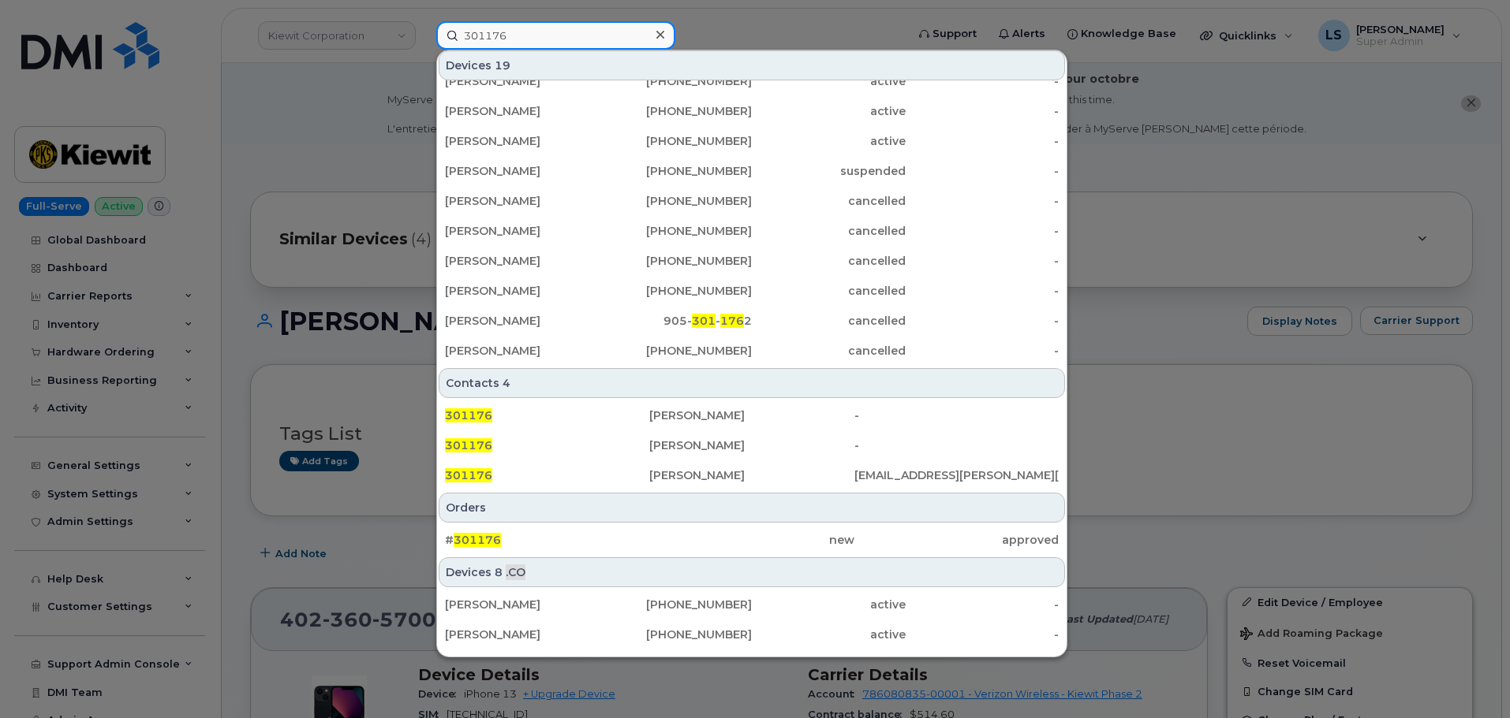
scroll to position [376, 0]
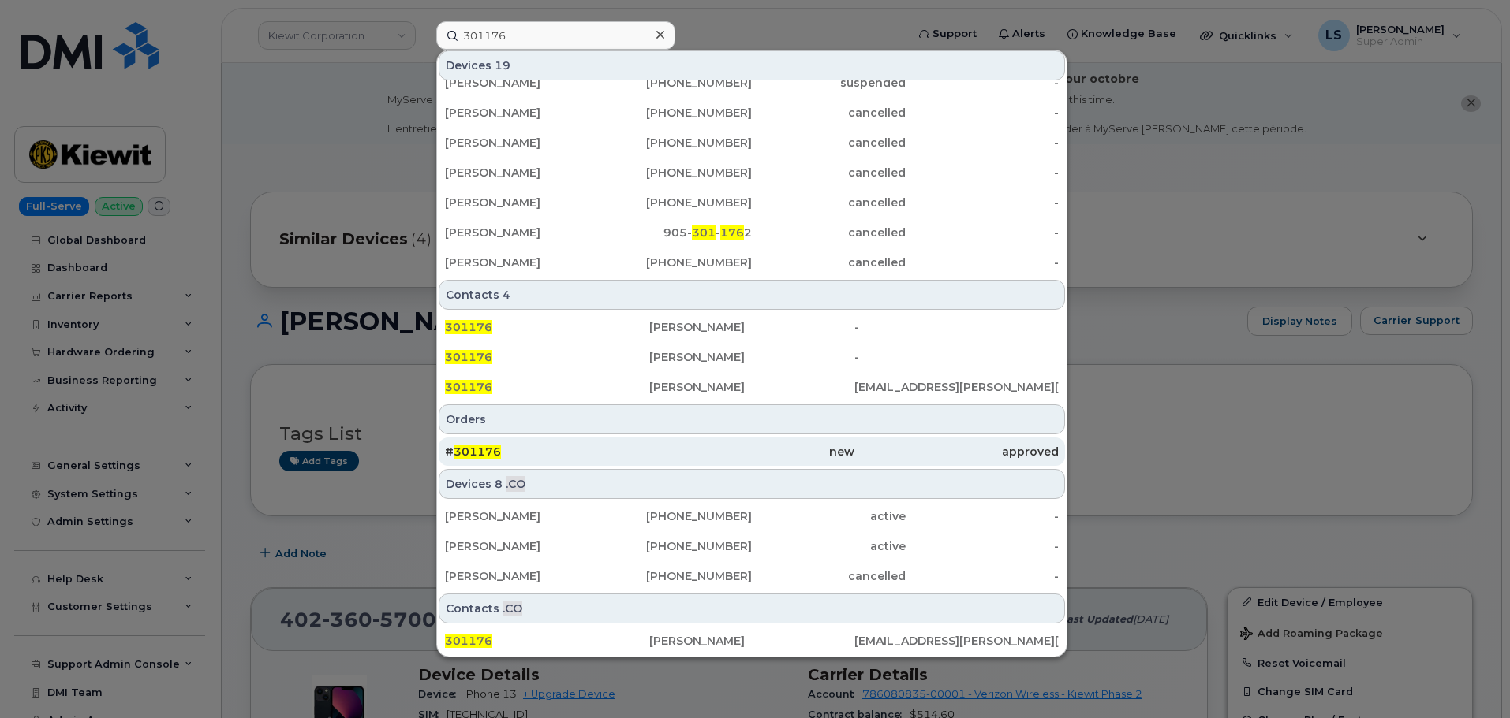
click at [469, 464] on div "# 301176" at bounding box center [547, 452] width 204 height 28
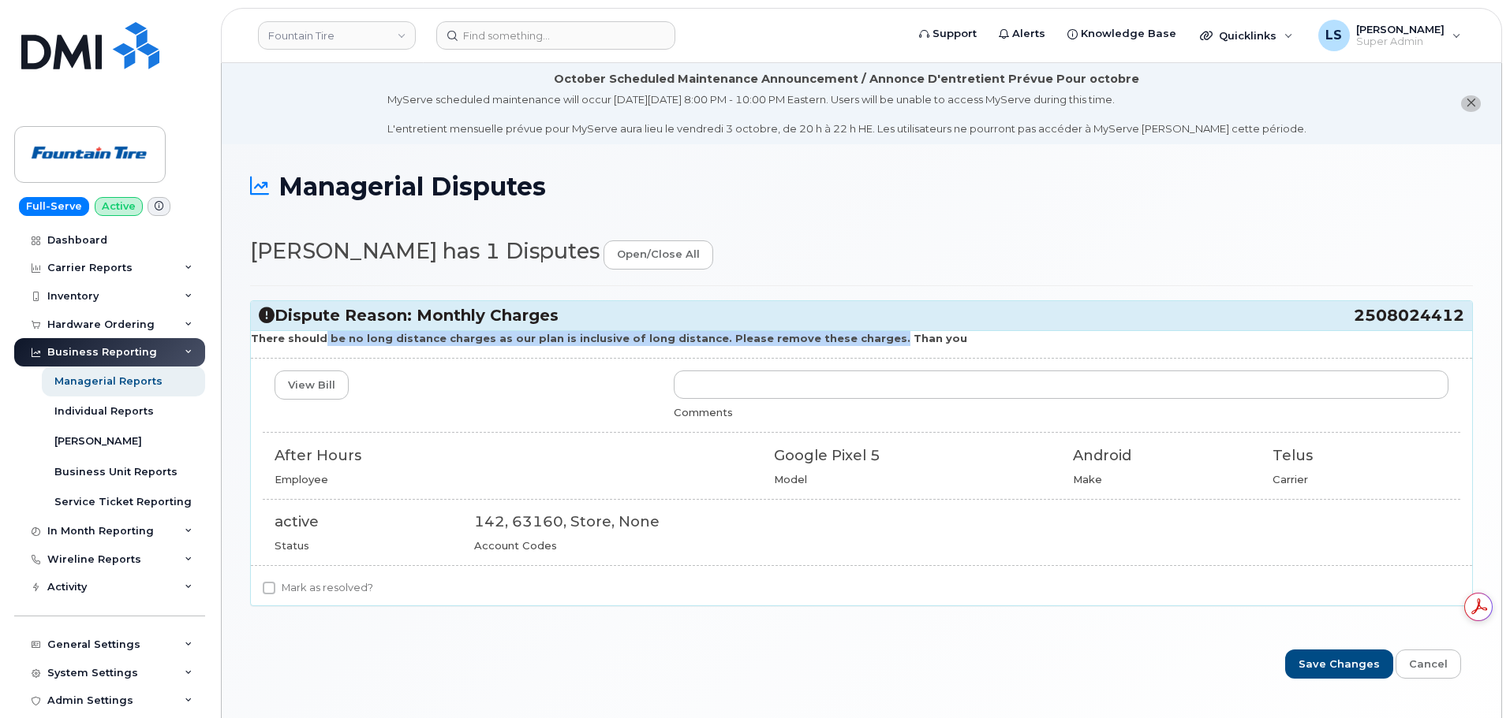
drag, startPoint x: 330, startPoint y: 341, endPoint x: 882, endPoint y: 331, distance: 552.2
click at [879, 332] on strong "There should be no long distance charges as our plan is inclusive of long dista…" at bounding box center [609, 338] width 716 height 13
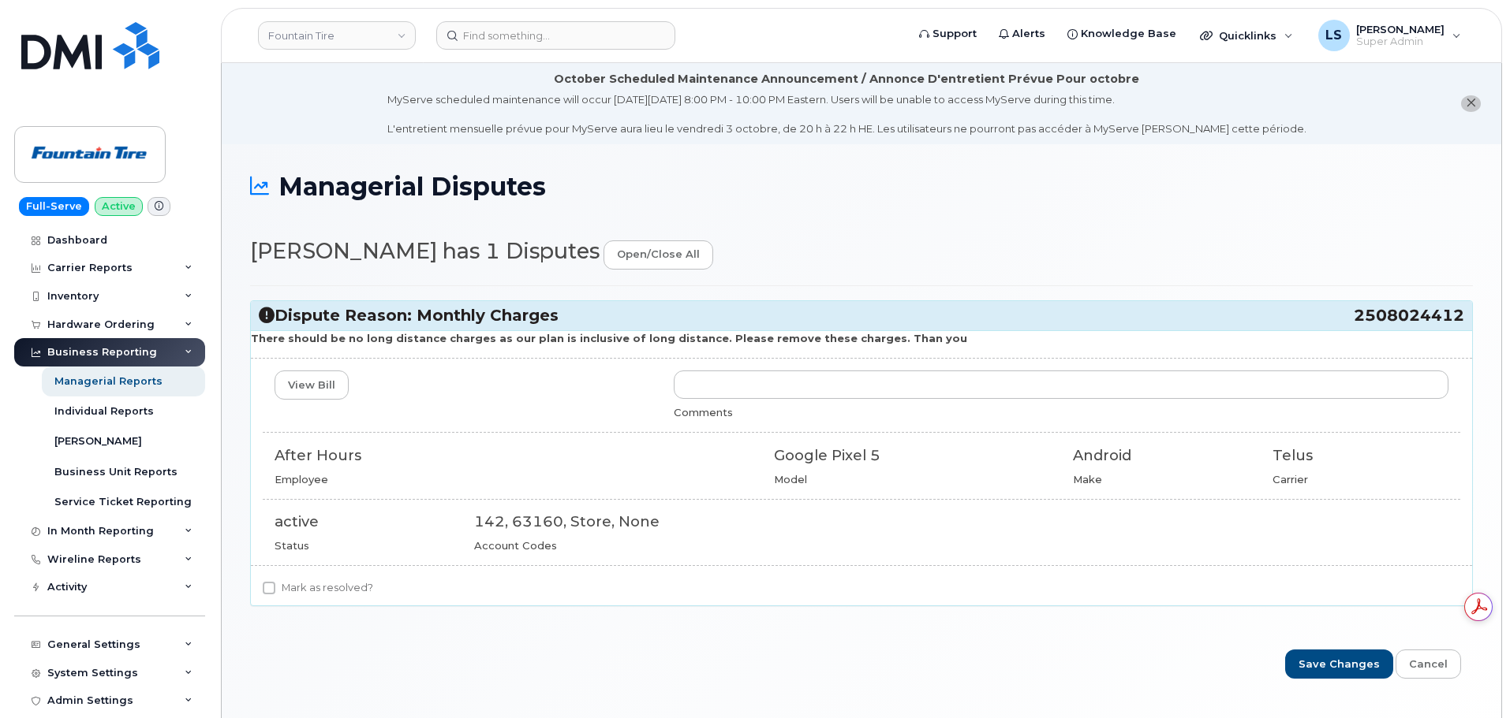
click at [890, 332] on strong "There should be no long distance charges as our plan is inclusive of long dista…" at bounding box center [609, 338] width 716 height 13
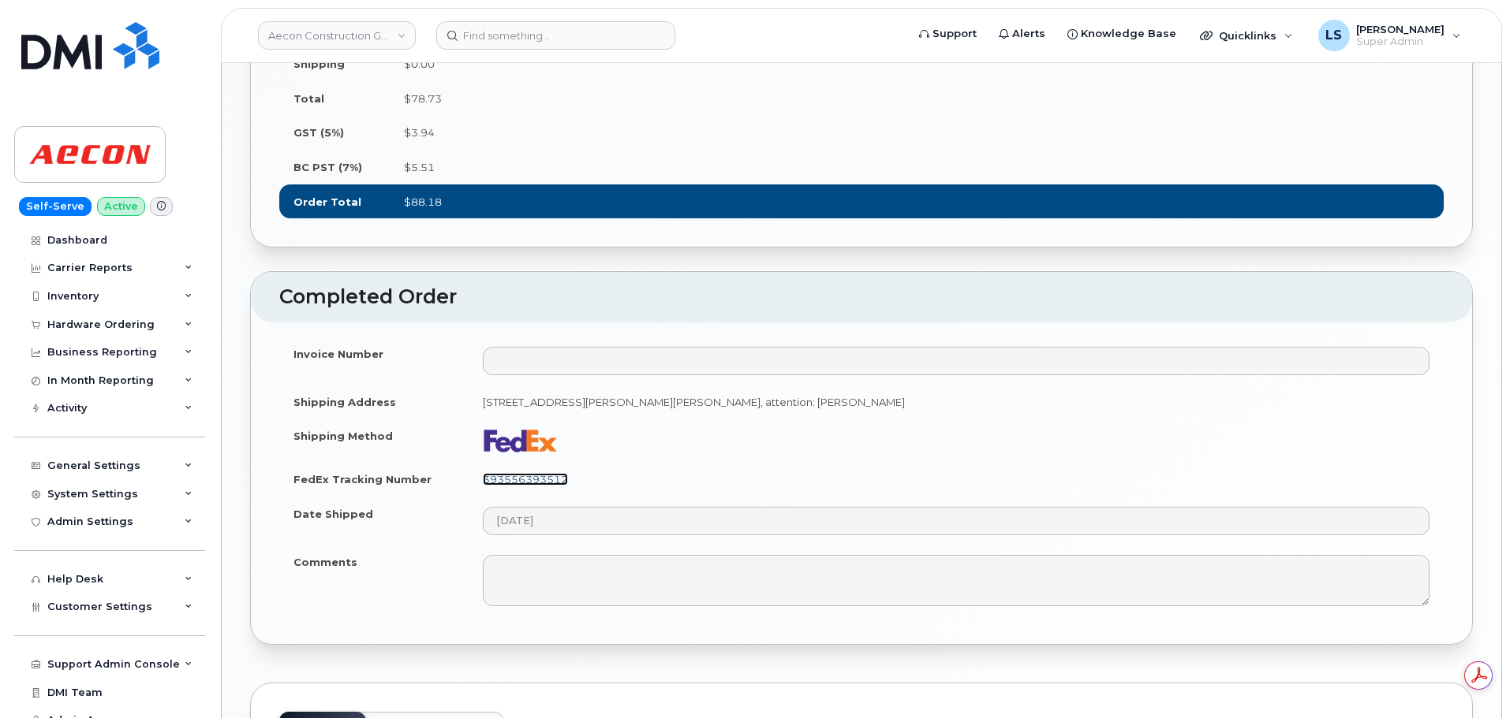
click at [553, 483] on link "393556393512" at bounding box center [525, 479] width 85 height 13
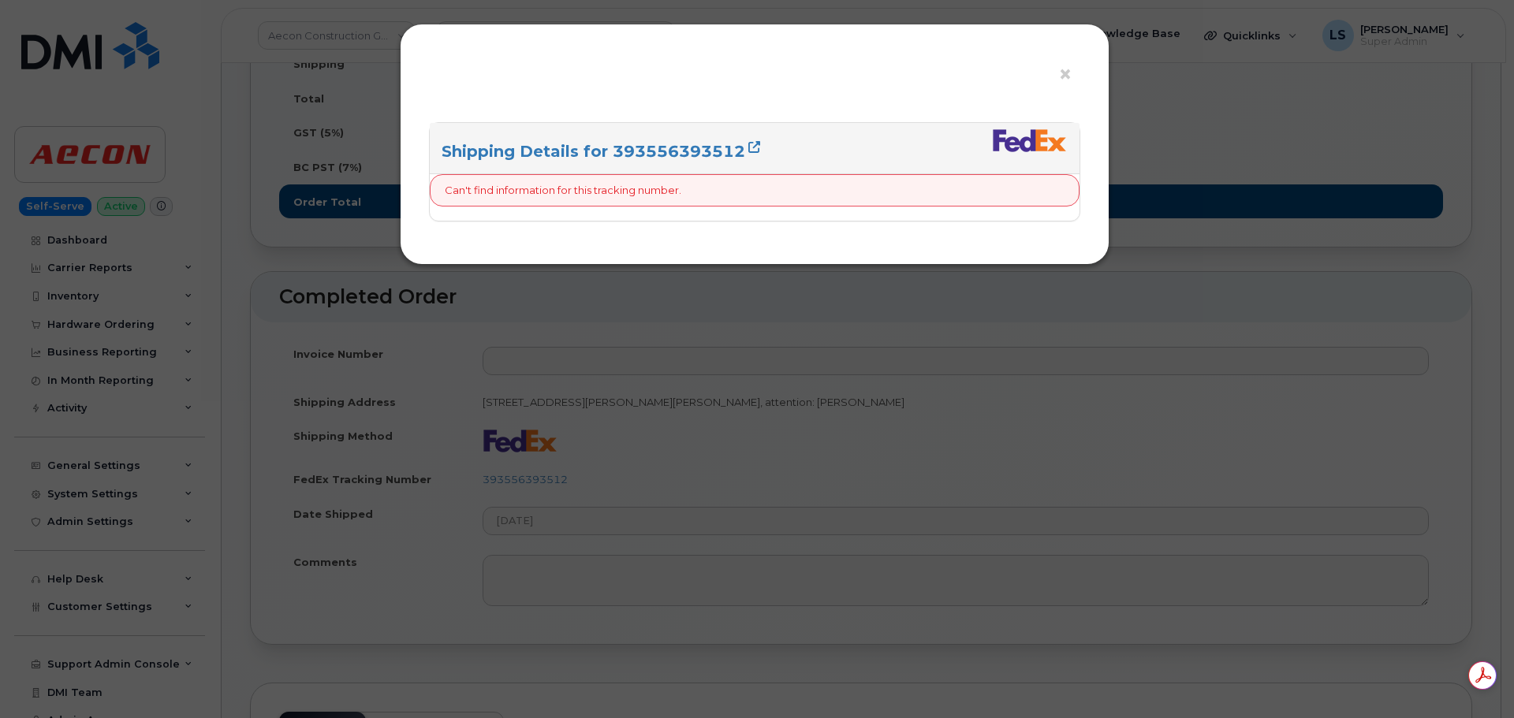
click at [682, 438] on div "× Shipping Details for 393556393512 Can't find information for this tracking nu…" at bounding box center [757, 359] width 1514 height 718
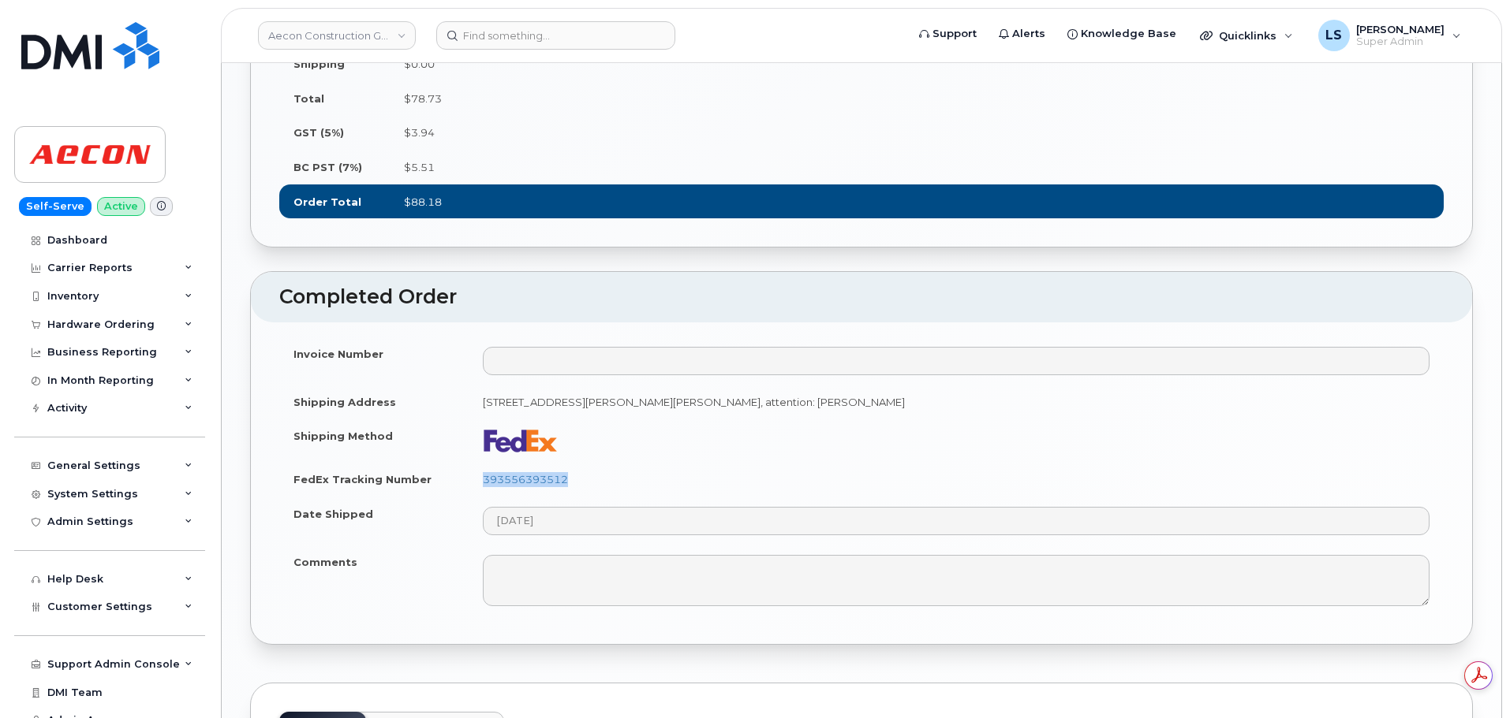
drag, startPoint x: 614, startPoint y: 472, endPoint x: 484, endPoint y: 489, distance: 131.2
click at [484, 489] on td "393556393512" at bounding box center [955, 479] width 975 height 35
copy link "393556393512"
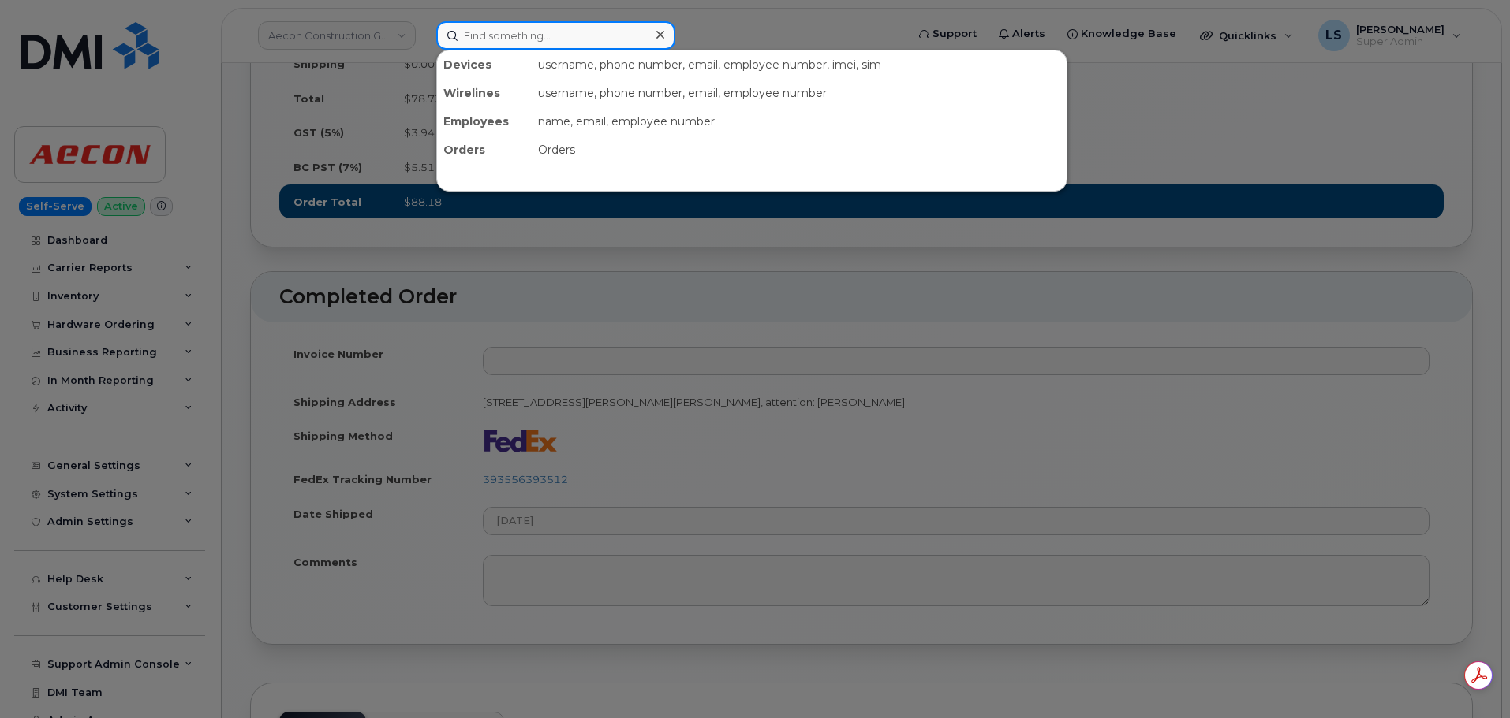
click at [516, 37] on input at bounding box center [555, 35] width 239 height 28
paste input "(864) 525-3076"
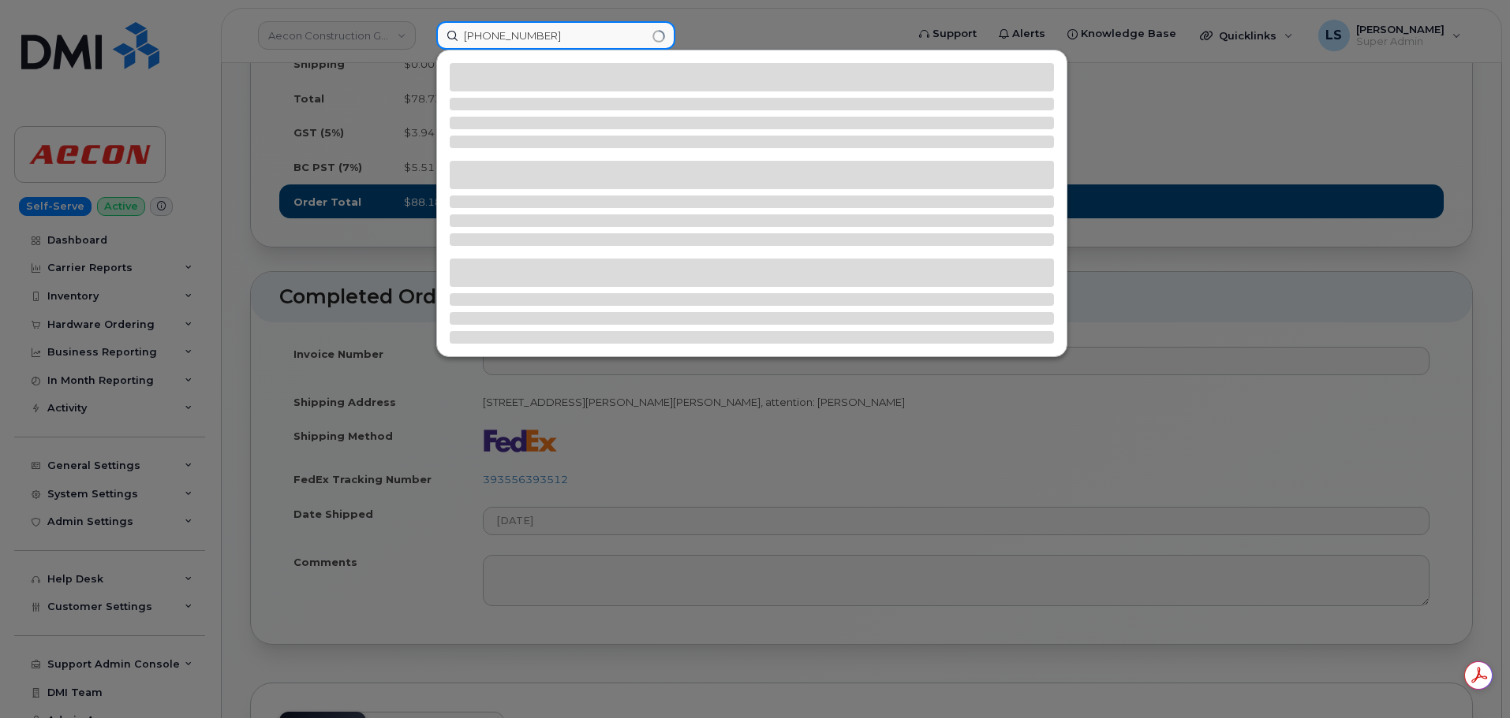
type input "(864) 525-3076"
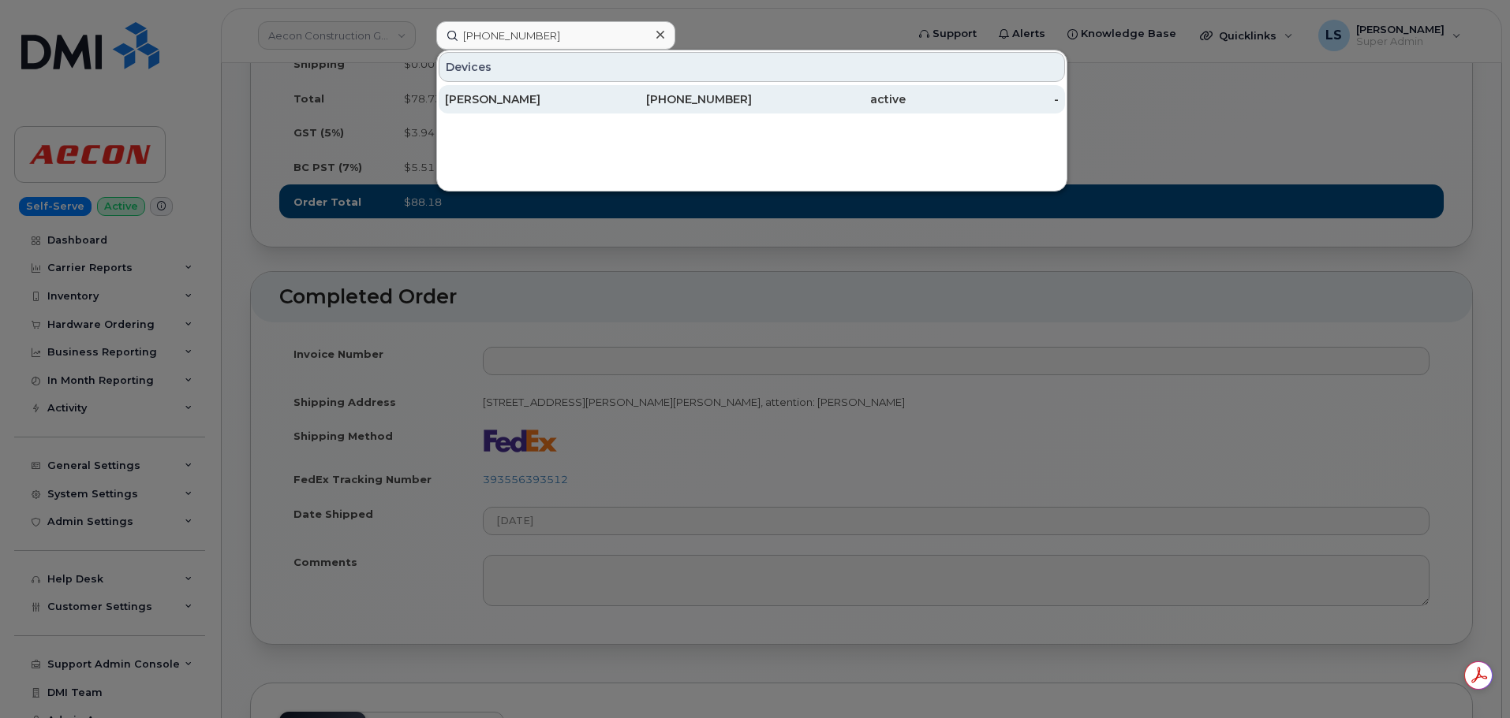
click at [684, 103] on div "864-525-3076" at bounding box center [676, 99] width 154 height 16
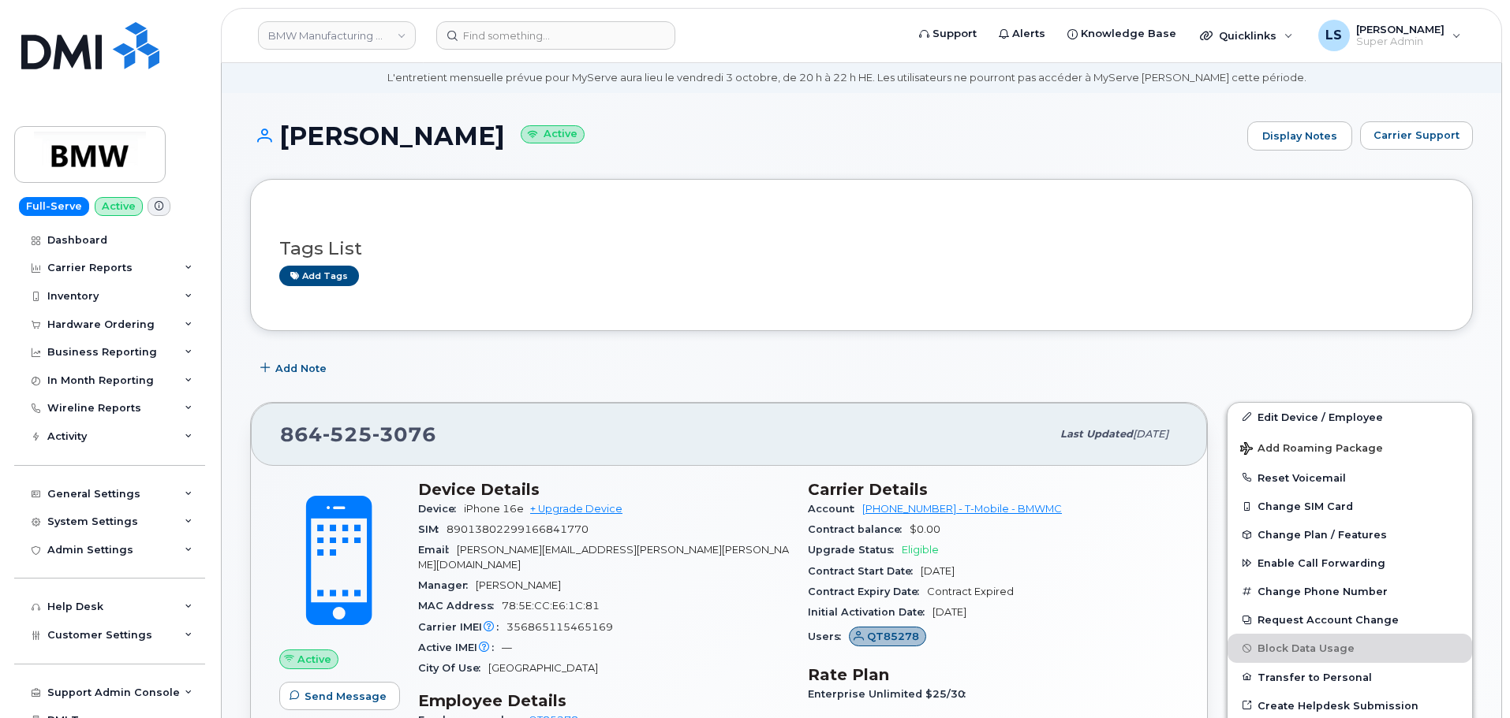
scroll to position [79, 0]
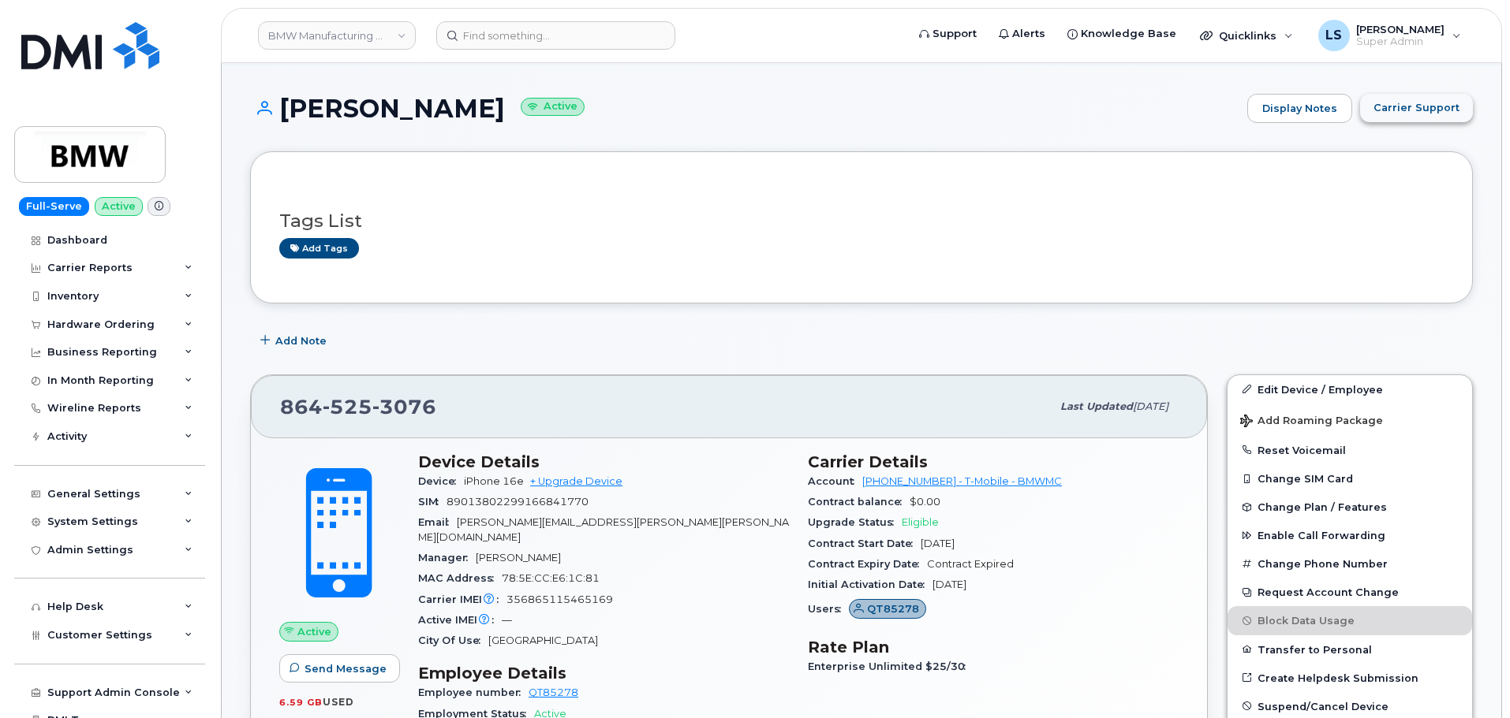
click at [1401, 101] on span "Carrier Support" at bounding box center [1416, 107] width 86 height 15
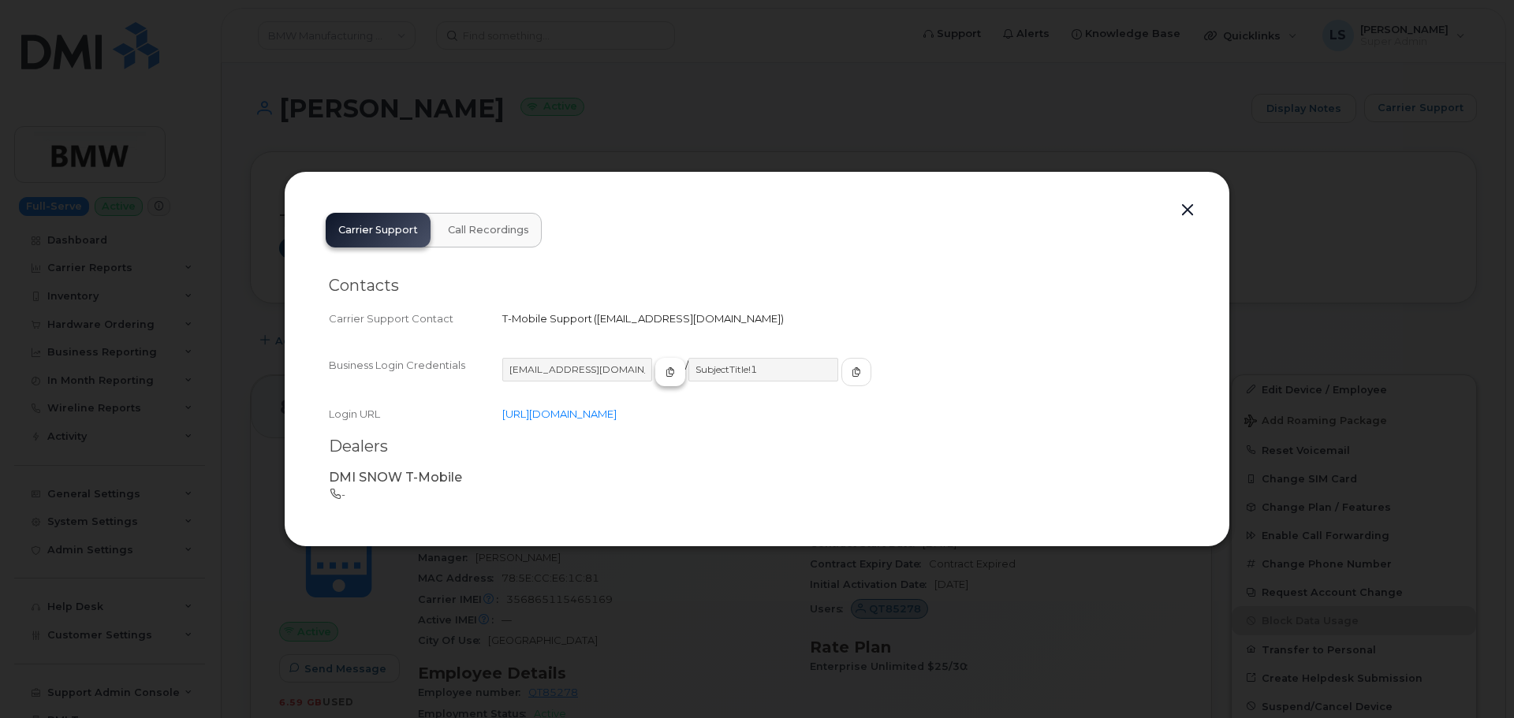
click at [655, 379] on button "button" at bounding box center [670, 372] width 30 height 28
click at [842, 382] on button "button" at bounding box center [857, 372] width 30 height 28
click at [701, 3] on div at bounding box center [757, 359] width 1514 height 718
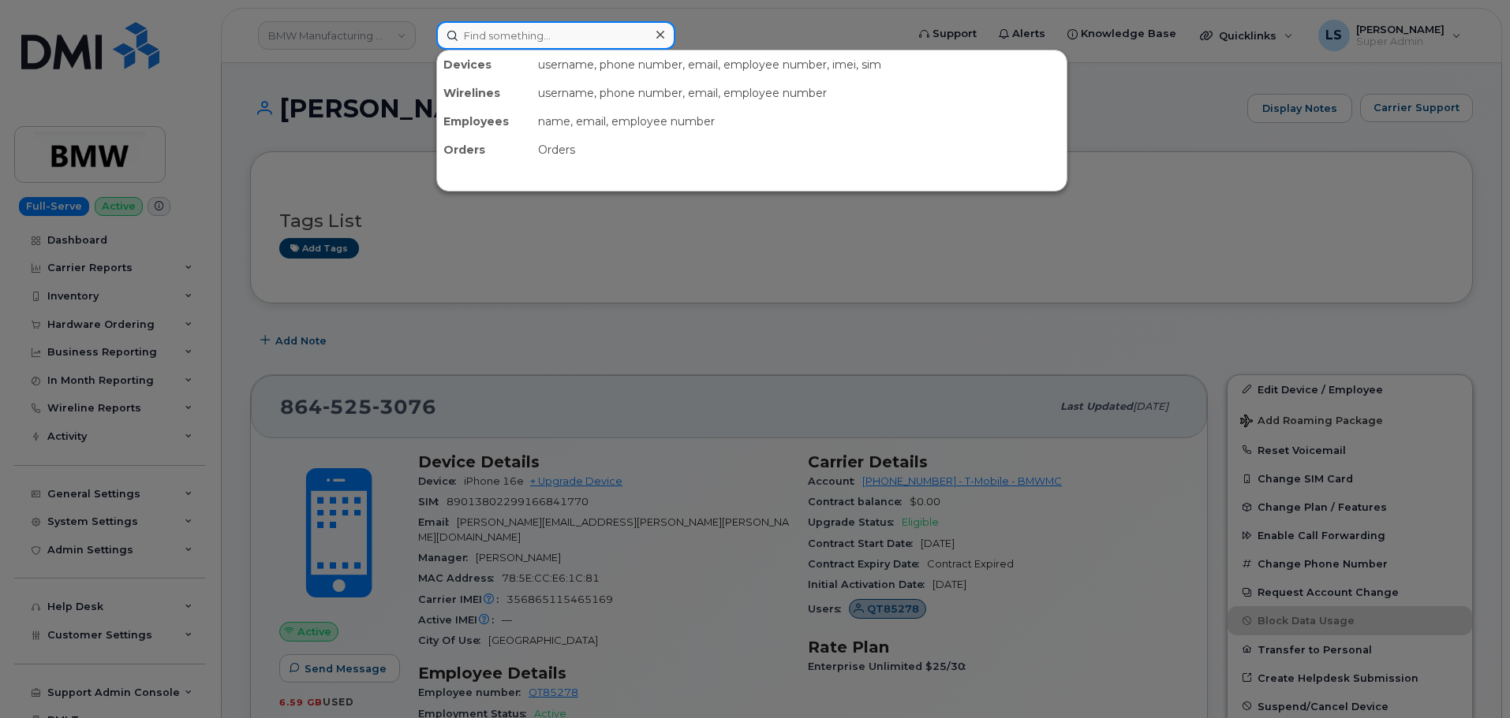
click at [610, 27] on input at bounding box center [555, 35] width 239 height 28
paste input "6058609828"
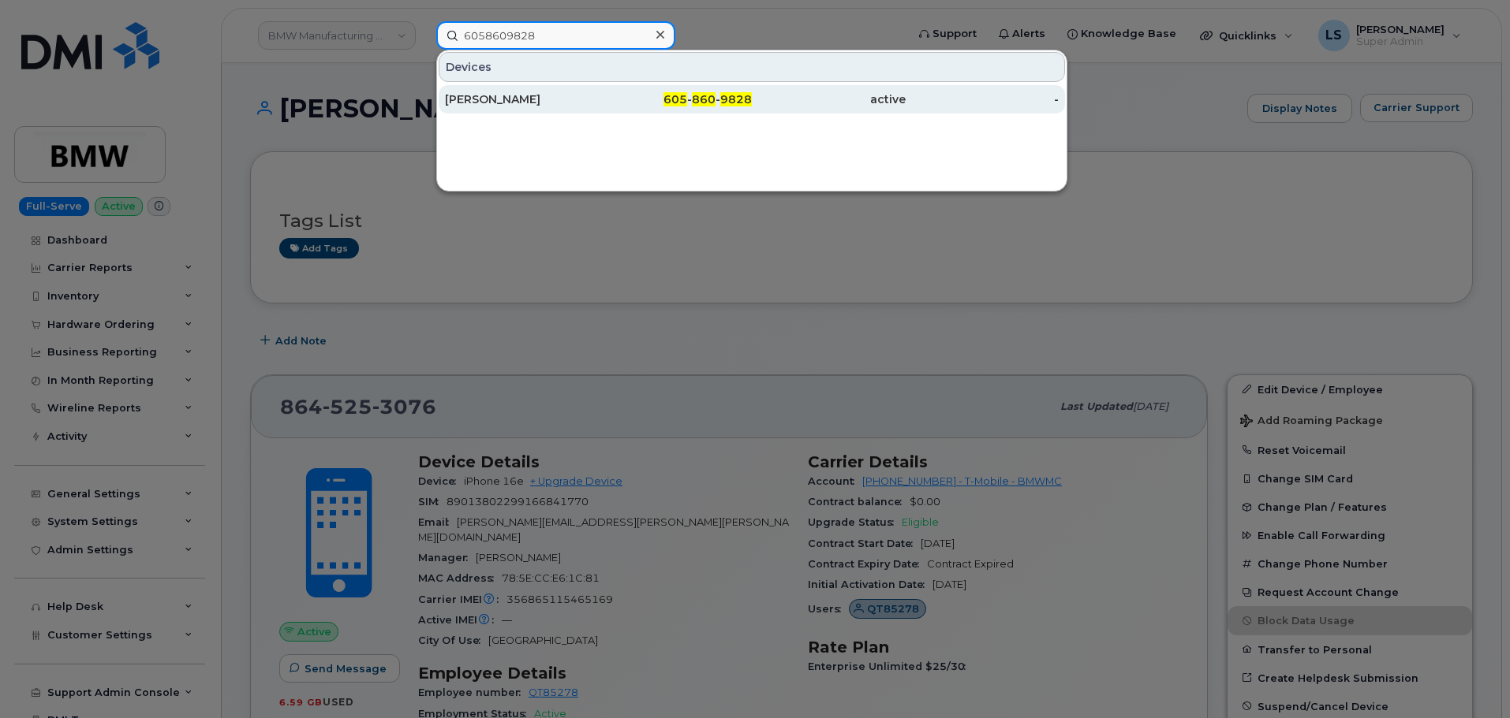
type input "6058609828"
click at [519, 91] on div "JAMES BROWN" at bounding box center [522, 99] width 154 height 28
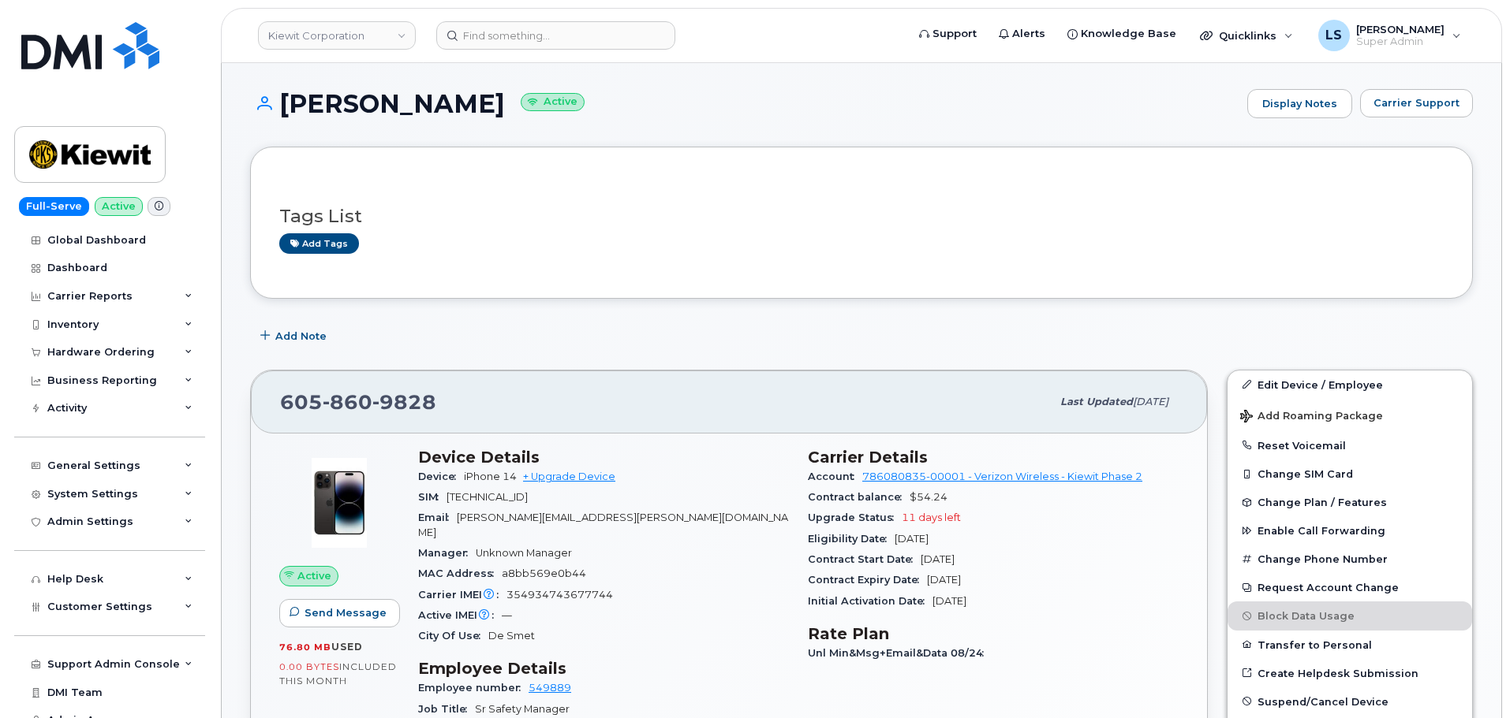
scroll to position [158, 0]
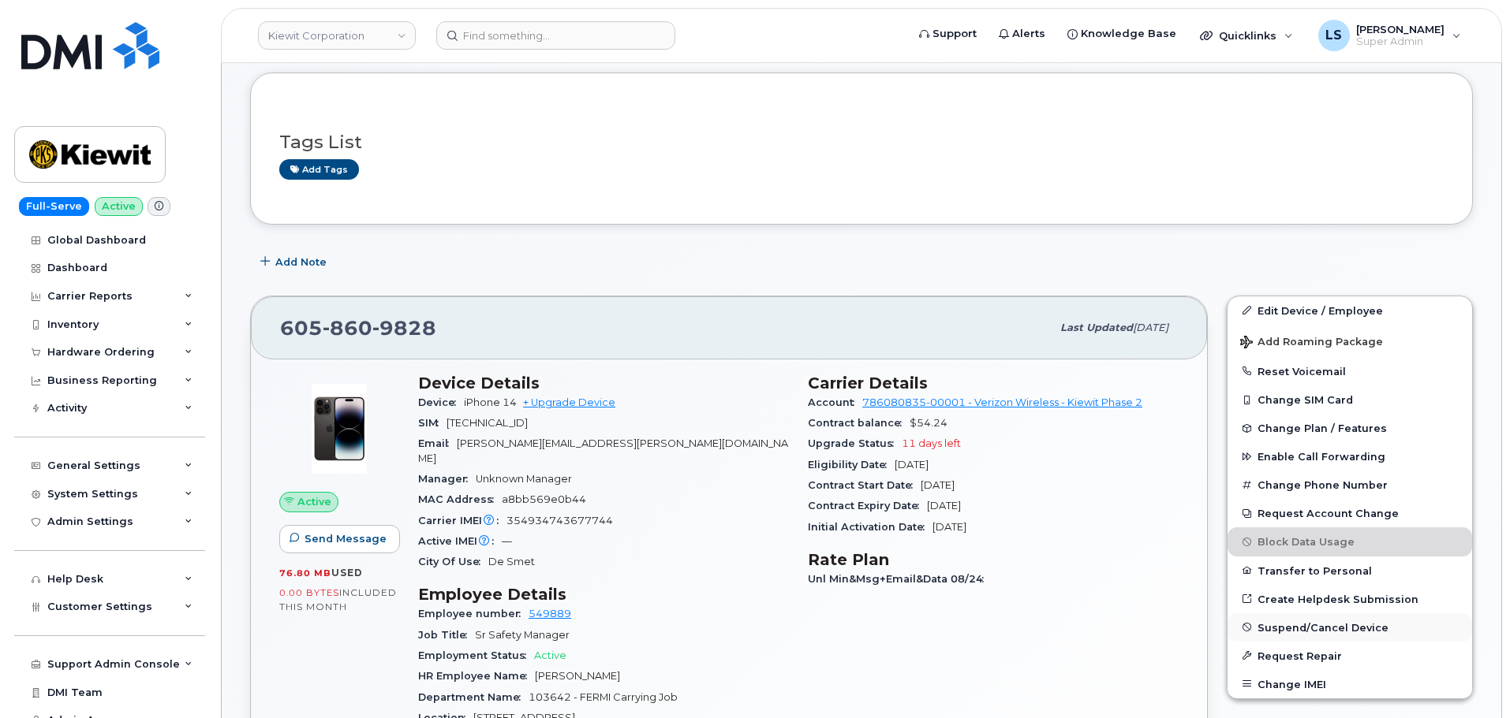
click at [1277, 622] on span "Suspend/Cancel Device" at bounding box center [1322, 627] width 131 height 12
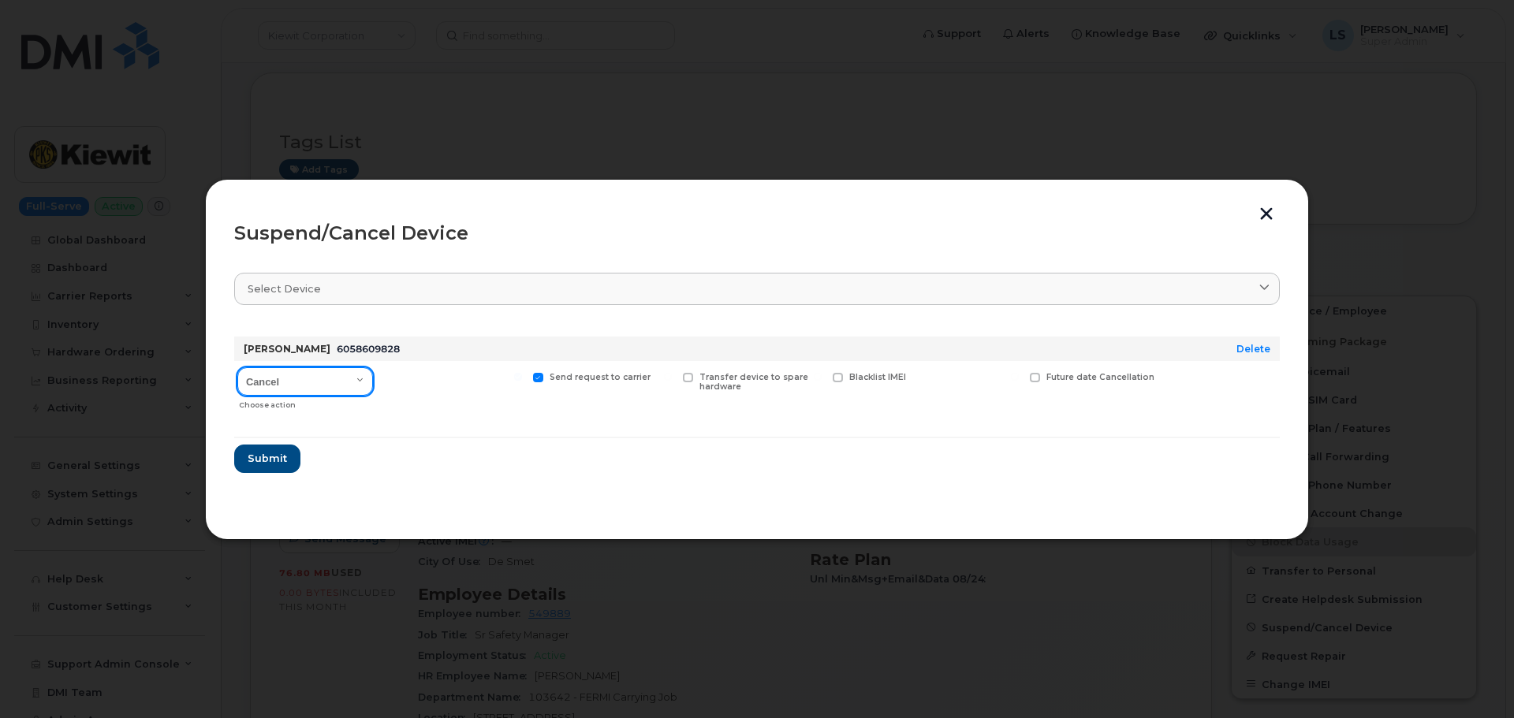
click at [305, 389] on select "Cancel Suspend - Reduced Rate Suspend - Full Rate Suspend - Lost Device/Stolen …" at bounding box center [305, 382] width 136 height 28
select select "[object Object]"
click at [237, 368] on select "Cancel Suspend - Reduced Rate Suspend - Full Rate Suspend - Lost Device/Stolen …" at bounding box center [305, 382] width 136 height 28
click at [247, 453] on button "Submit" at bounding box center [266, 459] width 65 height 28
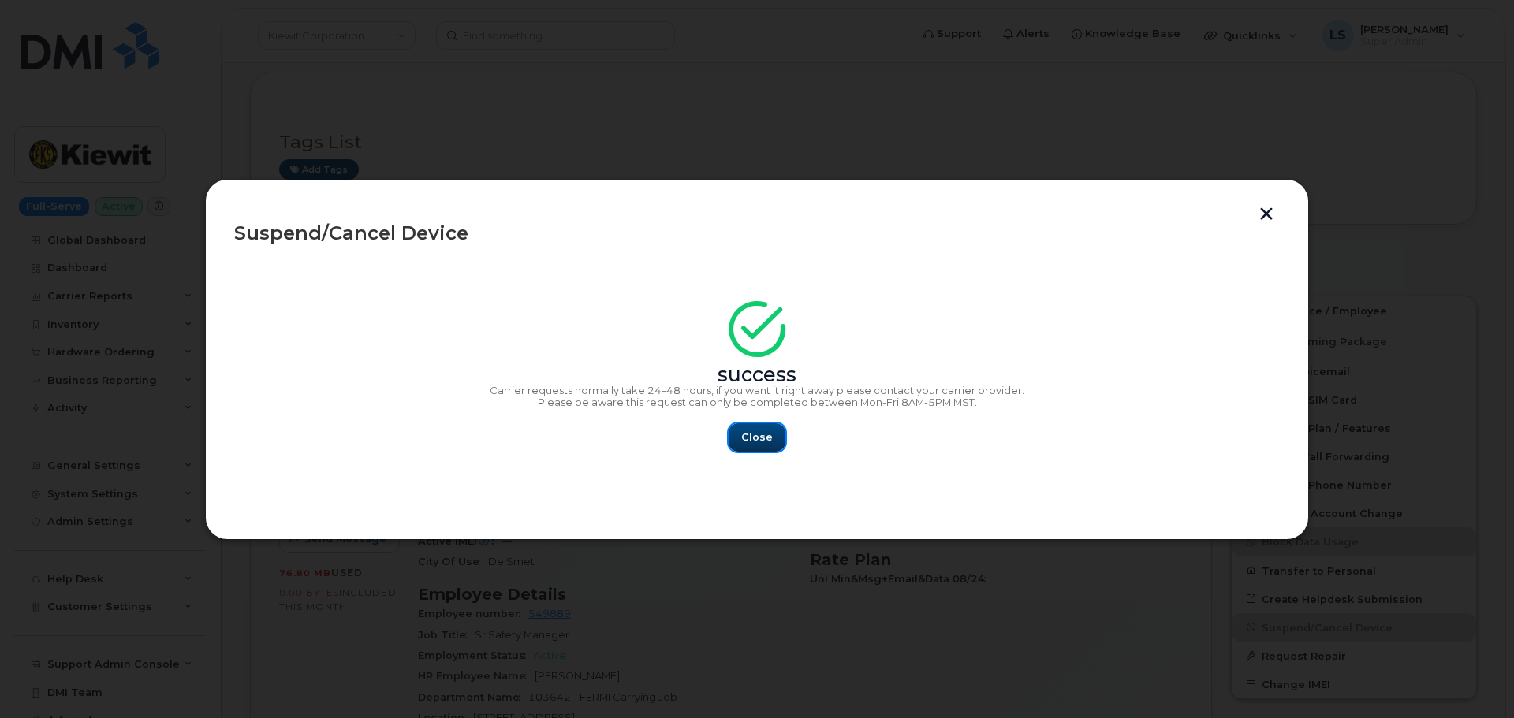
drag, startPoint x: 756, startPoint y: 439, endPoint x: 669, endPoint y: 397, distance: 96.3
click at [756, 438] on span "Close" at bounding box center [757, 437] width 32 height 15
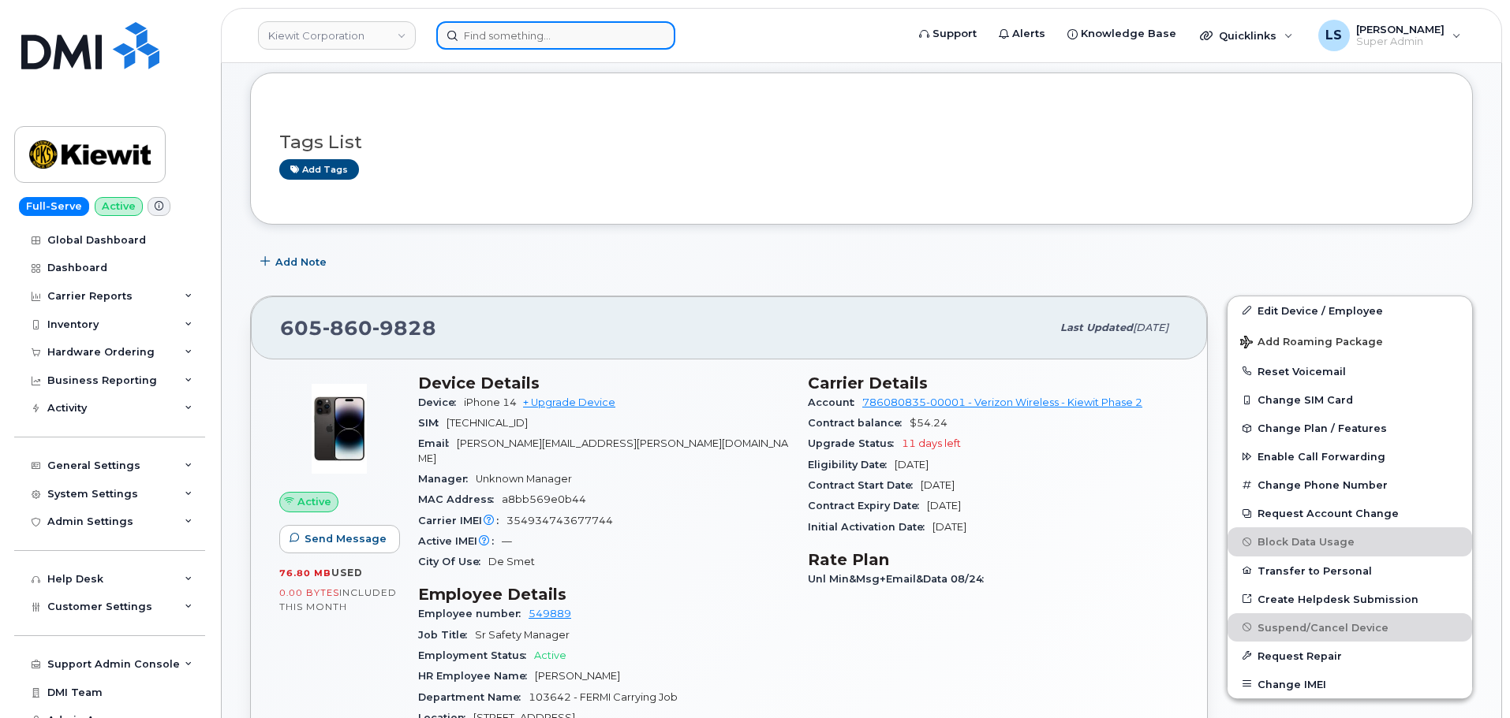
click at [539, 32] on input at bounding box center [555, 35] width 239 height 28
paste input "8132156854"
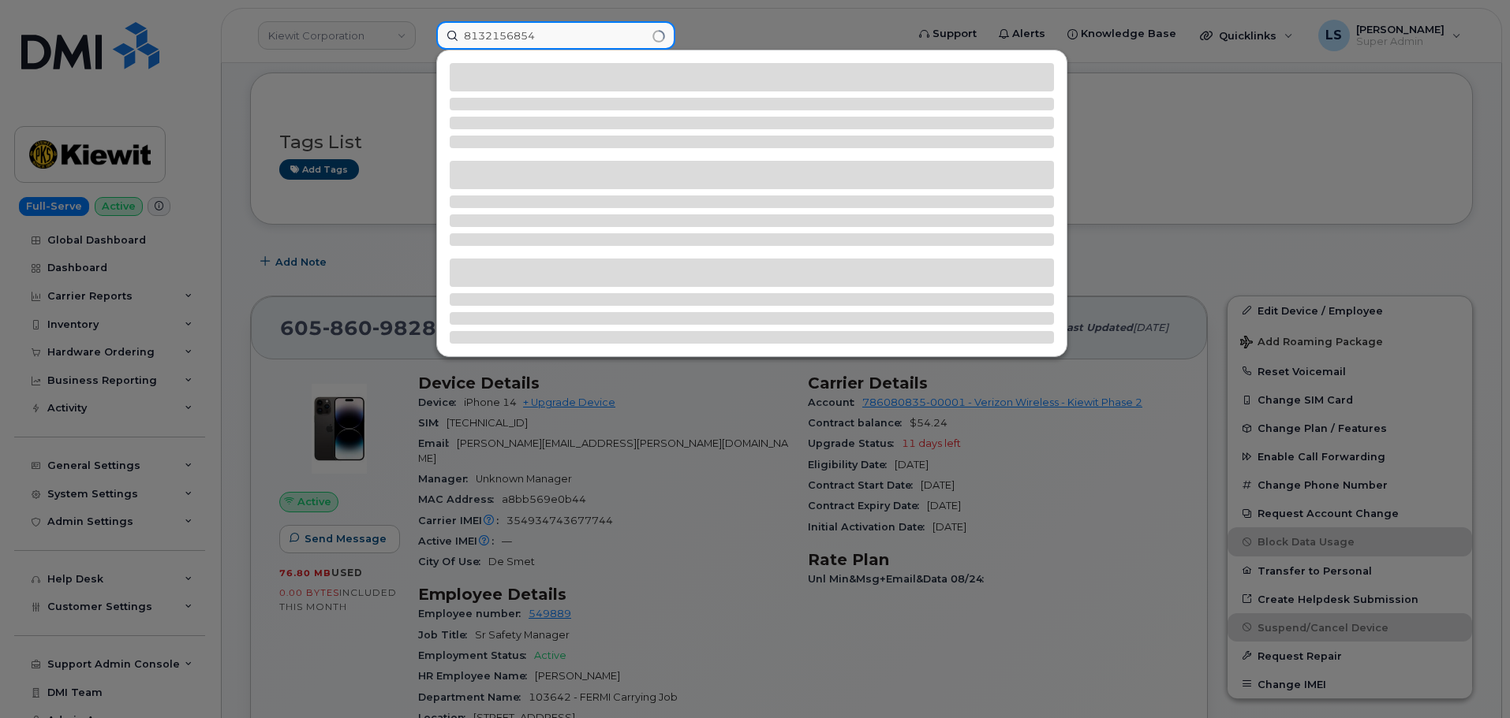
type input "8132156854"
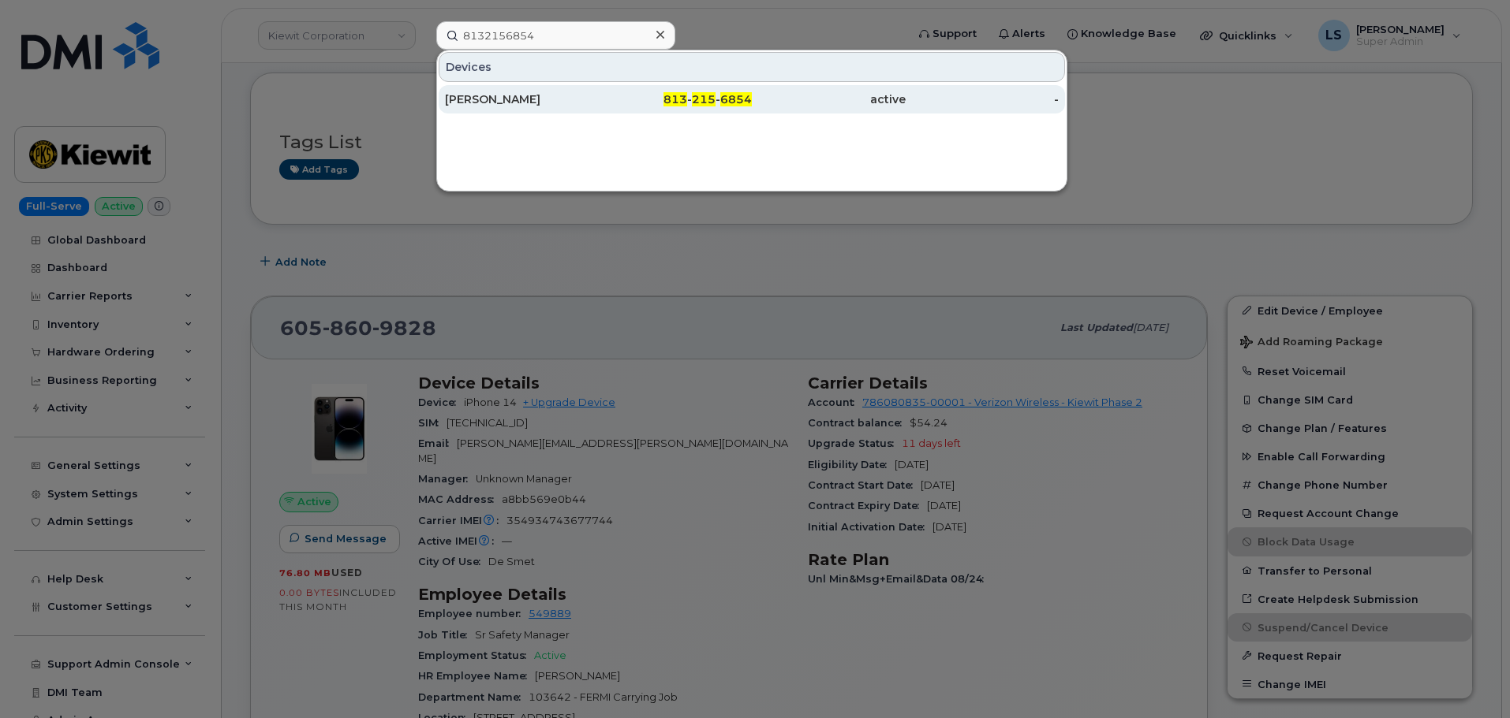
click at [513, 104] on div "ZULAIKA GONZALEZ MONTAEZ" at bounding box center [522, 99] width 154 height 16
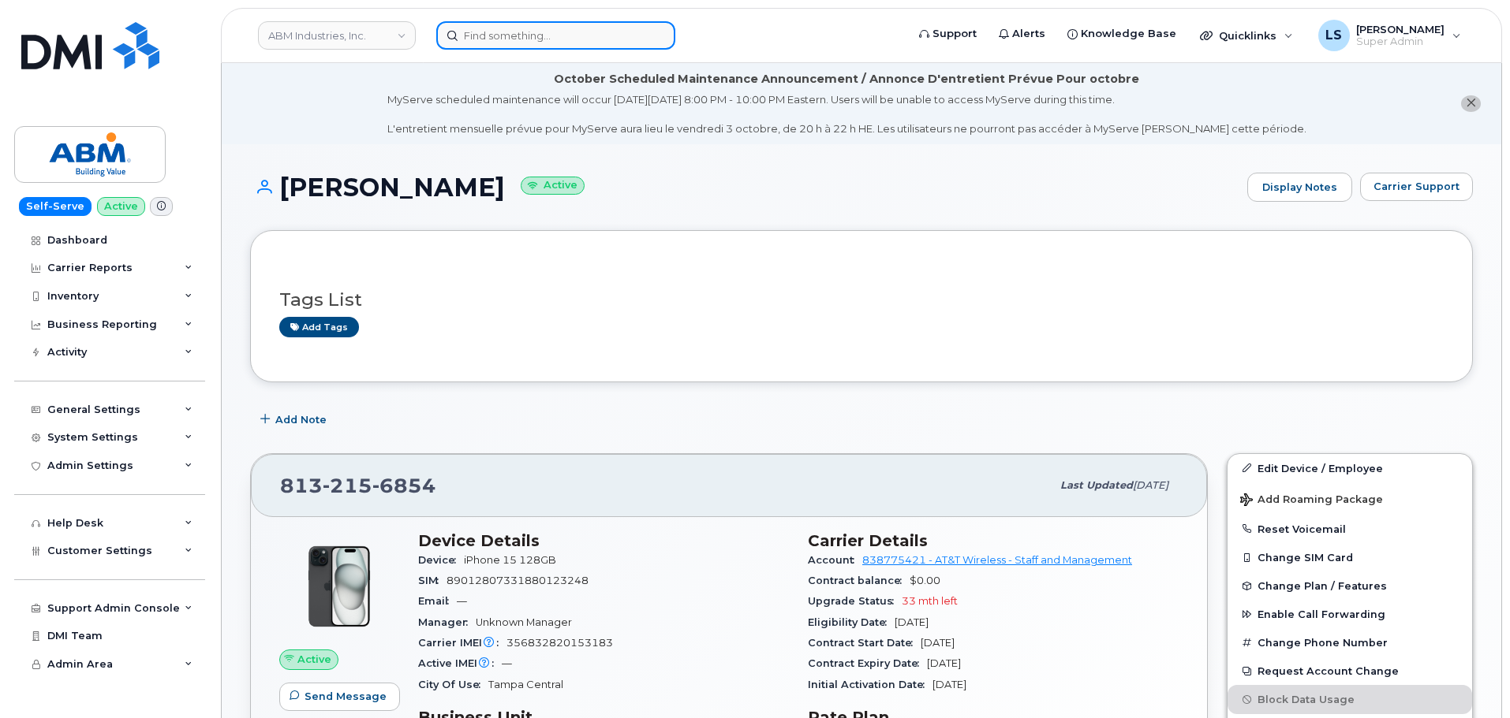
click at [538, 42] on input at bounding box center [555, 35] width 239 height 28
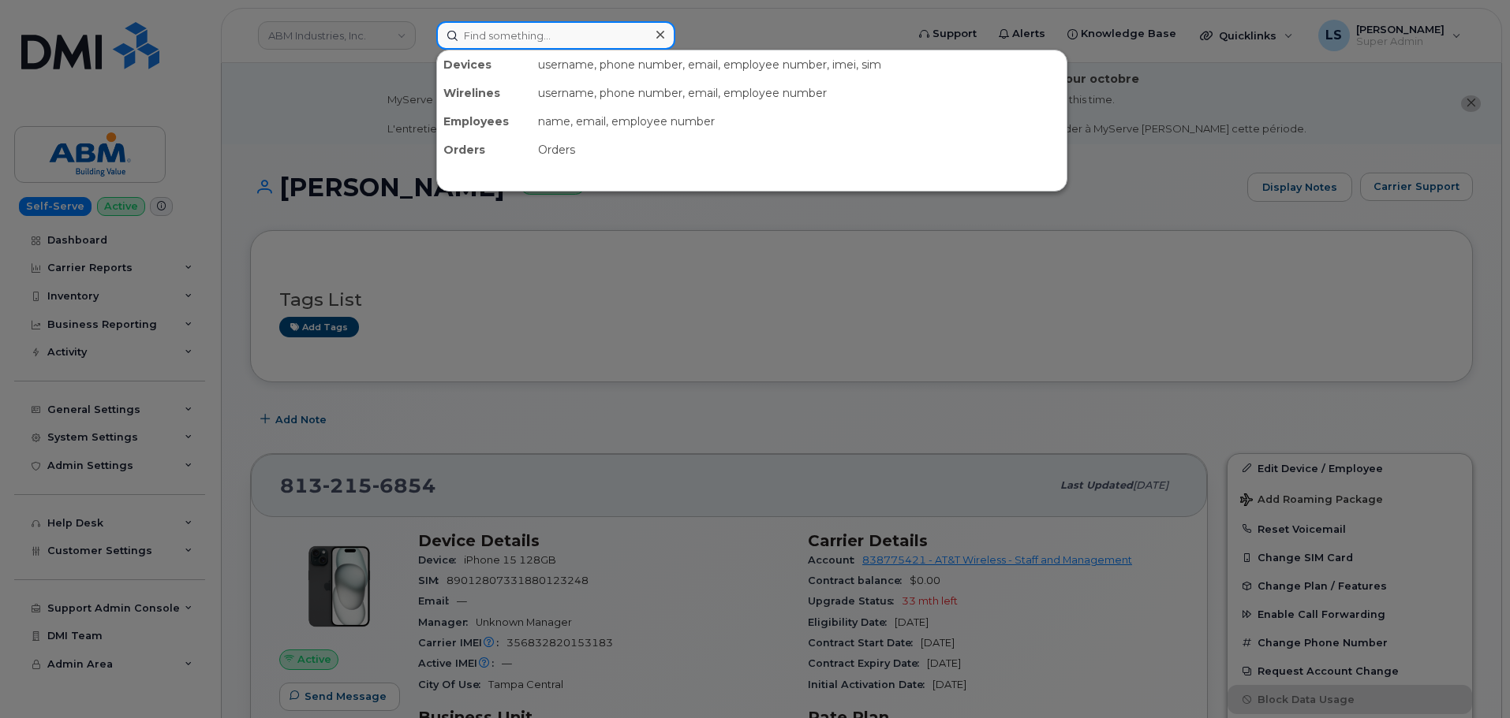
paste input "302047"
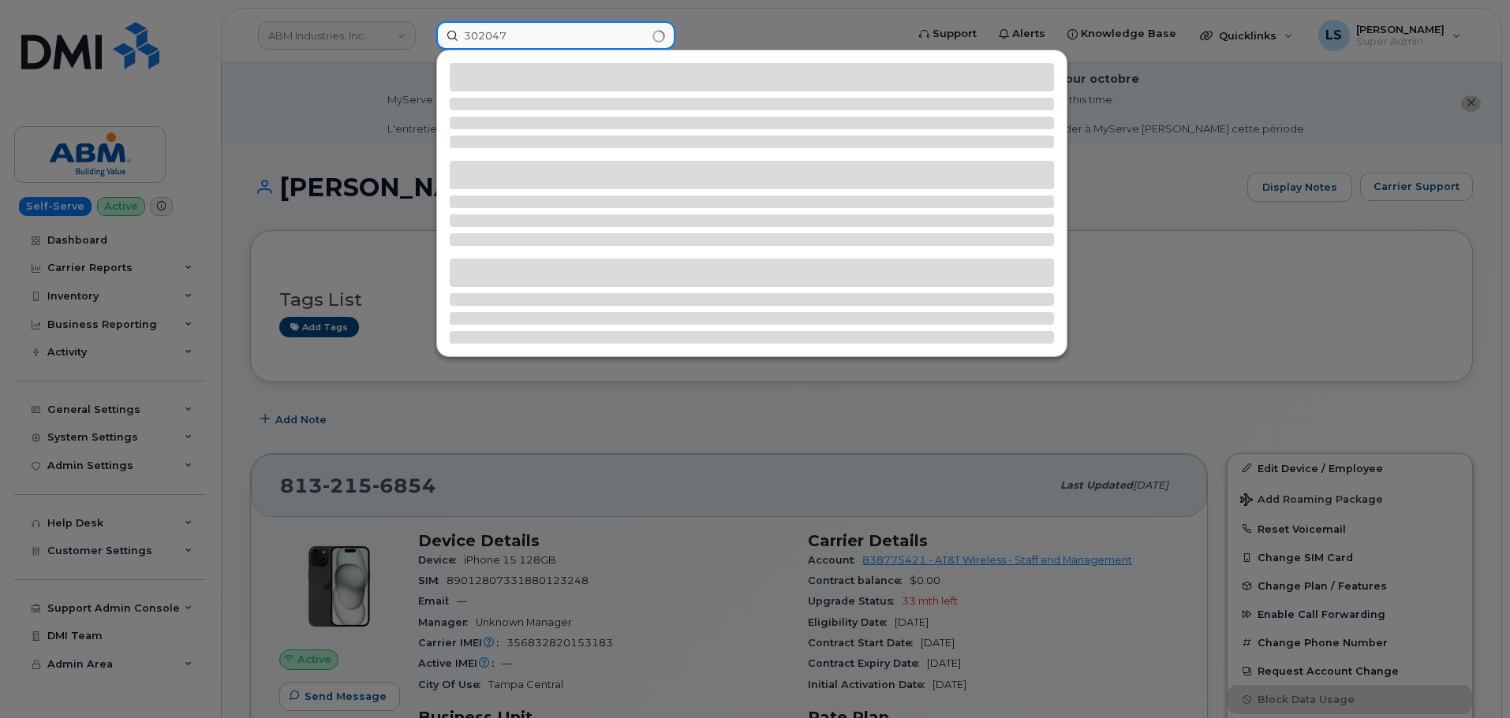
type input "302047"
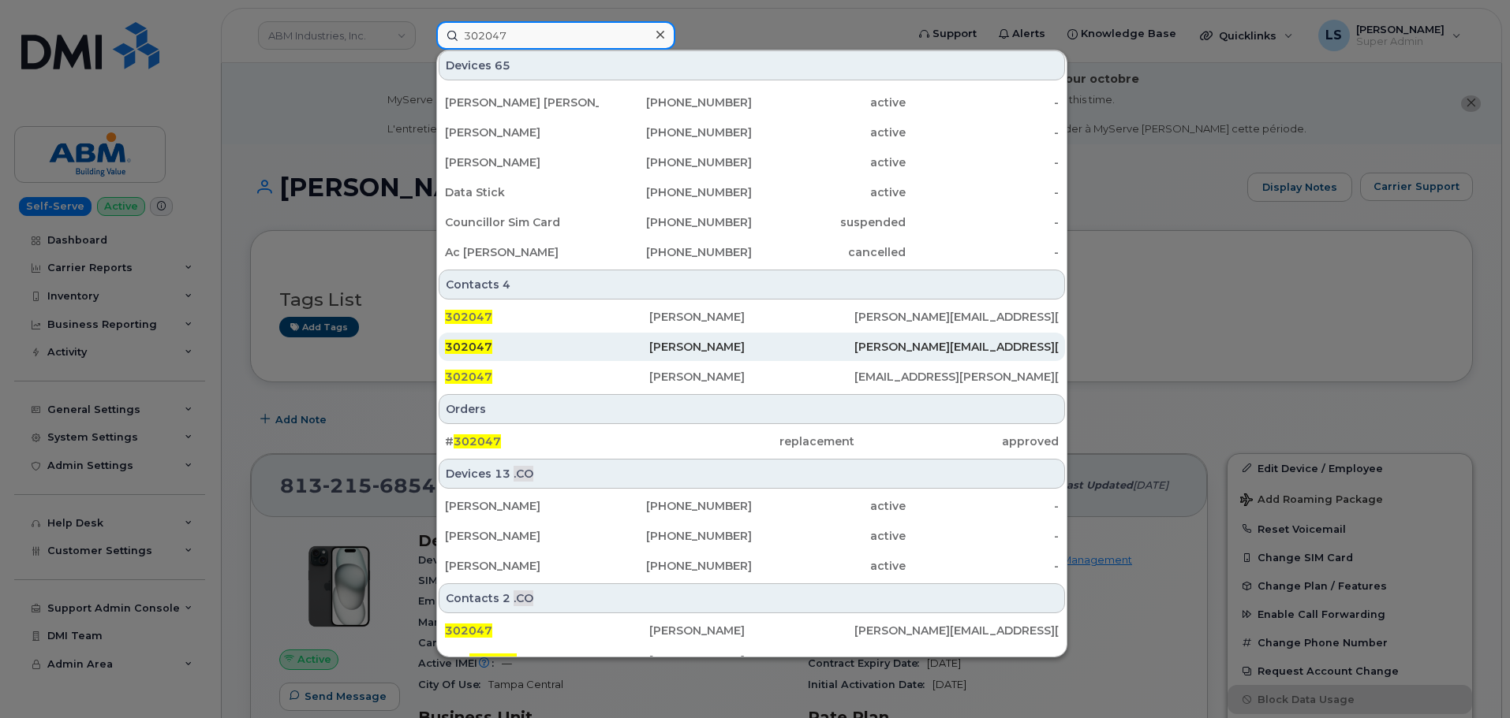
scroll to position [436, 0]
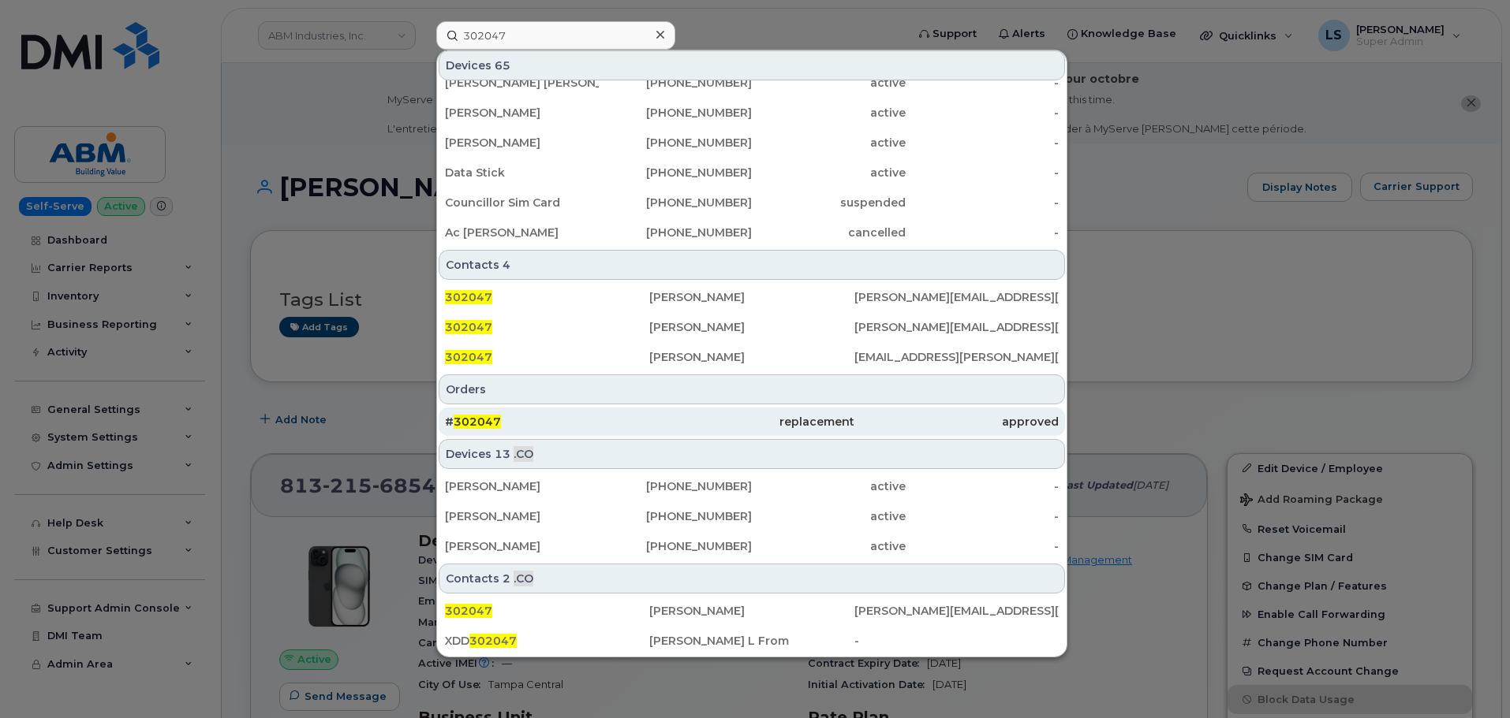
click at [538, 413] on div "# 302047" at bounding box center [547, 422] width 204 height 28
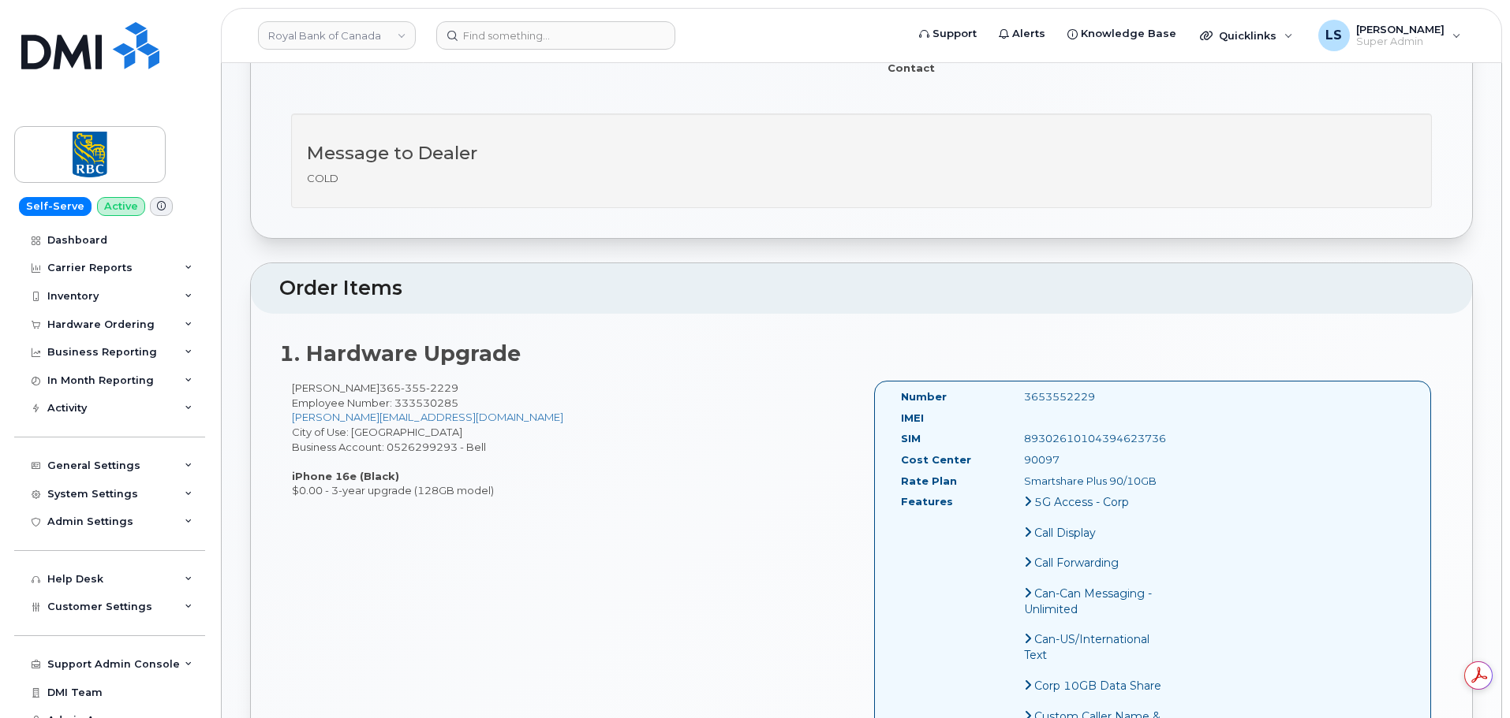
drag, startPoint x: 274, startPoint y: 188, endPoint x: 500, endPoint y: 495, distance: 381.9
click at [569, 426] on div "Sarah ElBahrawi 365 355 2229 Employee Number: 333530285 sarah.elbahrawi@rbc.com…" at bounding box center [570, 440] width 582 height 118
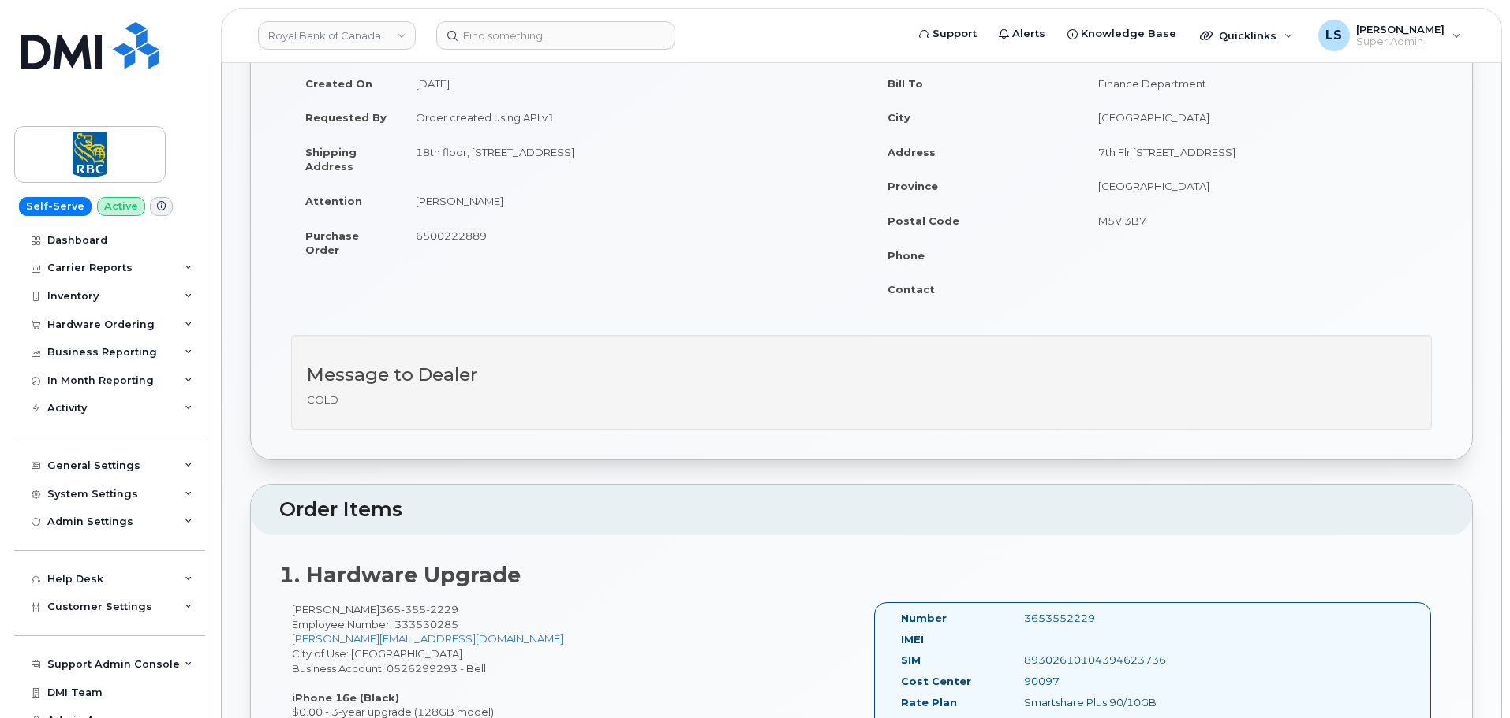
scroll to position [79, 0]
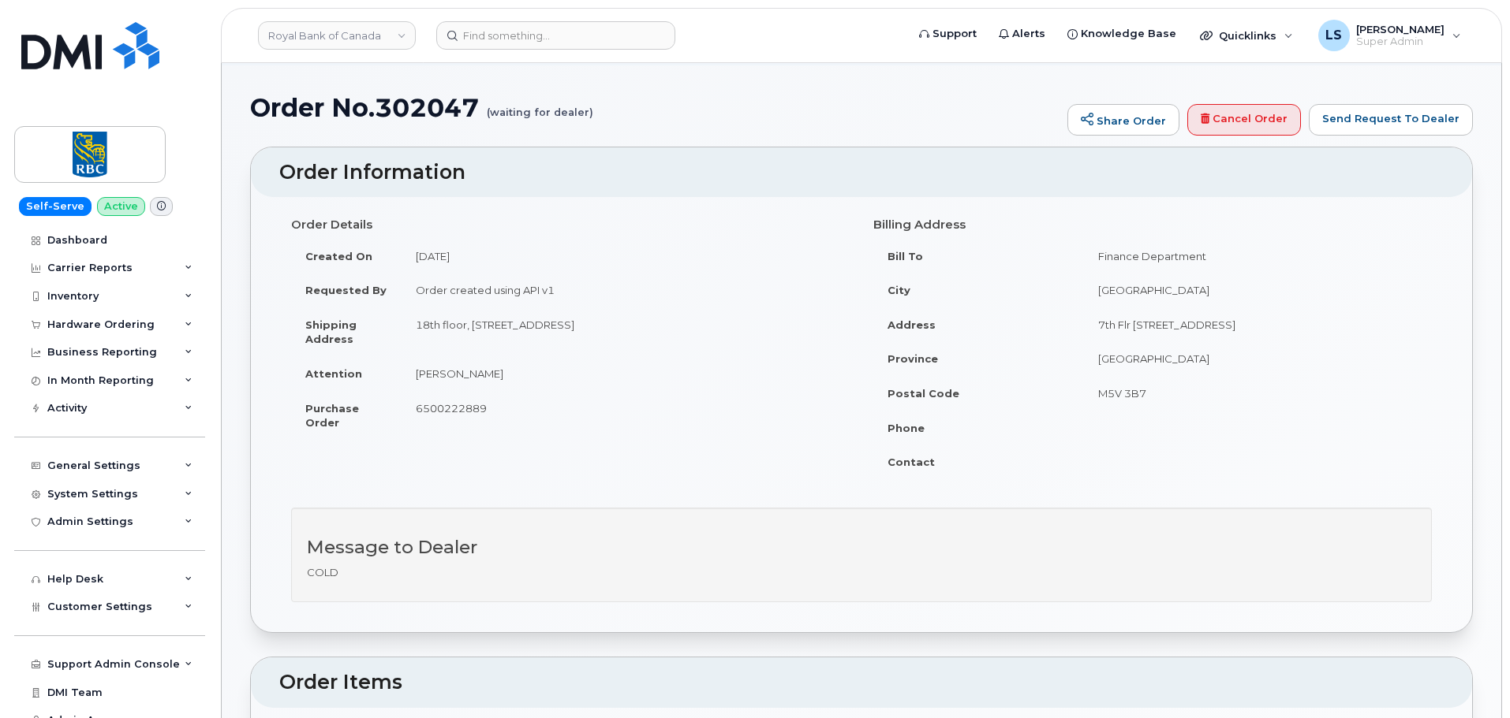
drag, startPoint x: 563, startPoint y: 437, endPoint x: 547, endPoint y: 439, distance: 16.6
click at [564, 438] on td "6500222889" at bounding box center [625, 415] width 448 height 49
click at [529, 343] on td "18th floor, 155 WELLINGTON ST W TORONTO, ON, CANADA, M5V 3H1" at bounding box center [625, 332] width 448 height 49
drag, startPoint x: 415, startPoint y: 321, endPoint x: 466, endPoint y: 331, distance: 52.3
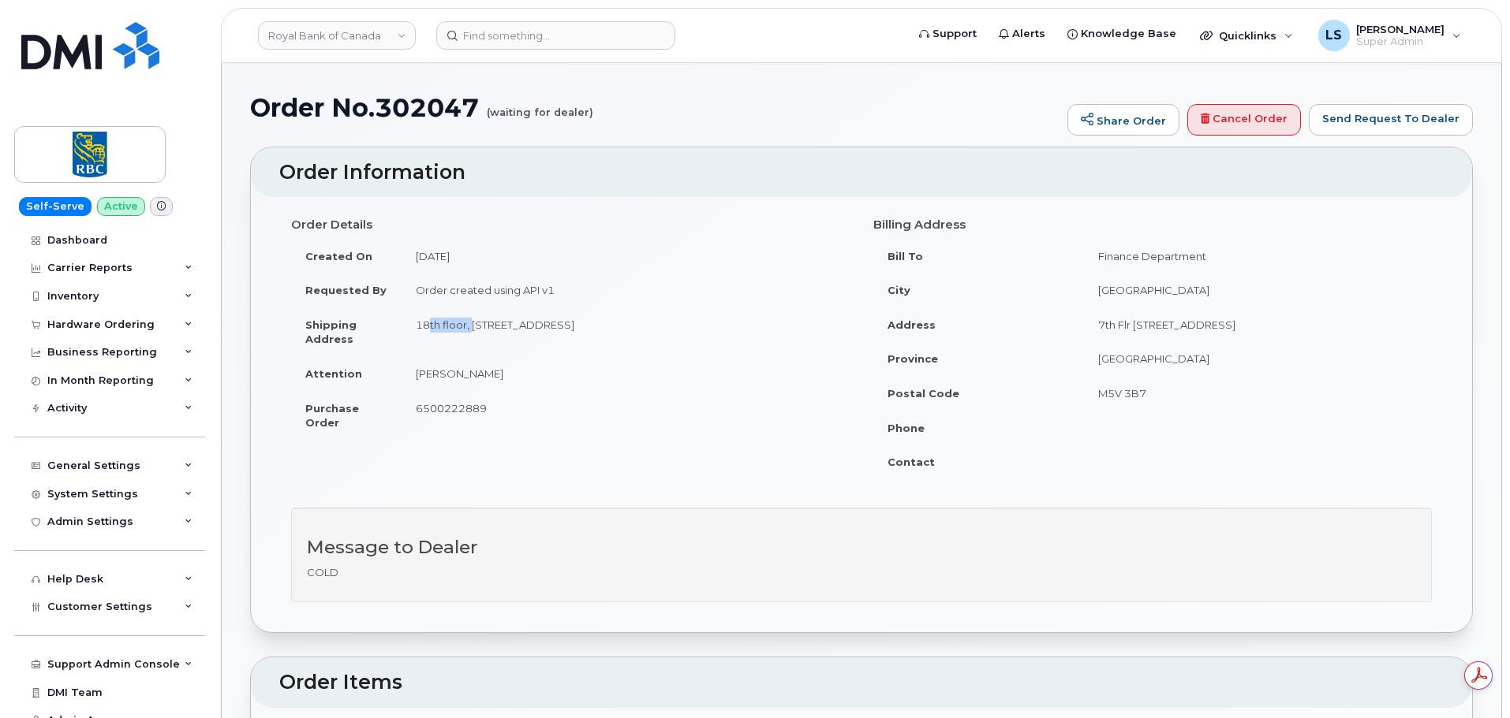
click at [466, 331] on td "18th floor, 155 WELLINGTON ST W TORONTO, ON, CANADA, M5V 3H1" at bounding box center [625, 332] width 448 height 49
copy td "18th floor"
drag, startPoint x: 472, startPoint y: 323, endPoint x: 597, endPoint y: 330, distance: 124.8
click at [597, 330] on td "18th floor, 155 WELLINGTON ST W TORONTO, ON, CANADA, M5V 3H1" at bounding box center [625, 332] width 448 height 49
copy td "155 WELLINGTON ST W"
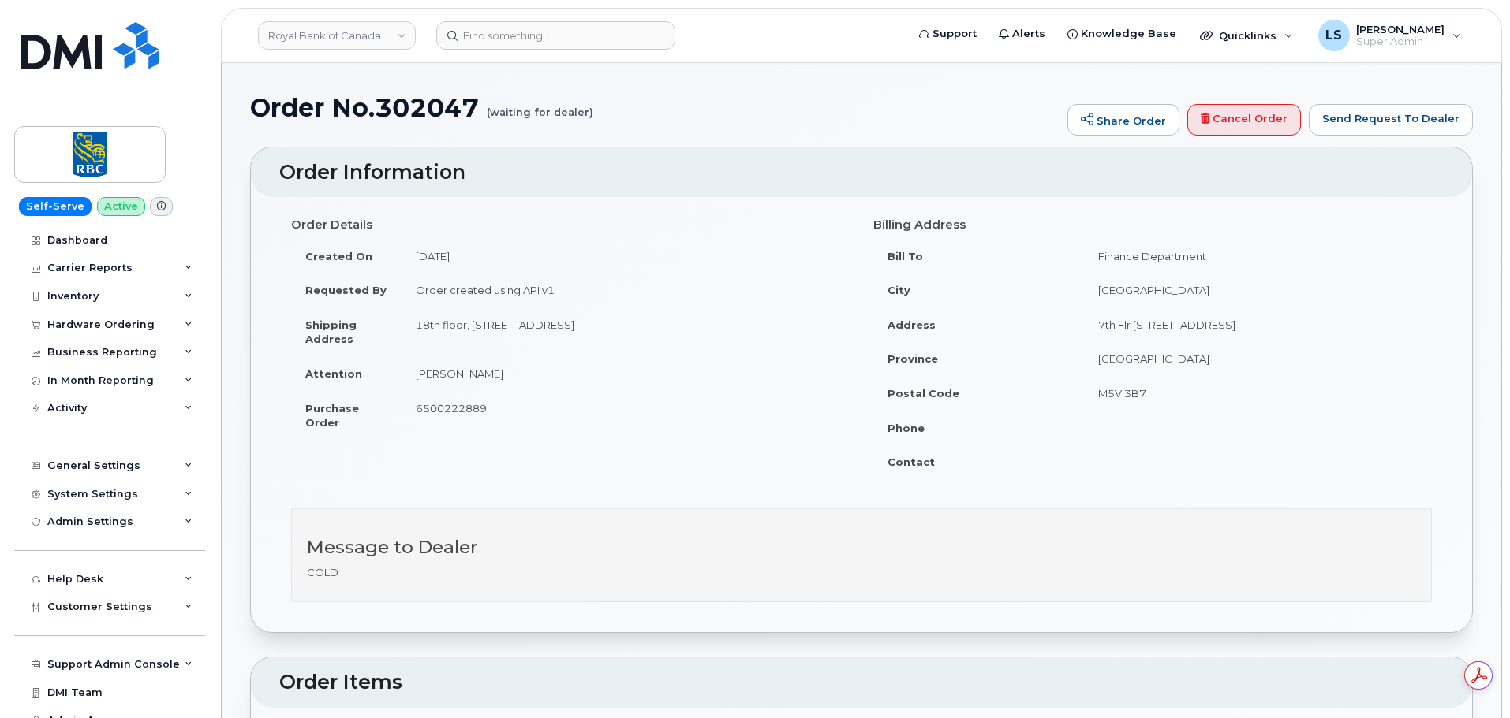
click at [620, 328] on td "18th floor, 155 WELLINGTON ST W TORONTO, ON, CANADA, M5V 3H1" at bounding box center [625, 332] width 448 height 49
copy td "TORONTO"
click at [667, 326] on td "18th floor, 155 WELLINGTON ST W TORONTO, ON, CANADA, M5V 3H1" at bounding box center [625, 332] width 448 height 49
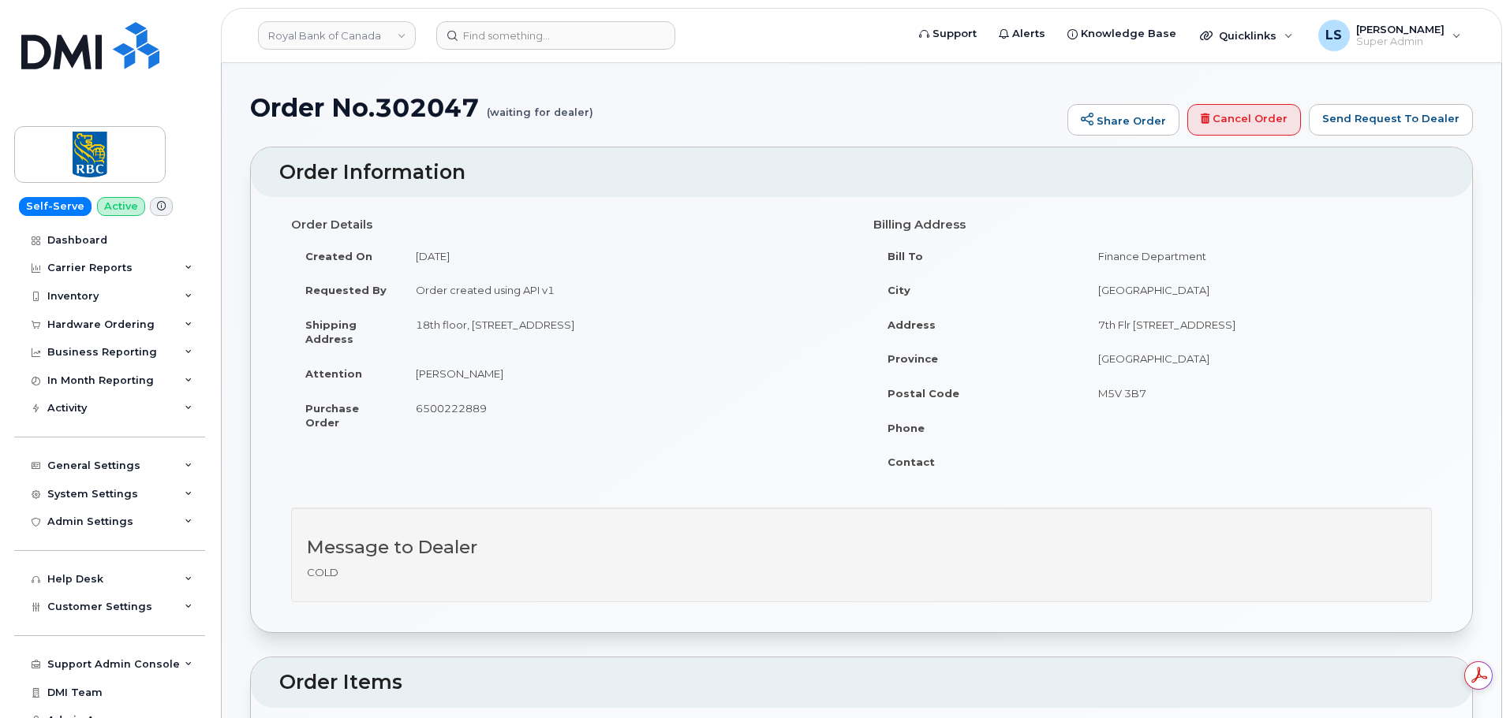
copy td "ON"
drag, startPoint x: 792, startPoint y: 326, endPoint x: 731, endPoint y: 321, distance: 60.9
click at [731, 321] on td "18th floor, 155 WELLINGTON ST W TORONTO, ON, CANADA, M5V 3H1" at bounding box center [625, 332] width 448 height 49
copy td "M5V 3H1"
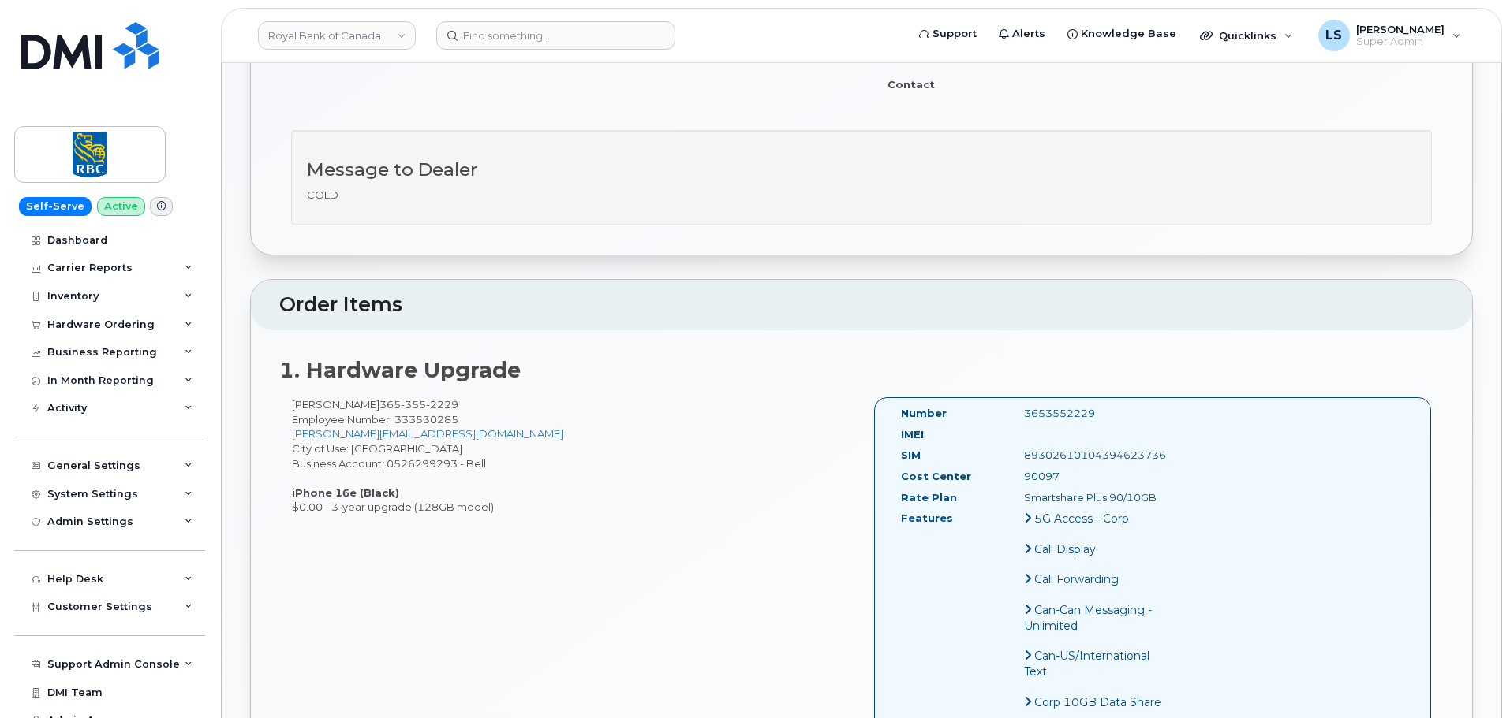
scroll to position [473, 0]
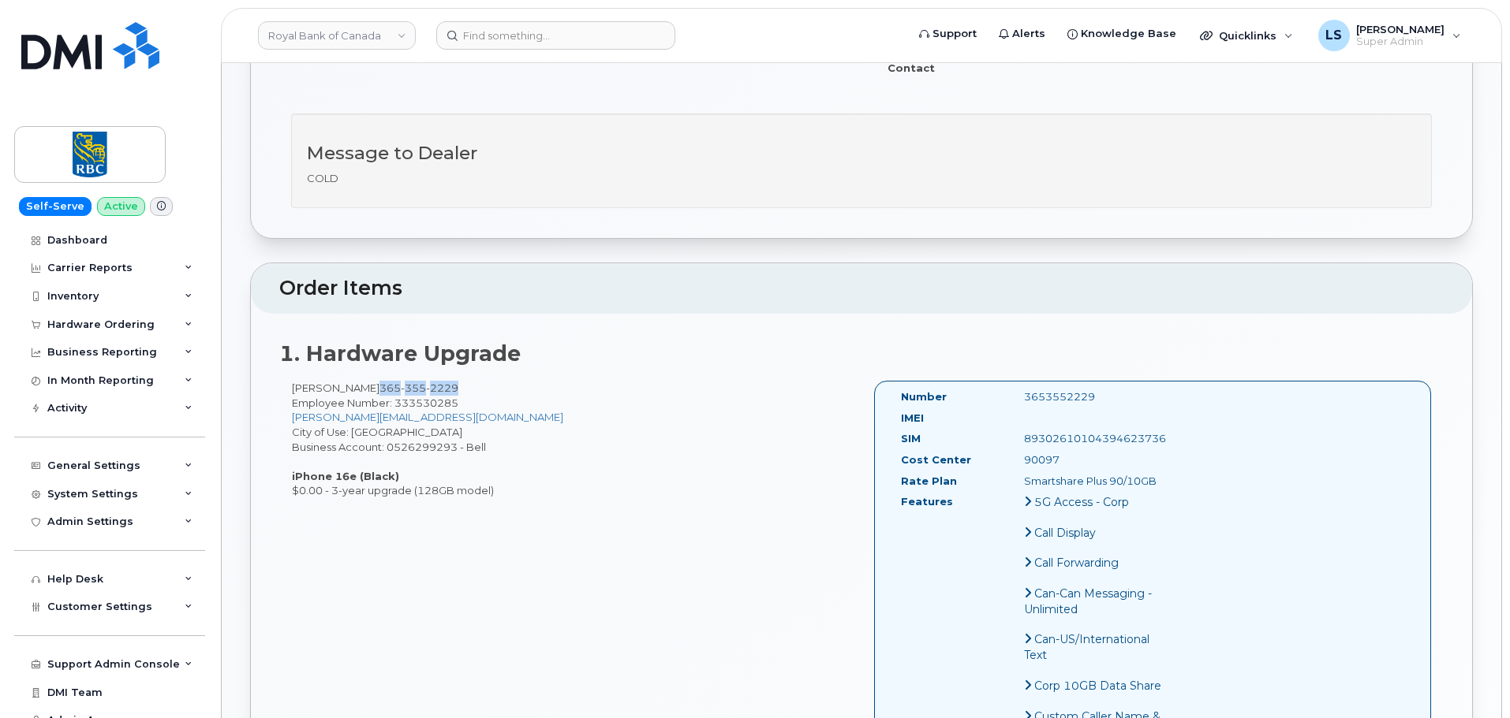
drag, startPoint x: 446, startPoint y: 381, endPoint x: 378, endPoint y: 391, distance: 69.4
click at [378, 391] on div "Sarah ElBahrawi 365 355 2229 Employee Number: 333530285 sarah.elbahrawi@rbc.com…" at bounding box center [570, 440] width 582 height 118
copy span "365 355 2229"
click at [564, 436] on div "Sarah ElBahrawi 365 355 2229 Employee Number: 333530285 sarah.elbahrawi@rbc.com…" at bounding box center [570, 440] width 582 height 118
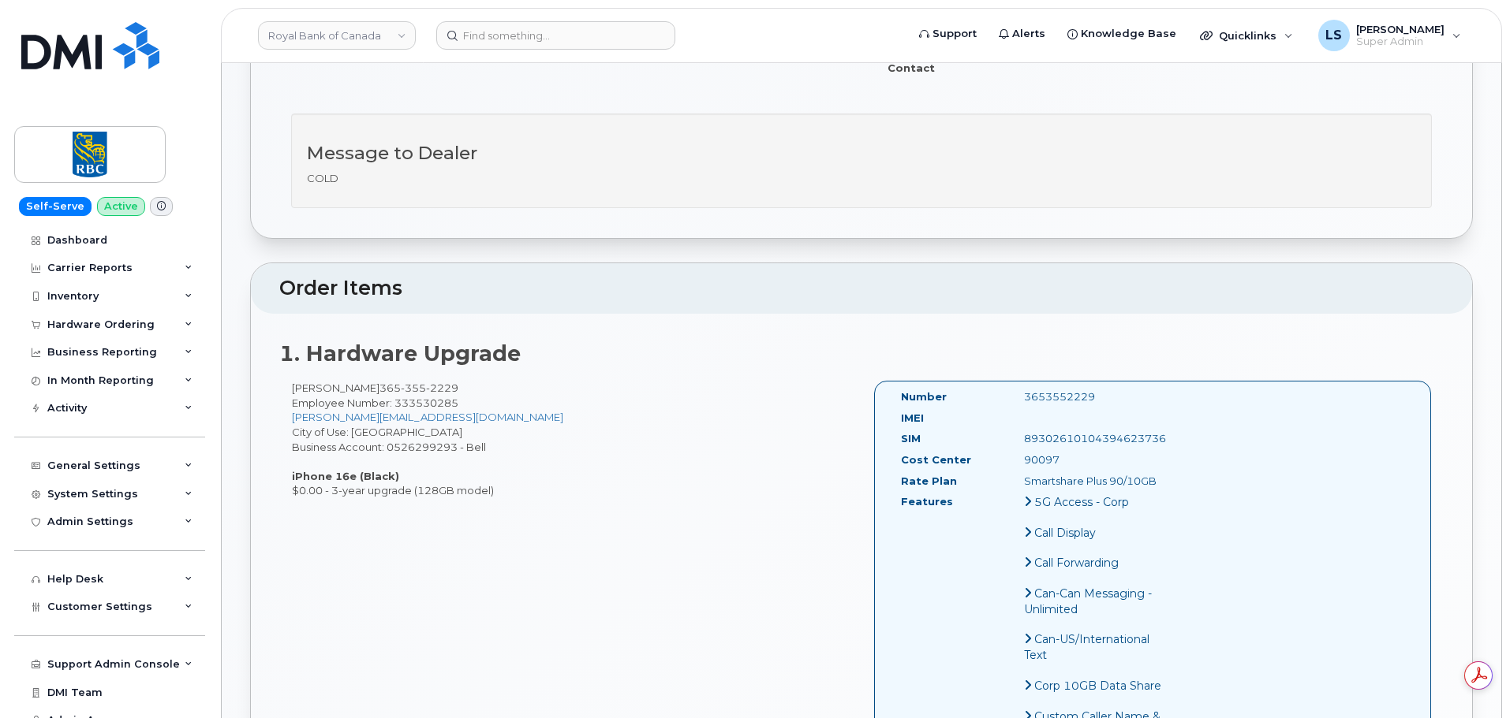
click at [606, 17] on header "Royal Bank of Canada Support Alerts Knowledge Base Quicklinks Suspend / Cancel …" at bounding box center [861, 35] width 1281 height 55
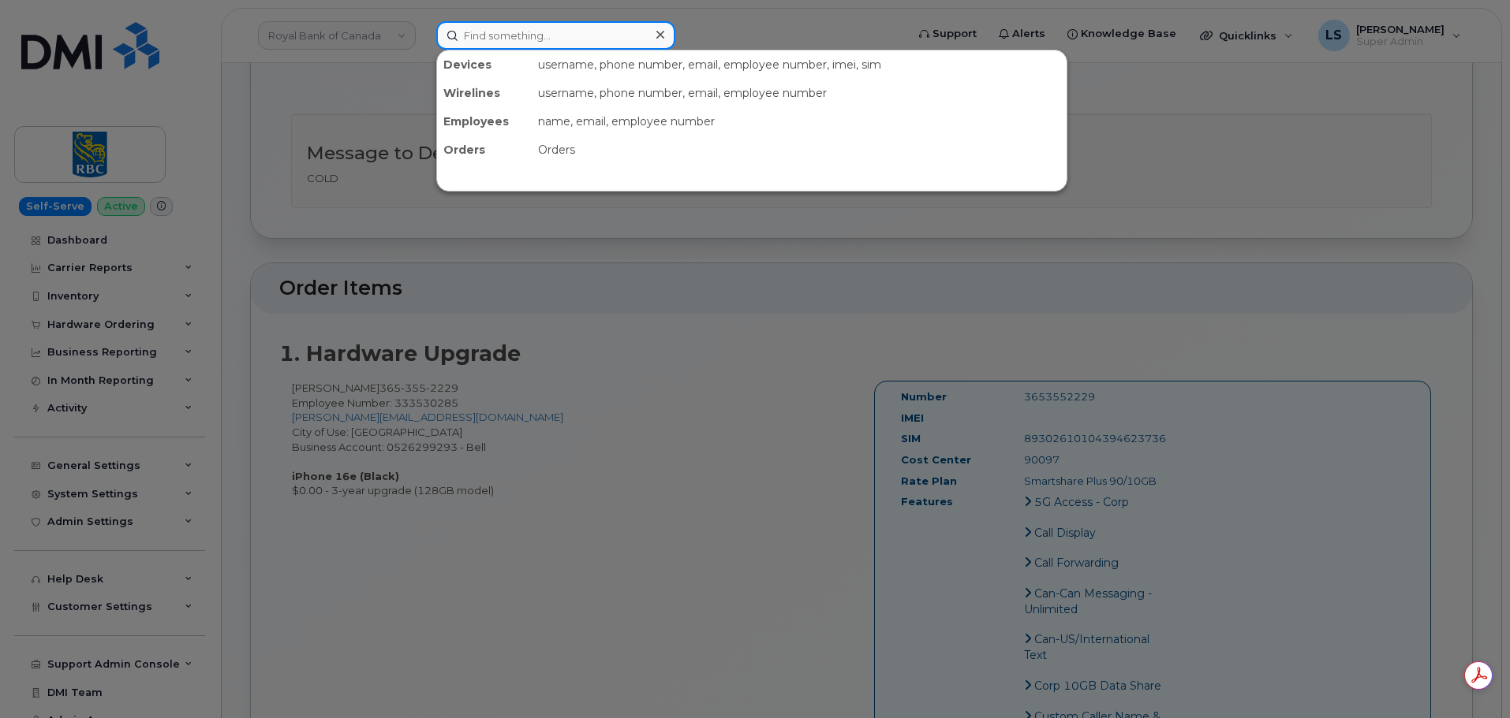
click at [599, 25] on input at bounding box center [555, 35] width 239 height 28
paste input "302359"
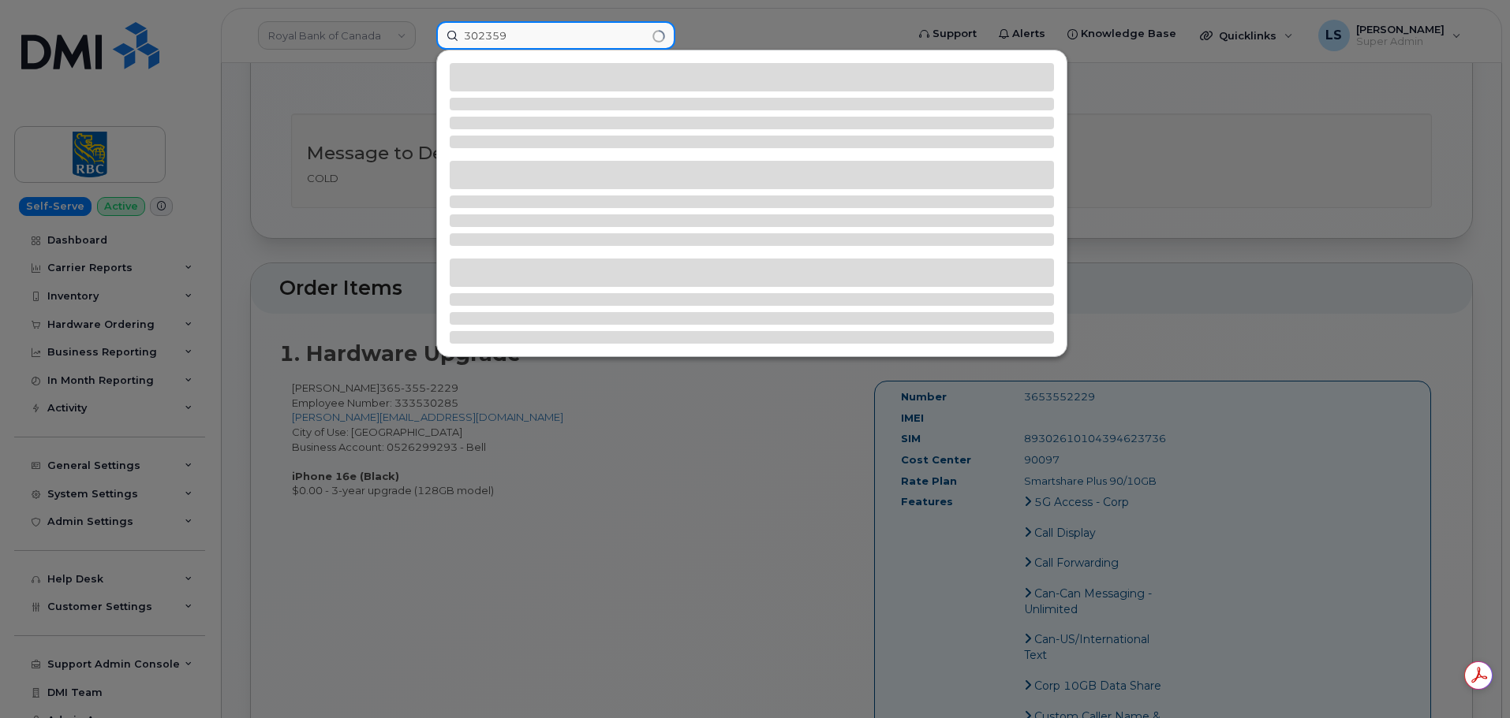
type input "302359"
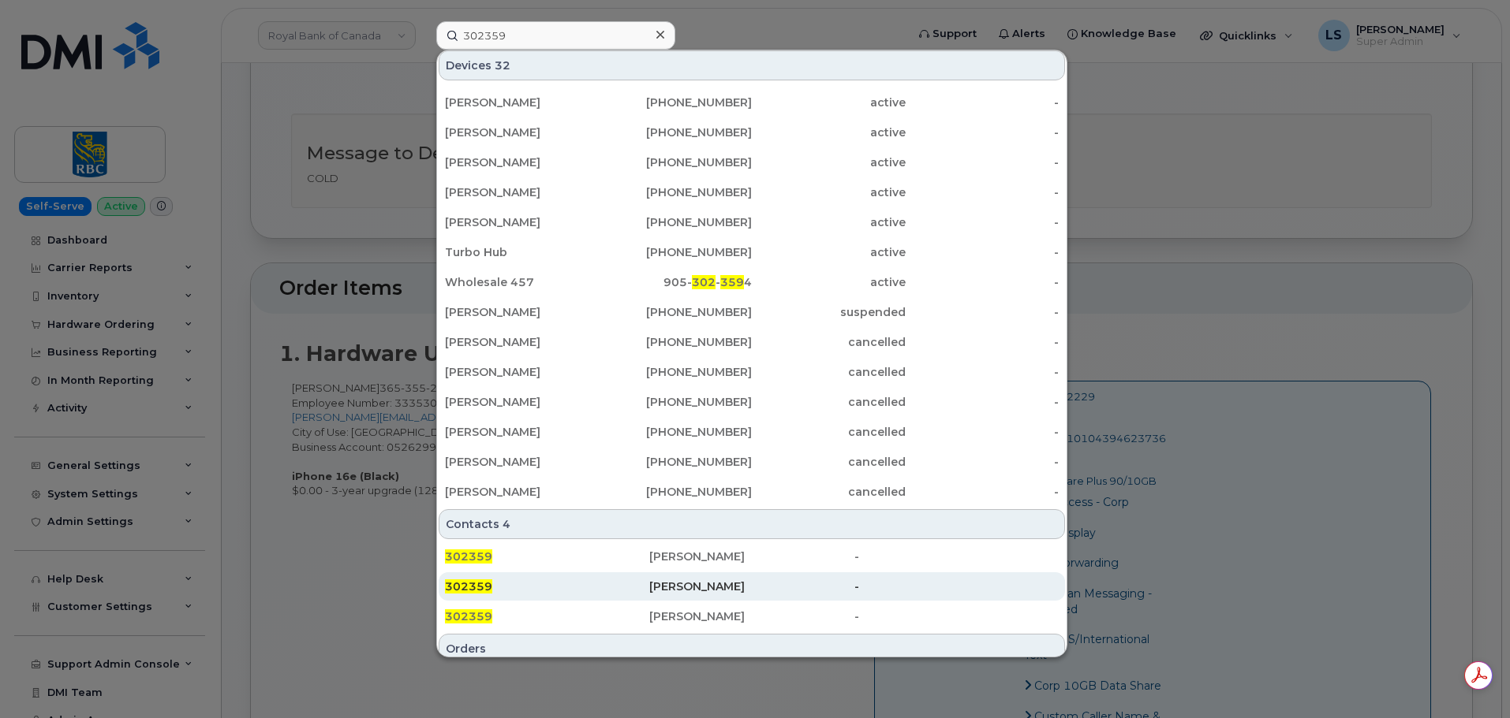
scroll to position [282, 0]
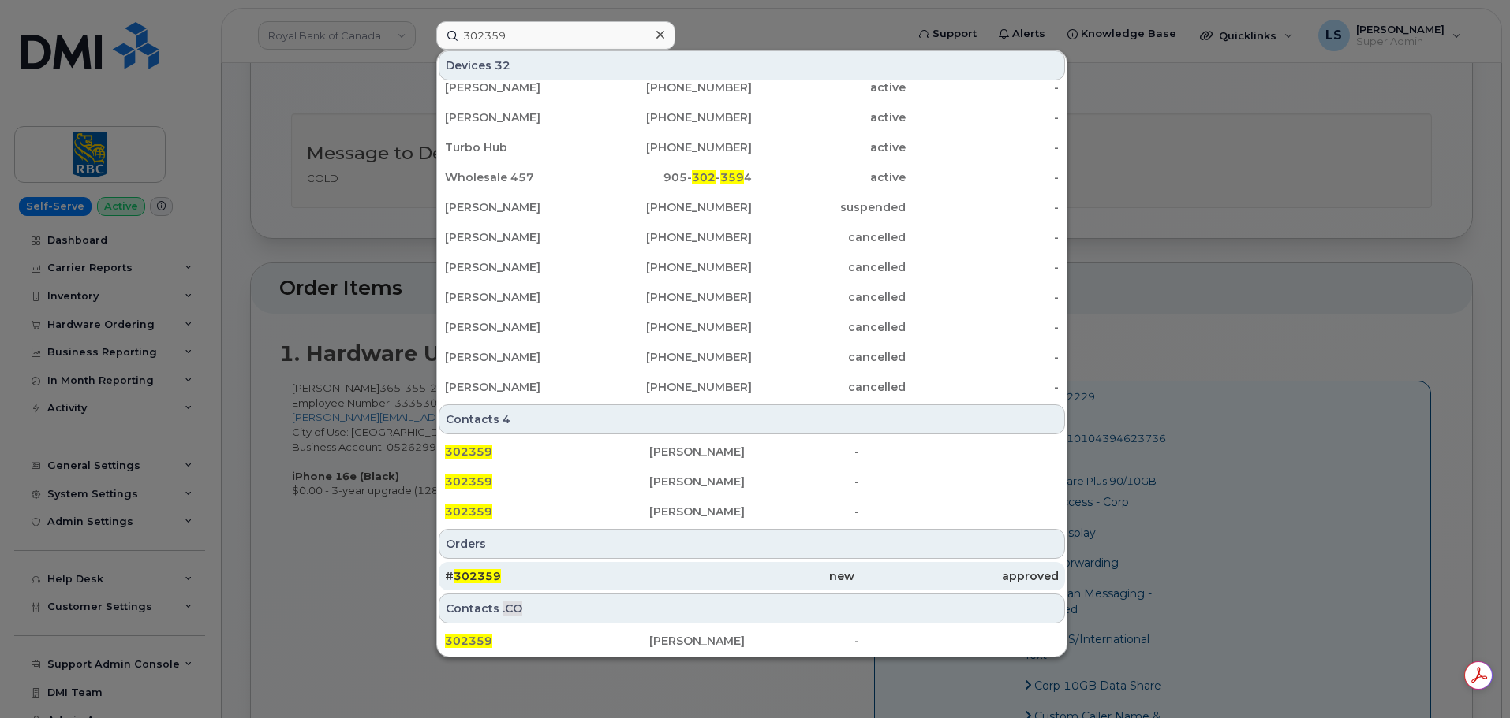
click at [486, 573] on span "302359" at bounding box center [476, 576] width 47 height 14
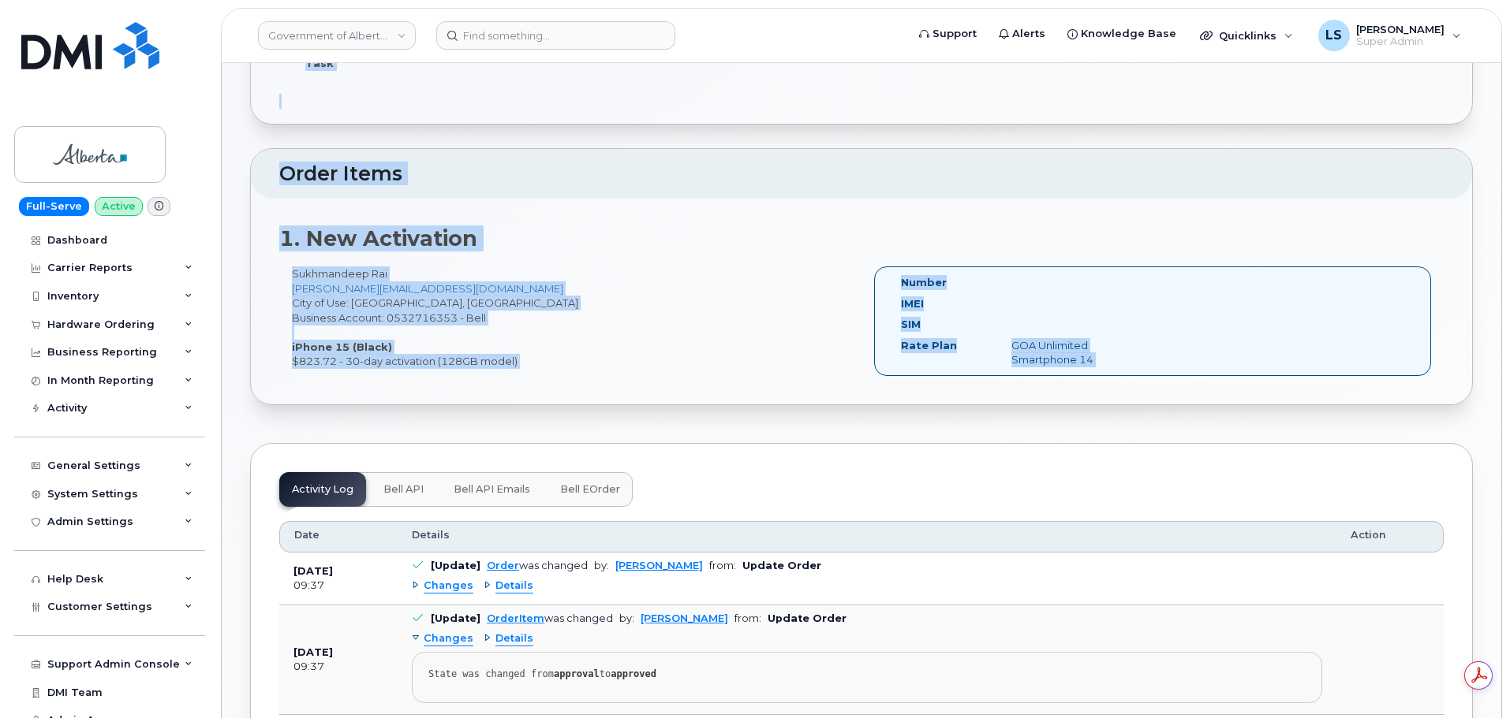
drag, startPoint x: 250, startPoint y: 188, endPoint x: 518, endPoint y: 372, distance: 325.5
copy div "Order No.302359 (waiting for dealer) Share Order Cancel Order × Share This Orde…"
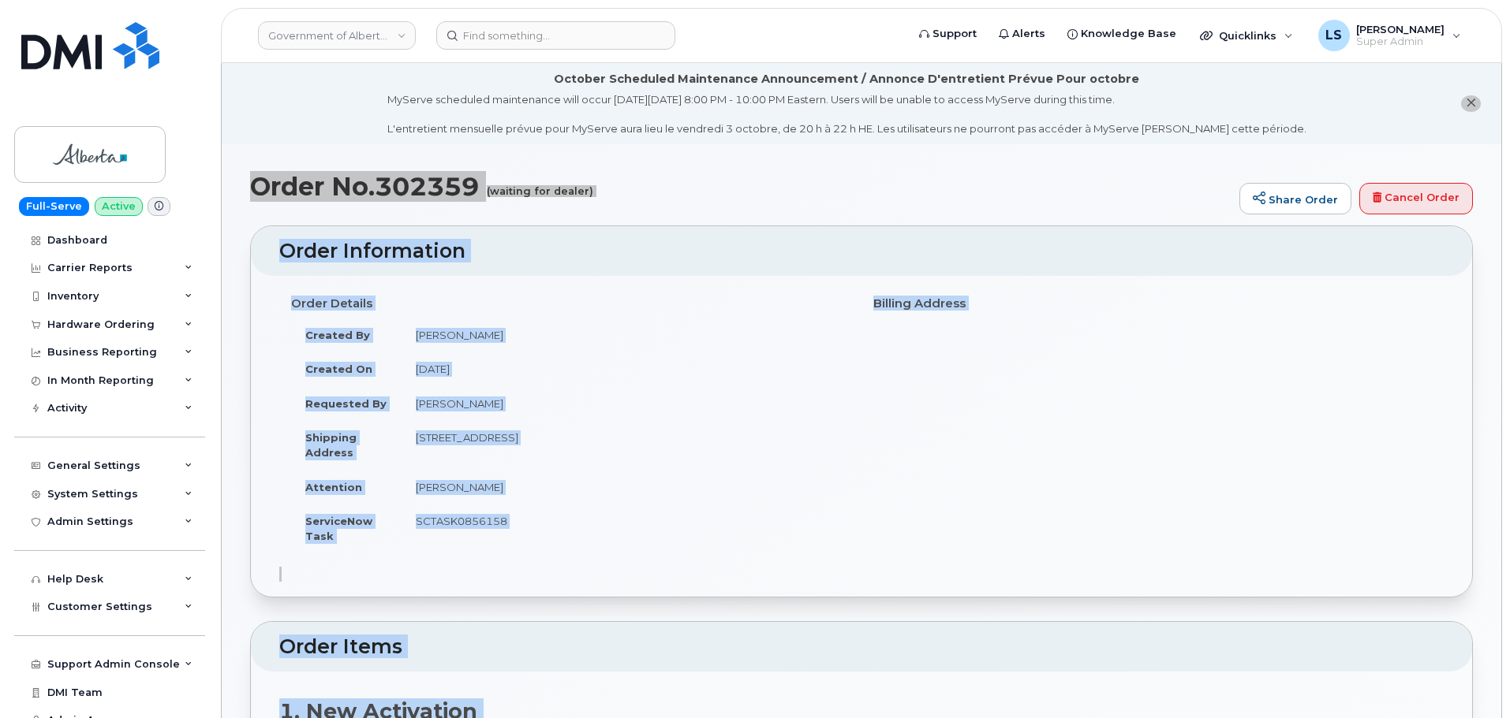
drag, startPoint x: 610, startPoint y: 341, endPoint x: 590, endPoint y: 353, distance: 22.6
click at [610, 341] on td "[PERSON_NAME]" at bounding box center [625, 335] width 448 height 35
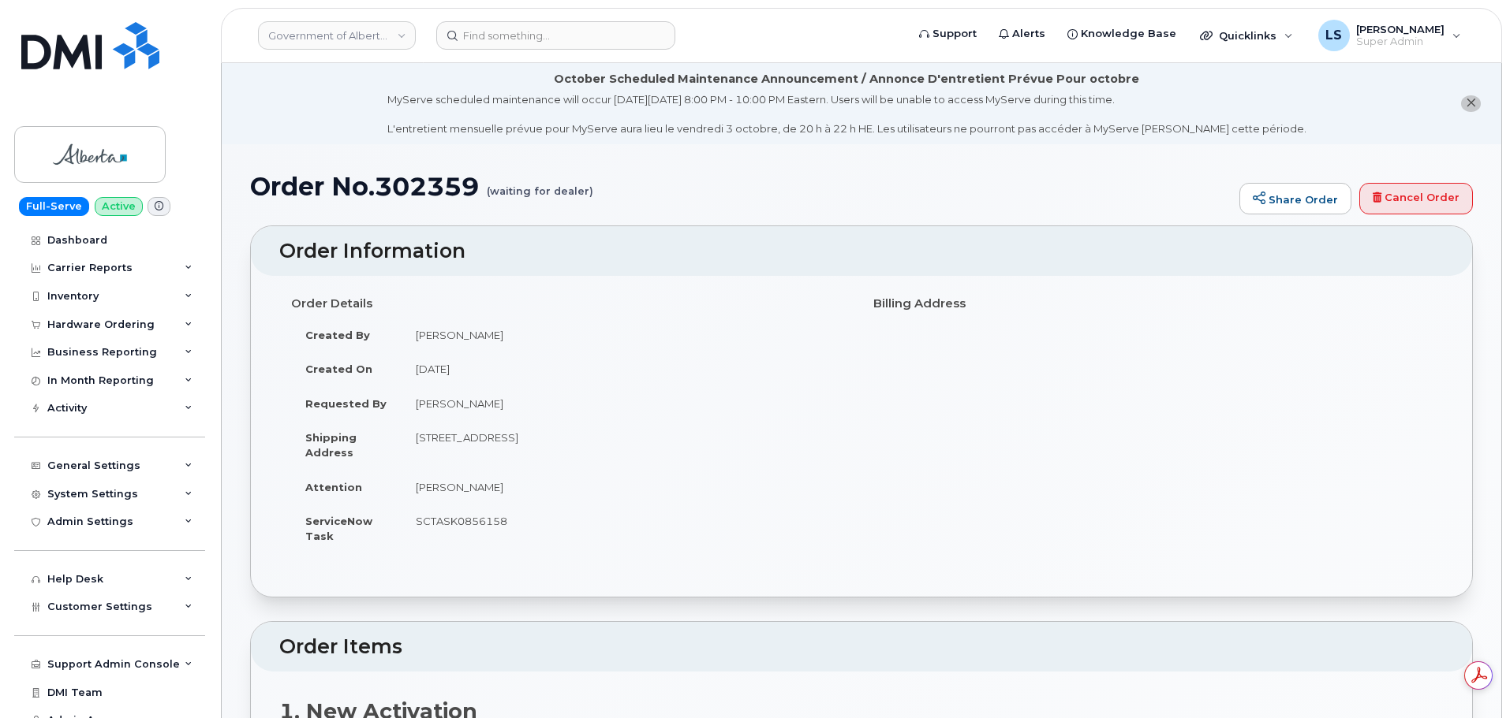
drag, startPoint x: 405, startPoint y: 441, endPoint x: 713, endPoint y: 434, distance: 307.7
click at [717, 448] on td "[STREET_ADDRESS]" at bounding box center [625, 444] width 448 height 49
copy td "[STREET_ADDRESS]"
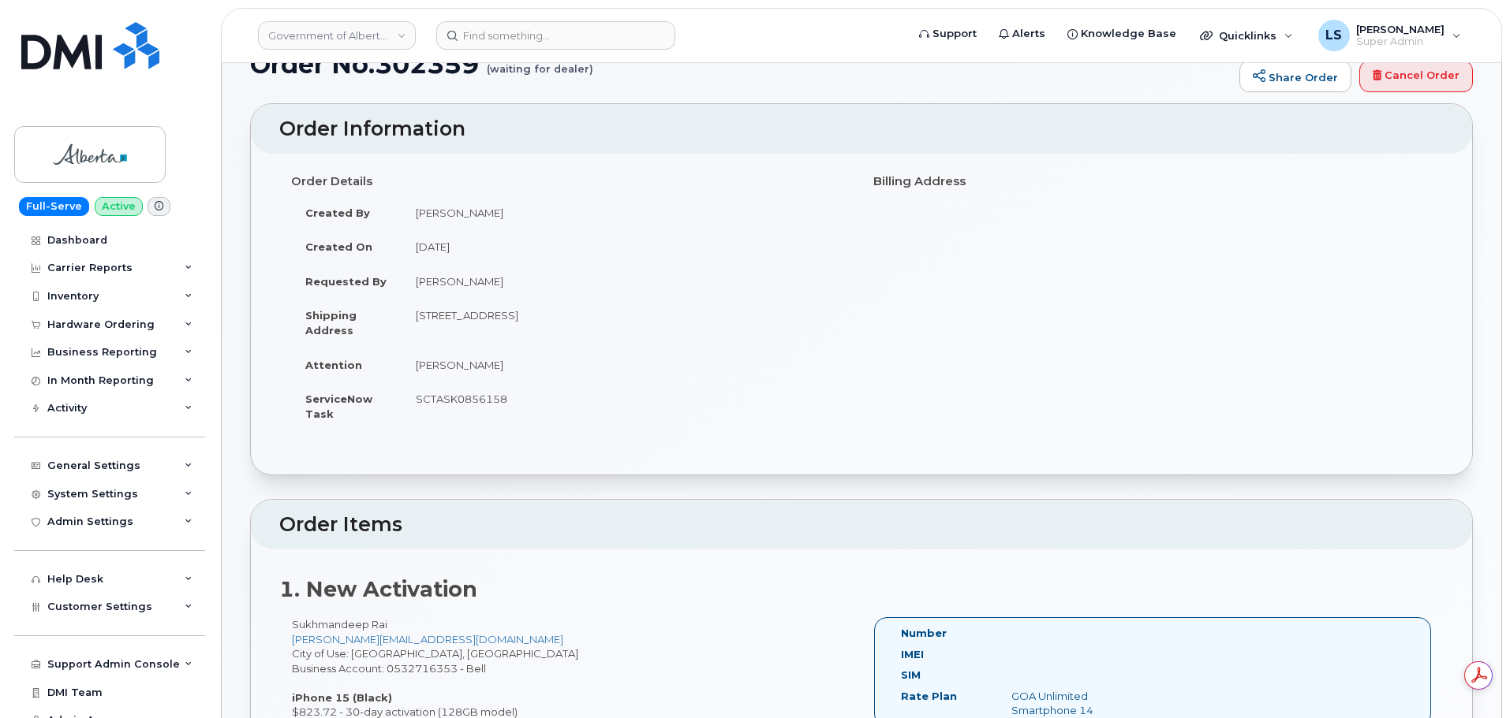
scroll to position [315, 0]
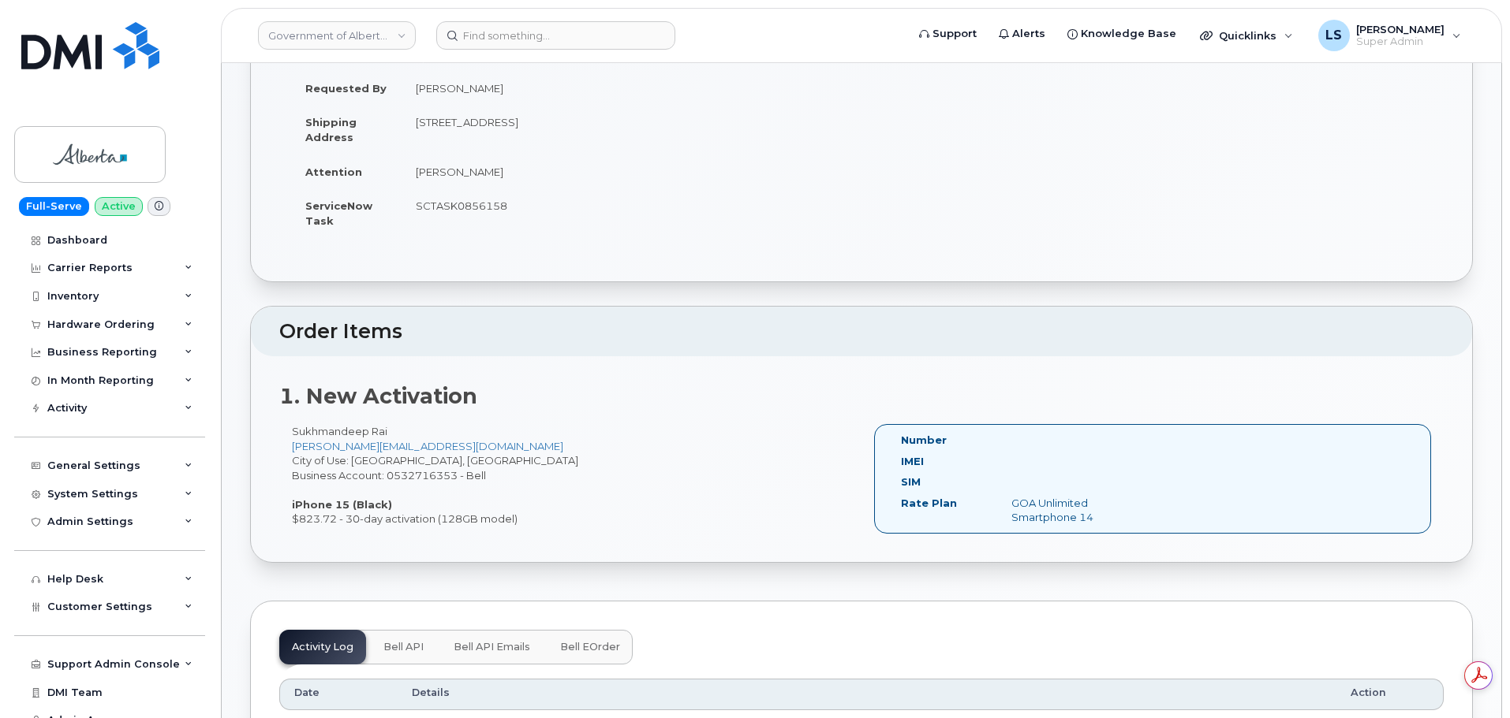
click at [616, 417] on div "1. New Activation [PERSON_NAME] [PERSON_NAME][EMAIL_ADDRESS][DOMAIN_NAME] City …" at bounding box center [861, 459] width 1221 height 206
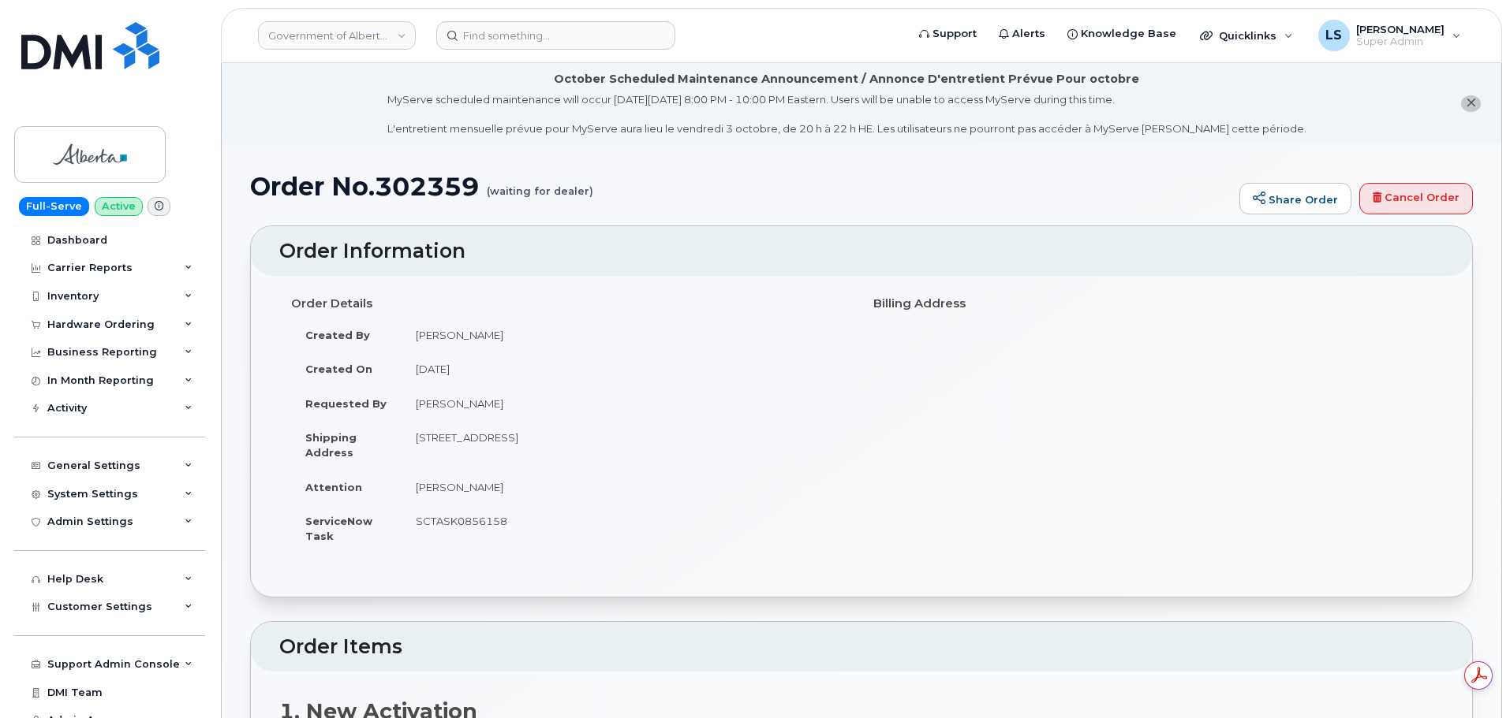
scroll to position [0, 0]
